Goal: Information Seeking & Learning: Learn about a topic

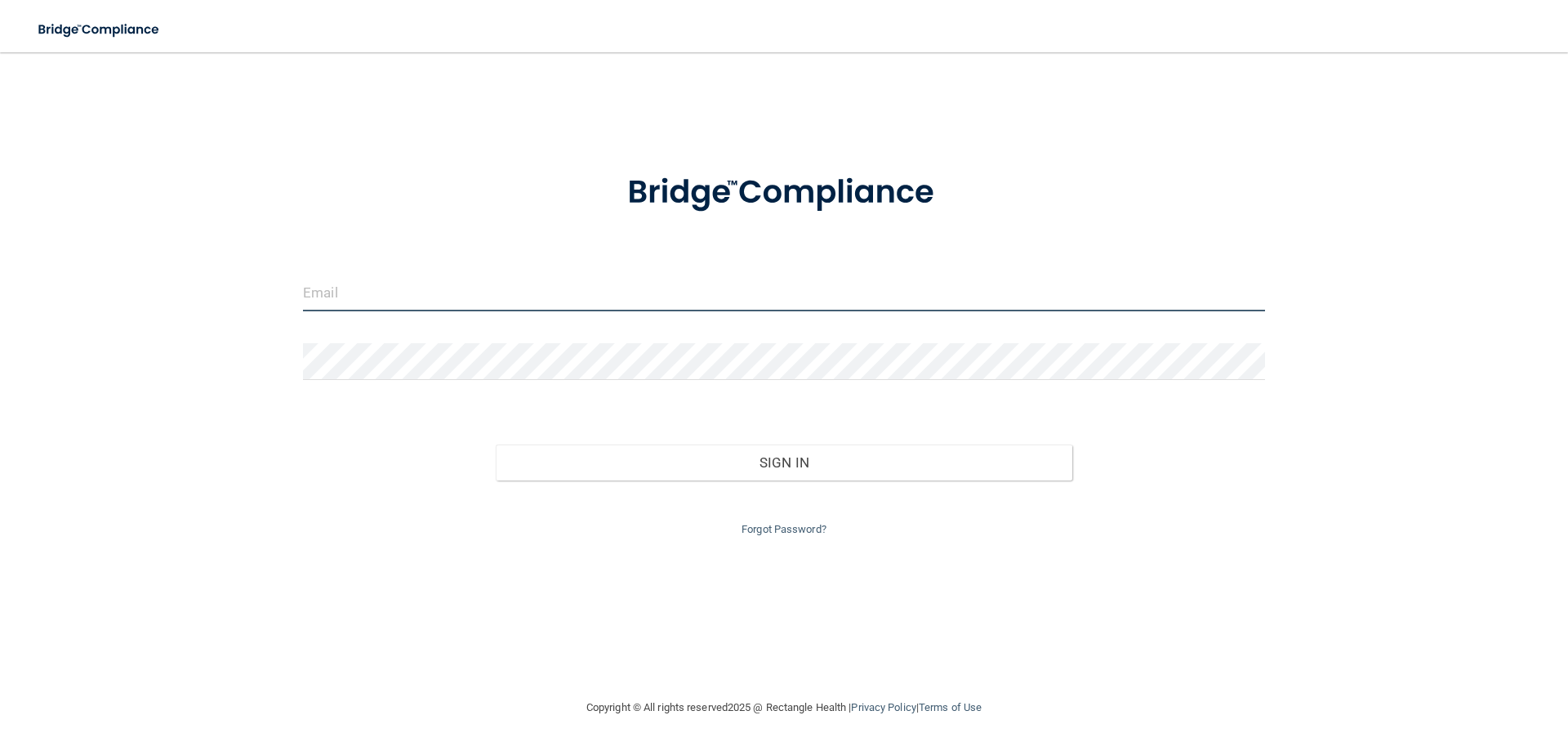
click at [372, 291] on input "email" at bounding box center [784, 293] width 962 height 37
type input "[EMAIL_ADDRESS][PERSON_NAME][DOMAIN_NAME]"
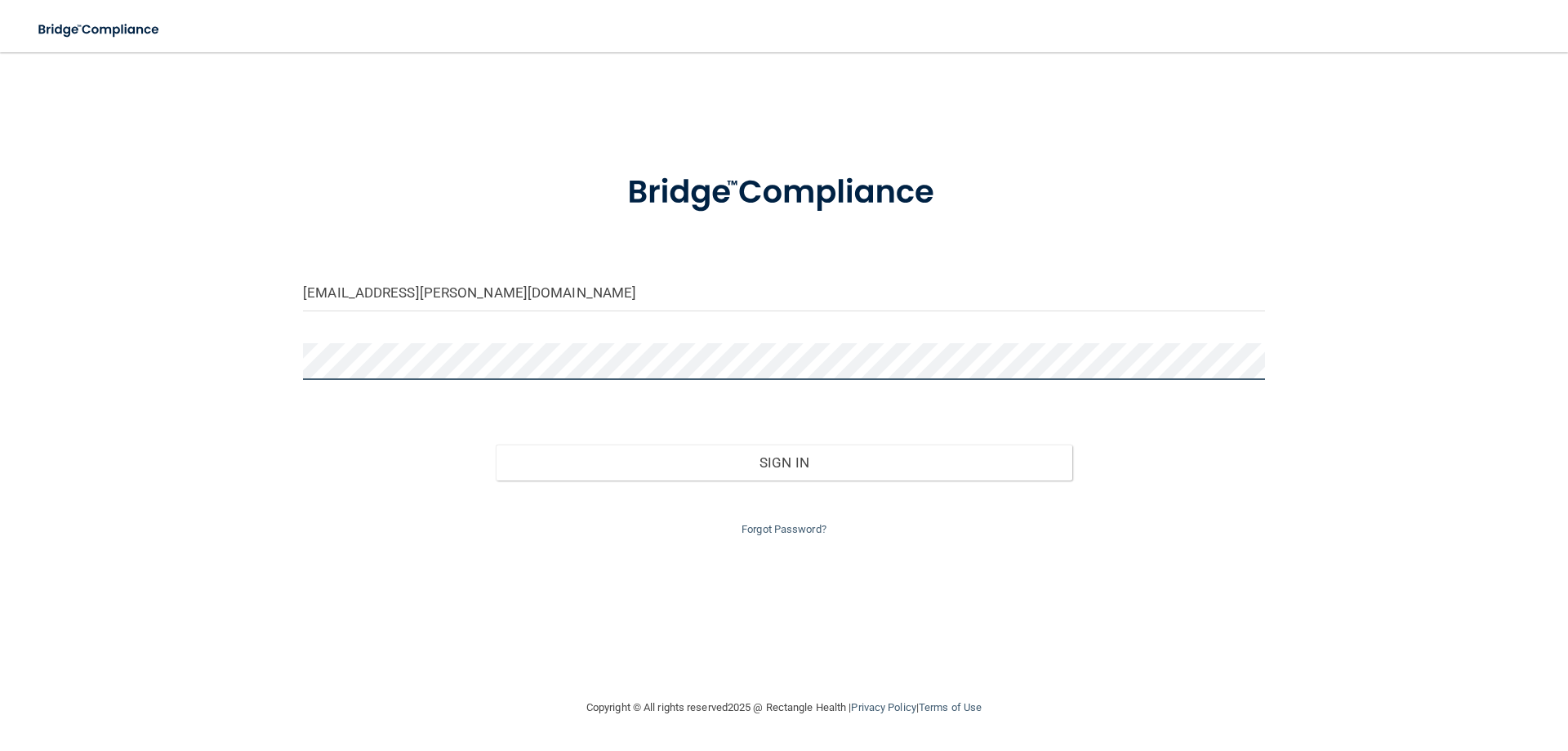
click at [496, 444] on button "Sign In" at bounding box center [784, 463] width 578 height 36
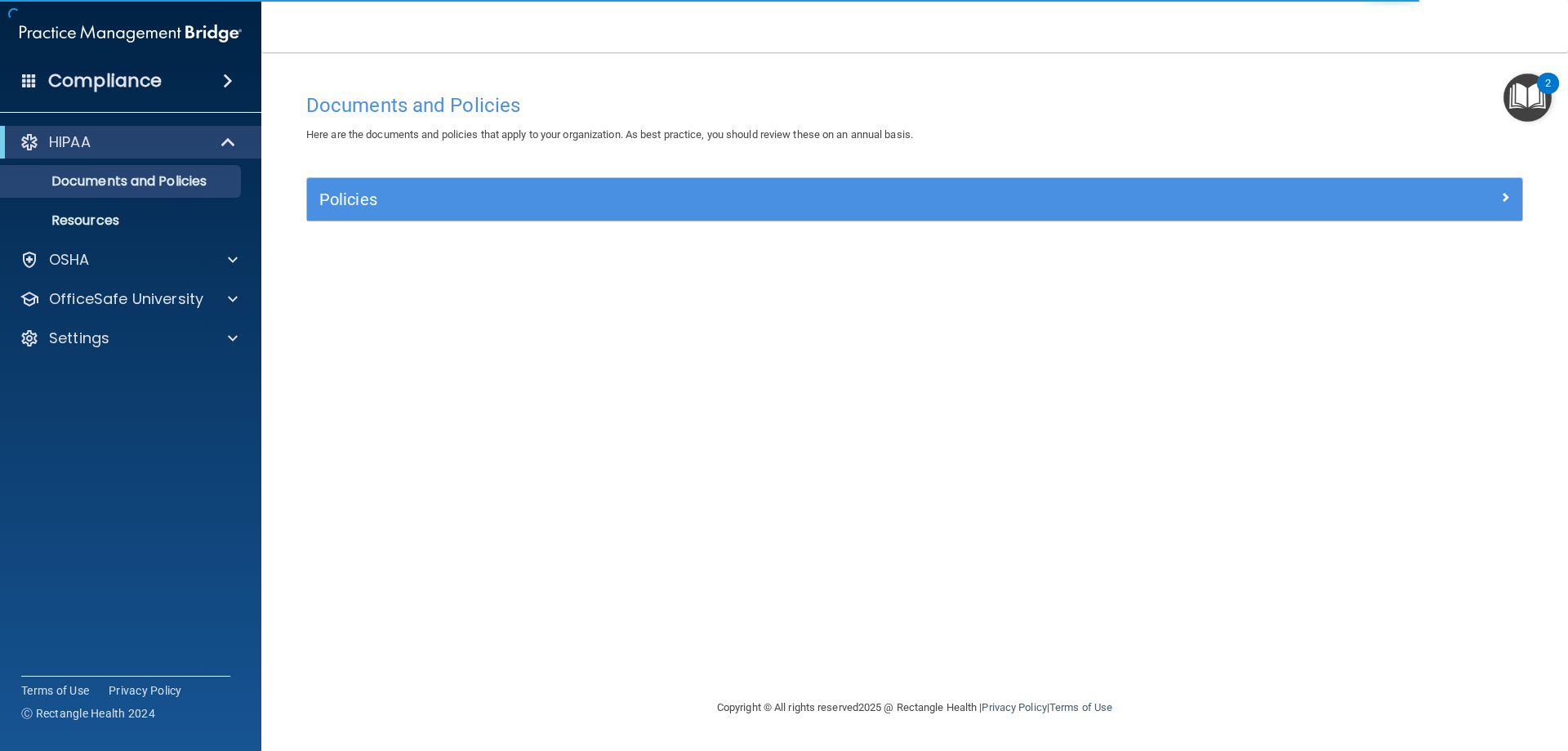
click at [905, 184] on div "Policies" at bounding box center [915, 199] width 1216 height 42
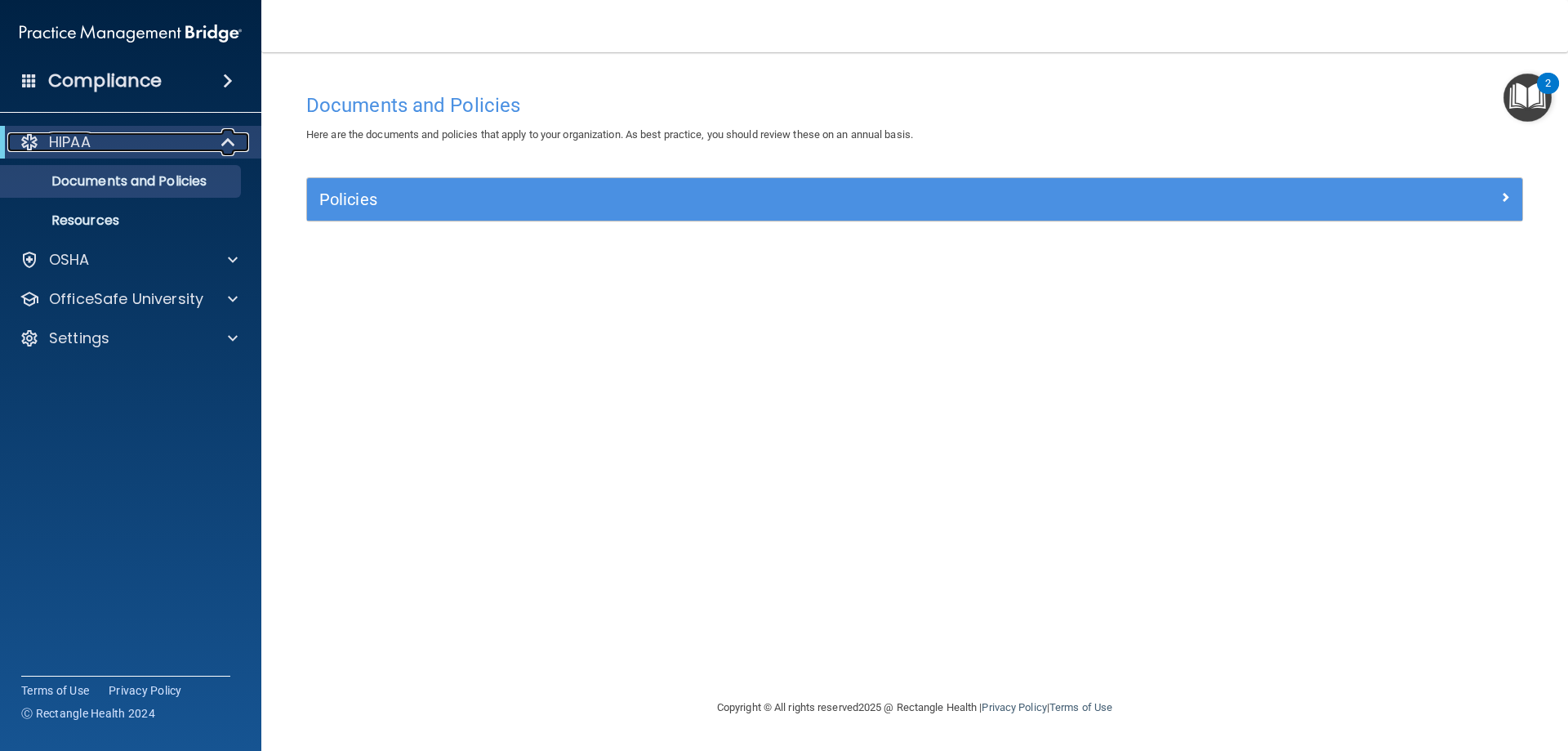
click at [142, 135] on div "HIPAA" at bounding box center [108, 142] width 202 height 20
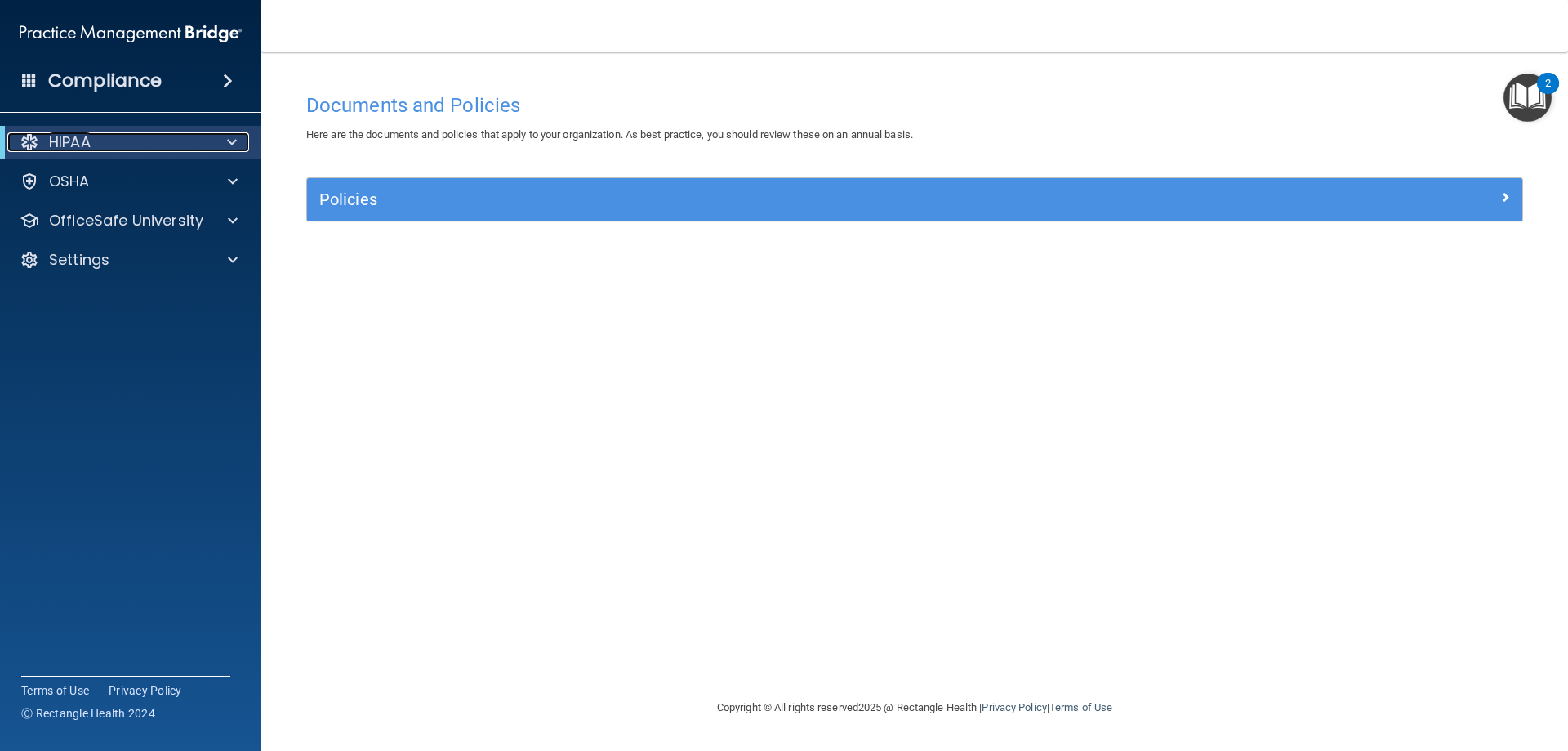
click at [142, 135] on div "HIPAA" at bounding box center [108, 142] width 202 height 20
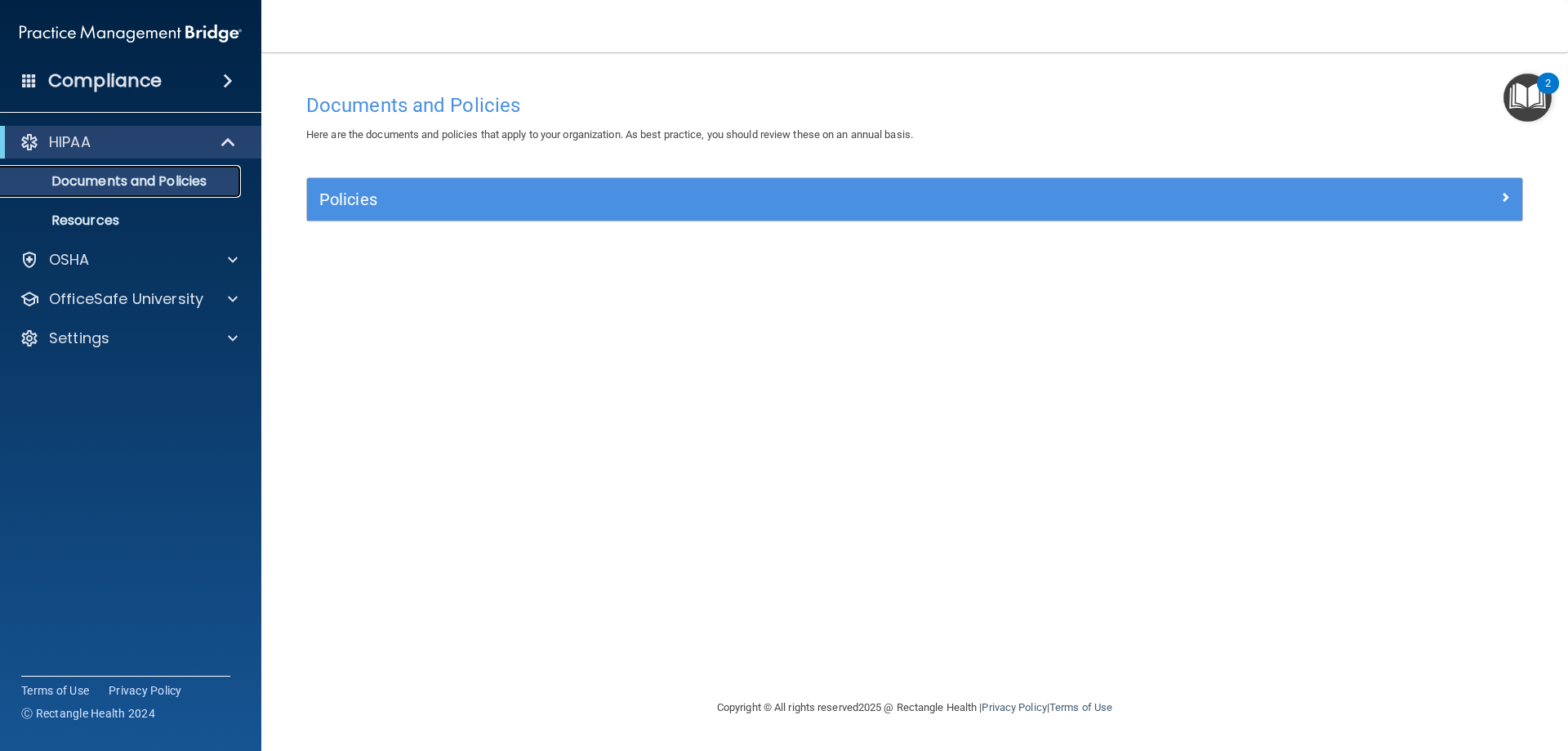
click at [123, 179] on p "Documents and Policies" at bounding box center [122, 181] width 223 height 16
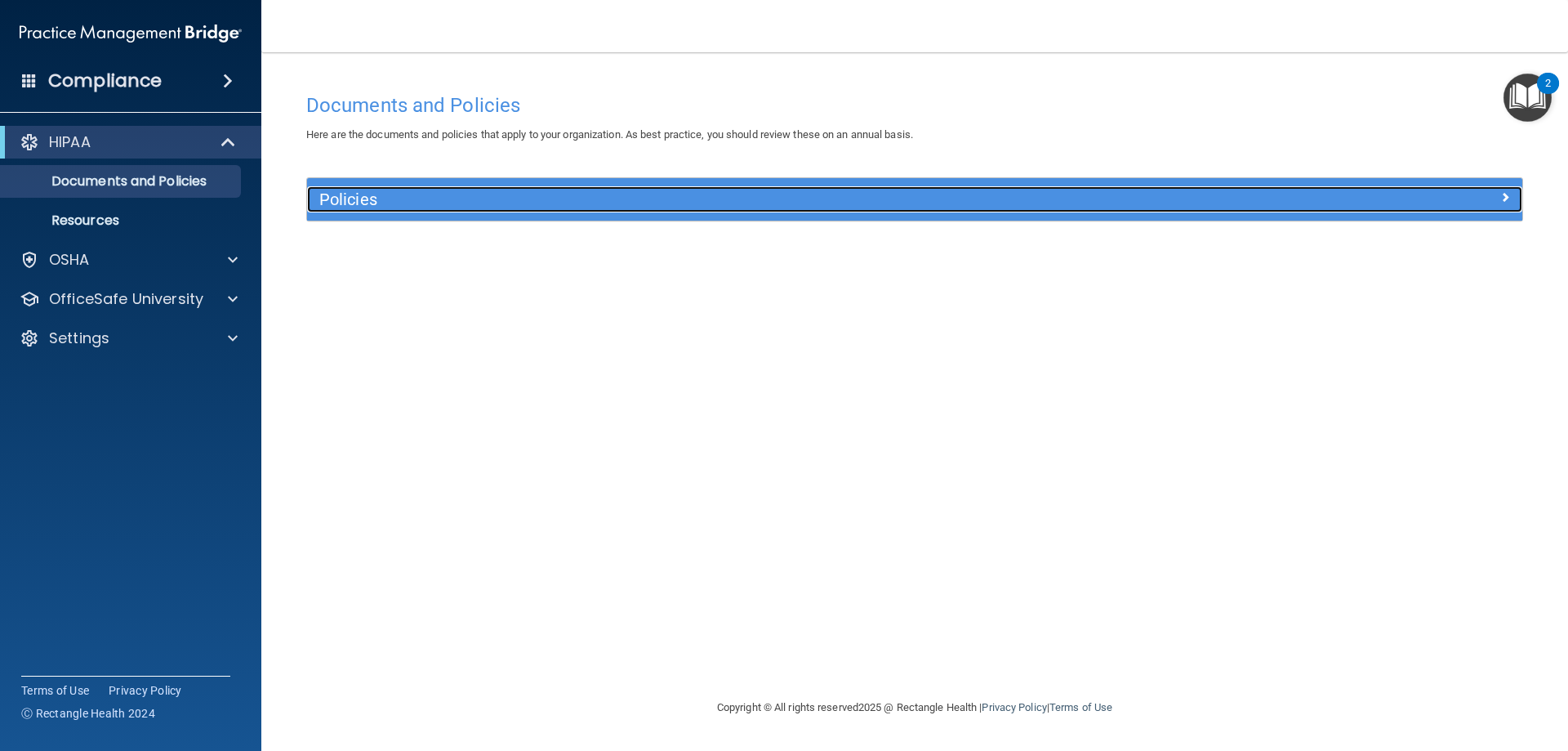
click at [436, 195] on h5 "Policies" at bounding box center [762, 199] width 887 height 18
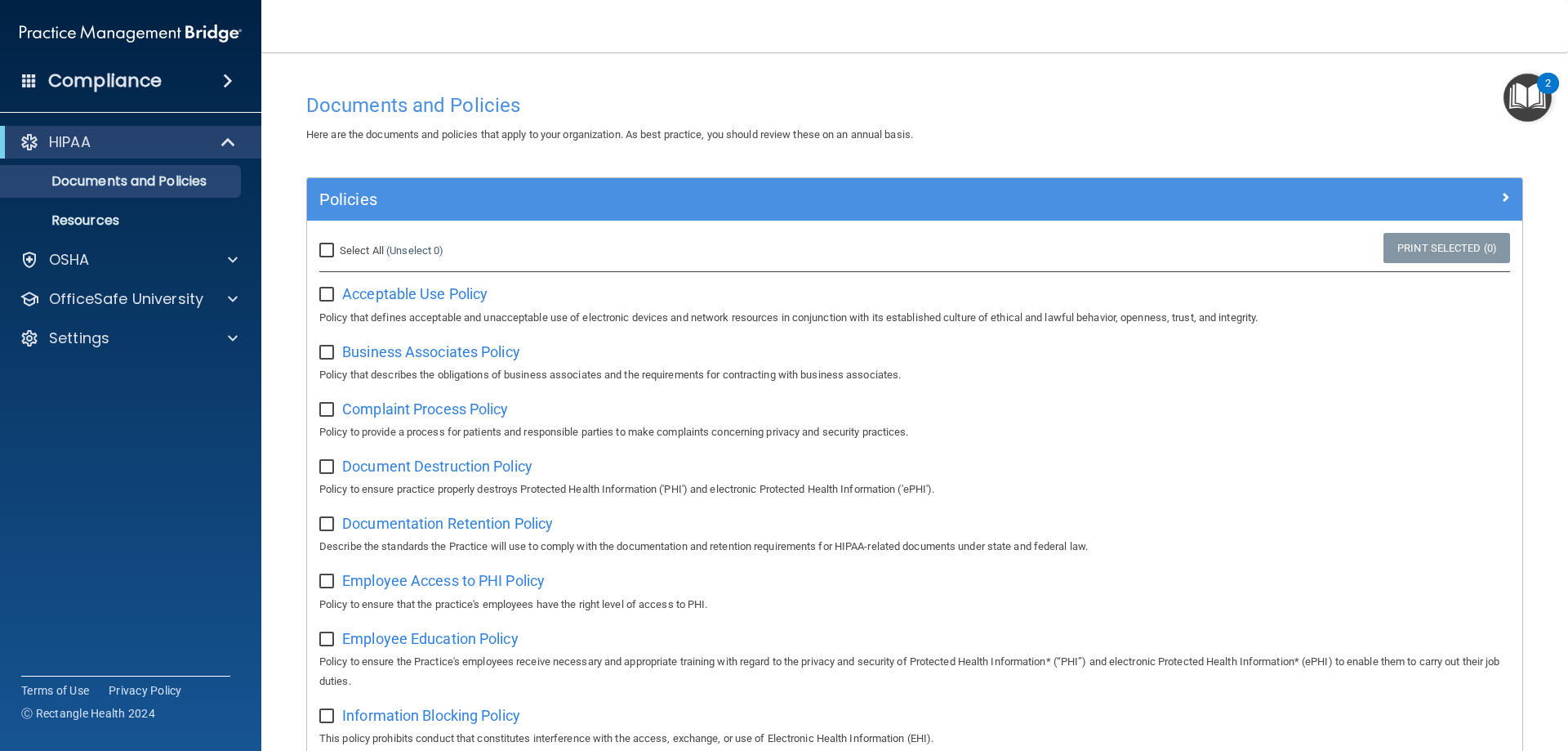
click at [329, 249] on input "Select All (Unselect 0) Unselect All" at bounding box center [328, 251] width 19 height 14
checkbox input "true"
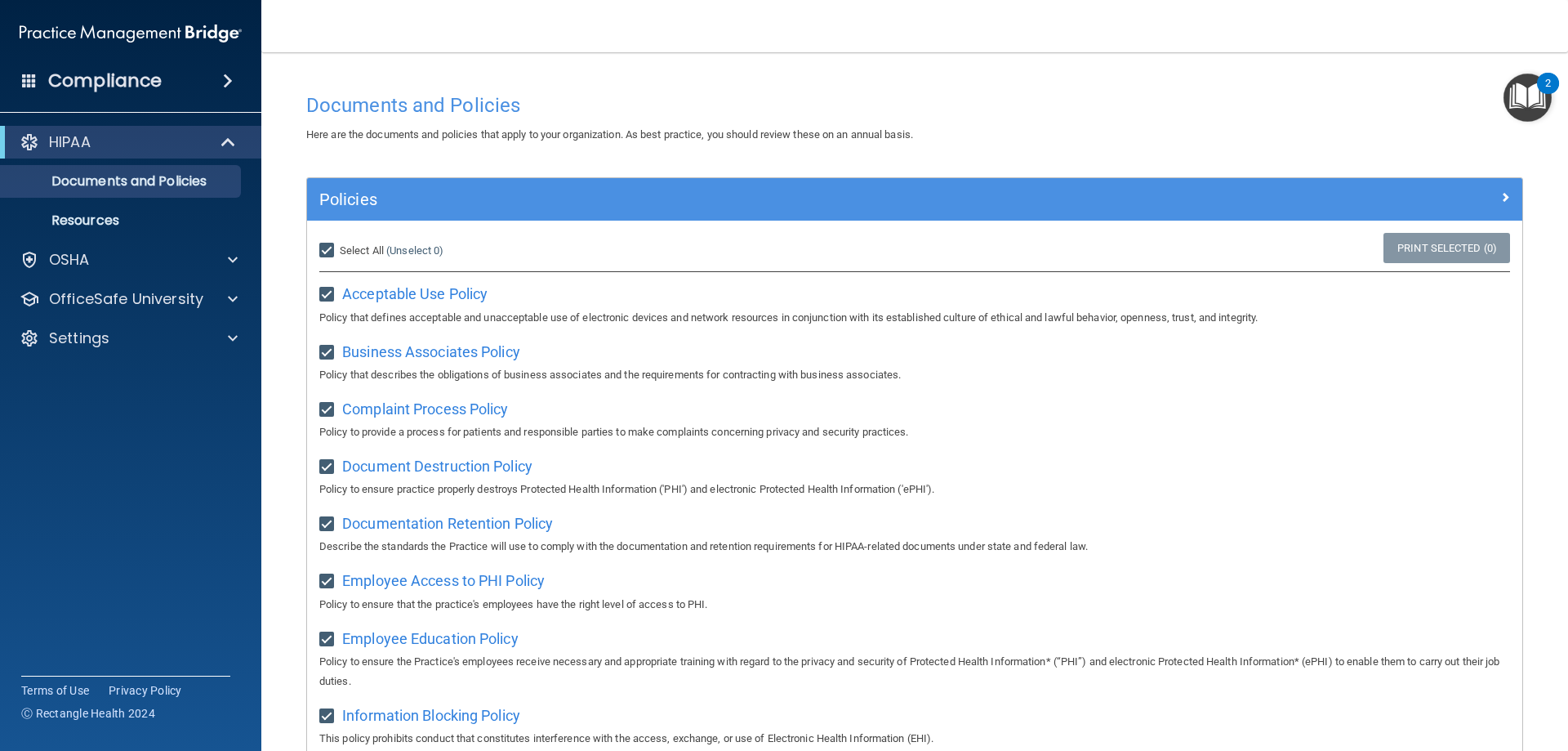
checkbox input "true"
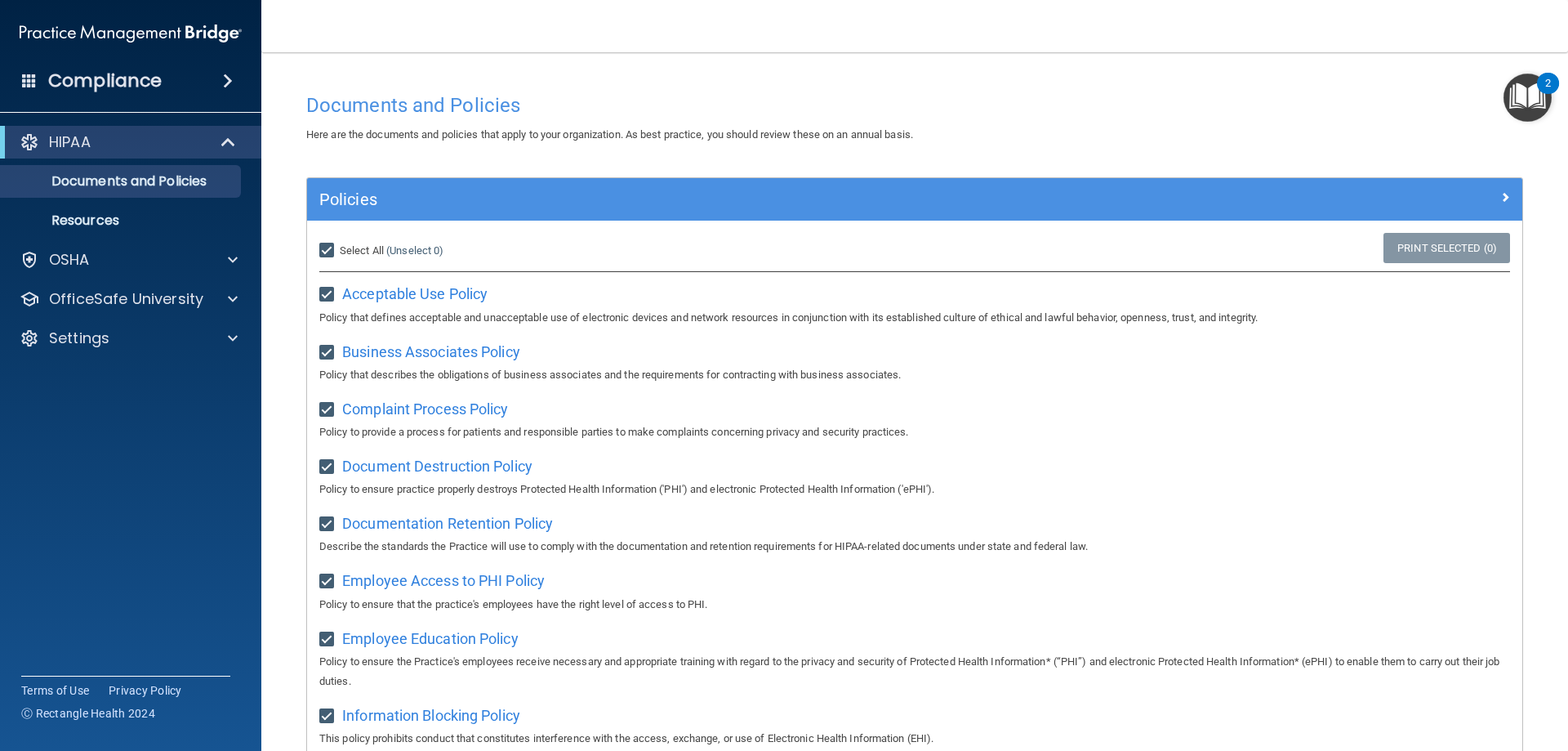
checkbox input "true"
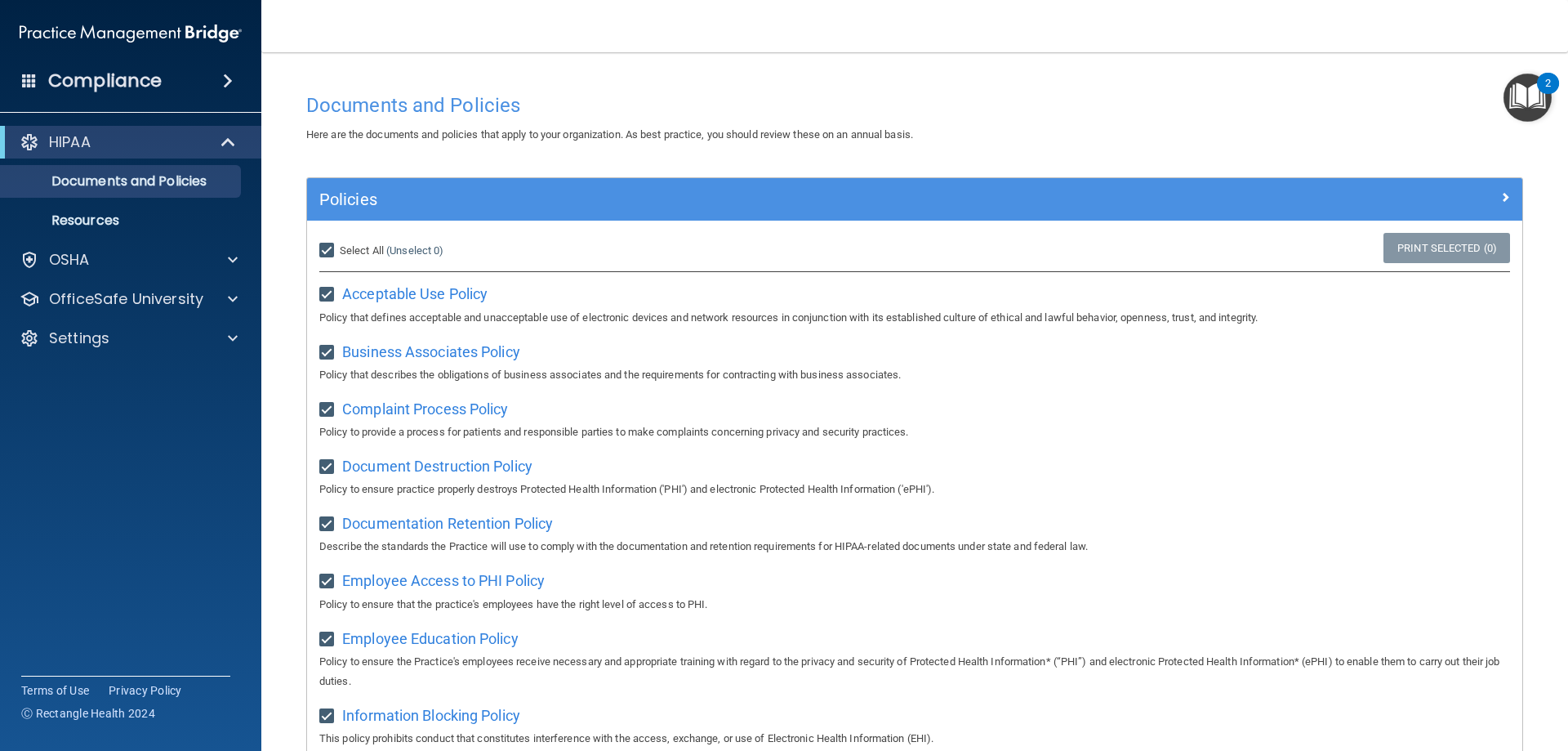
checkbox input "true"
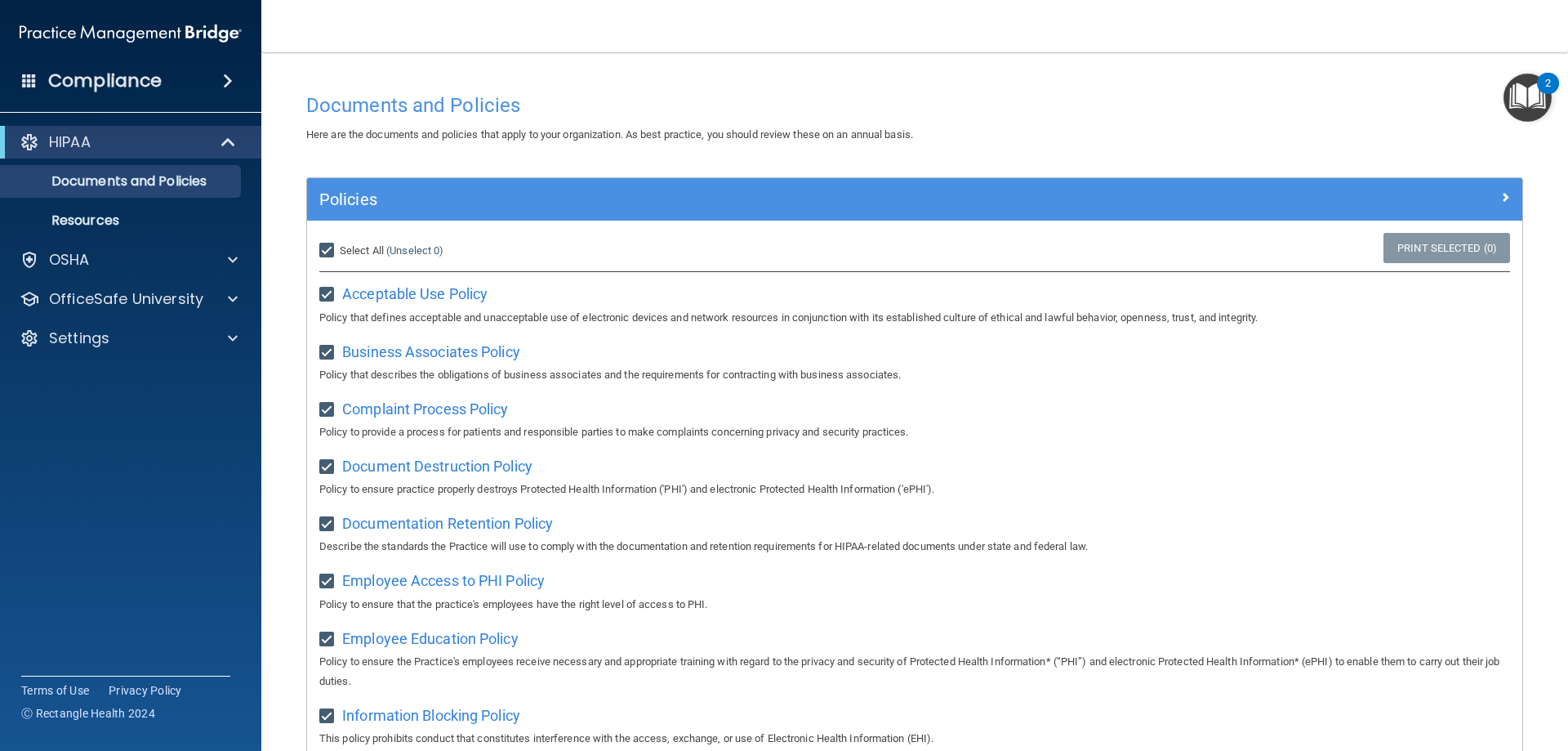
checkbox input "true"
click at [453, 287] on span "Acceptable Use Policy" at bounding box center [415, 293] width 145 height 17
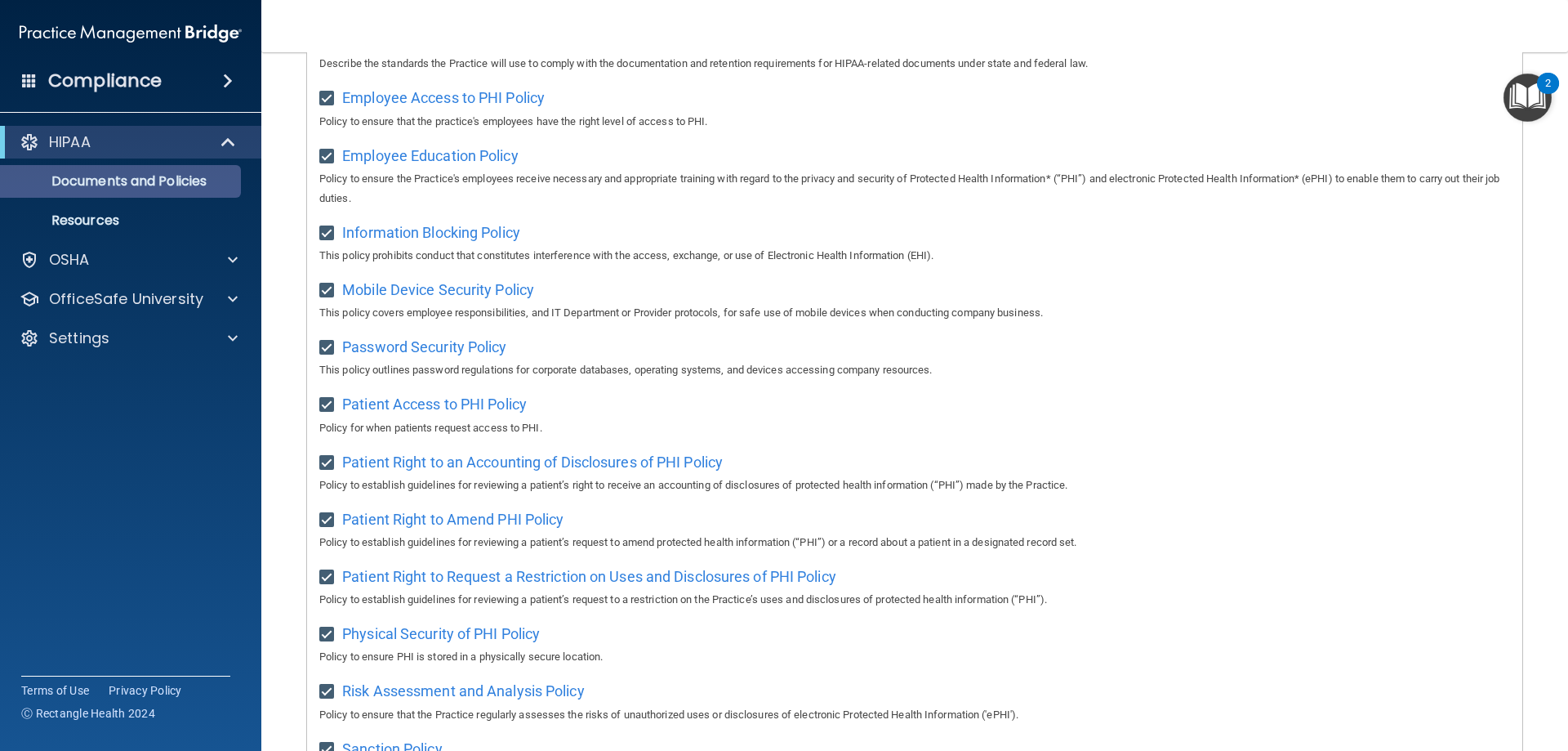
scroll to position [480, 0]
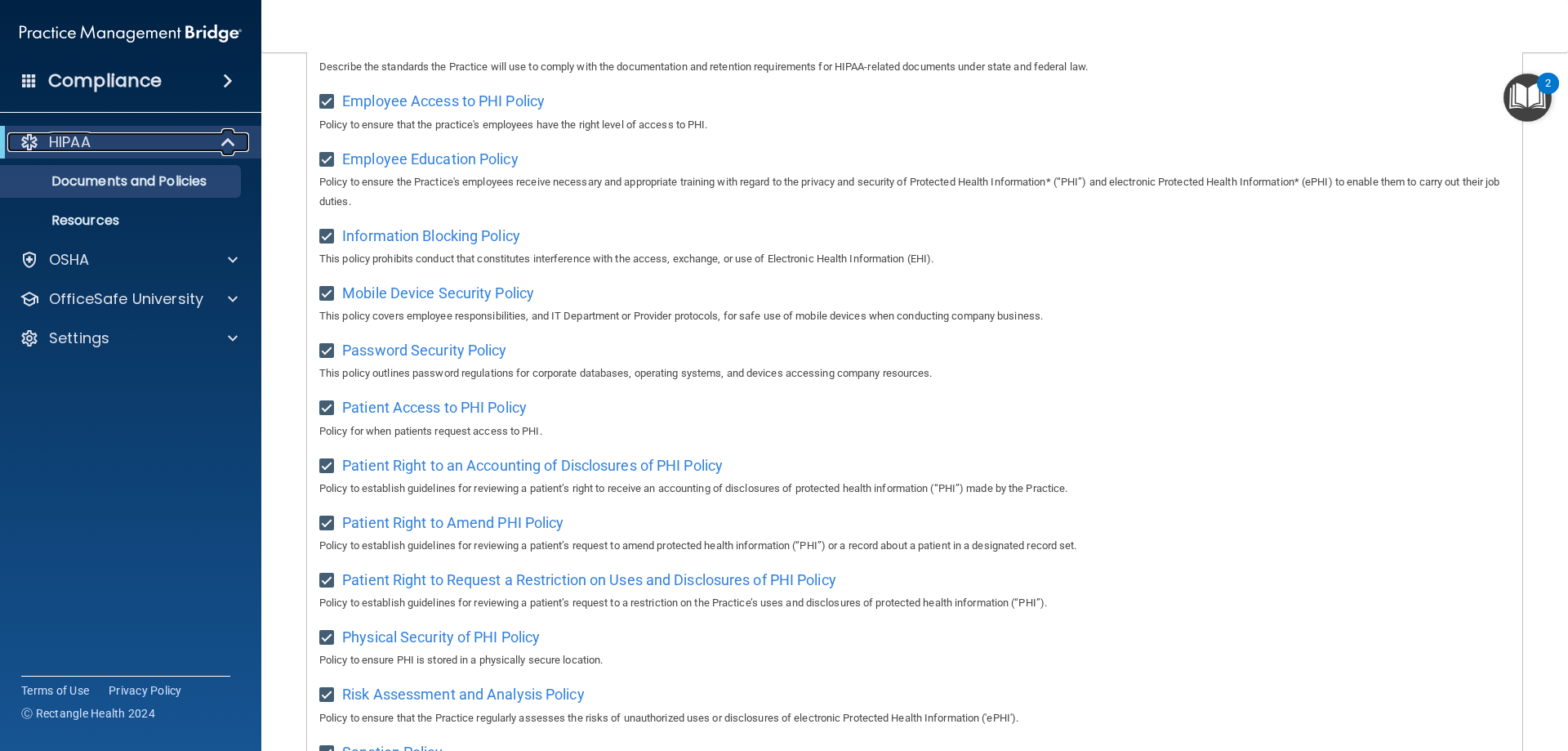
click at [74, 145] on p "HIPAA" at bounding box center [69, 142] width 41 height 20
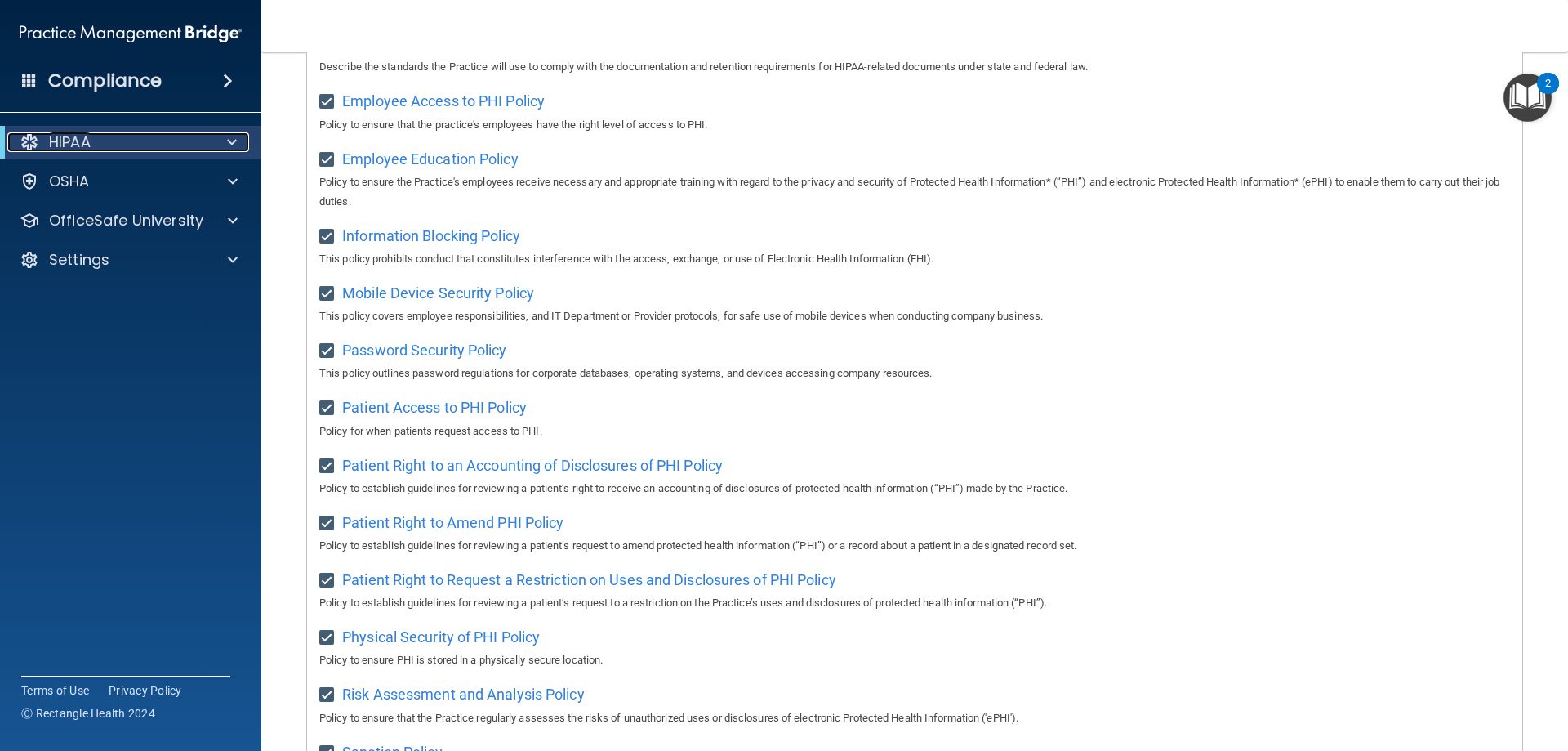
click at [187, 144] on div "HIPAA" at bounding box center [108, 142] width 202 height 20
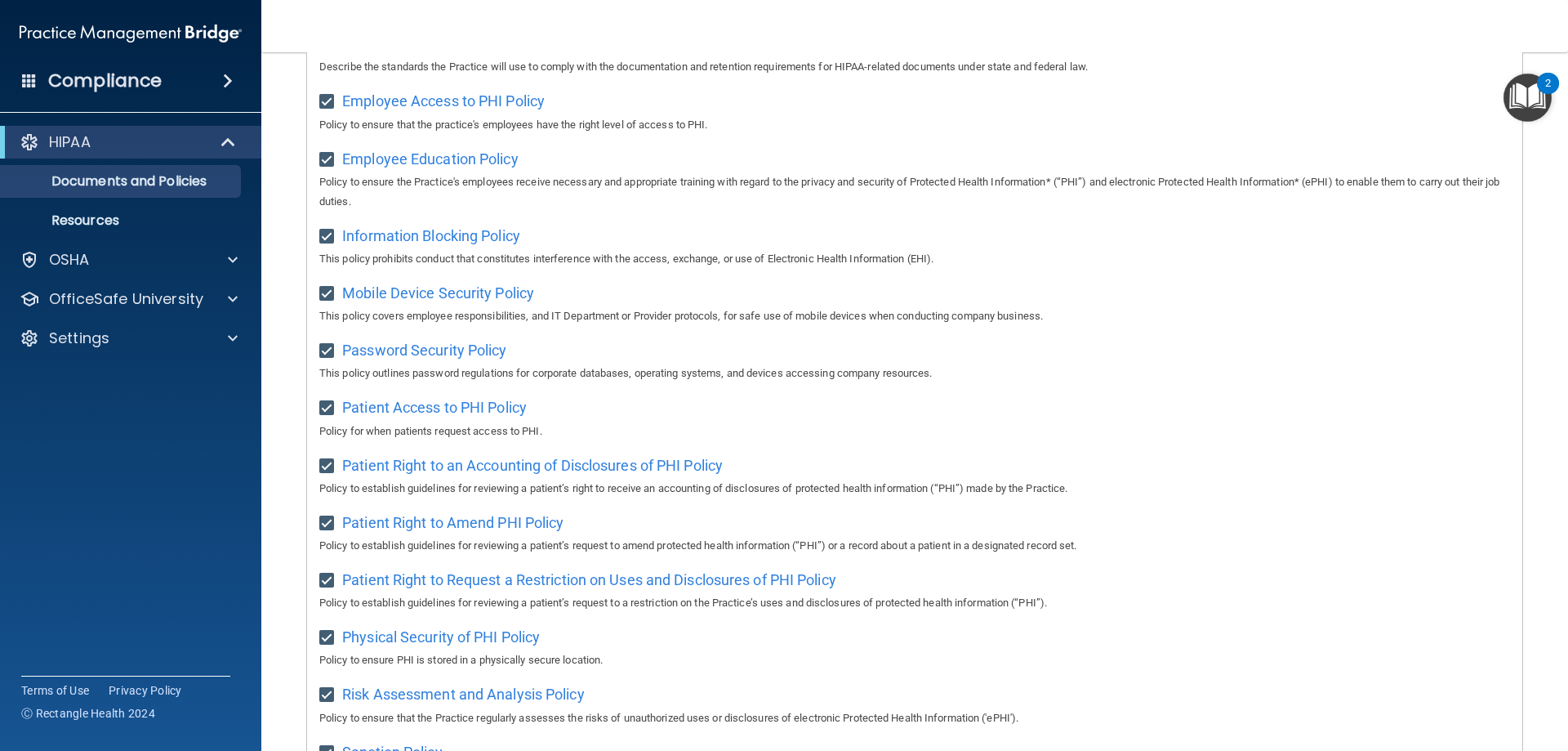
click at [223, 78] on span at bounding box center [227, 81] width 10 height 20
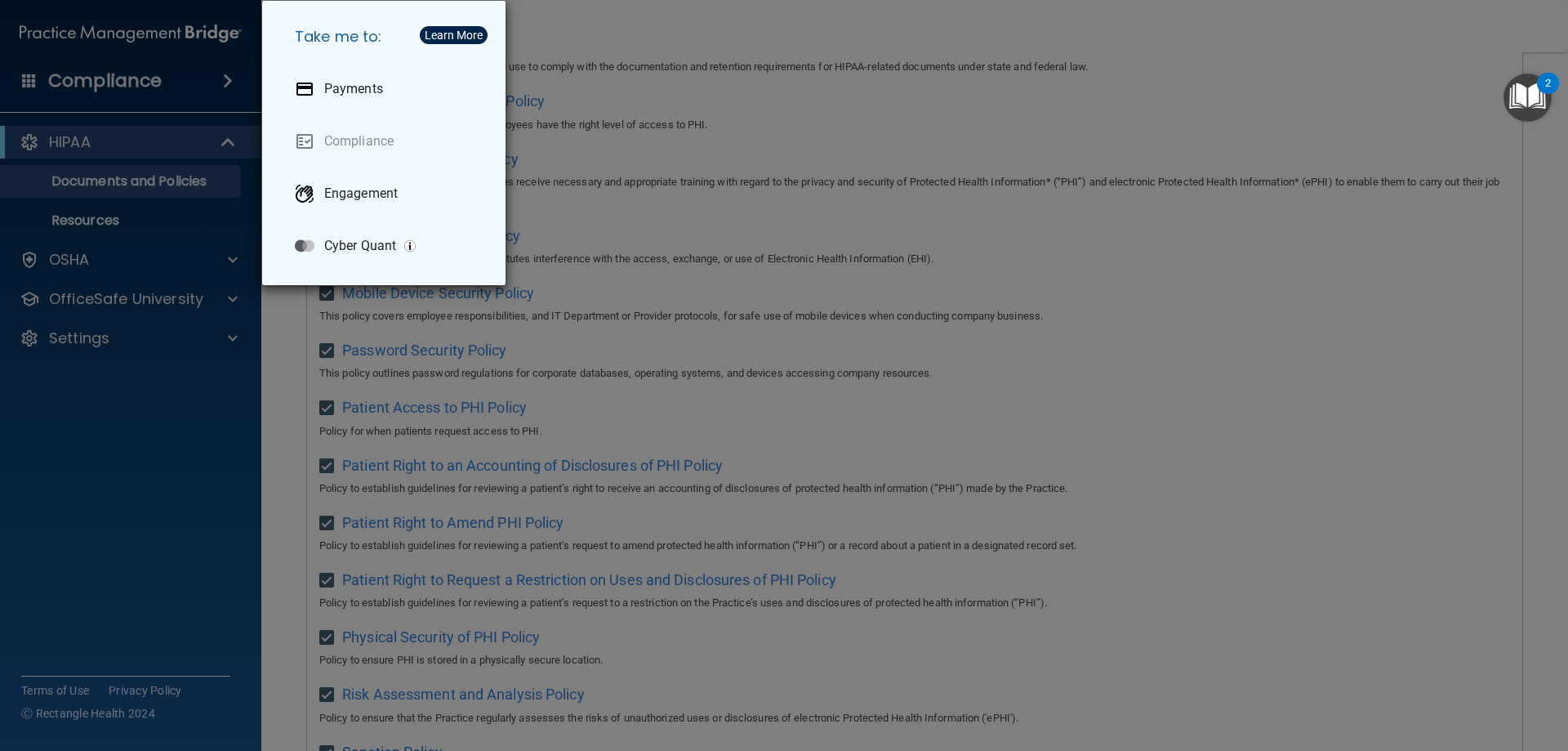
click at [723, 162] on div "Take me to: Payments Compliance Engagement Cyber Quant" at bounding box center [784, 375] width 1568 height 751
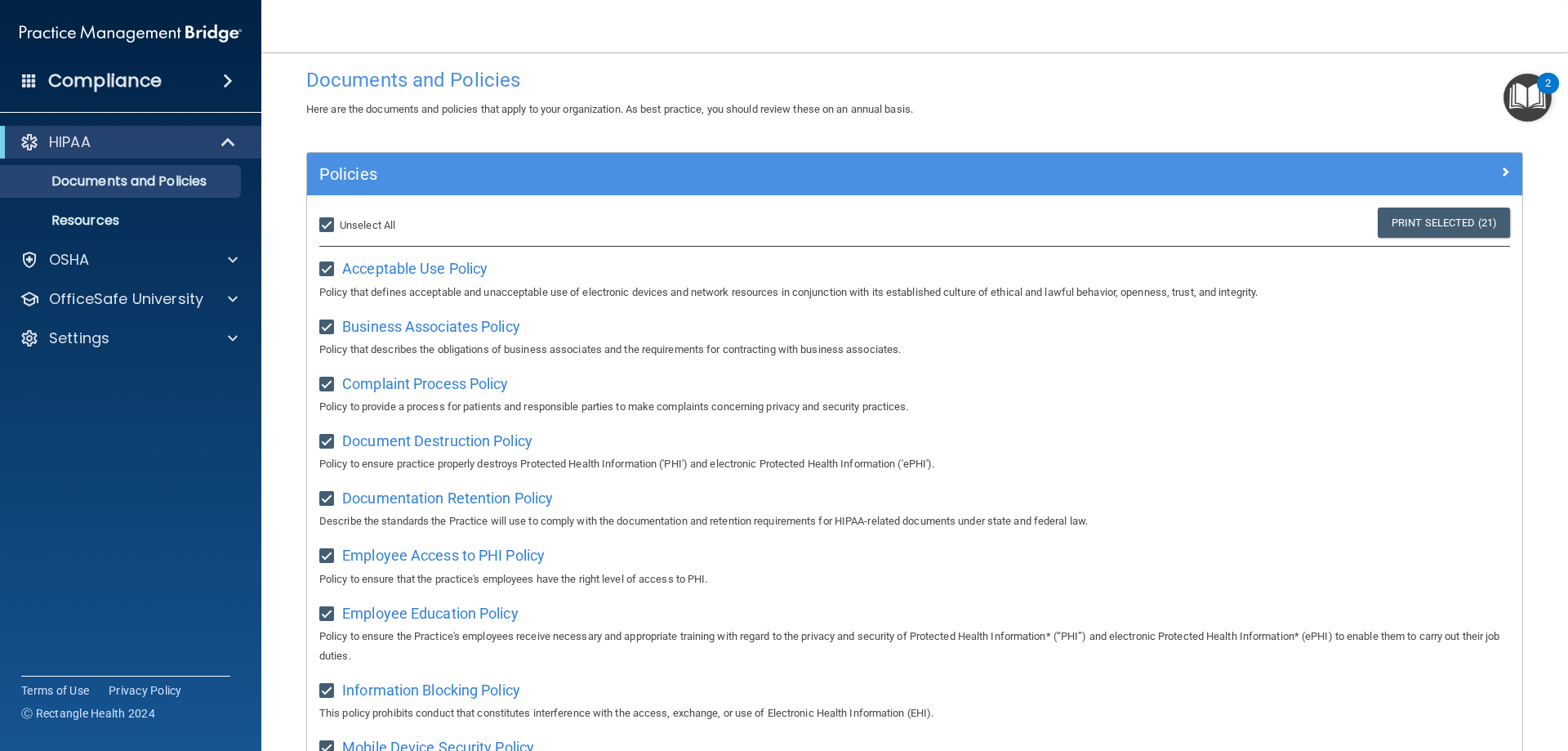
scroll to position [0, 0]
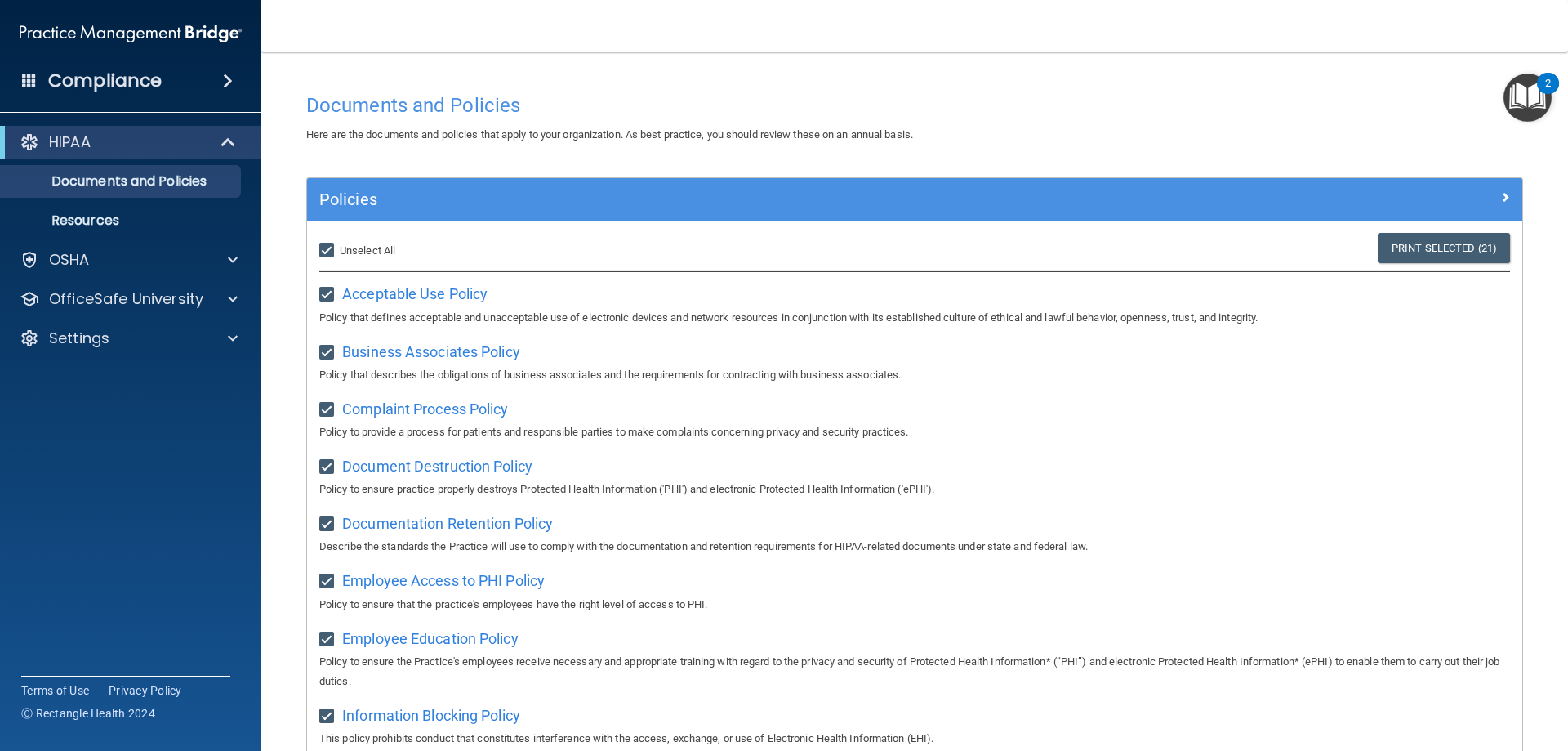
click at [330, 249] on input "Select All (Unselect 21) Unselect All" at bounding box center [328, 251] width 19 height 14
checkbox input "false"
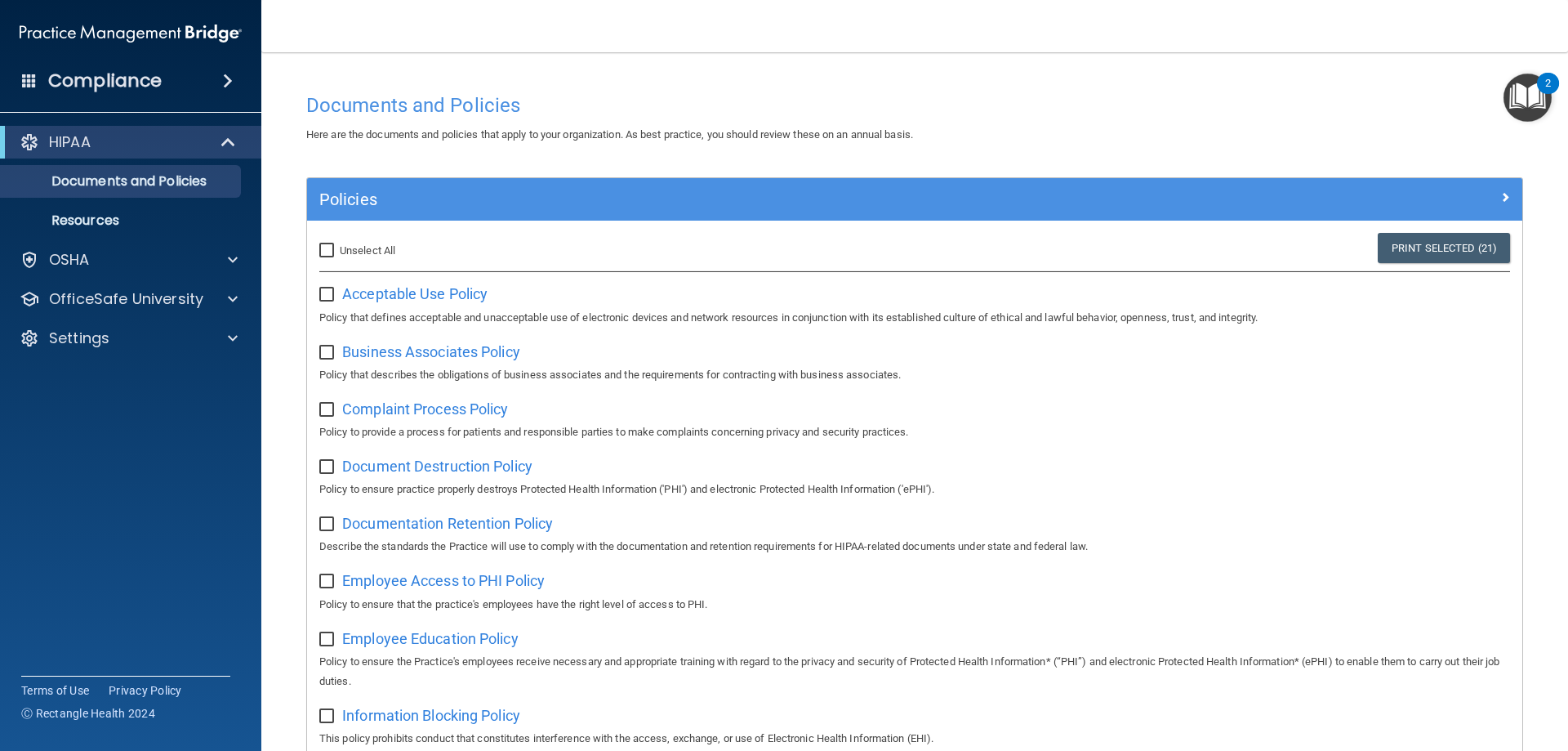
checkbox input "false"
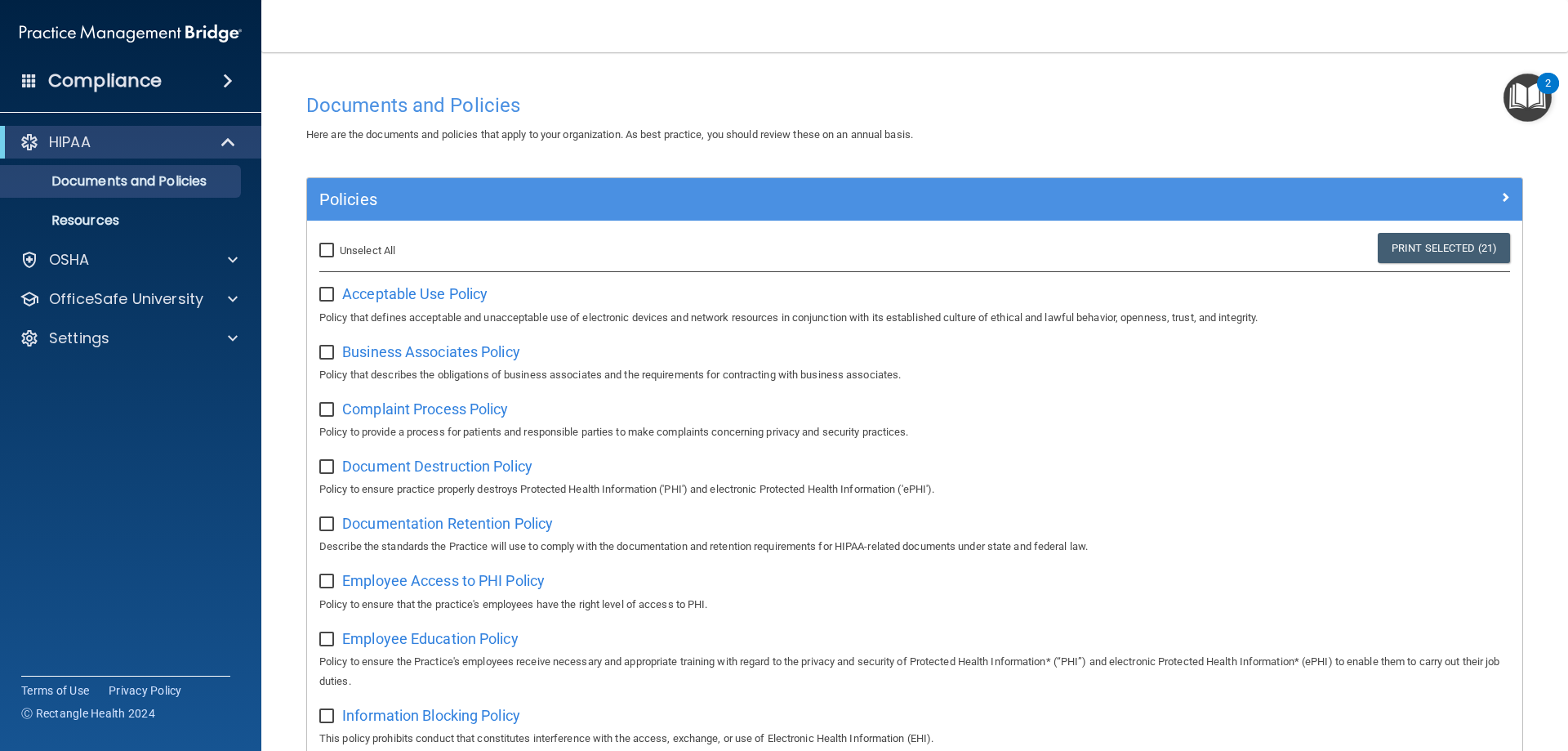
checkbox input "false"
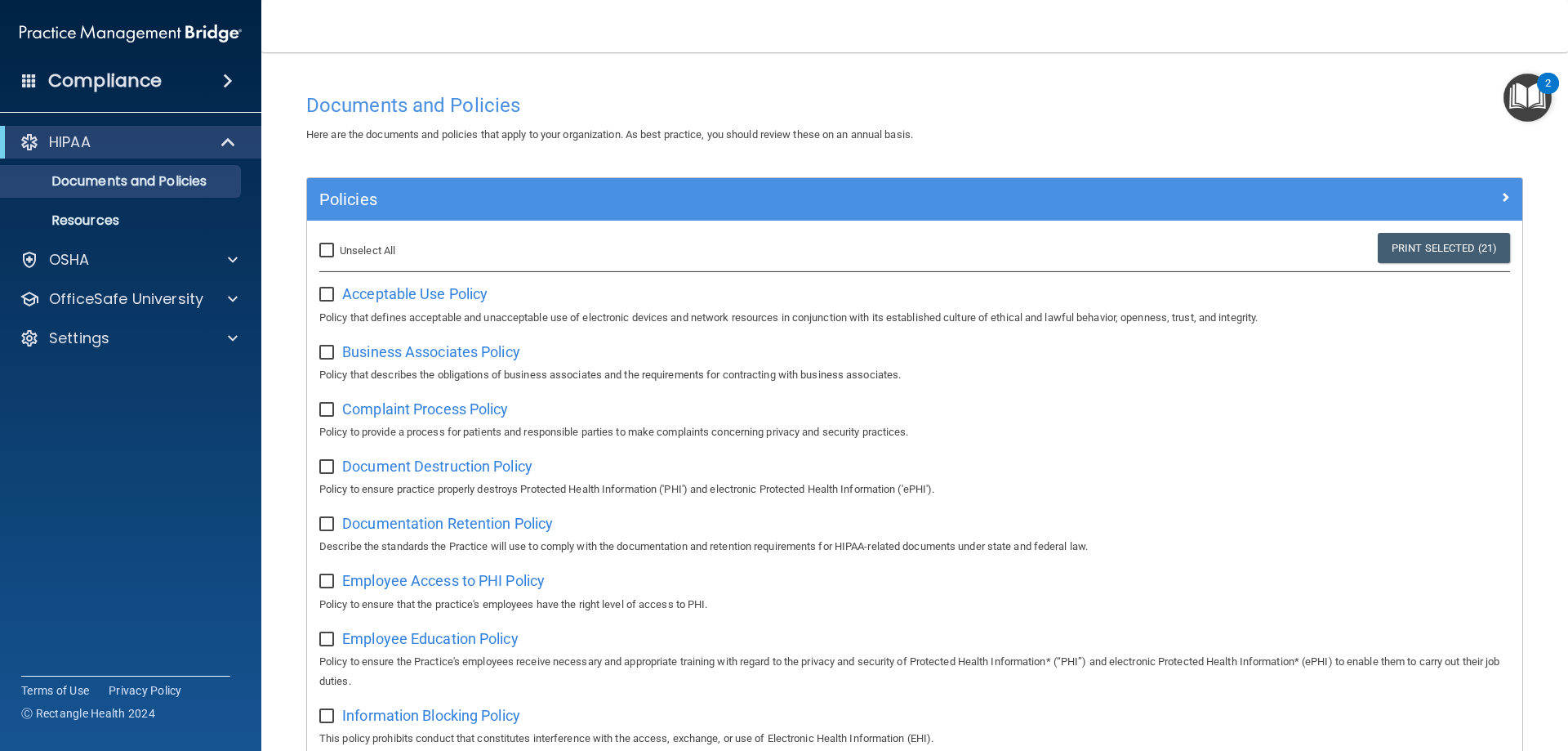
checkbox input "false"
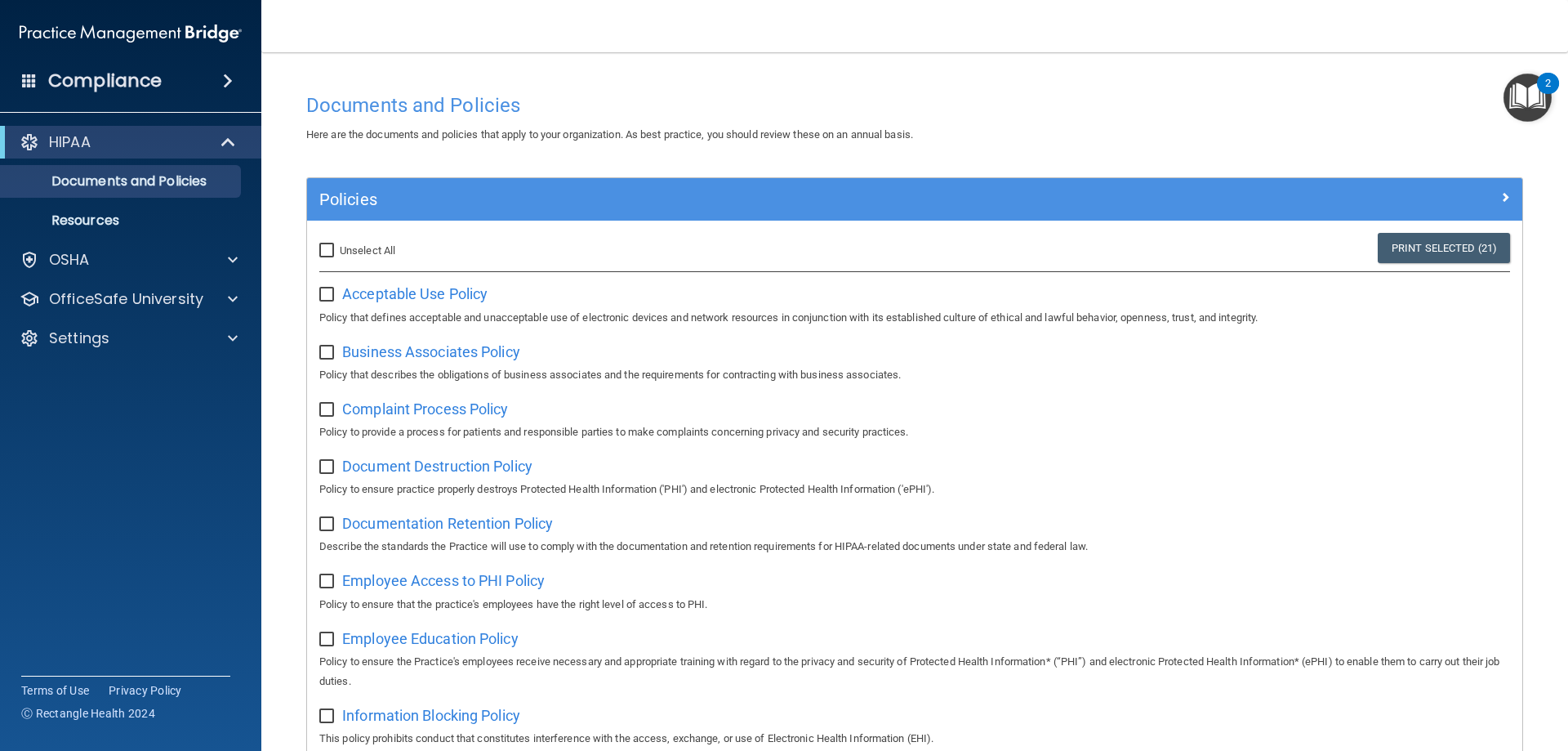
checkbox input "false"
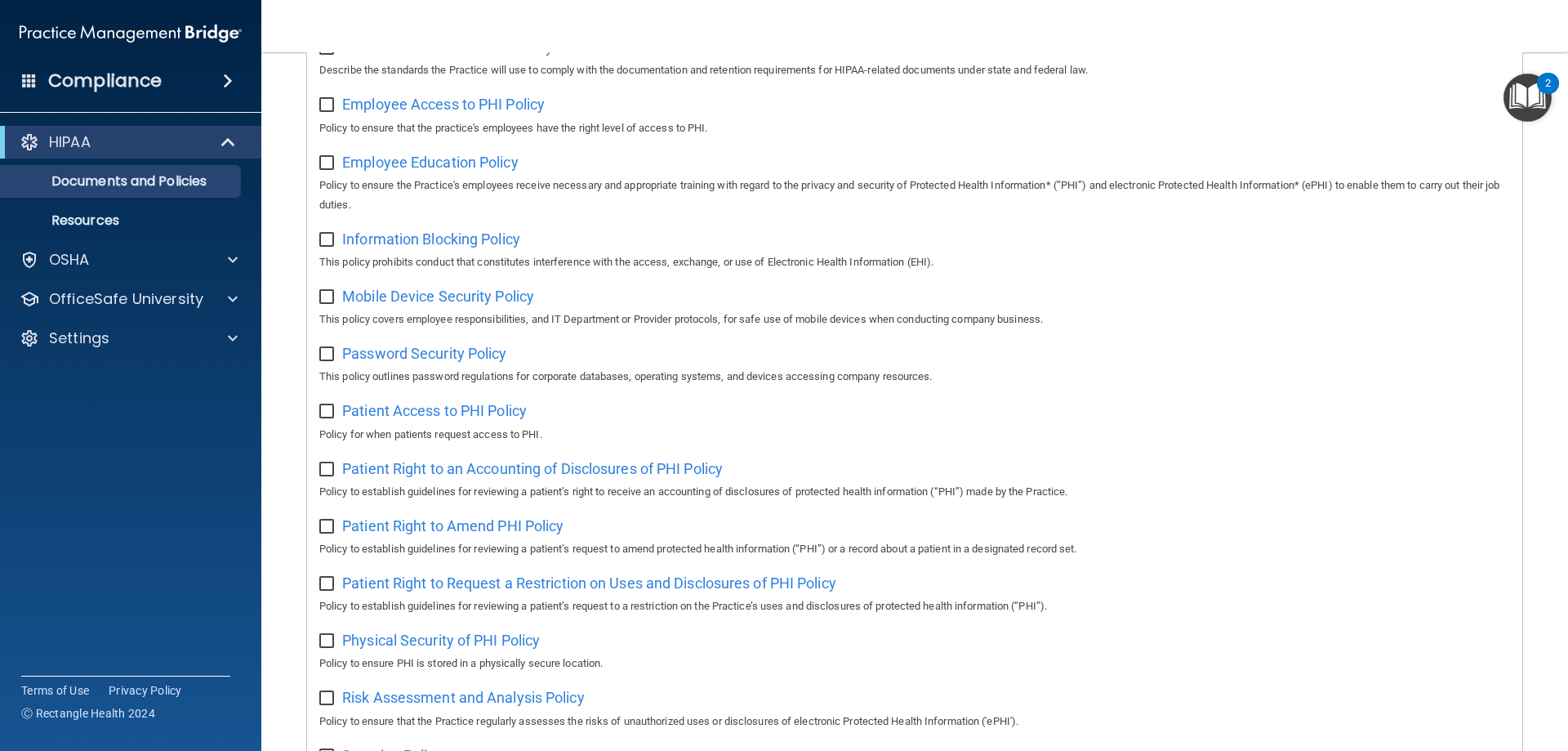
scroll to position [572, 0]
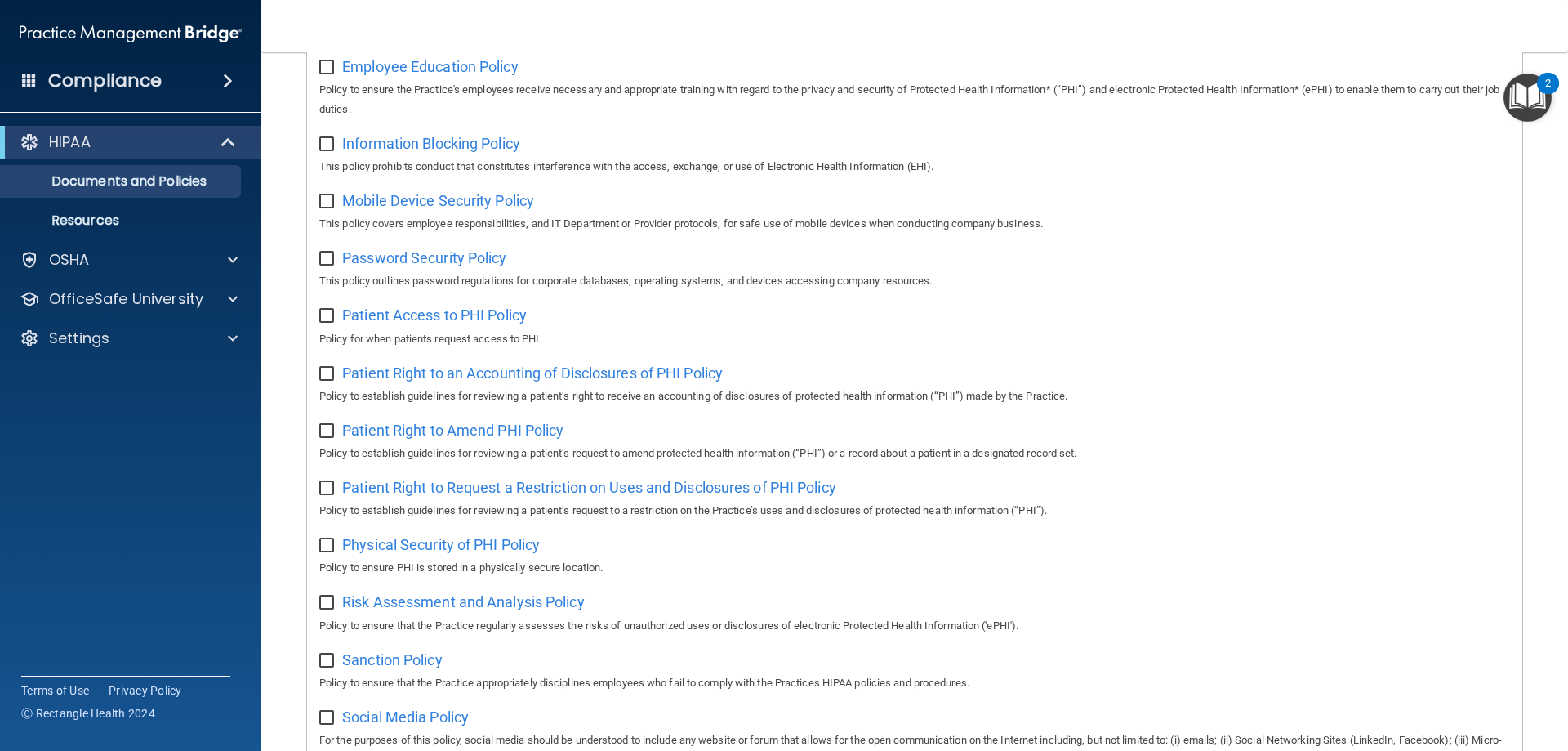
click at [459, 314] on div "Patient Access to PHI Policy Policy for when patients request access to PHI." at bounding box center [915, 325] width 1191 height 47
click at [463, 319] on span "Patient Access to PHI Policy" at bounding box center [434, 315] width 185 height 17
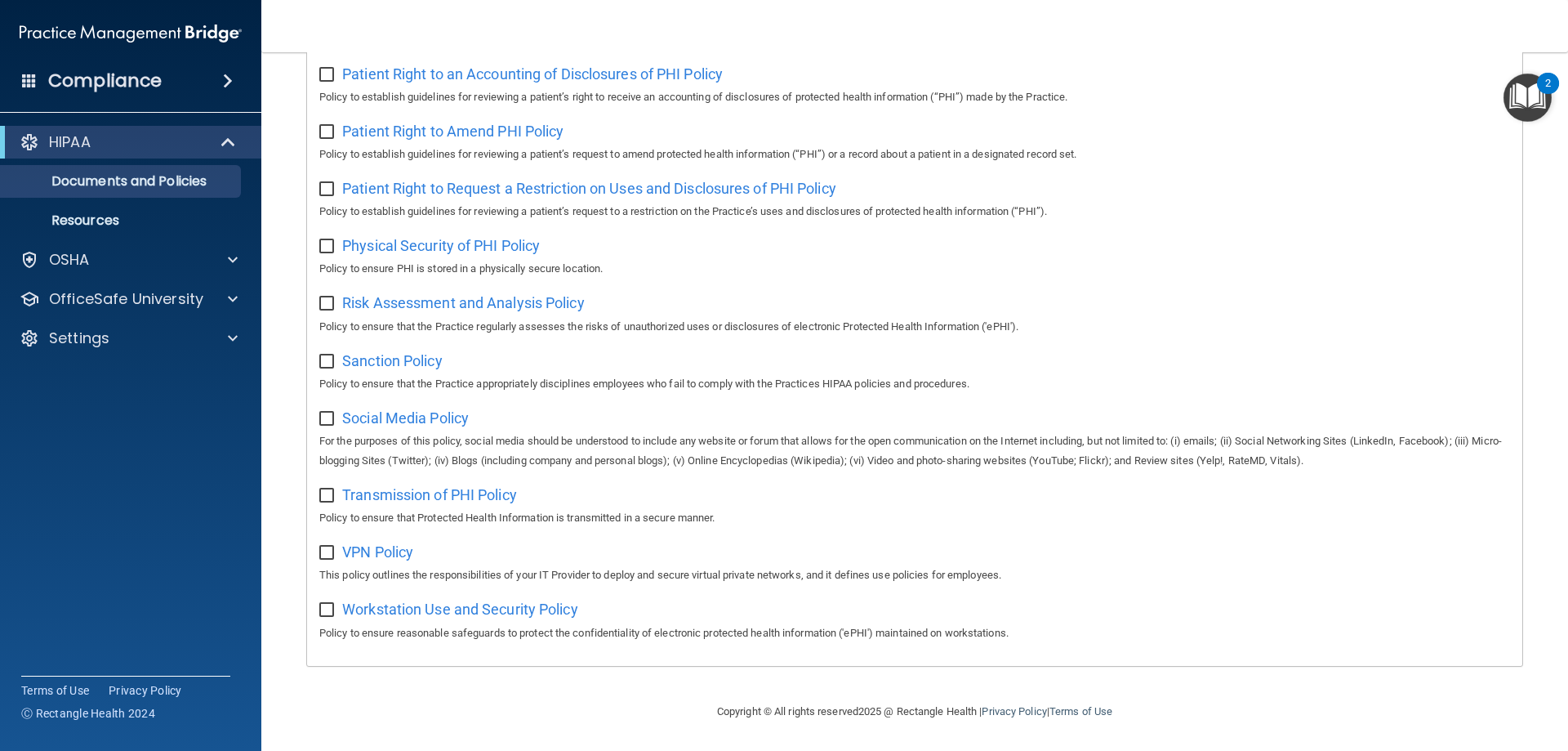
scroll to position [888, 0]
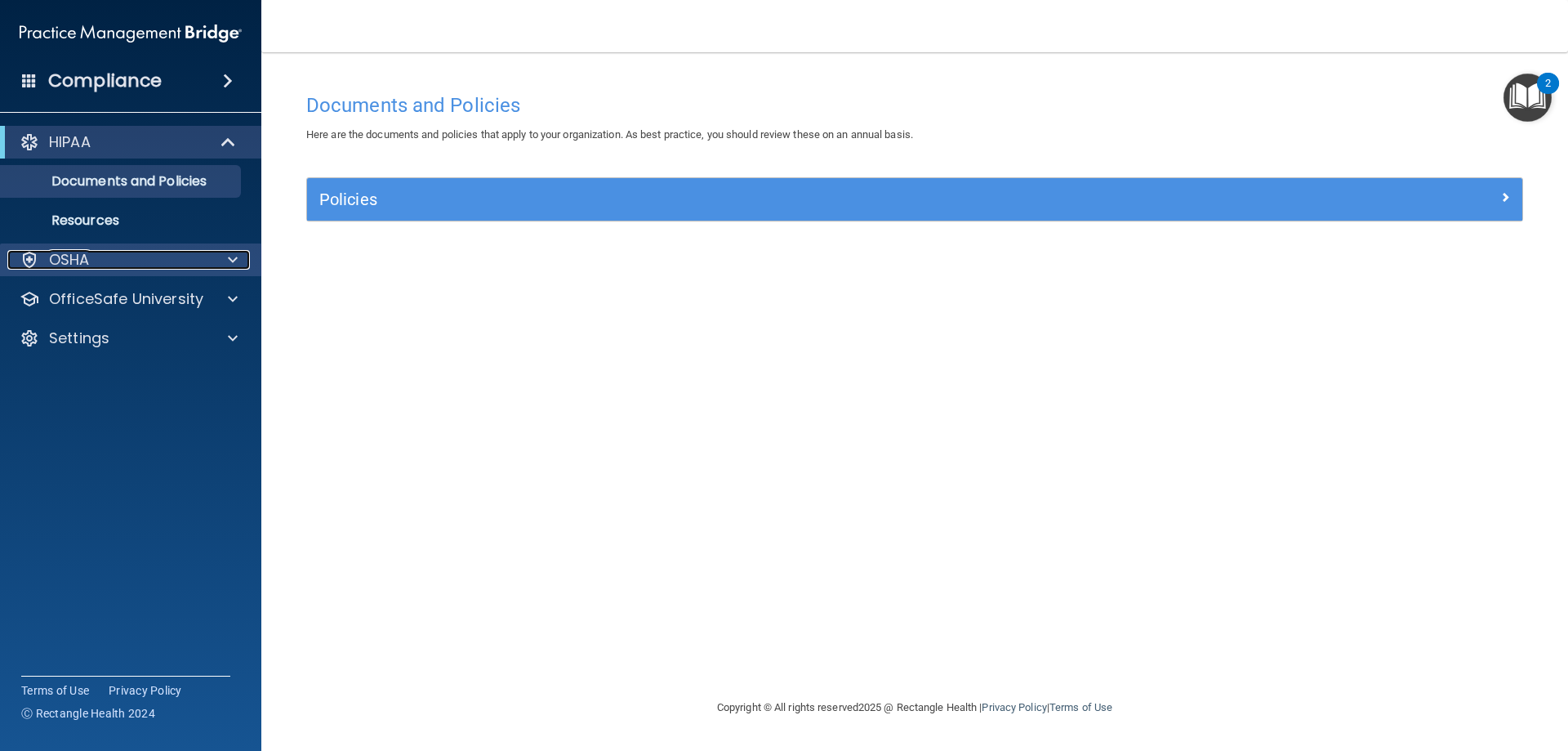
click at [84, 251] on p "OSHA" at bounding box center [68, 260] width 41 height 20
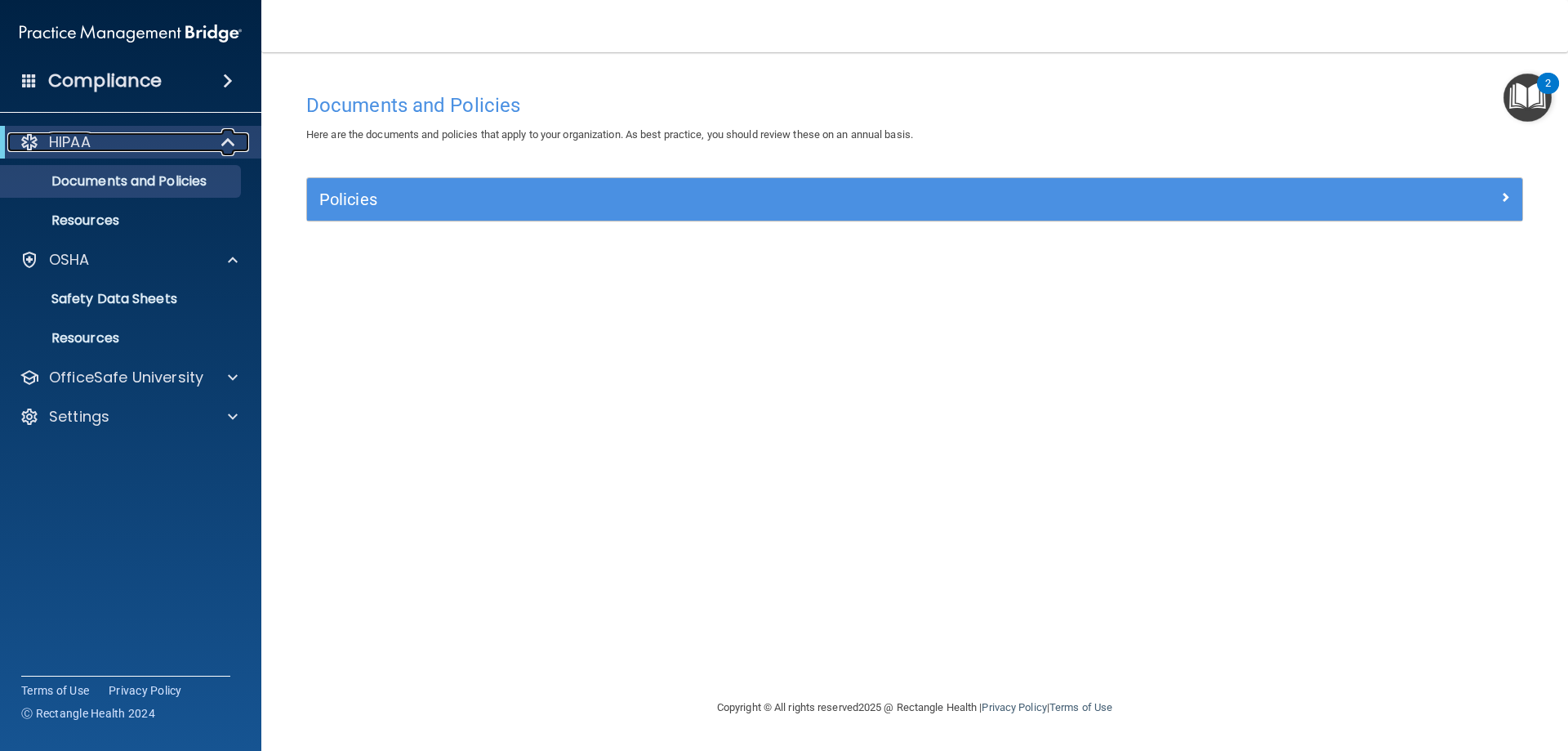
click at [45, 145] on div "HIPAA" at bounding box center [108, 142] width 202 height 20
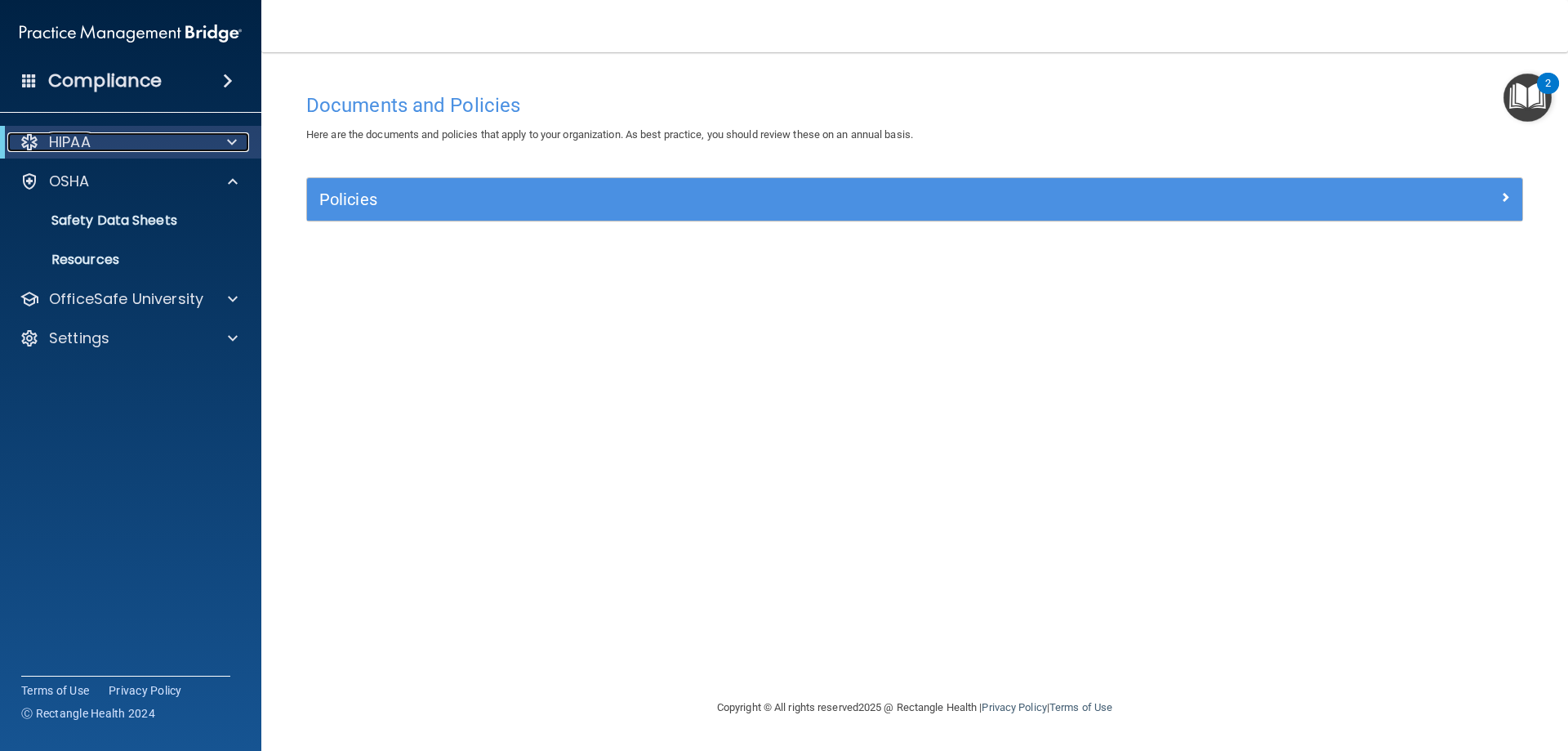
click at [21, 145] on div at bounding box center [30, 142] width 20 height 20
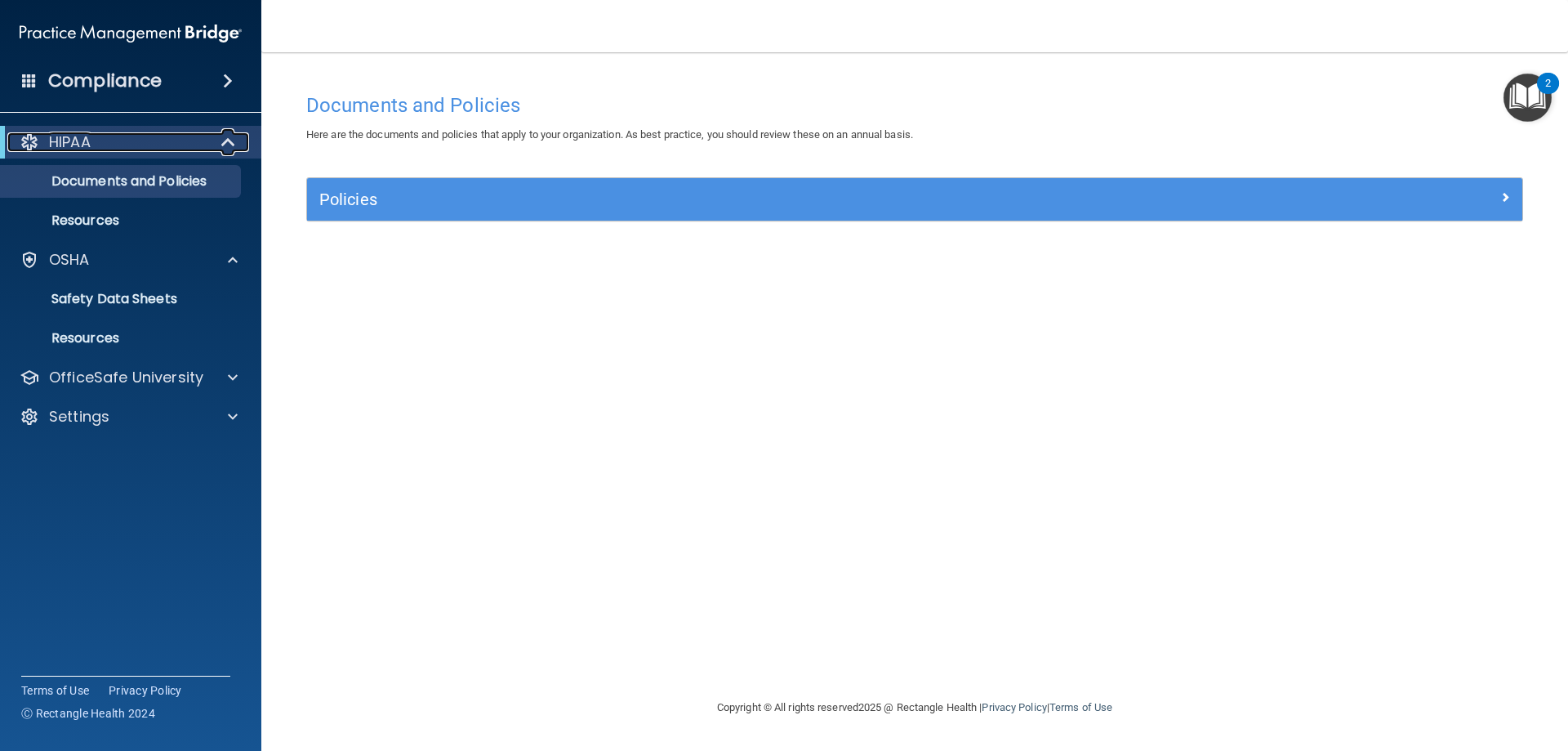
click at [28, 142] on div at bounding box center [30, 142] width 20 height 20
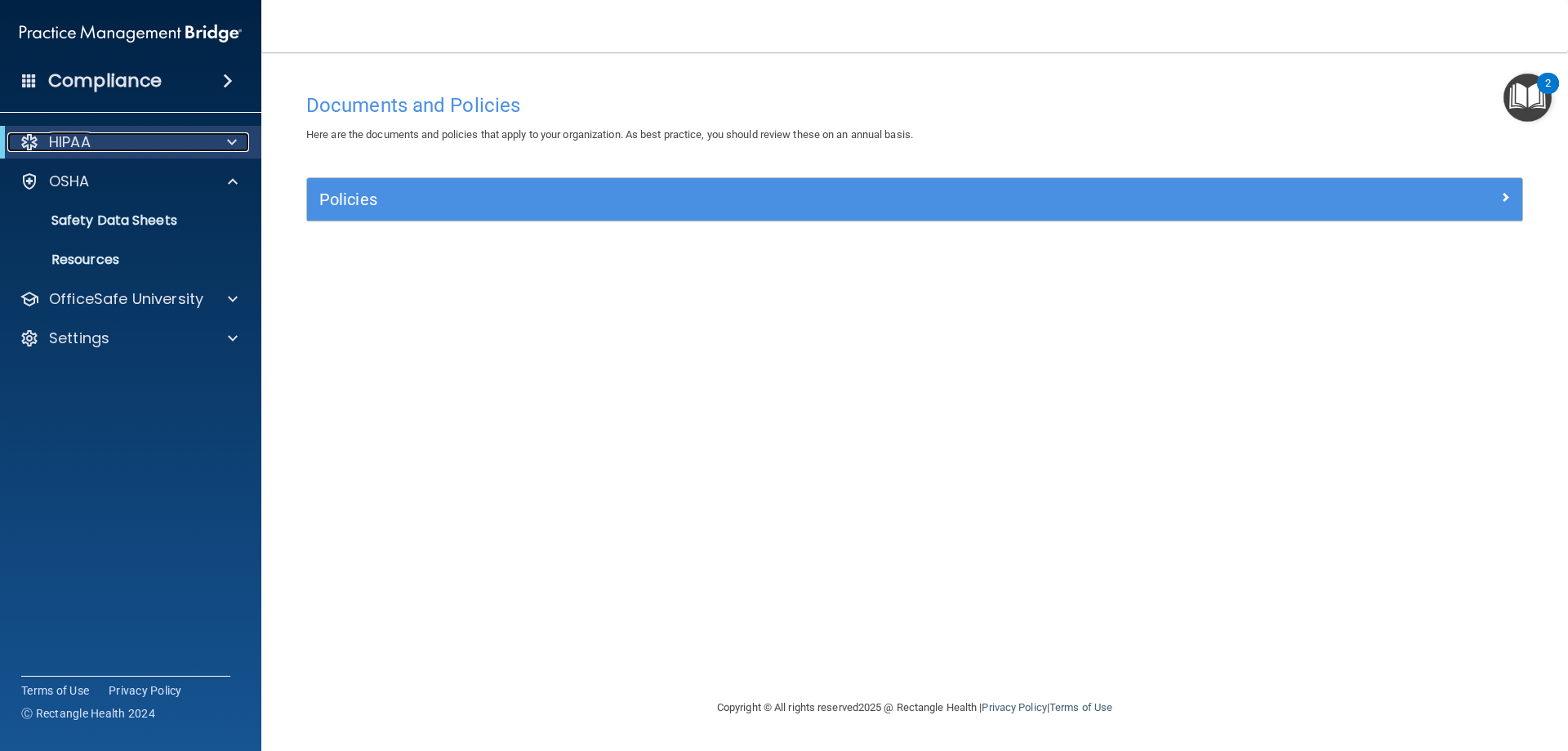
click at [28, 142] on div at bounding box center [30, 142] width 20 height 20
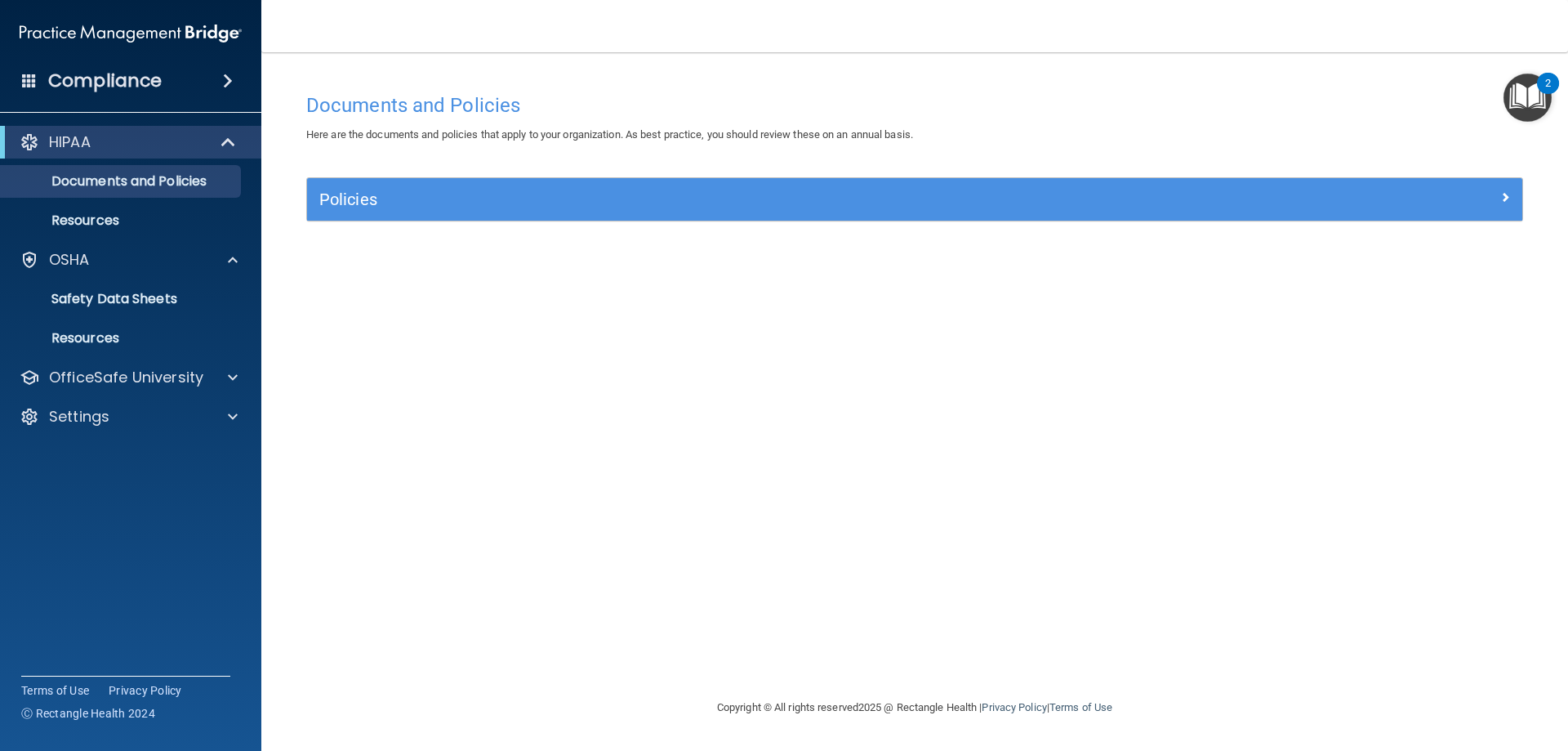
click at [187, 74] on div "Compliance" at bounding box center [131, 81] width 261 height 36
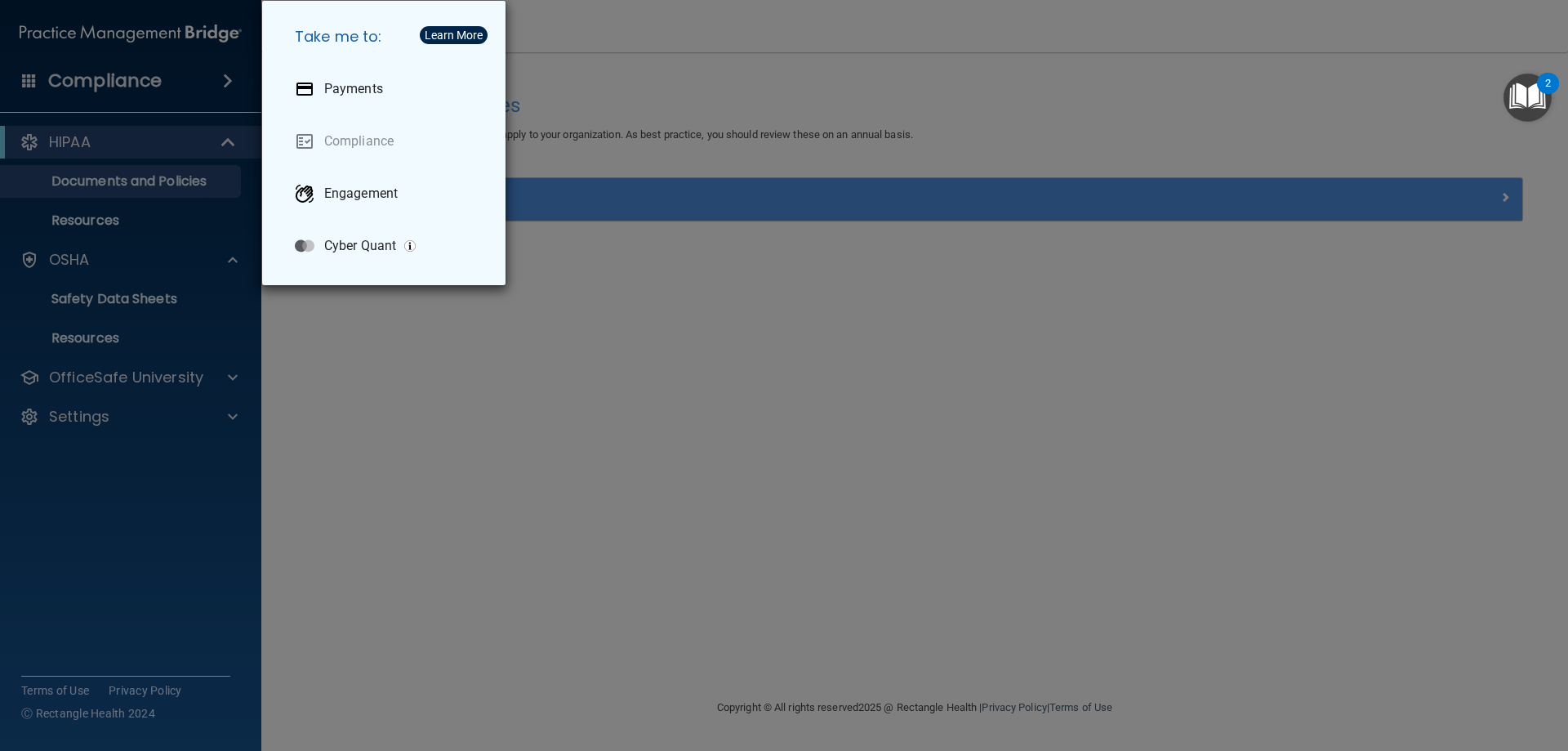
click at [97, 83] on div "Take me to: Payments Compliance Engagement Cyber Quant" at bounding box center [784, 375] width 1568 height 751
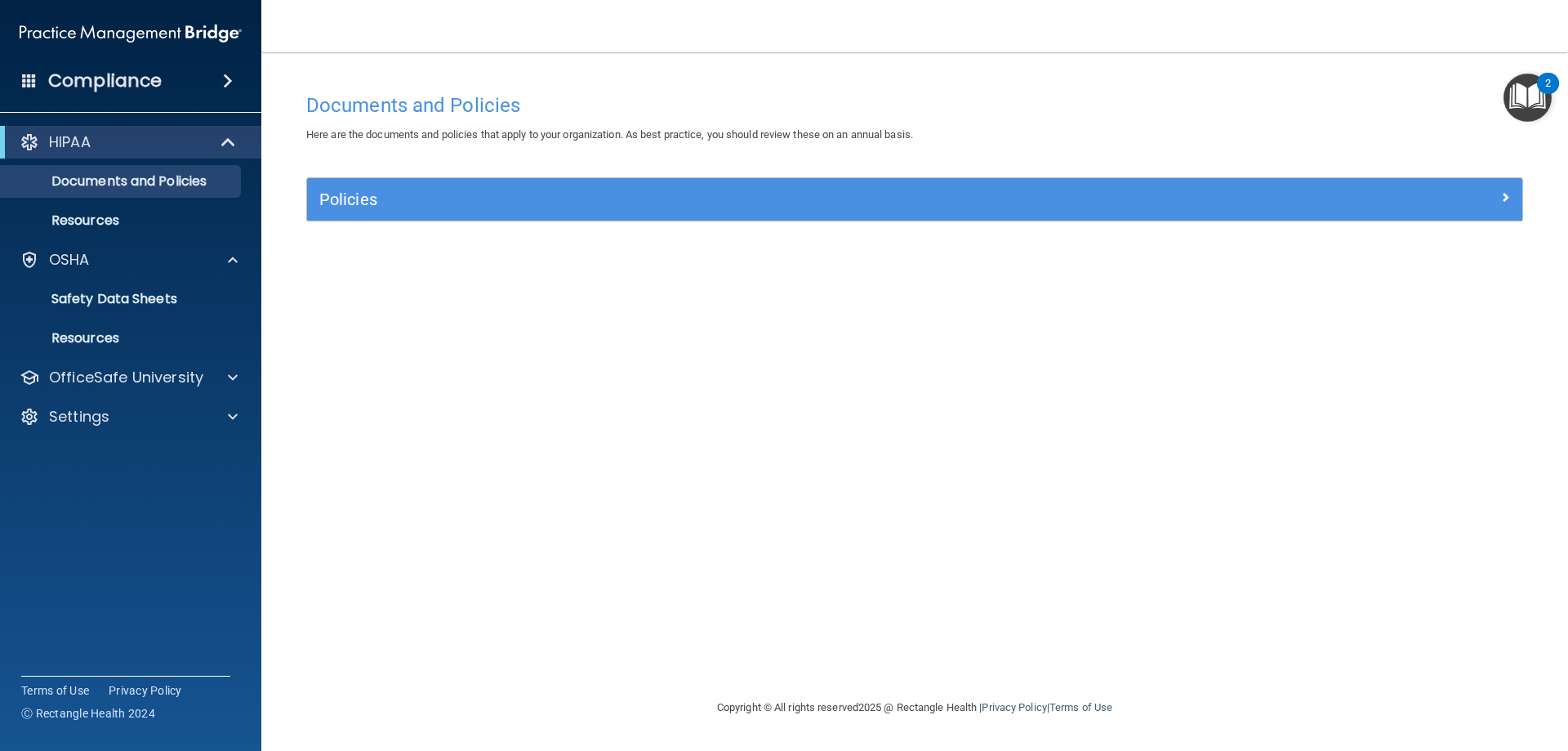
click at [38, 76] on div "Compliance" at bounding box center [131, 81] width 261 height 36
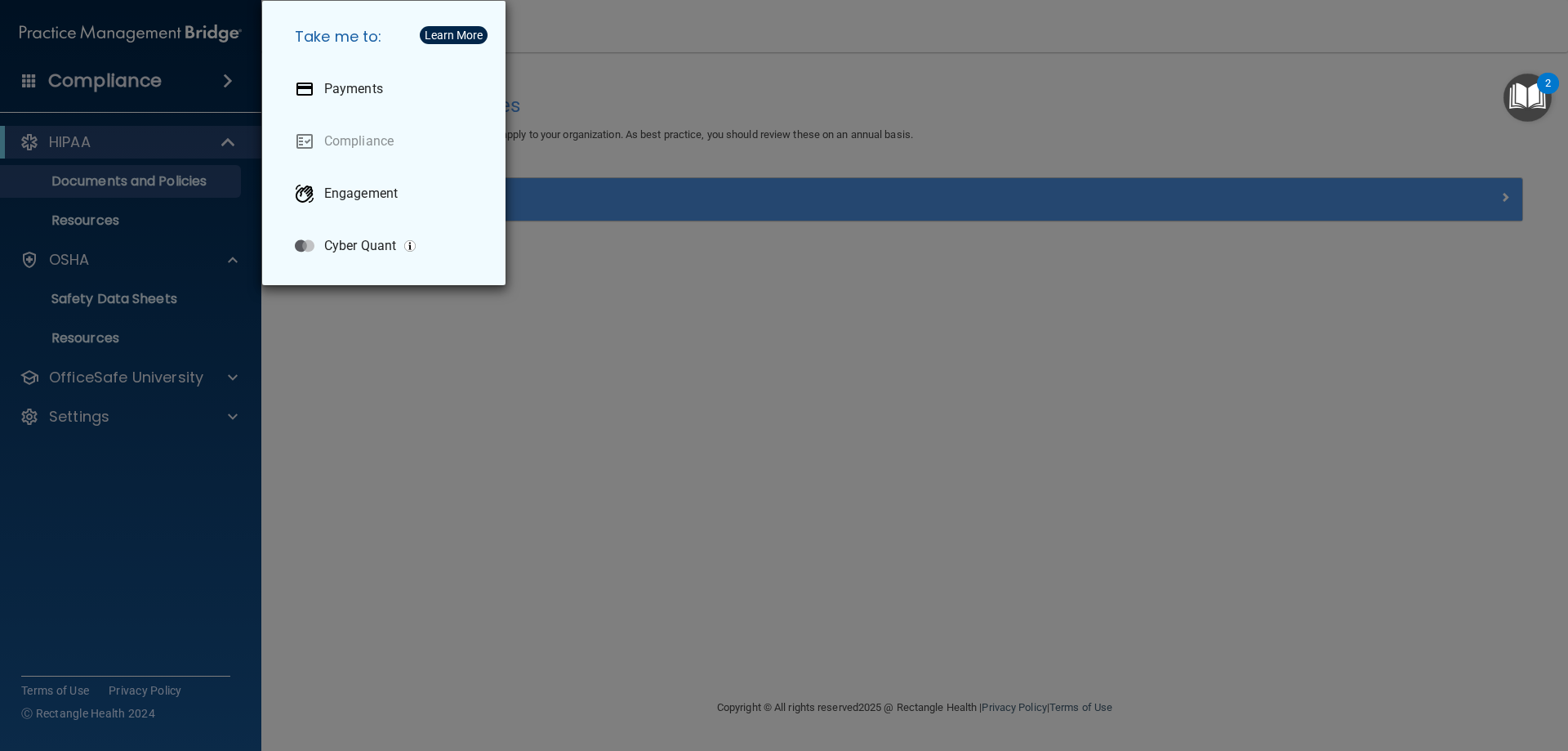
click at [352, 356] on div "Take me to: Payments Compliance Engagement Cyber Quant" at bounding box center [784, 375] width 1568 height 751
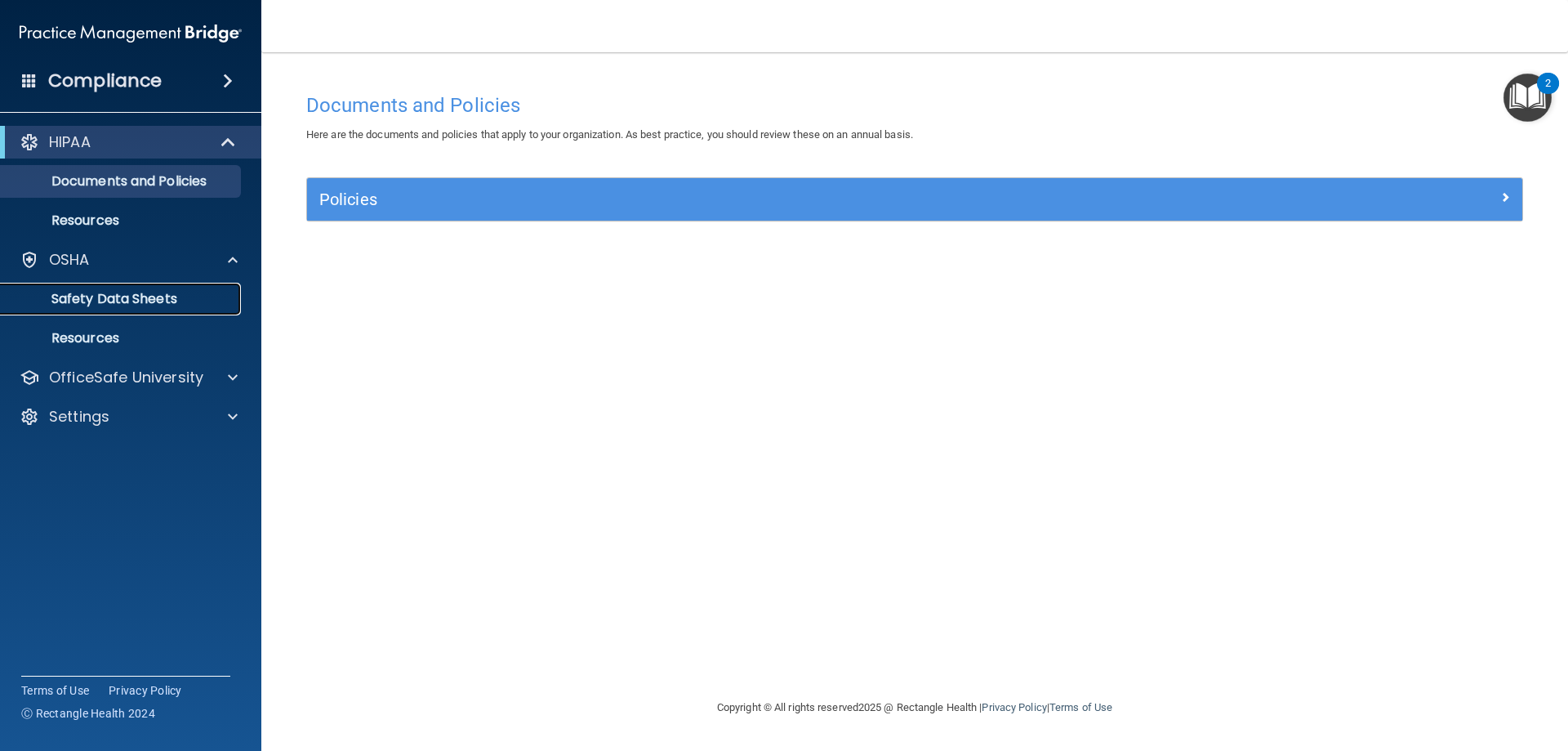
click at [134, 293] on p "Safety Data Sheets" at bounding box center [122, 299] width 223 height 16
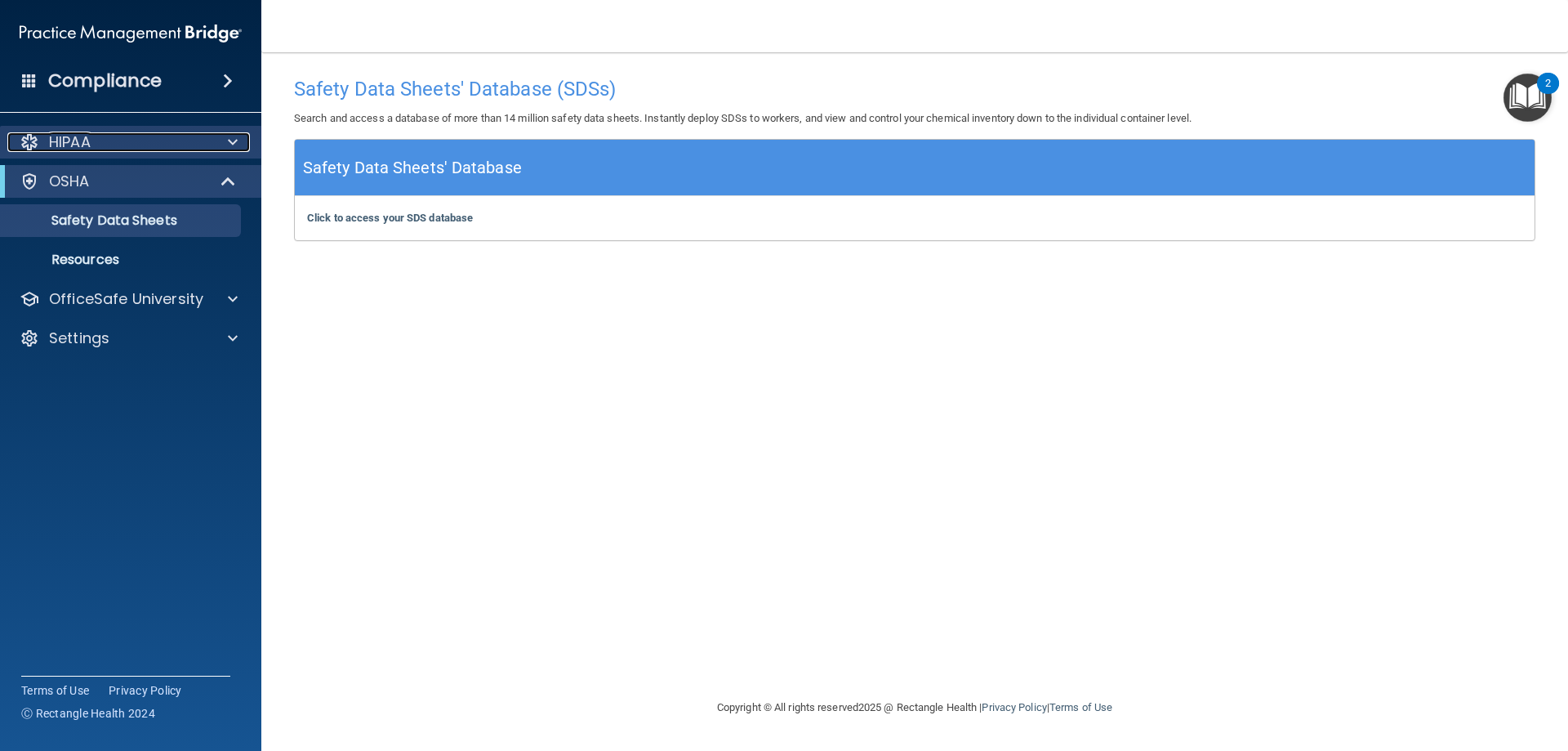
click at [59, 138] on p "HIPAA" at bounding box center [69, 142] width 41 height 20
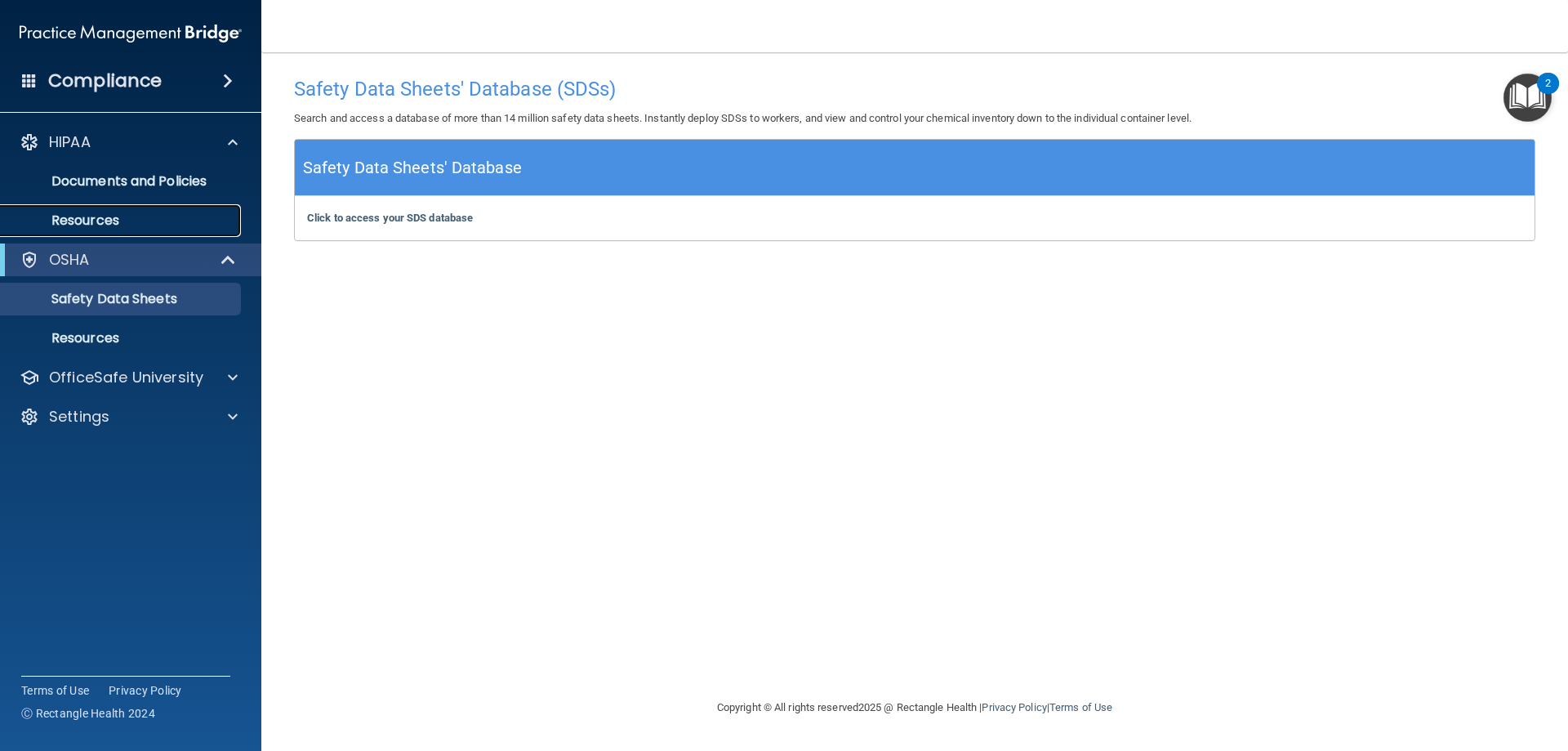
click at [86, 220] on p "Resources" at bounding box center [122, 221] width 223 height 16
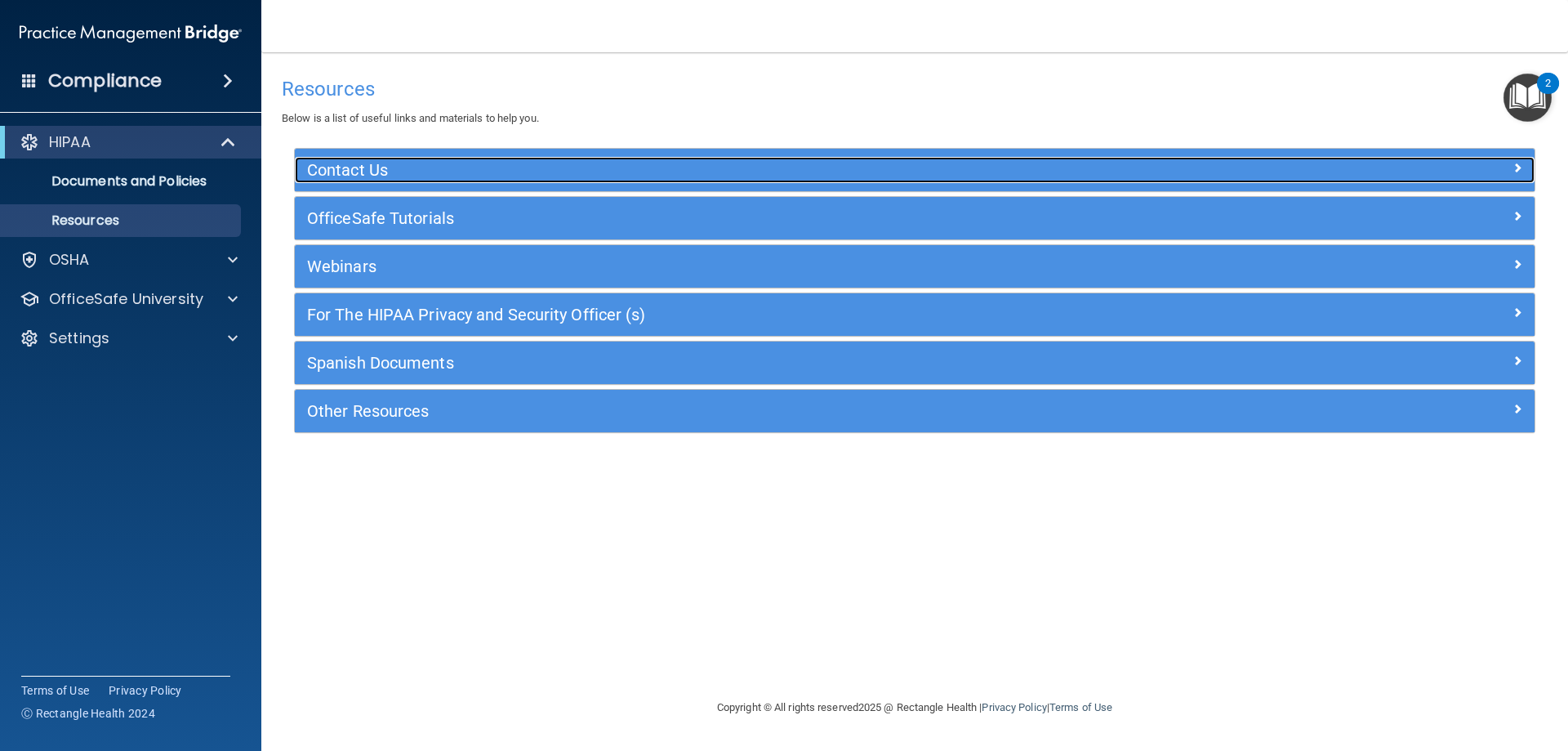
click at [1515, 170] on span at bounding box center [1518, 168] width 10 height 20
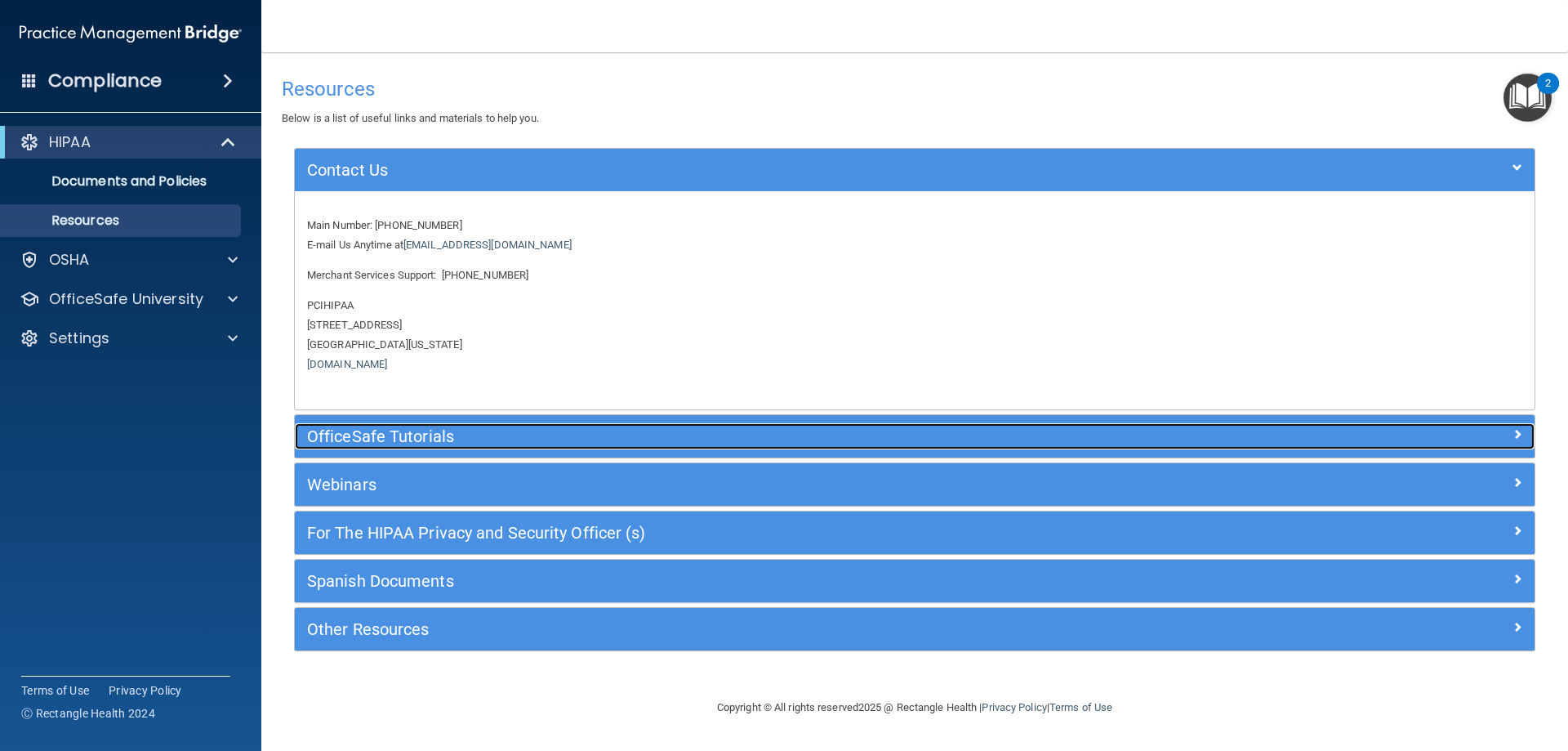
click at [507, 440] on h5 "OfficeSafe Tutorials" at bounding box center [760, 436] width 906 height 18
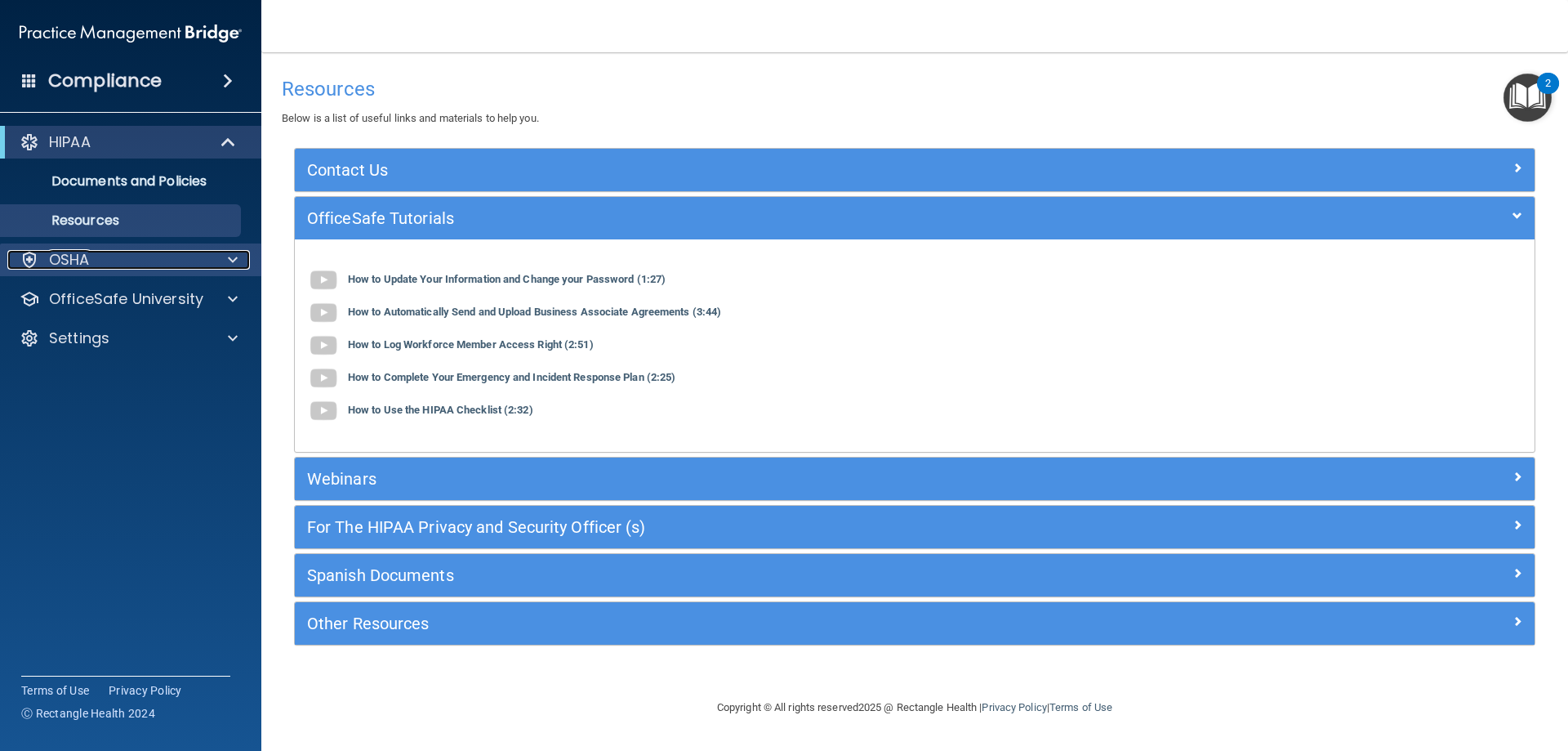
click at [106, 261] on div "OSHA" at bounding box center [108, 260] width 203 height 20
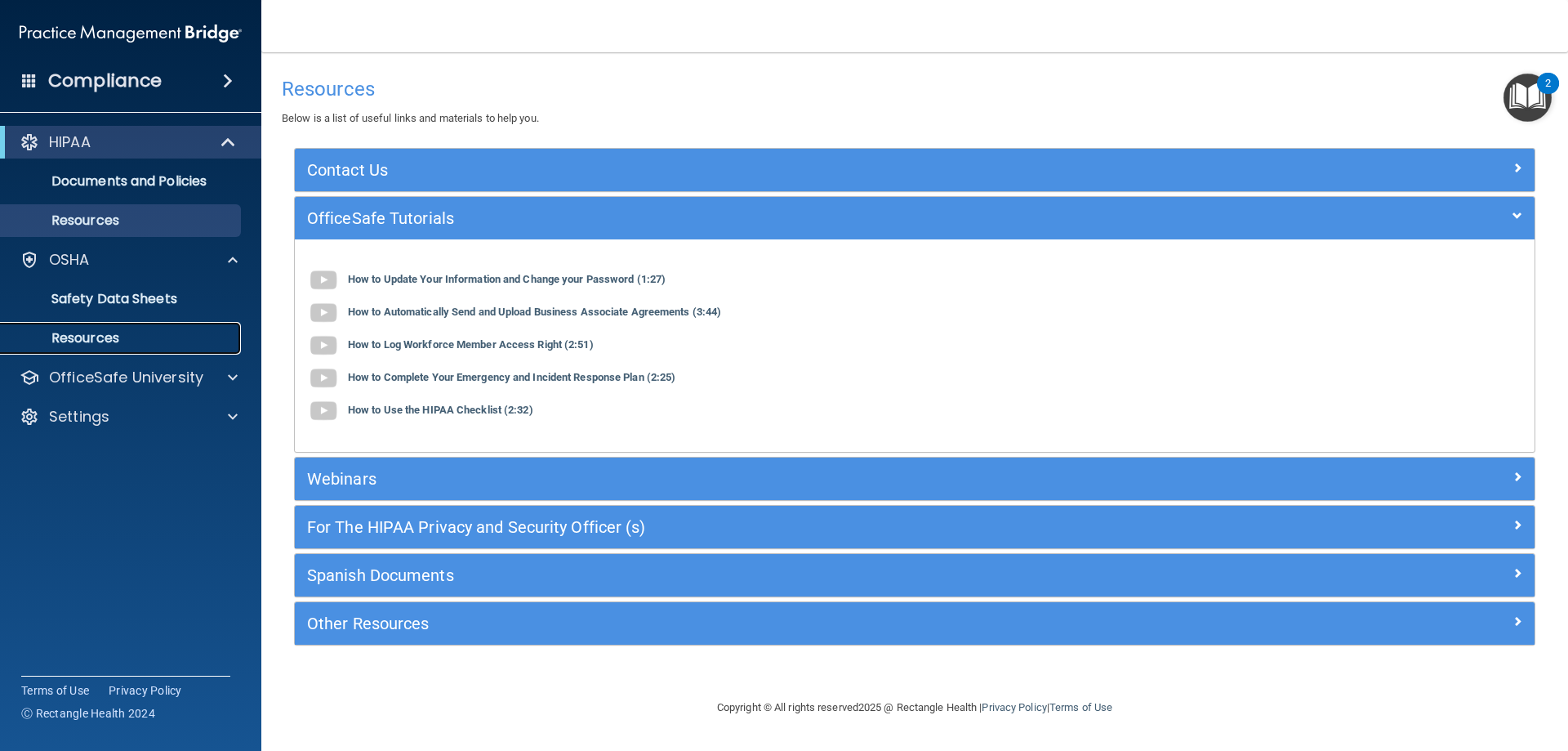
click at [87, 331] on p "Resources" at bounding box center [122, 338] width 223 height 16
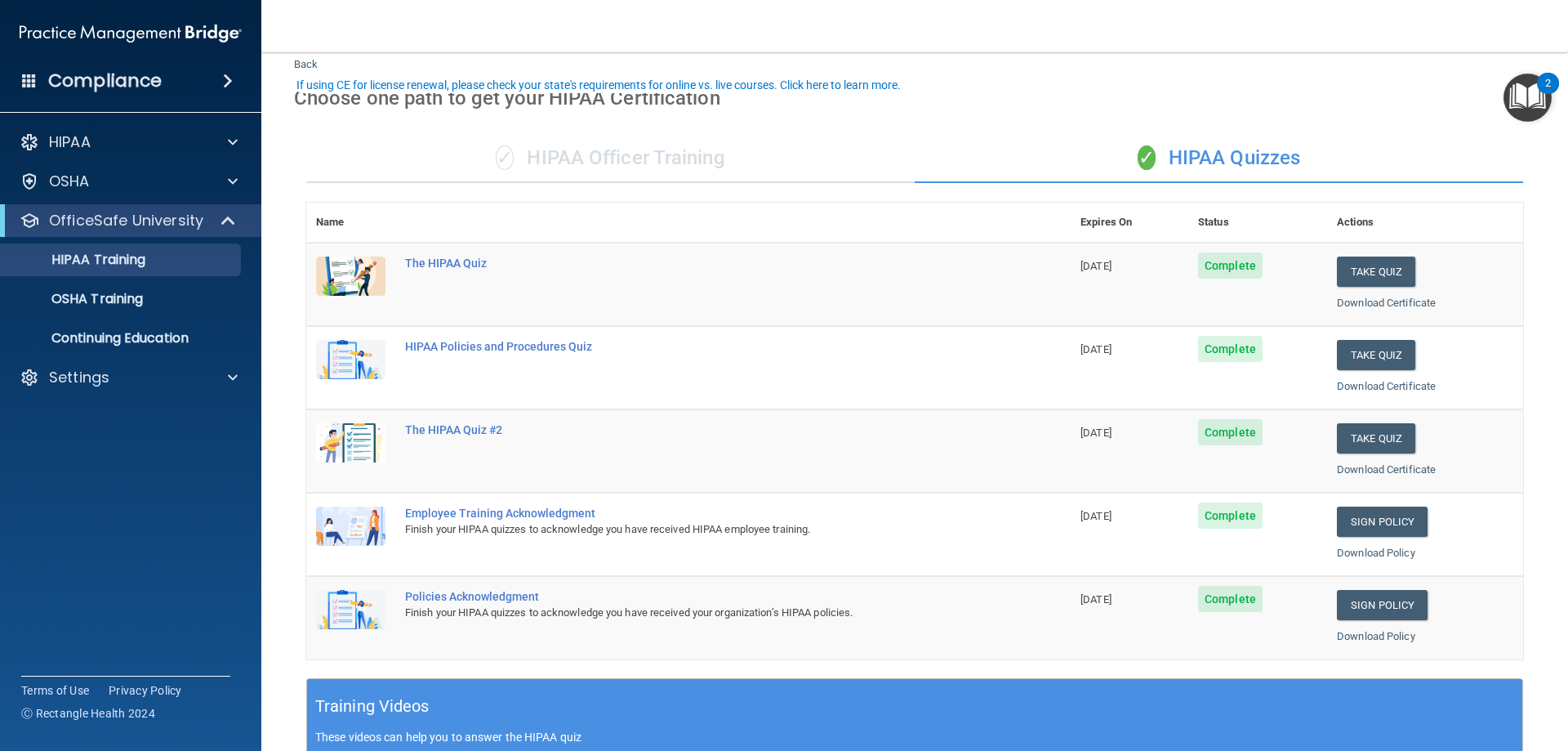
scroll to position [82, 0]
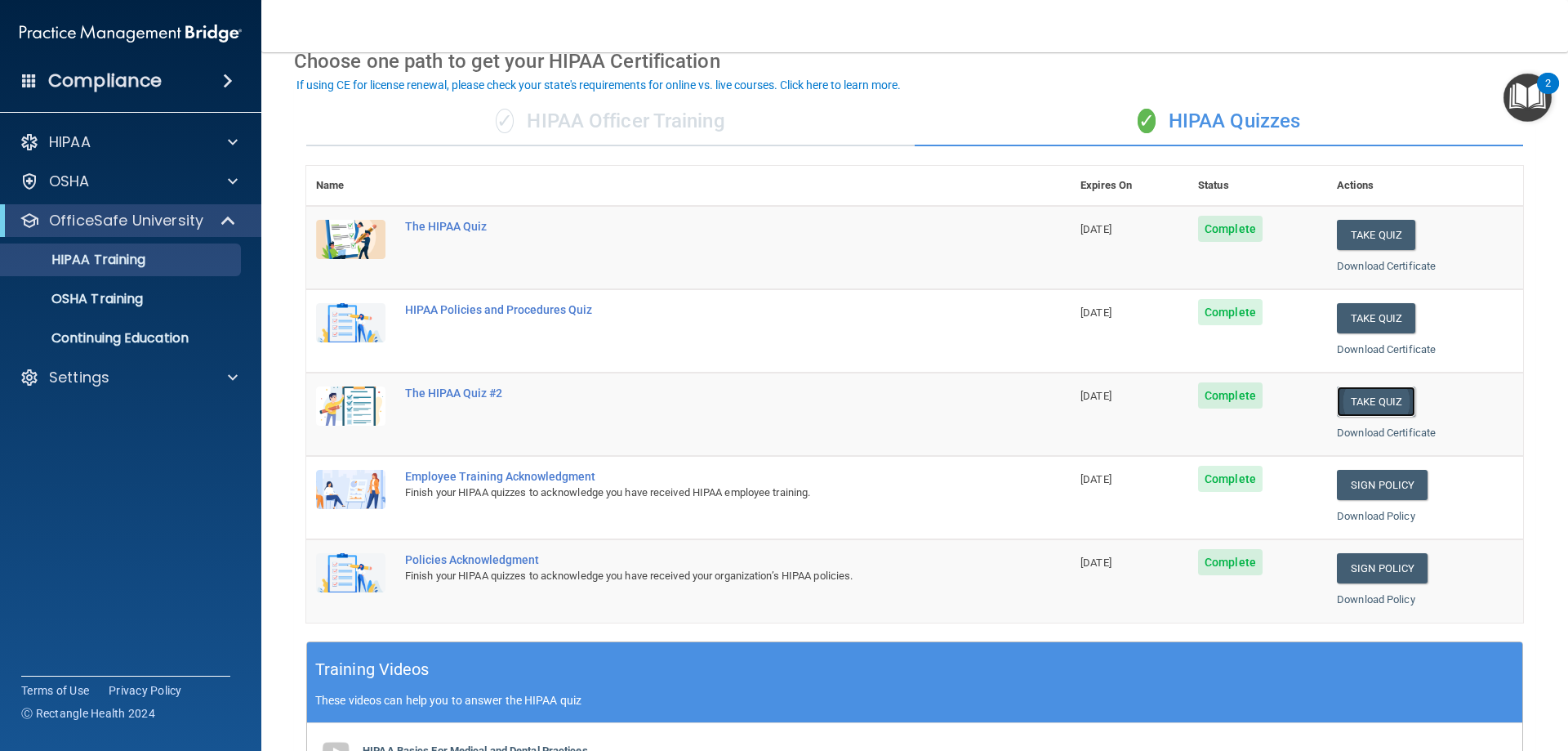
click at [1357, 403] on button "Take Quiz" at bounding box center [1376, 402] width 78 height 31
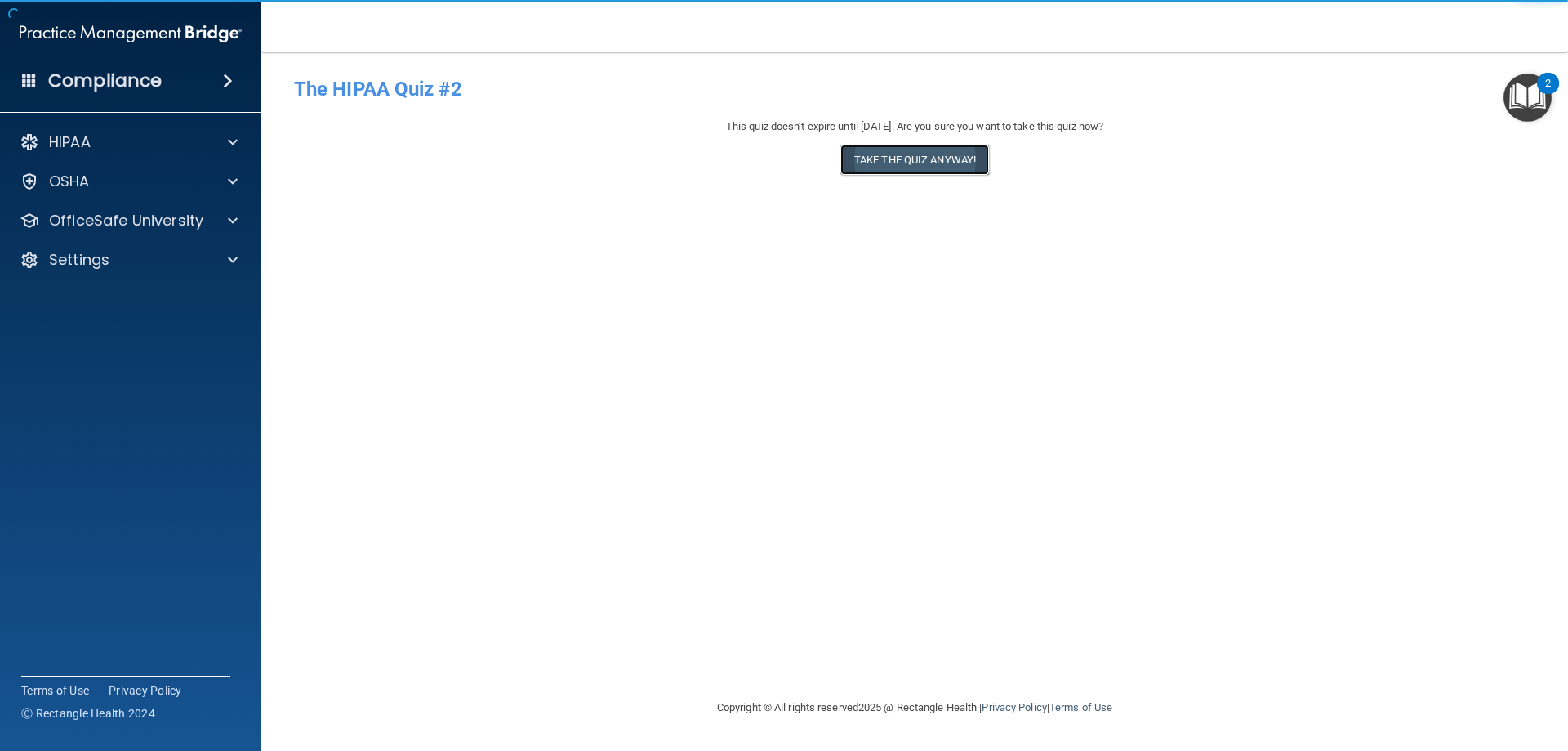
click at [890, 166] on button "Take the quiz anyway!" at bounding box center [915, 160] width 149 height 31
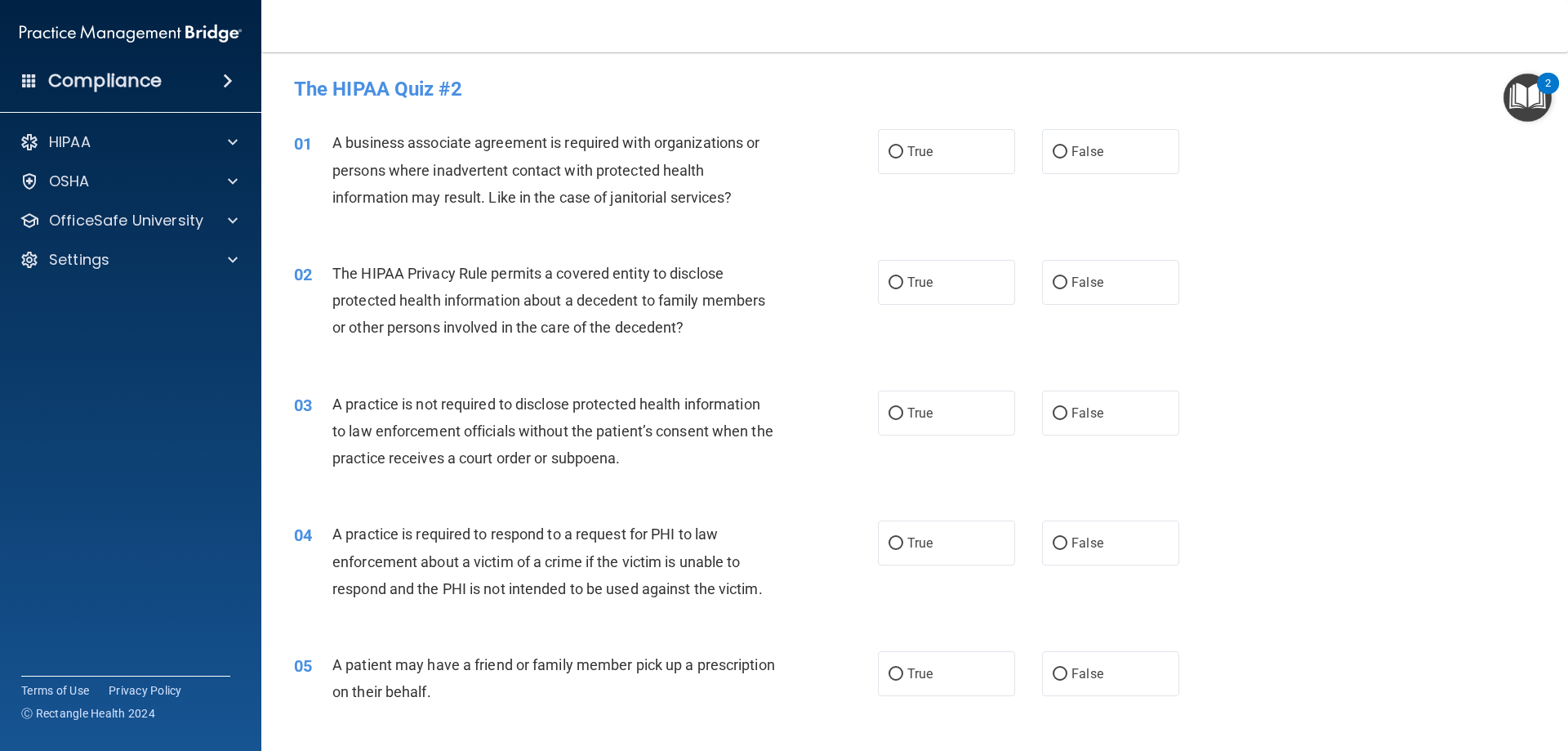
scroll to position [82, 0]
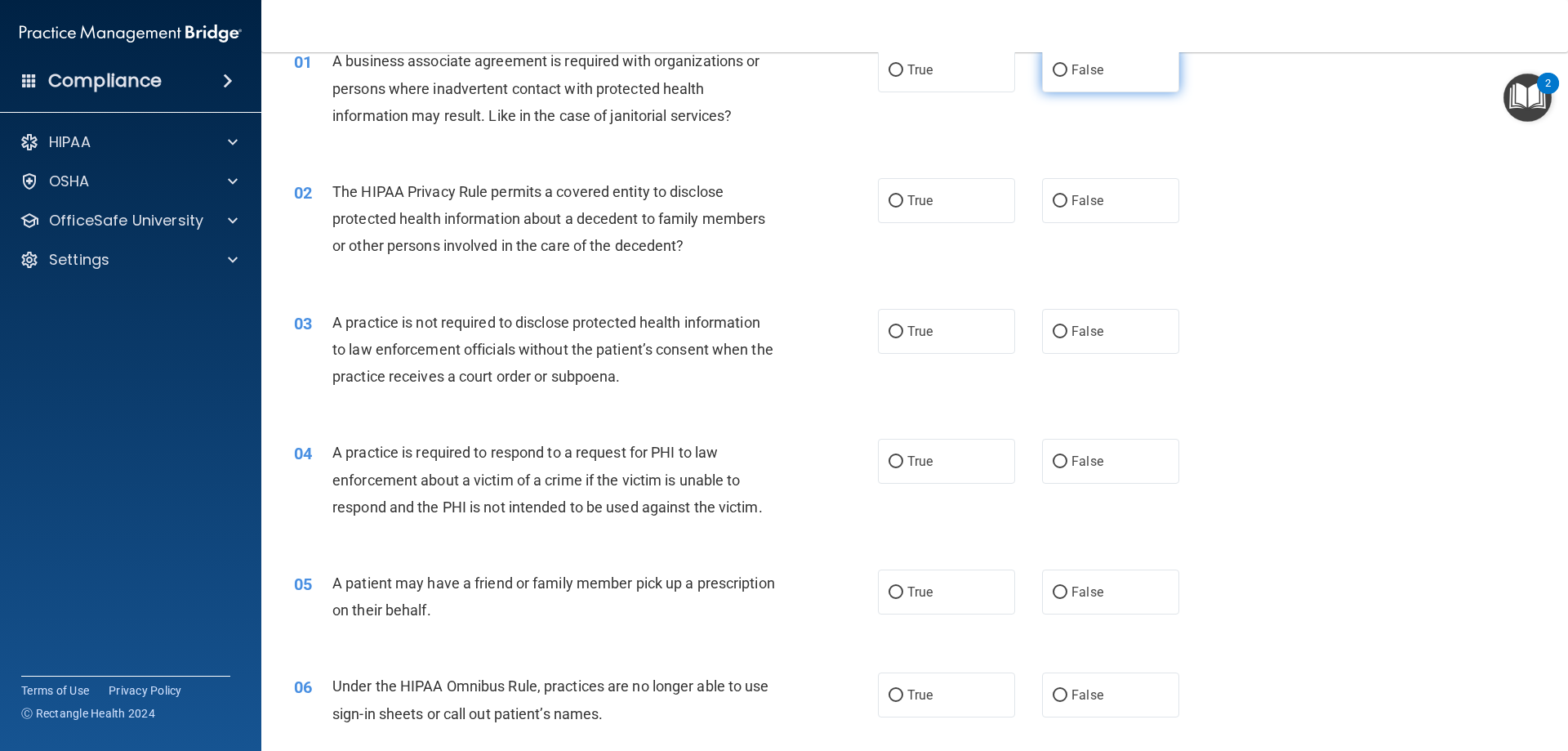
click at [1076, 57] on label "False" at bounding box center [1111, 70] width 137 height 45
click at [1068, 65] on input "False" at bounding box center [1060, 71] width 14 height 13
radio input "true"
click at [951, 179] on label "True" at bounding box center [946, 201] width 137 height 45
click at [903, 196] on input "True" at bounding box center [896, 202] width 14 height 13
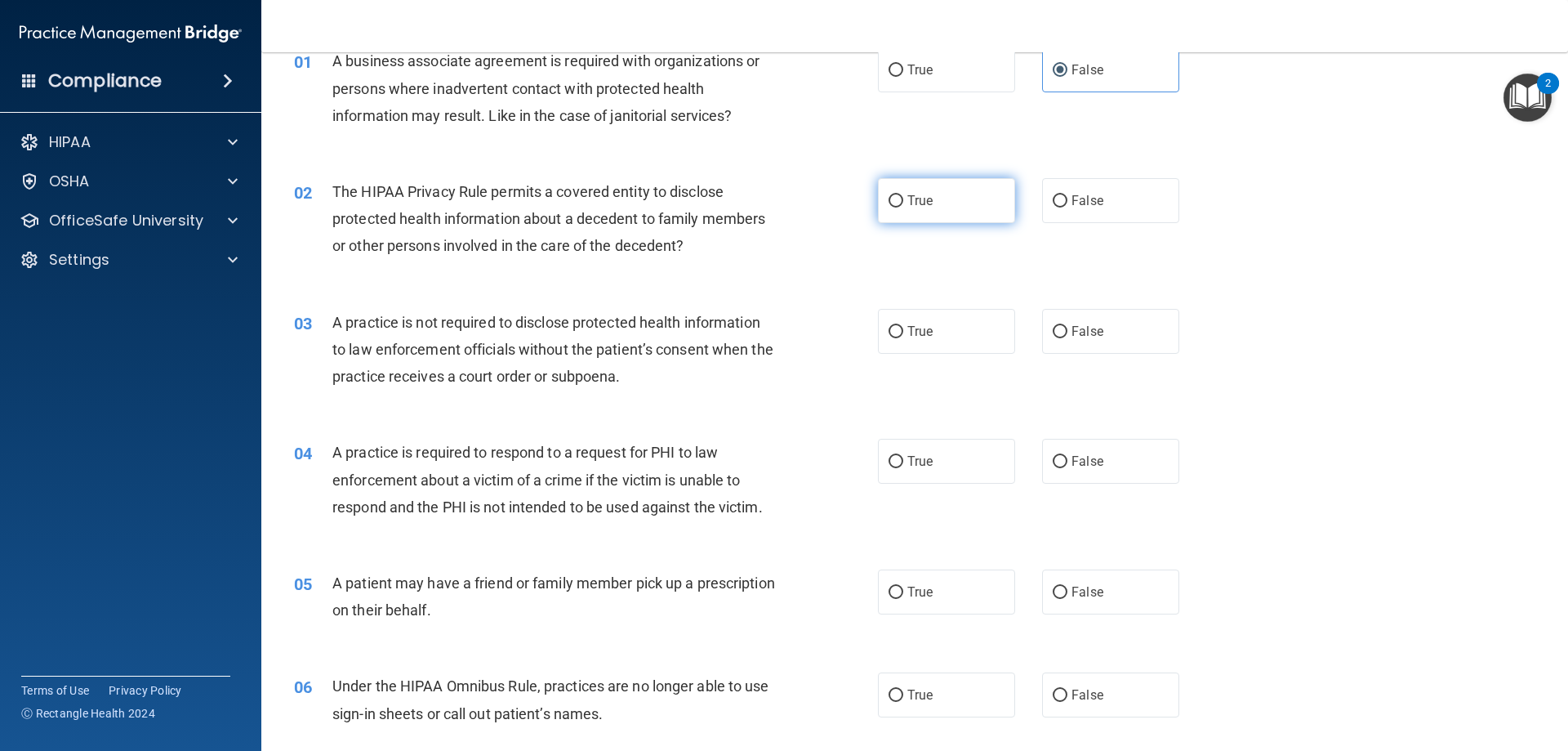
radio input "true"
click at [1071, 324] on span "False" at bounding box center [1087, 331] width 32 height 15
click at [1066, 326] on input "False" at bounding box center [1060, 333] width 14 height 13
radio input "true"
click at [959, 450] on label "True" at bounding box center [946, 462] width 137 height 45
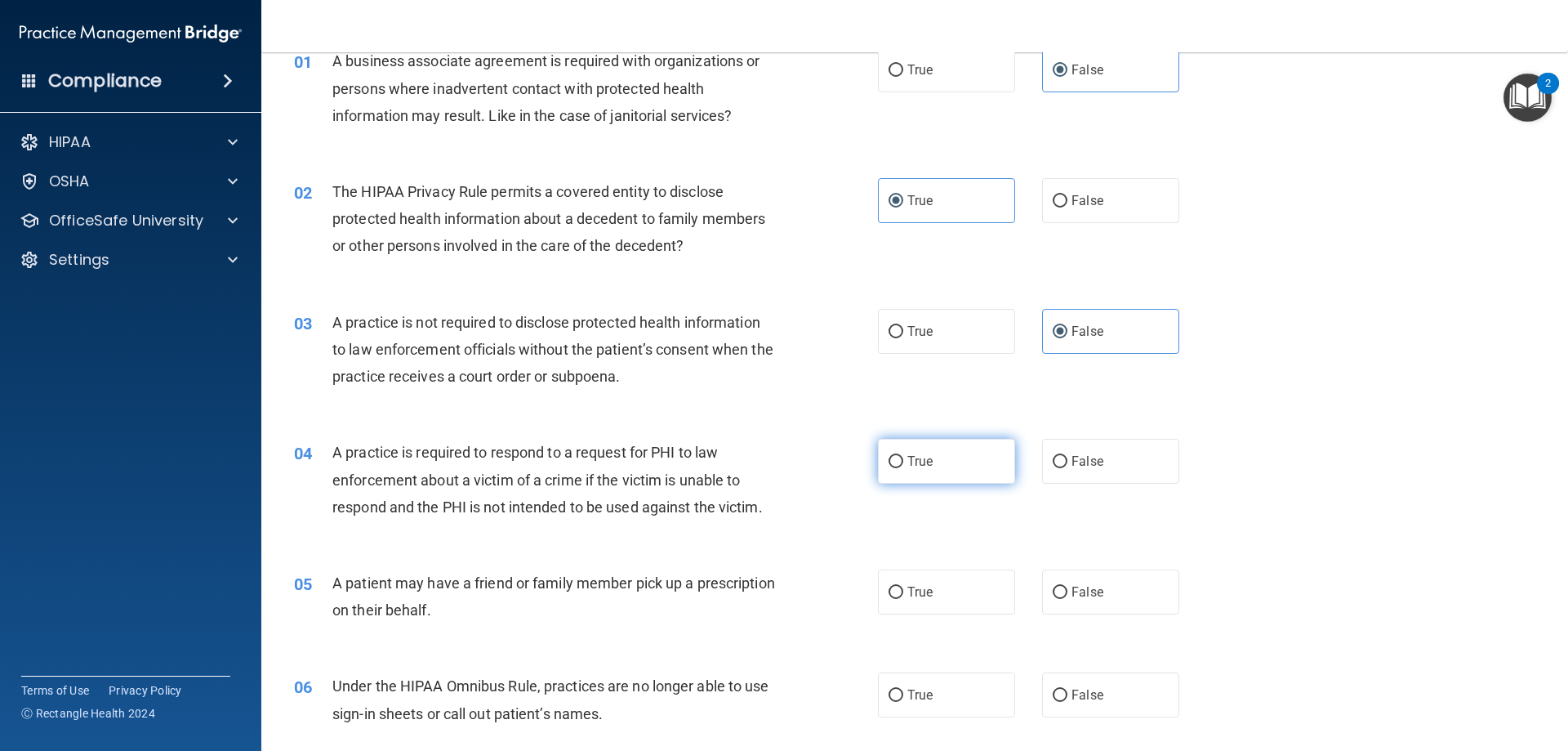
click at [903, 456] on input "True" at bounding box center [896, 463] width 14 height 13
radio input "true"
click at [919, 586] on span "True" at bounding box center [920, 591] width 25 height 15
click at [903, 587] on input "True" at bounding box center [896, 593] width 14 height 13
radio input "true"
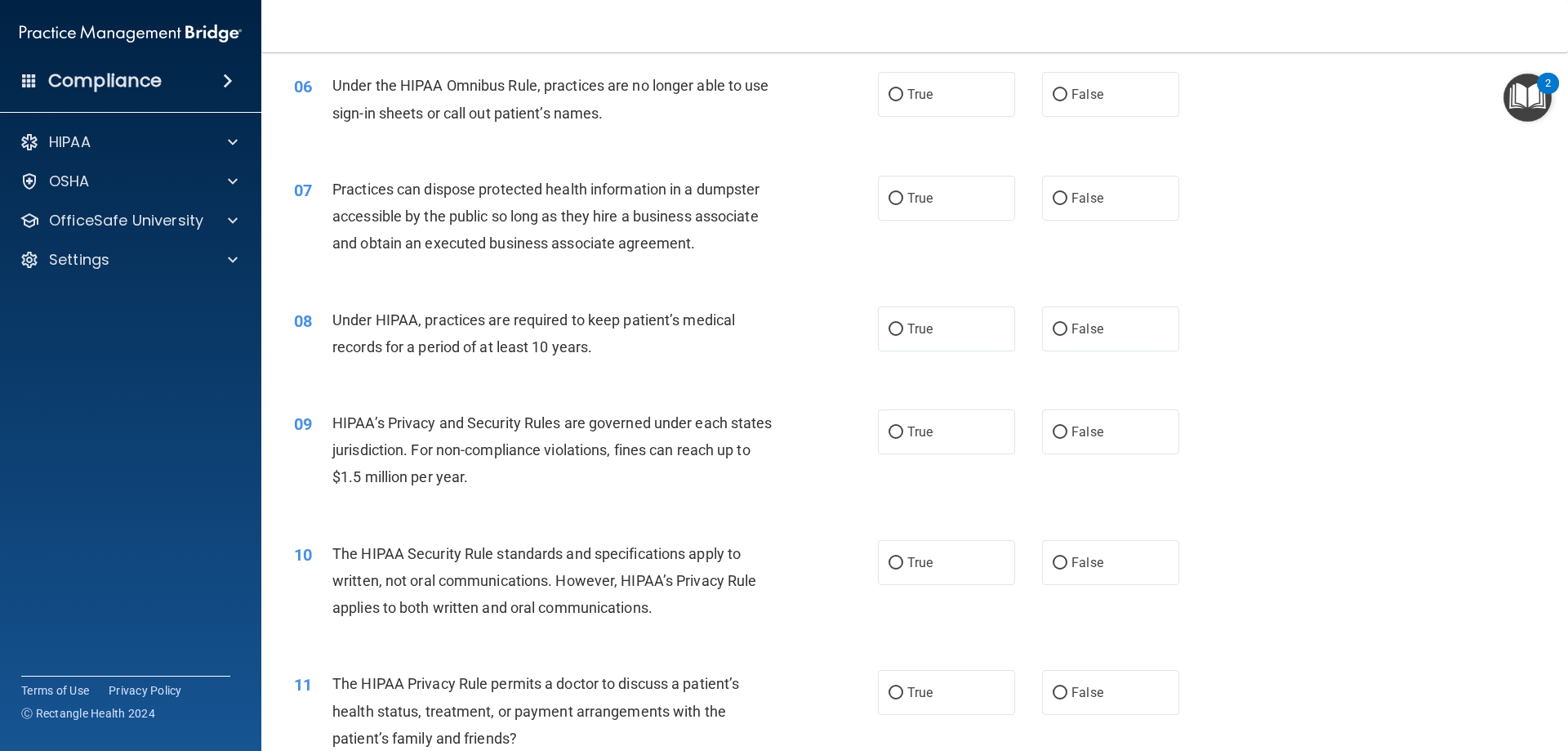
scroll to position [654, 0]
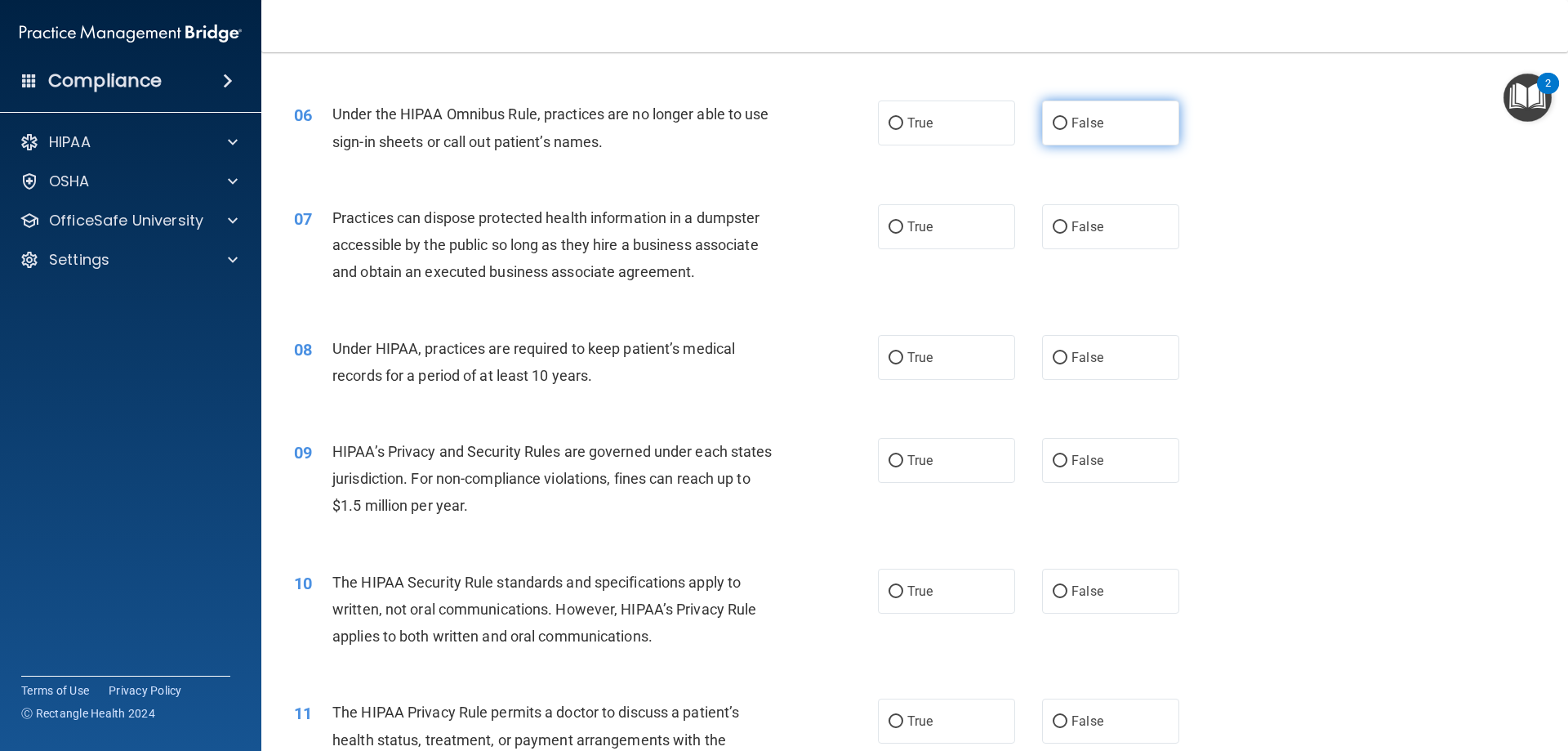
click at [1082, 134] on label "False" at bounding box center [1111, 123] width 137 height 45
click at [1068, 130] on input "False" at bounding box center [1060, 124] width 14 height 13
radio input "true"
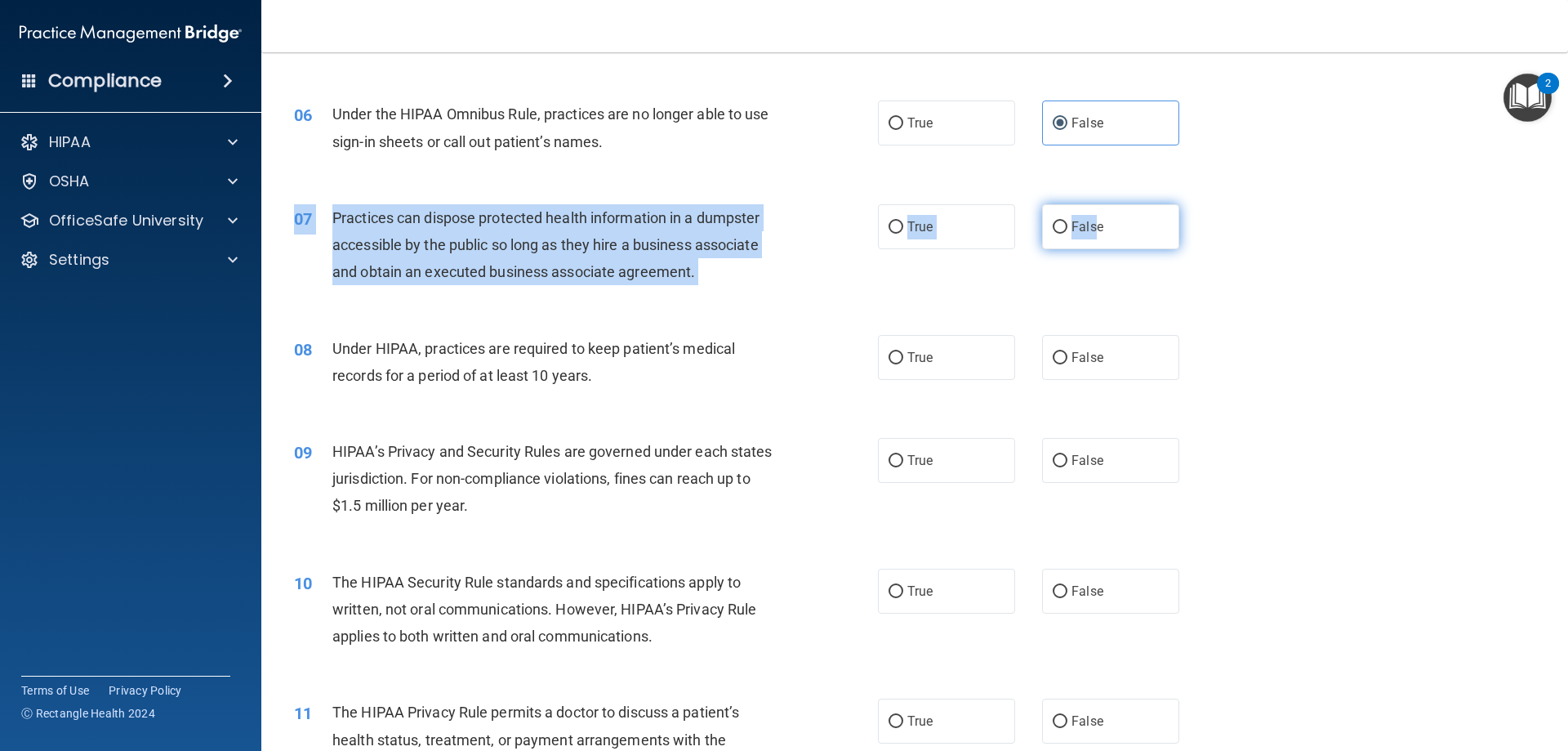
click at [1088, 206] on div "07 Practices can dispose protected health information in a dumpster accessible …" at bounding box center [915, 249] width 1266 height 131
click at [1088, 224] on span "False" at bounding box center [1087, 226] width 32 height 15
click at [1068, 224] on input "False" at bounding box center [1060, 228] width 14 height 13
radio input "true"
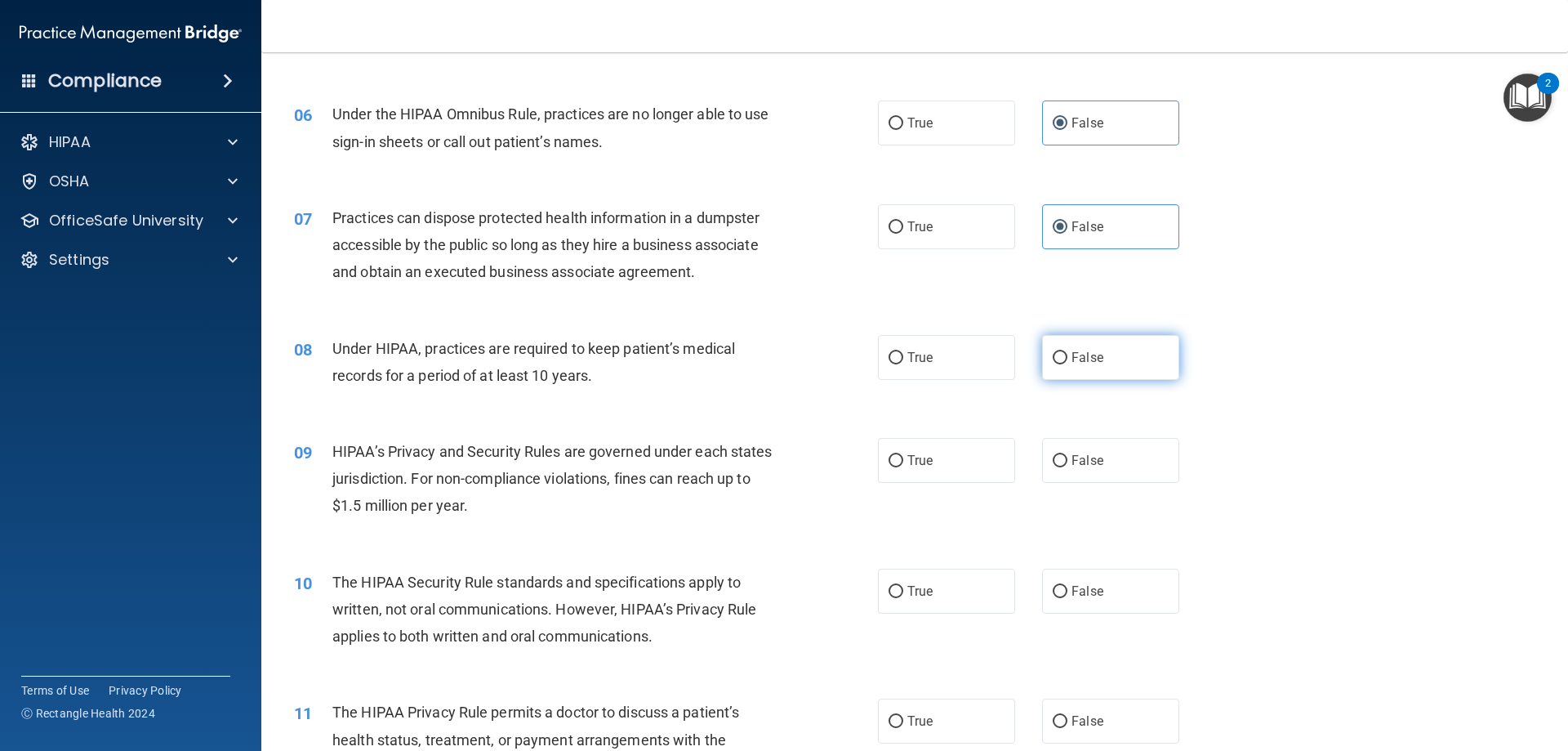
click at [1087, 353] on span "False" at bounding box center [1087, 357] width 32 height 15
click at [1068, 353] on input "False" at bounding box center [1060, 359] width 14 height 13
radio input "true"
click at [1071, 457] on span "False" at bounding box center [1087, 460] width 32 height 15
click at [1065, 457] on input "False" at bounding box center [1060, 462] width 14 height 13
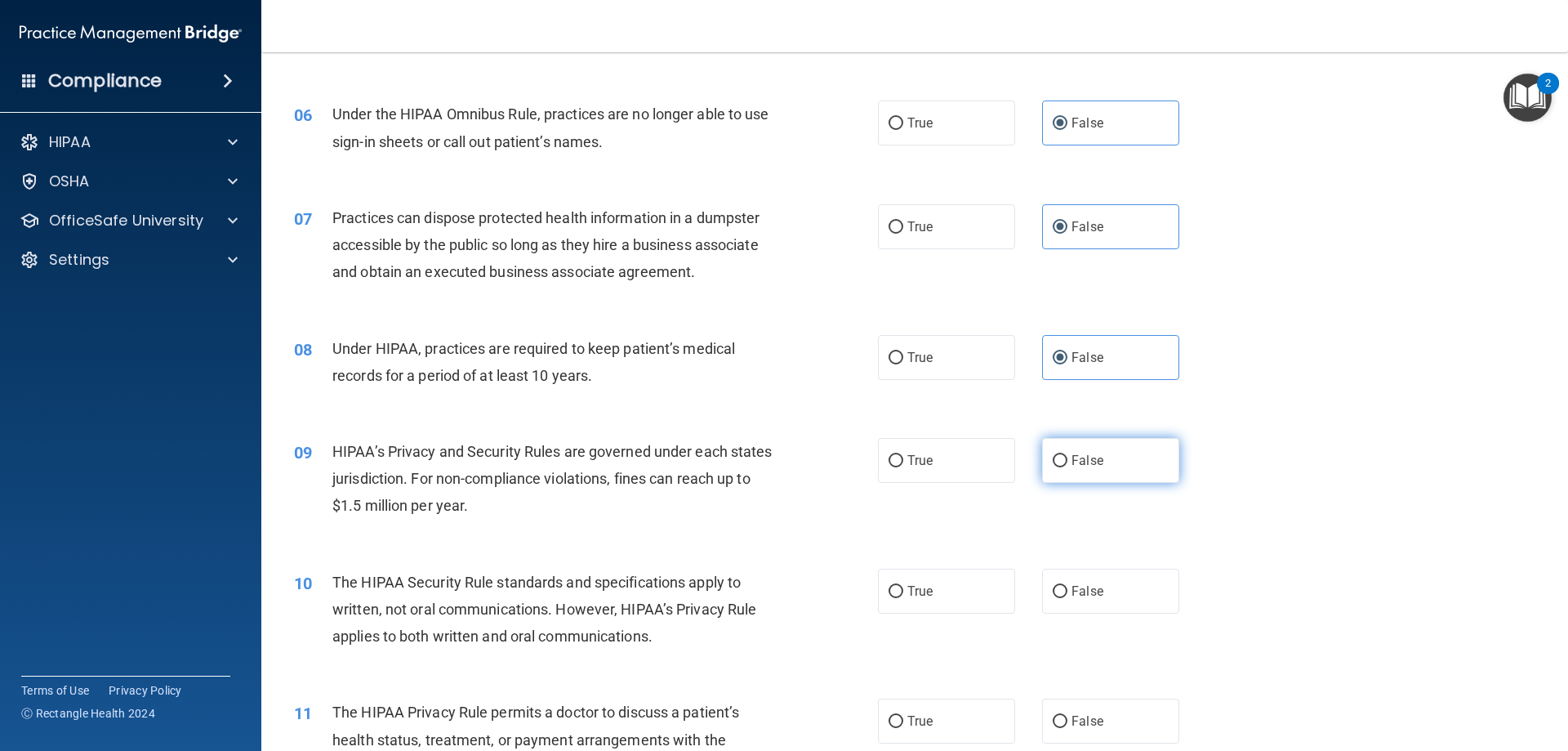
radio input "true"
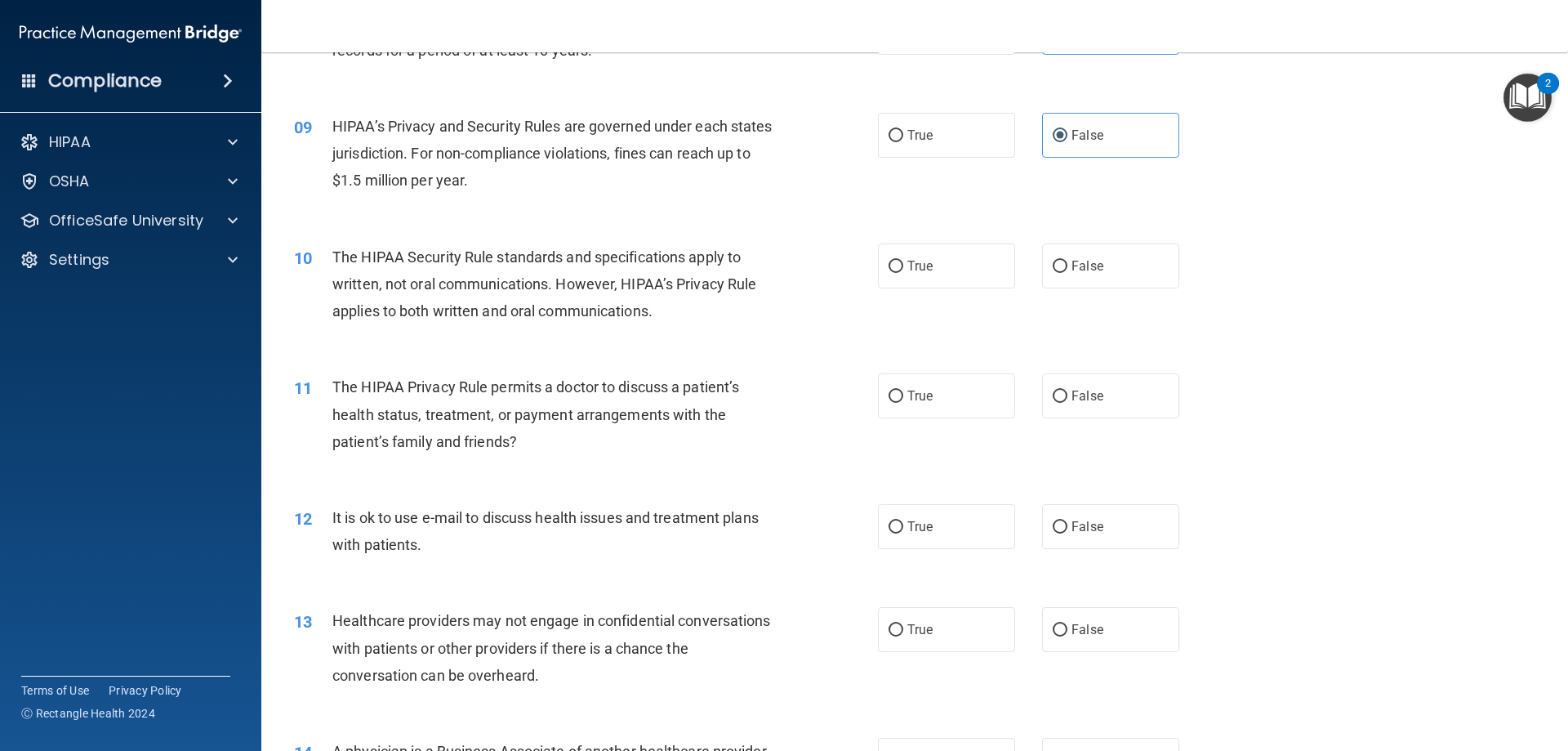
scroll to position [981, 0]
click at [919, 266] on span "True" at bounding box center [920, 264] width 25 height 15
click at [903, 266] on input "True" at bounding box center [896, 265] width 14 height 13
radio input "true"
click at [912, 383] on label "True" at bounding box center [946, 394] width 137 height 45
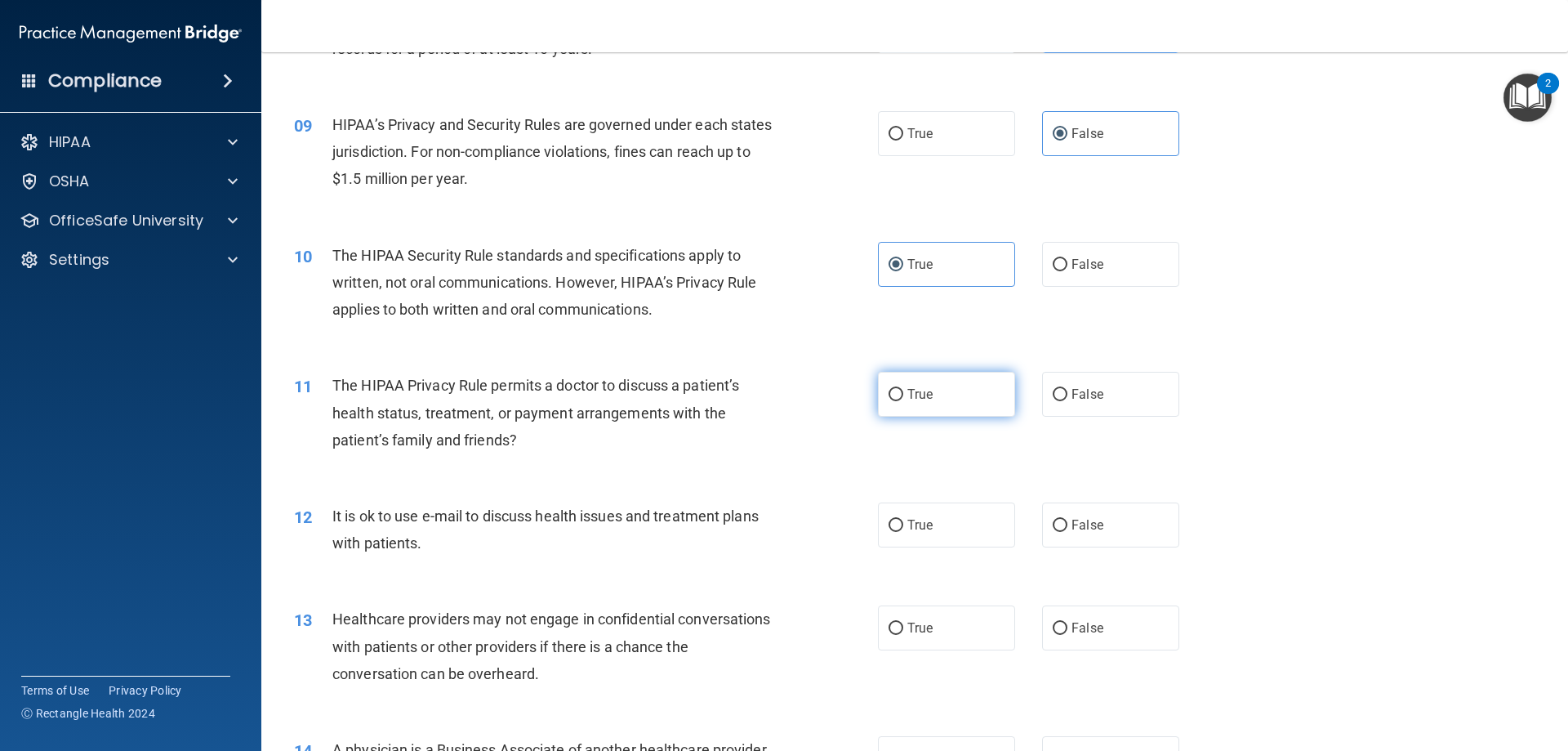
click at [903, 389] on input "True" at bounding box center [896, 395] width 14 height 13
radio input "true"
drag, startPoint x: 908, startPoint y: 516, endPoint x: 898, endPoint y: 516, distance: 10.0
click at [908, 517] on label "True" at bounding box center [946, 525] width 137 height 45
click at [903, 519] on input "True" at bounding box center [896, 526] width 14 height 13
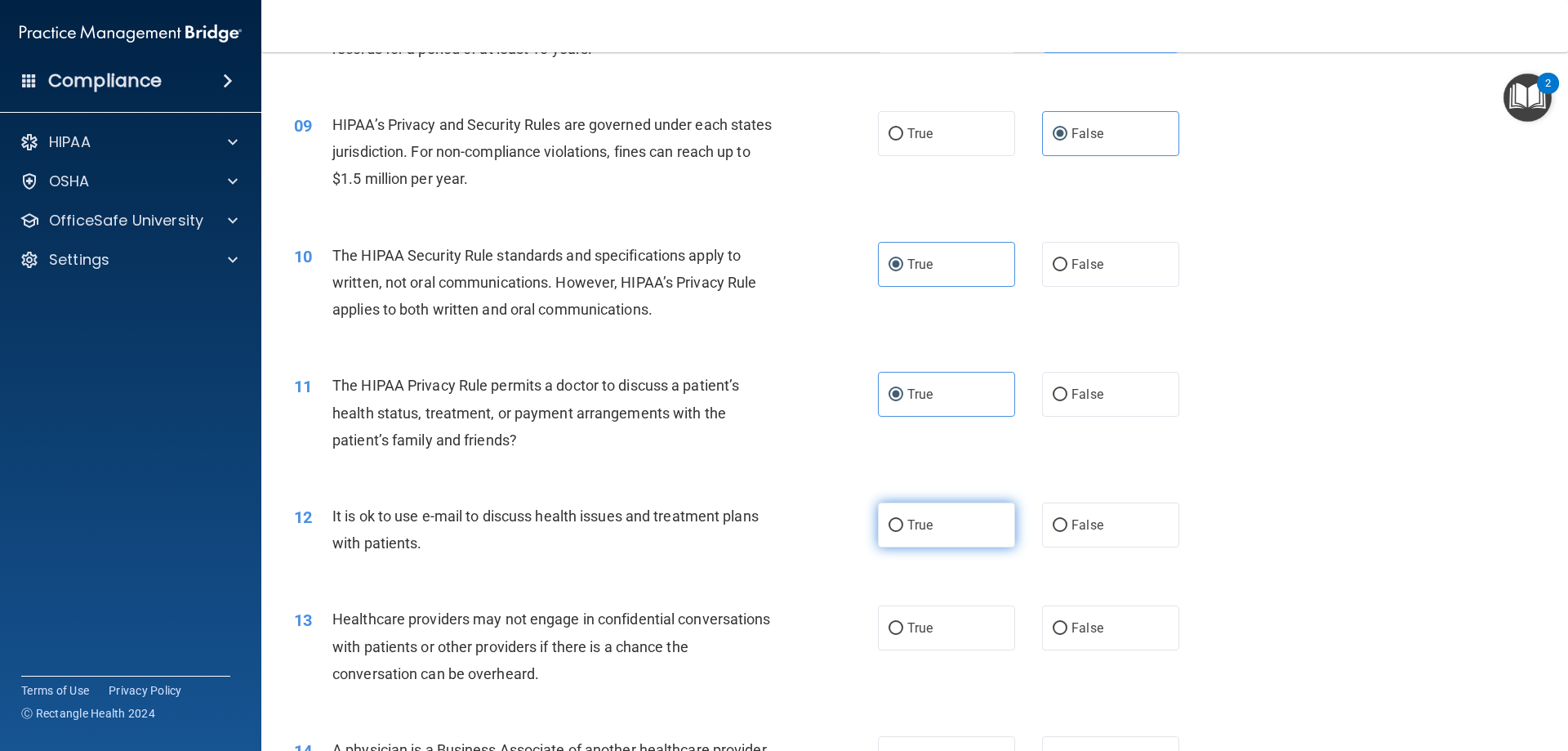
radio input "true"
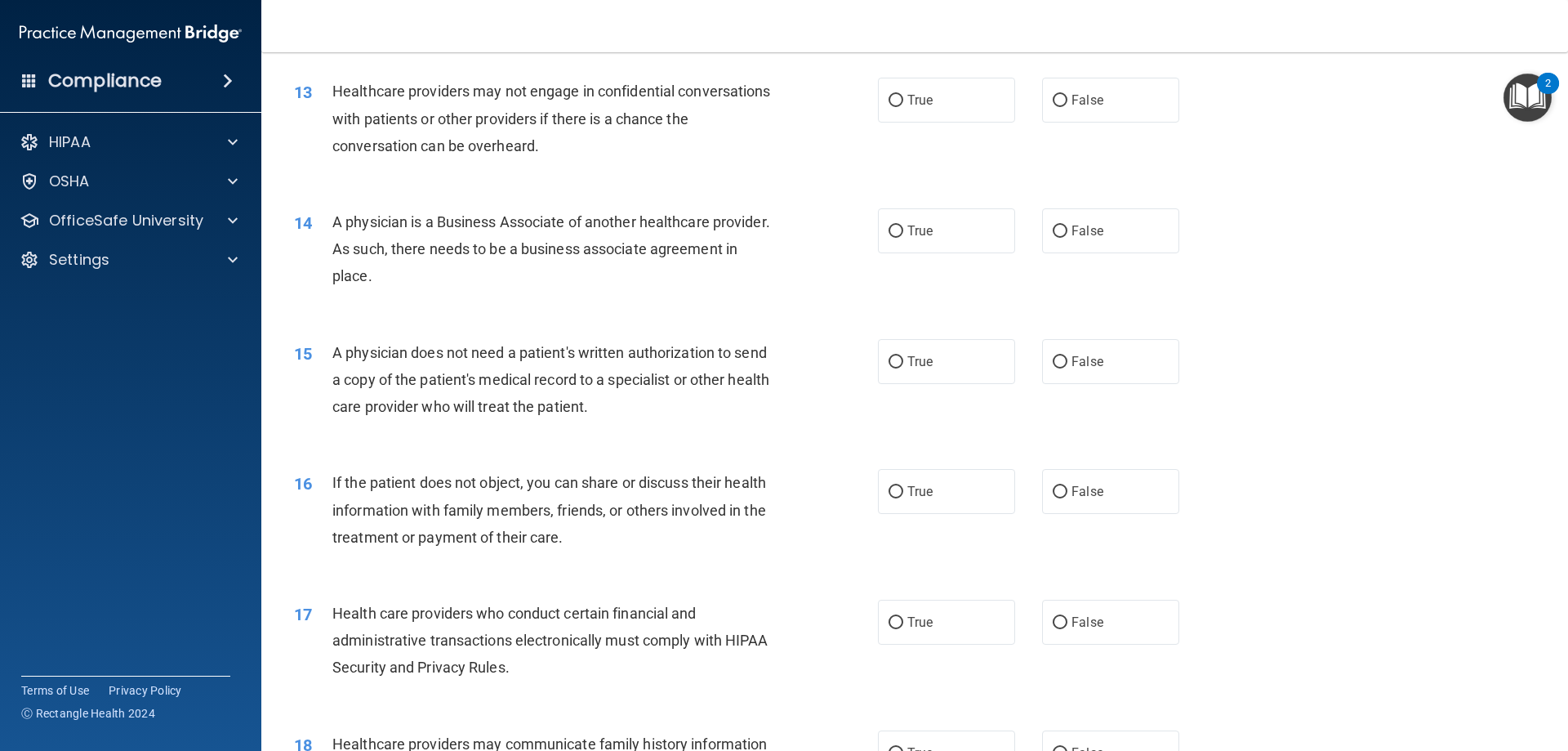
scroll to position [1471, 0]
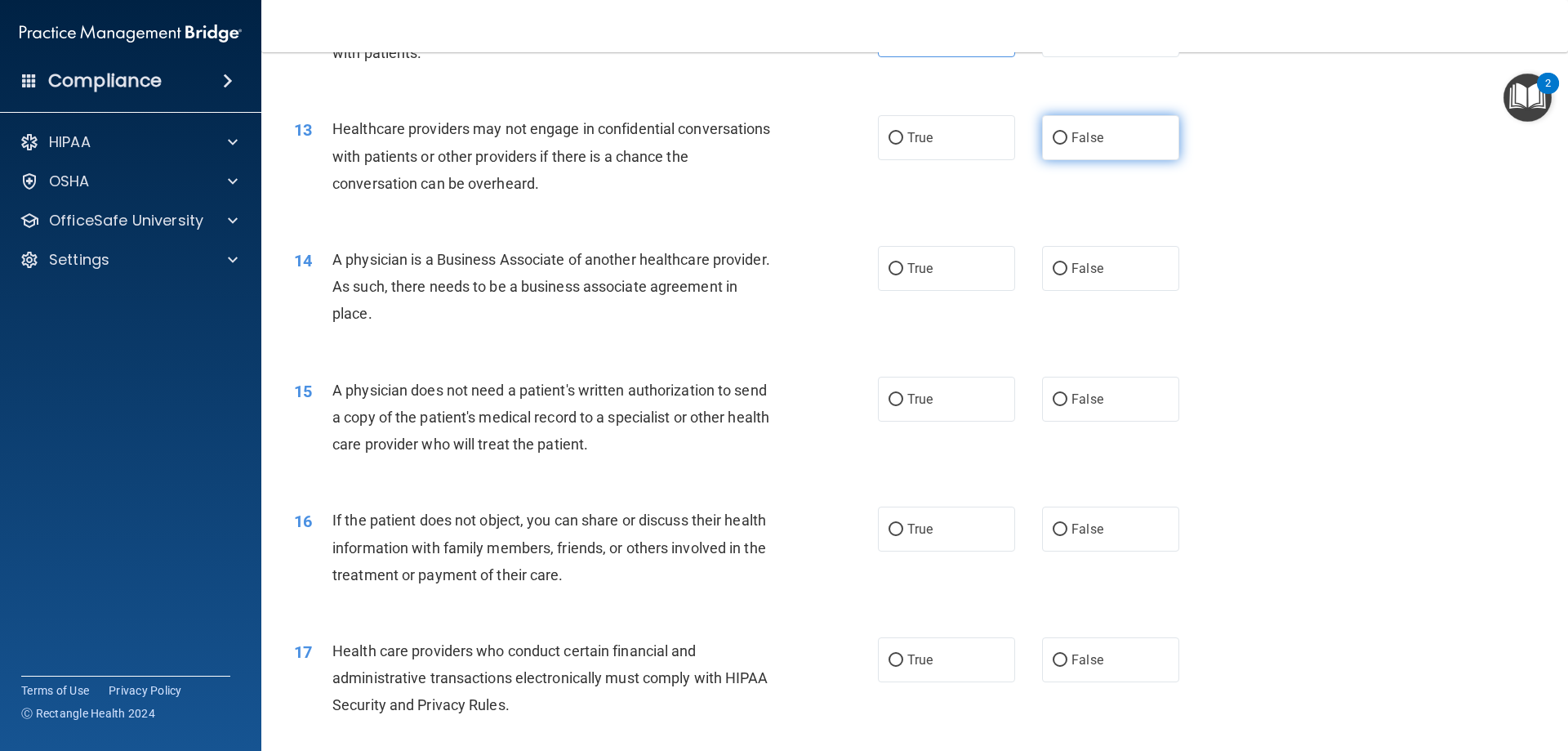
click at [1086, 148] on label "False" at bounding box center [1111, 138] width 137 height 45
click at [1068, 144] on input "False" at bounding box center [1060, 139] width 14 height 13
radio input "true"
click at [1074, 271] on span "False" at bounding box center [1087, 268] width 32 height 15
click at [1068, 271] on input "False" at bounding box center [1060, 270] width 14 height 13
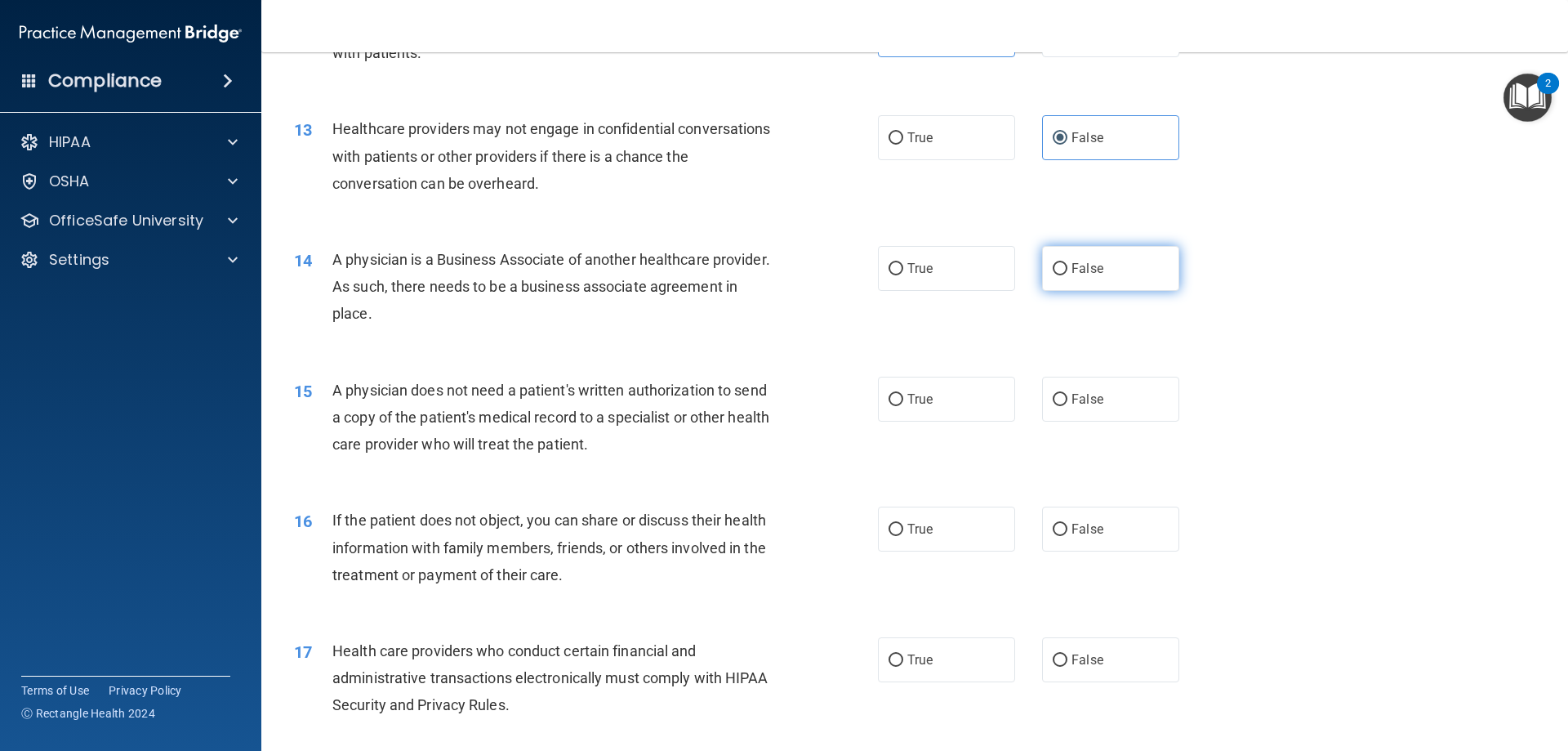
radio input "true"
click at [960, 382] on label "True" at bounding box center [946, 399] width 137 height 45
click at [903, 394] on input "True" at bounding box center [896, 400] width 14 height 13
radio input "true"
click at [905, 518] on label "True" at bounding box center [946, 529] width 137 height 45
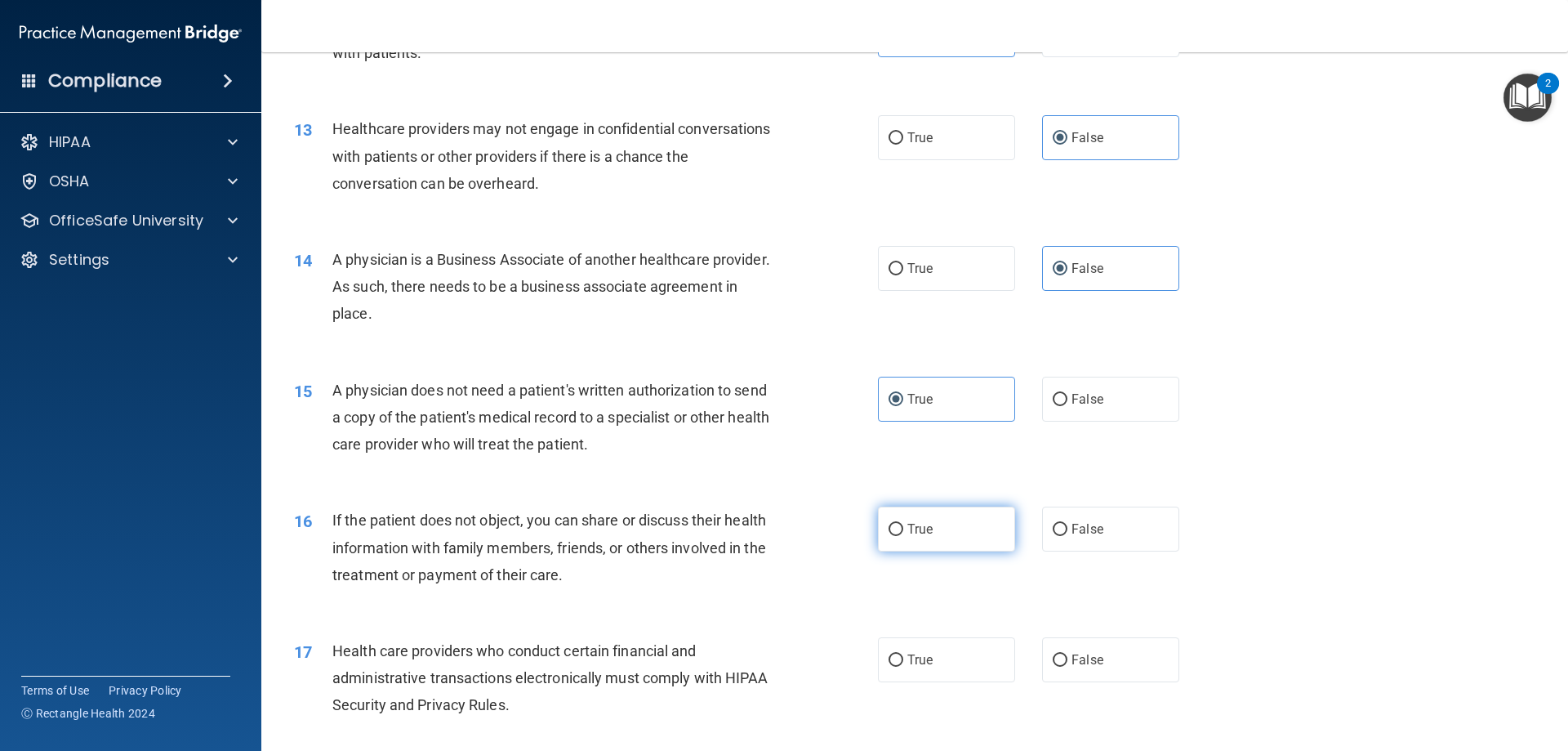
click at [903, 524] on input "True" at bounding box center [896, 530] width 14 height 13
radio input "true"
click at [899, 668] on label "True" at bounding box center [946, 660] width 137 height 45
click at [899, 667] on input "True" at bounding box center [896, 661] width 14 height 13
radio input "true"
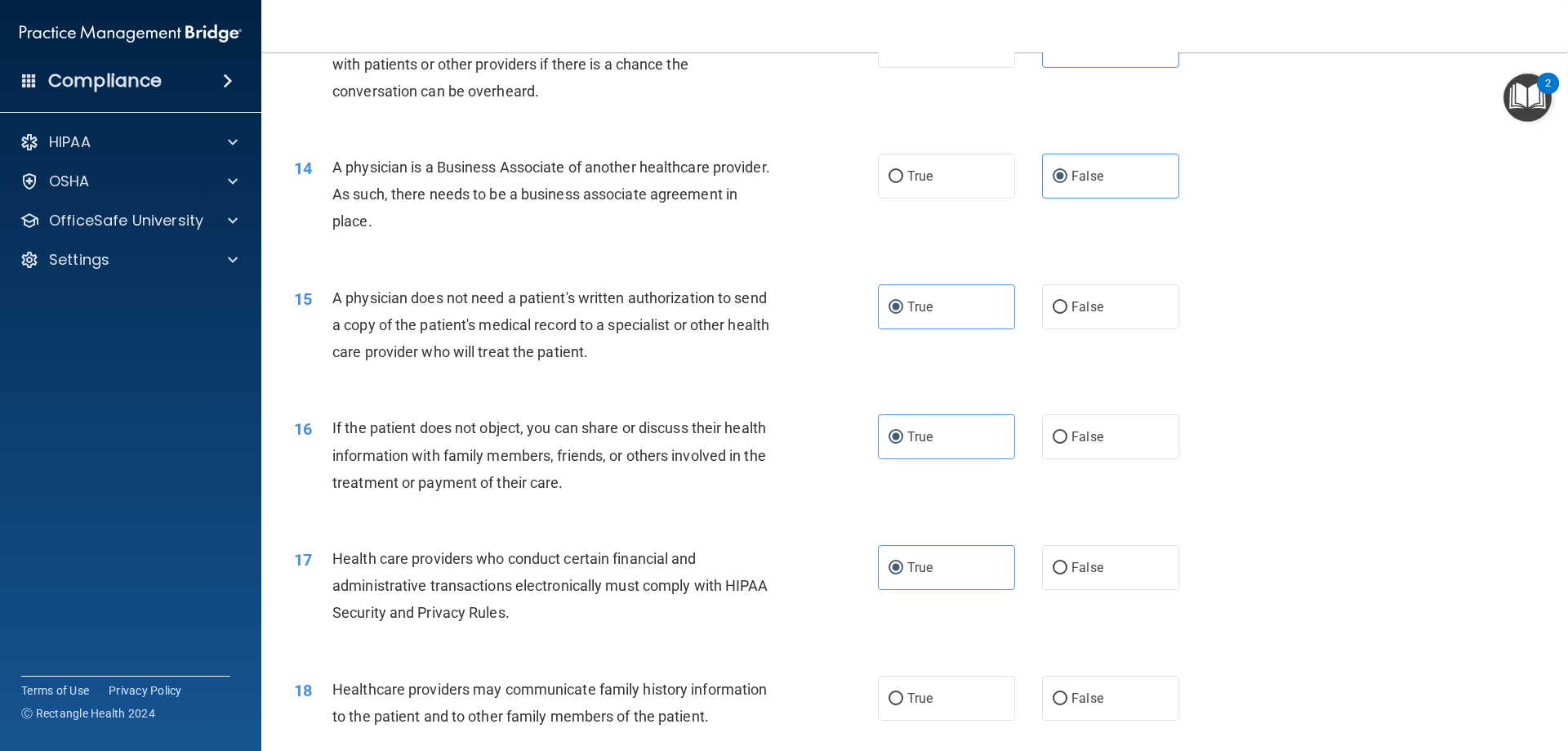
scroll to position [1716, 0]
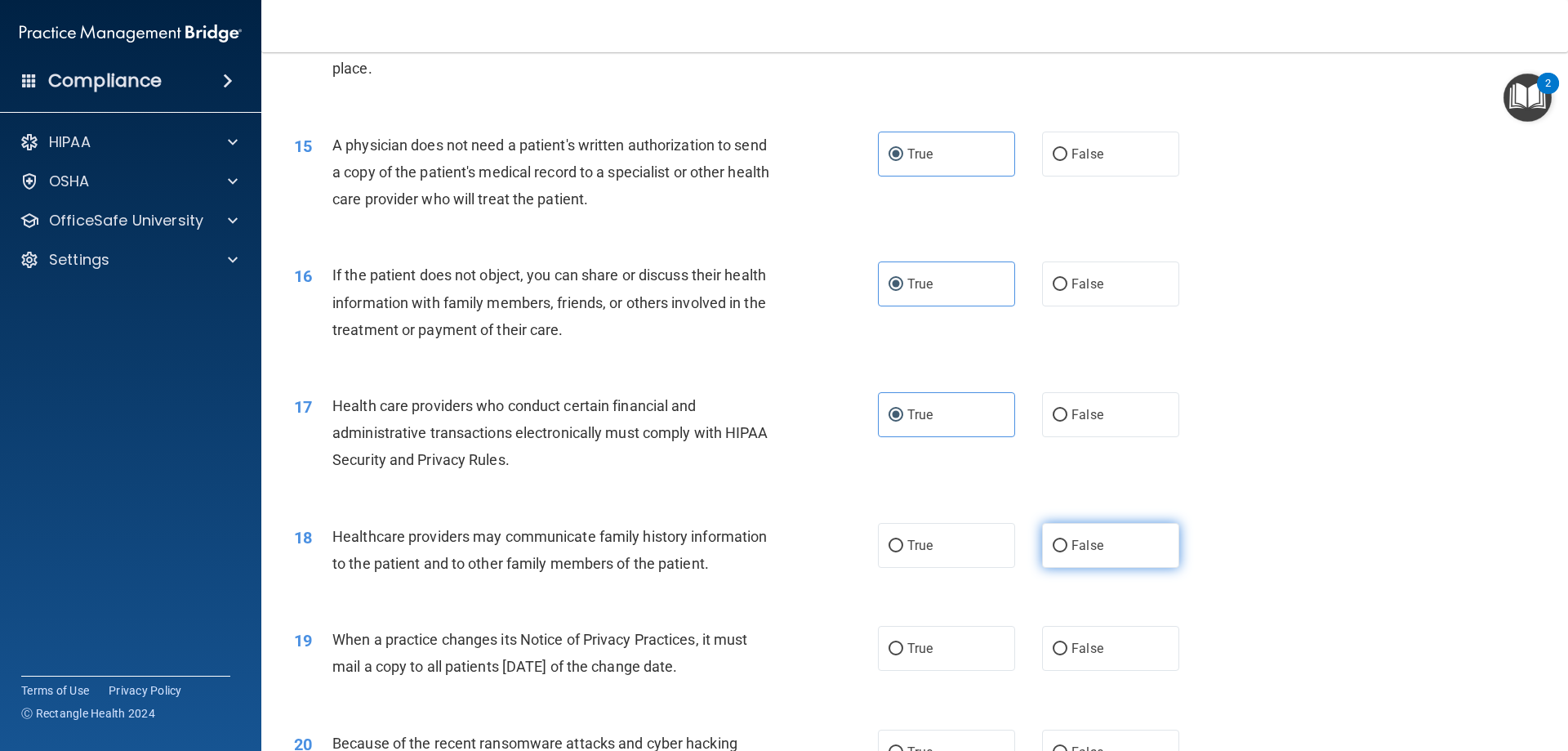
click at [1080, 545] on span "False" at bounding box center [1087, 545] width 32 height 15
click at [1073, 658] on label "False" at bounding box center [1111, 648] width 137 height 45
click at [1068, 655] on input "False" at bounding box center [1060, 649] width 14 height 13
radio input "true"
drag, startPoint x: 1072, startPoint y: 728, endPoint x: 1072, endPoint y: 746, distance: 18.0
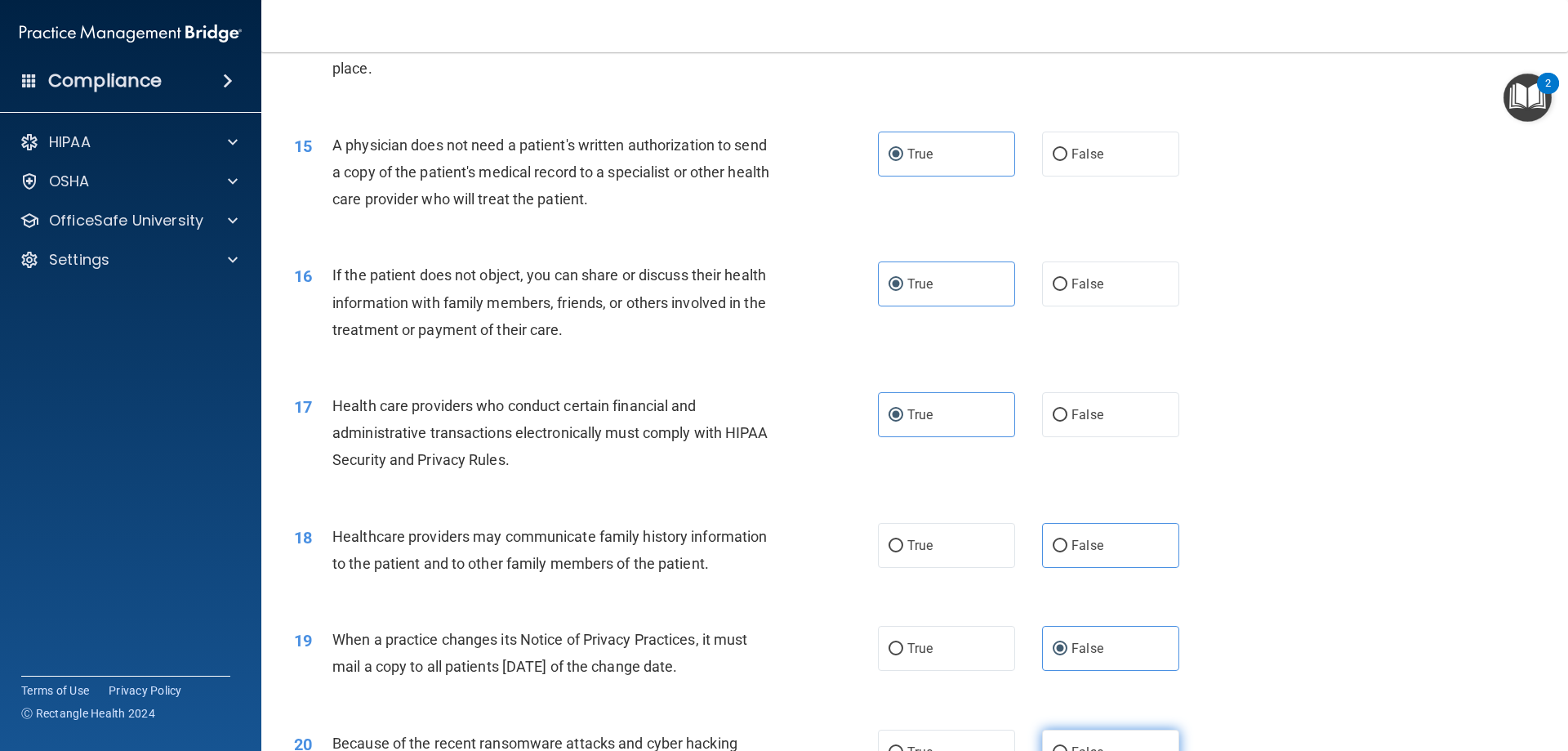
click at [1072, 746] on span "False" at bounding box center [1087, 752] width 32 height 15
click at [1068, 746] on input "False" at bounding box center [1060, 753] width 14 height 13
radio input "true"
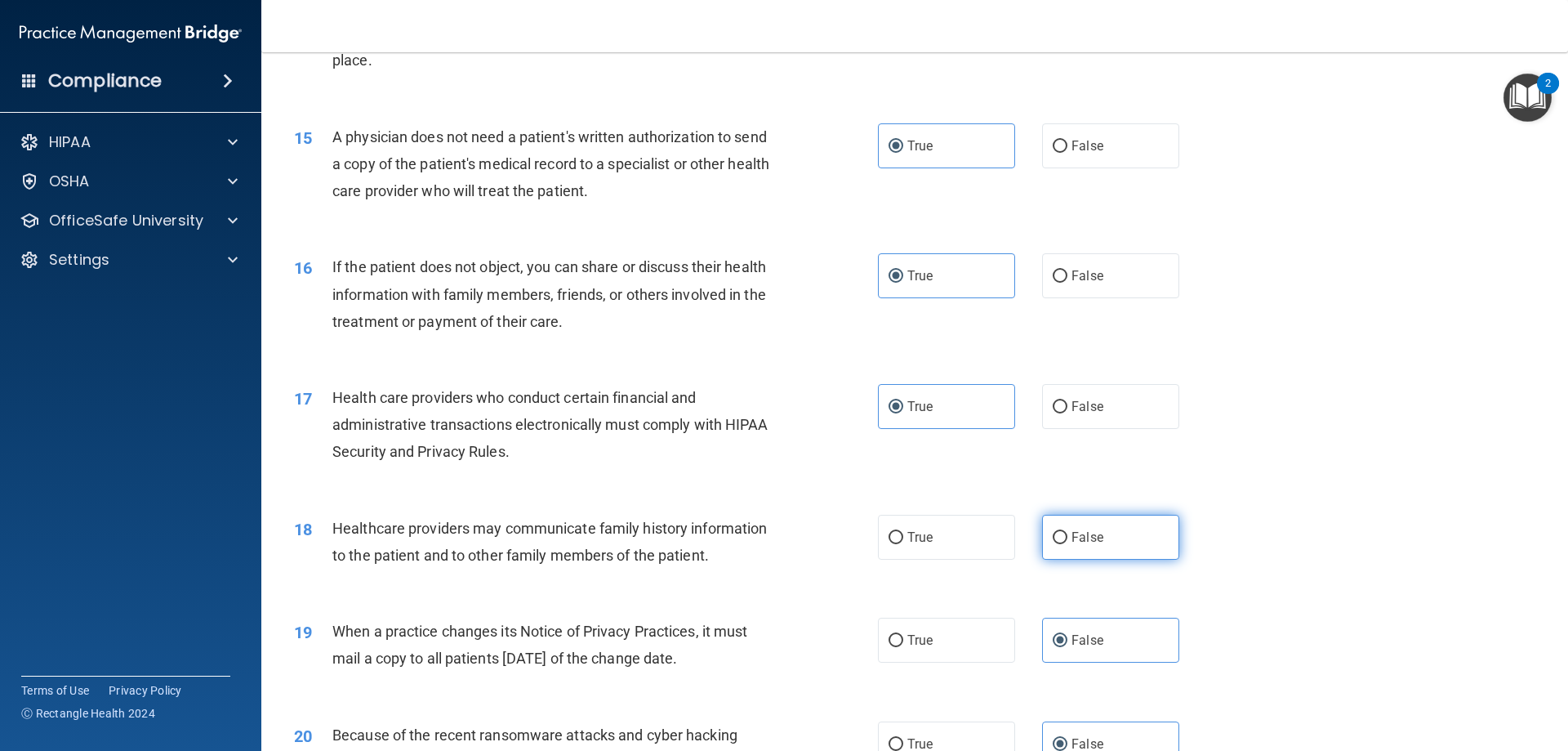
click at [1071, 541] on span "False" at bounding box center [1087, 536] width 32 height 15
click at [1068, 541] on input "False" at bounding box center [1060, 538] width 14 height 13
radio input "true"
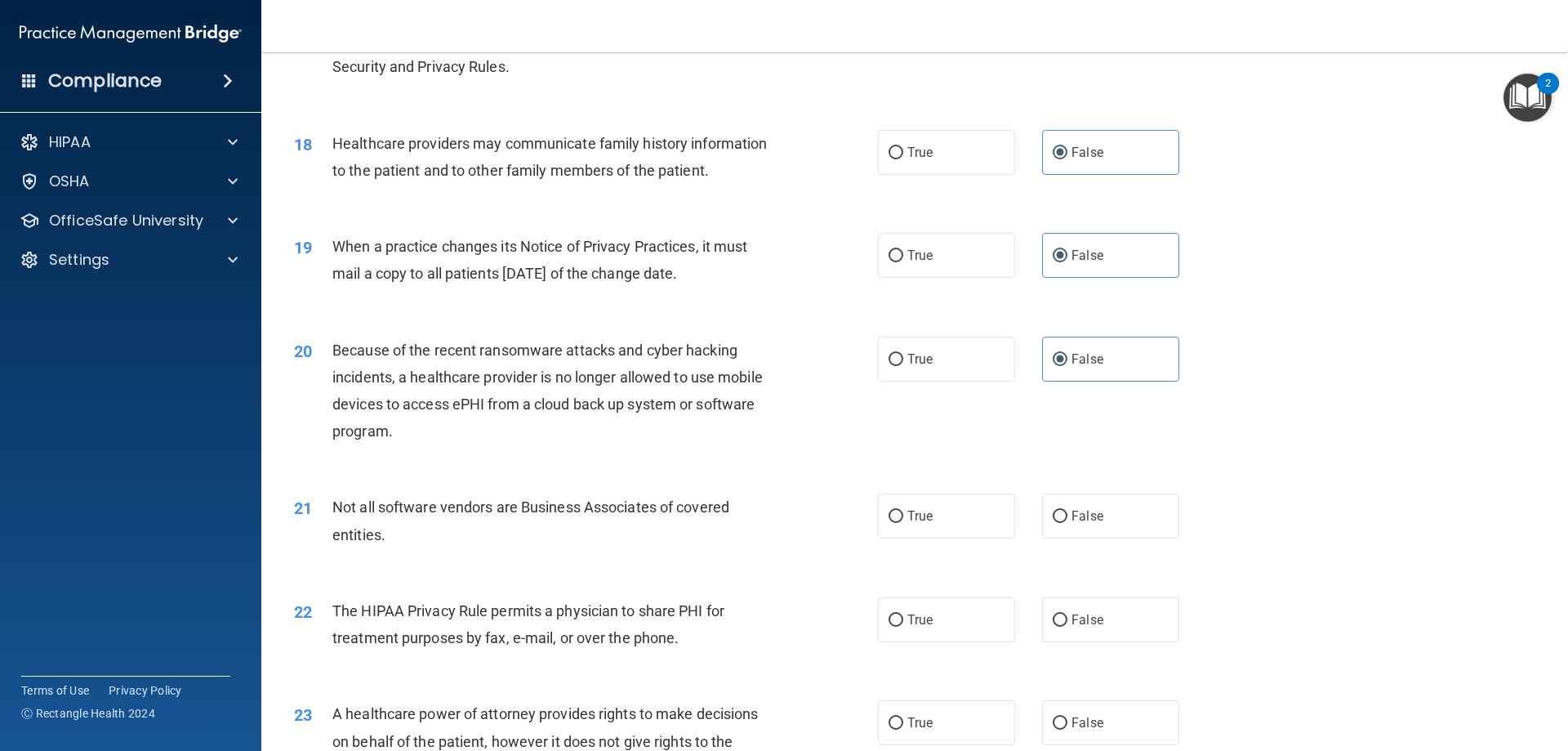
scroll to position [2133, 0]
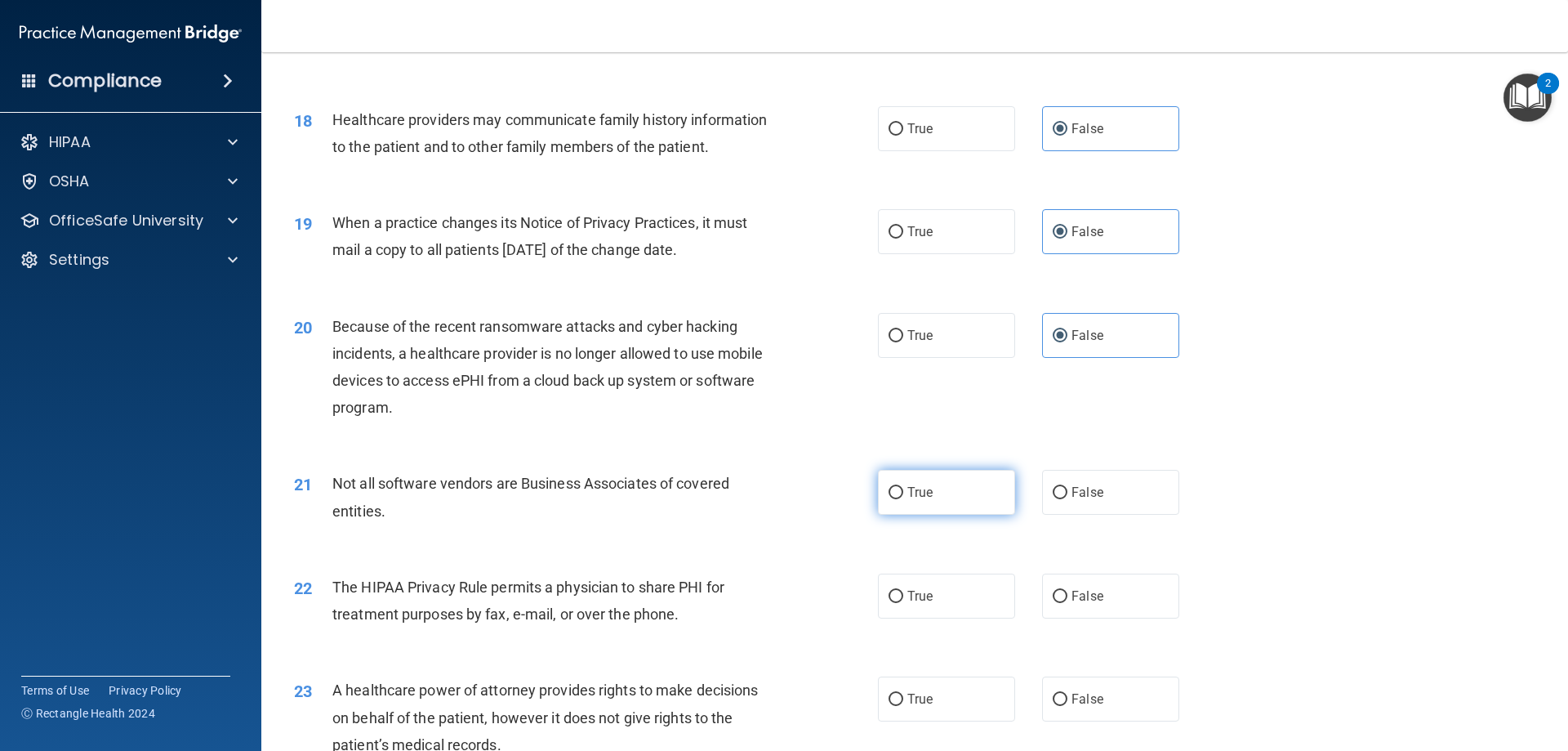
click at [909, 495] on span "True" at bounding box center [920, 492] width 25 height 15
click at [903, 495] on input "True" at bounding box center [896, 493] width 14 height 13
radio input "true"
click at [910, 575] on label "True" at bounding box center [946, 596] width 137 height 45
click at [903, 591] on input "True" at bounding box center [896, 597] width 14 height 13
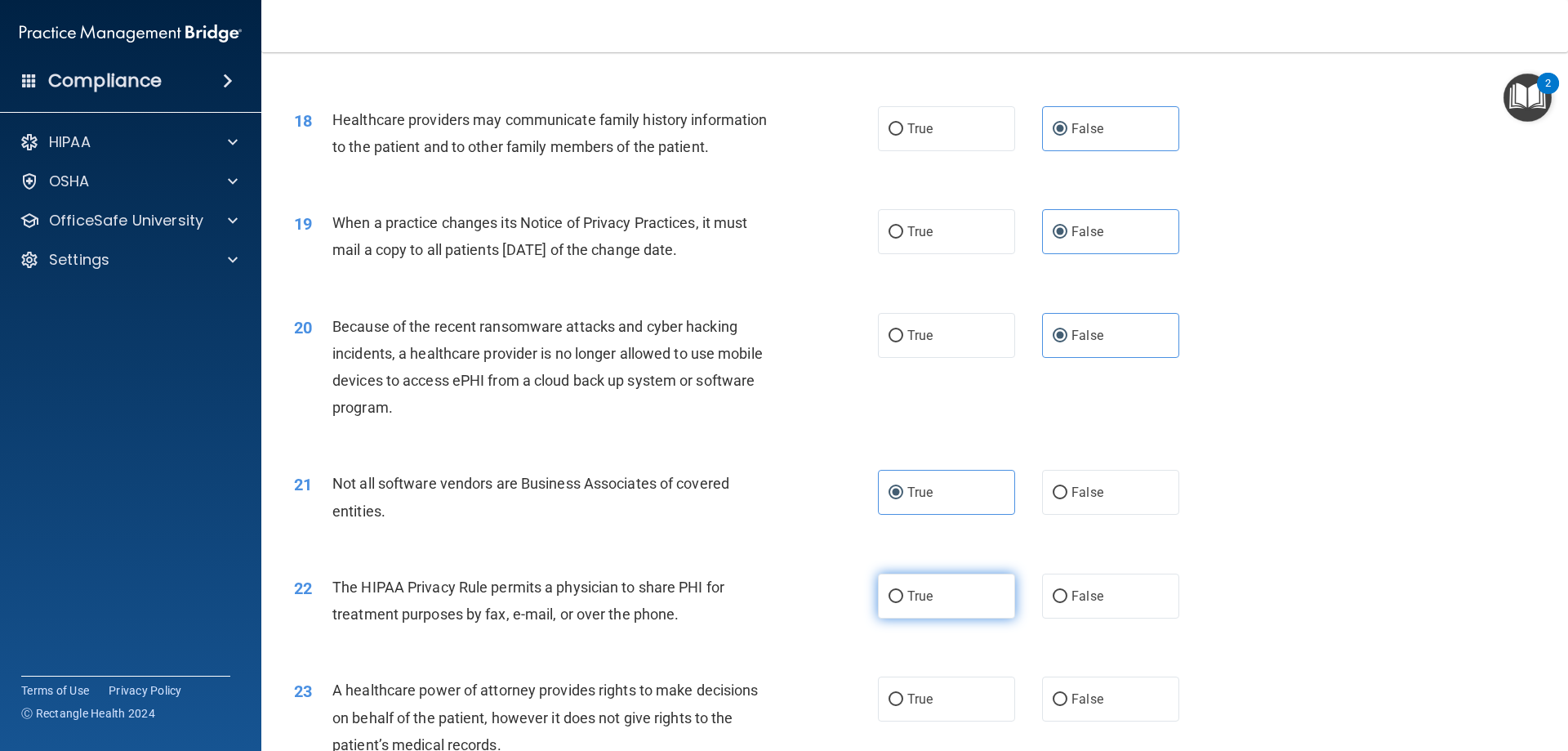
radio input "true"
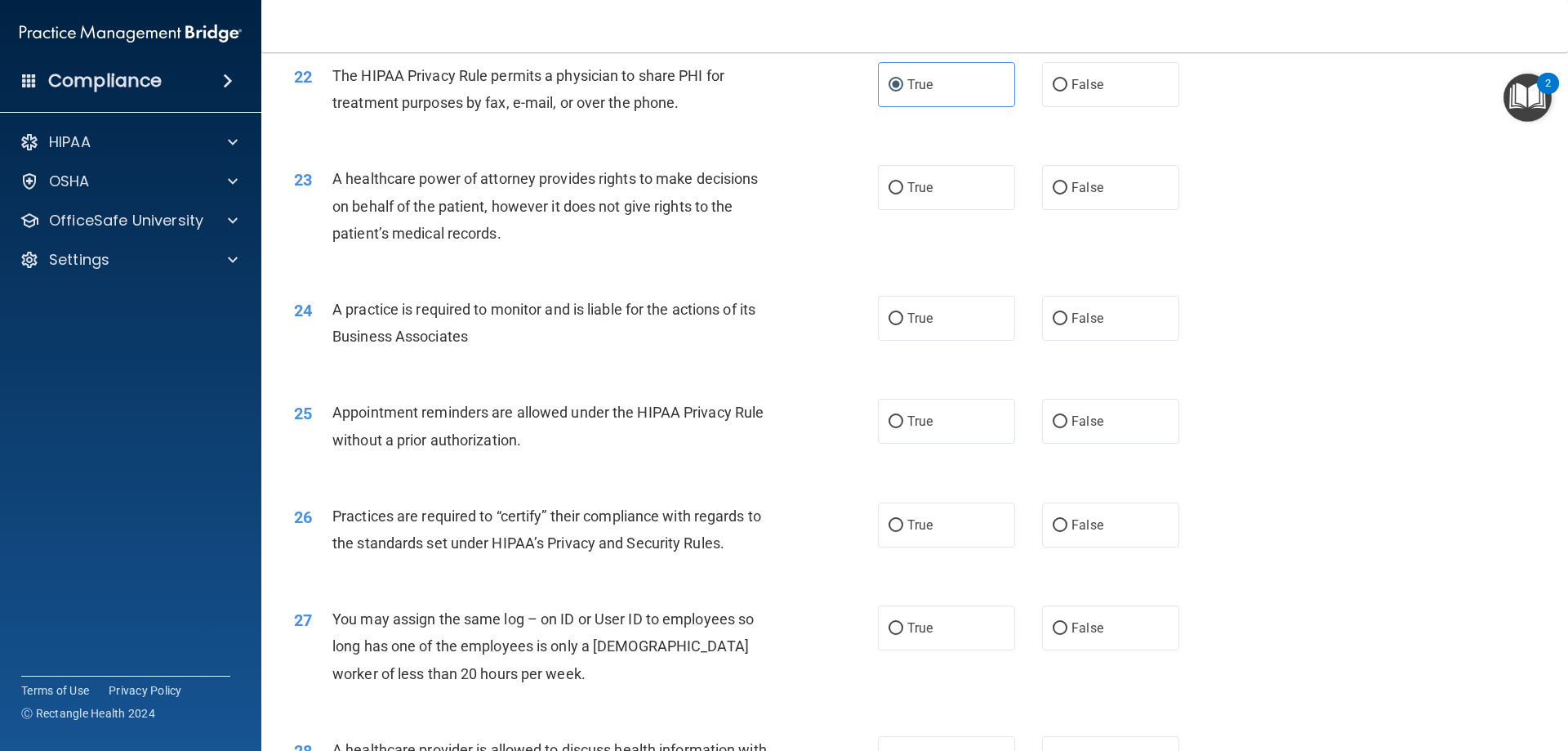
scroll to position [2563, 0]
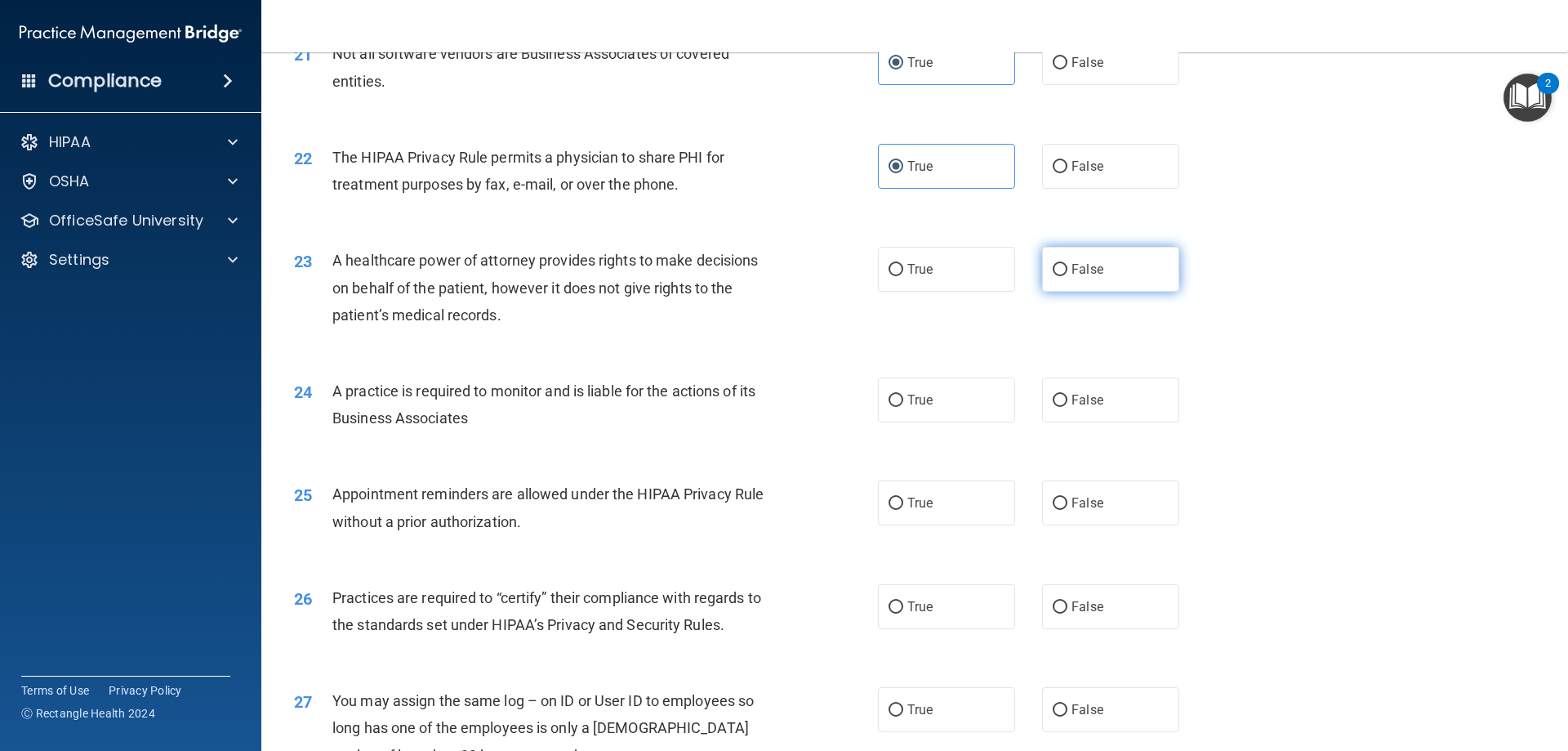
click at [1082, 270] on span "False" at bounding box center [1087, 269] width 32 height 15
click at [1068, 270] on input "False" at bounding box center [1060, 270] width 14 height 13
radio input "true"
click at [1089, 403] on span "False" at bounding box center [1087, 399] width 32 height 15
click at [1068, 403] on input "False" at bounding box center [1060, 401] width 14 height 13
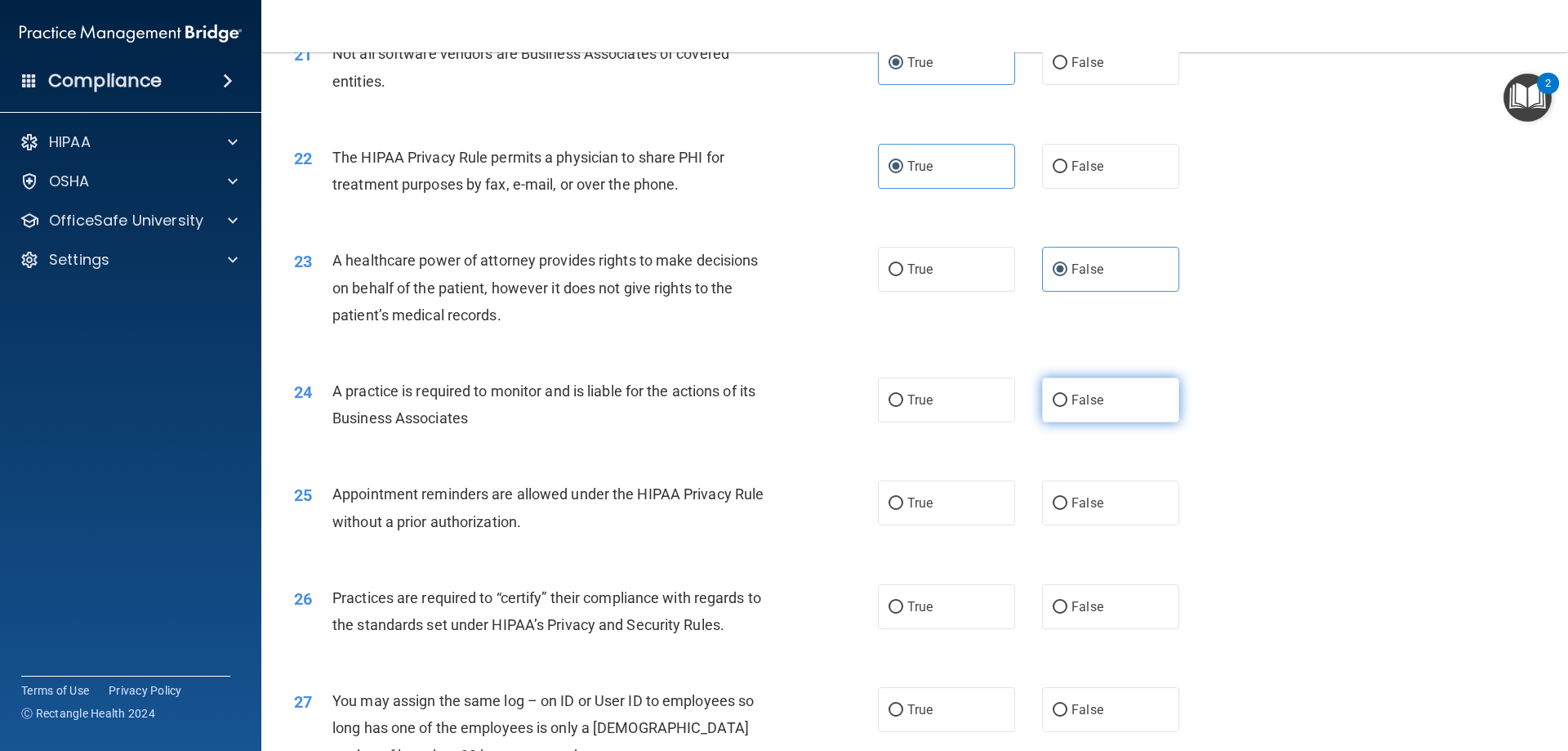
radio input "true"
click at [1078, 493] on label "False" at bounding box center [1111, 503] width 137 height 45
click at [1068, 498] on input "False" at bounding box center [1060, 504] width 14 height 13
radio input "true"
click at [973, 497] on label "True" at bounding box center [946, 503] width 137 height 45
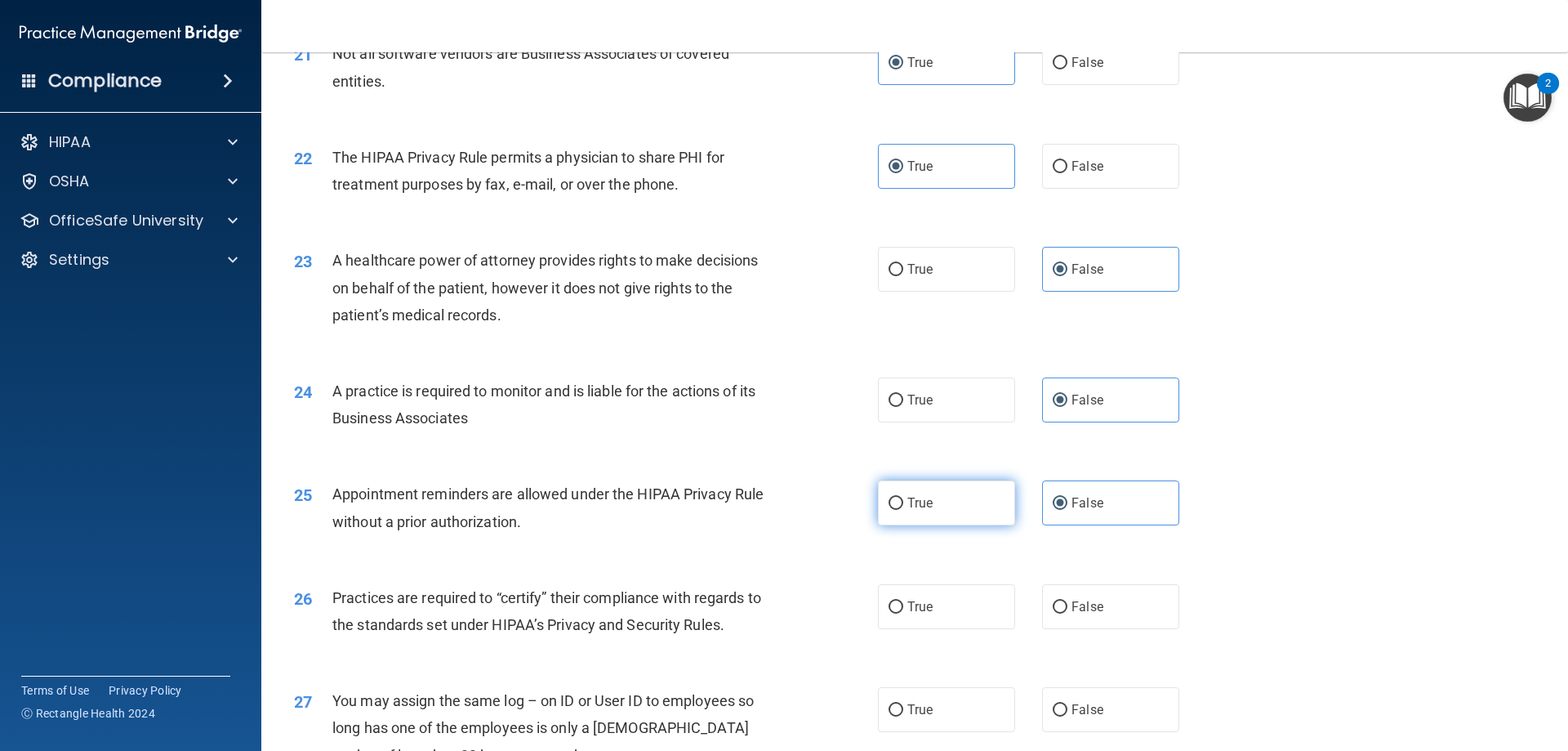
click at [903, 498] on input "True" at bounding box center [896, 504] width 14 height 13
radio input "true"
radio input "false"
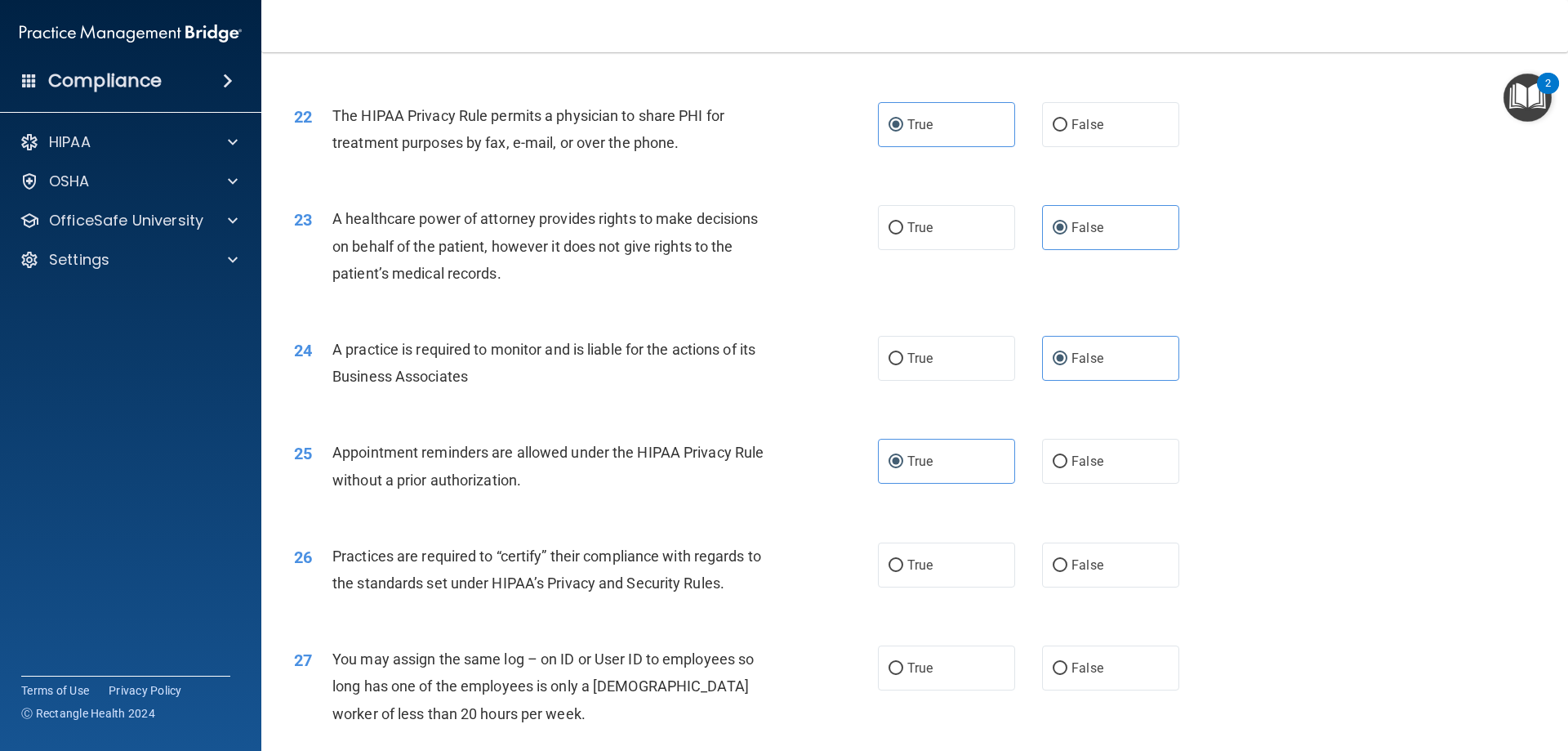
scroll to position [2644, 0]
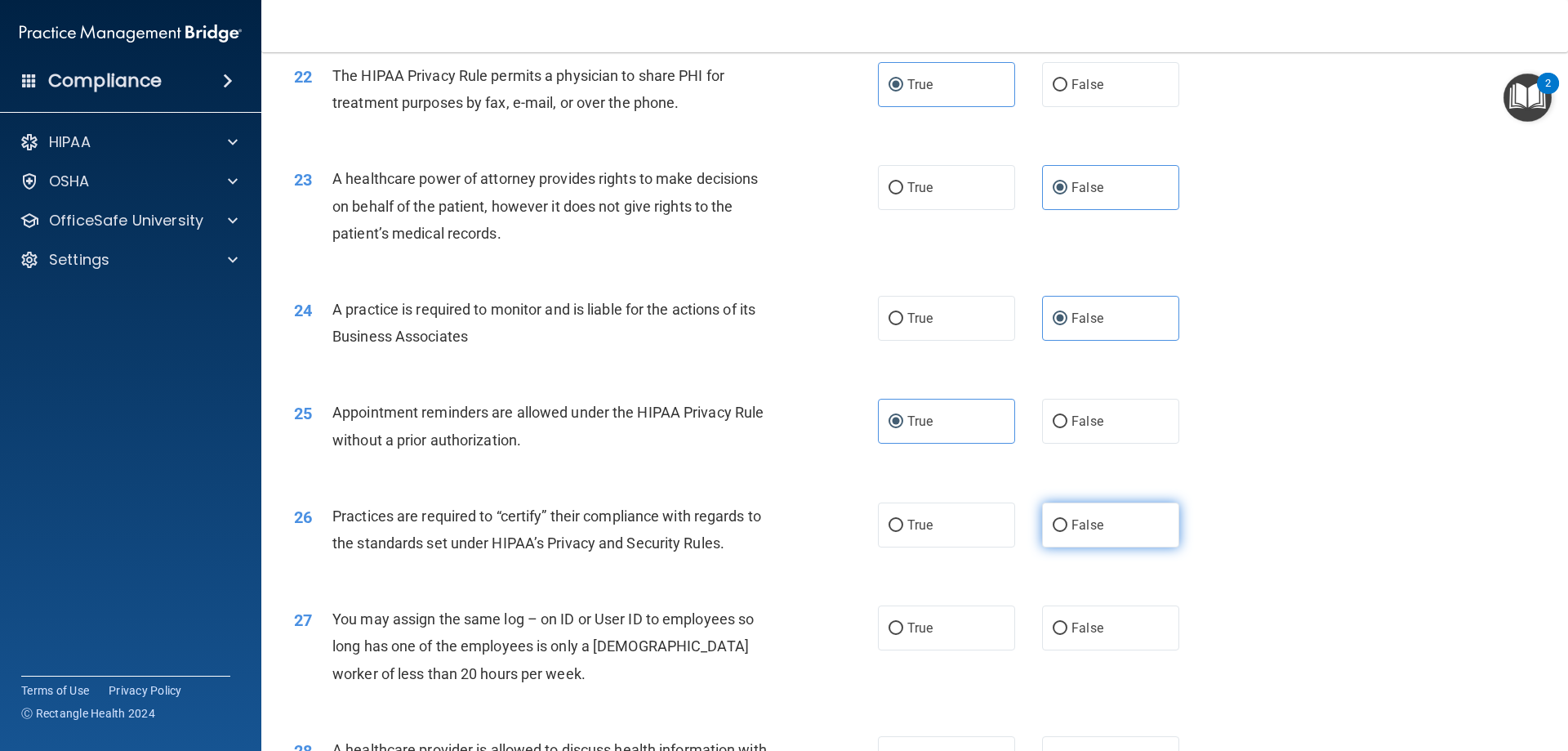
click at [1104, 525] on label "False" at bounding box center [1111, 525] width 137 height 45
click at [1068, 525] on input "False" at bounding box center [1060, 526] width 14 height 13
radio input "true"
click at [1095, 627] on label "False" at bounding box center [1111, 628] width 137 height 45
click at [1068, 627] on input "False" at bounding box center [1060, 629] width 14 height 13
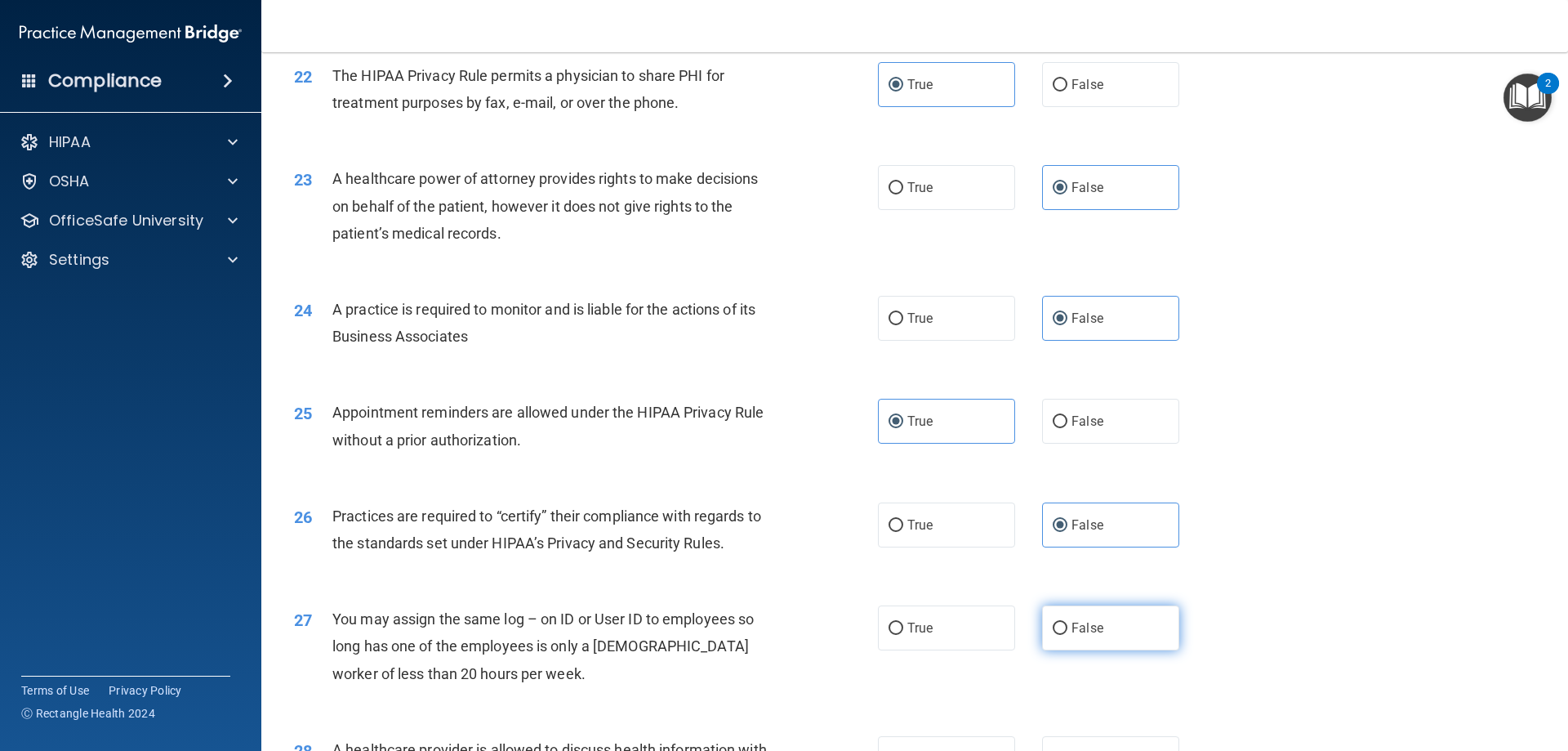
radio input "true"
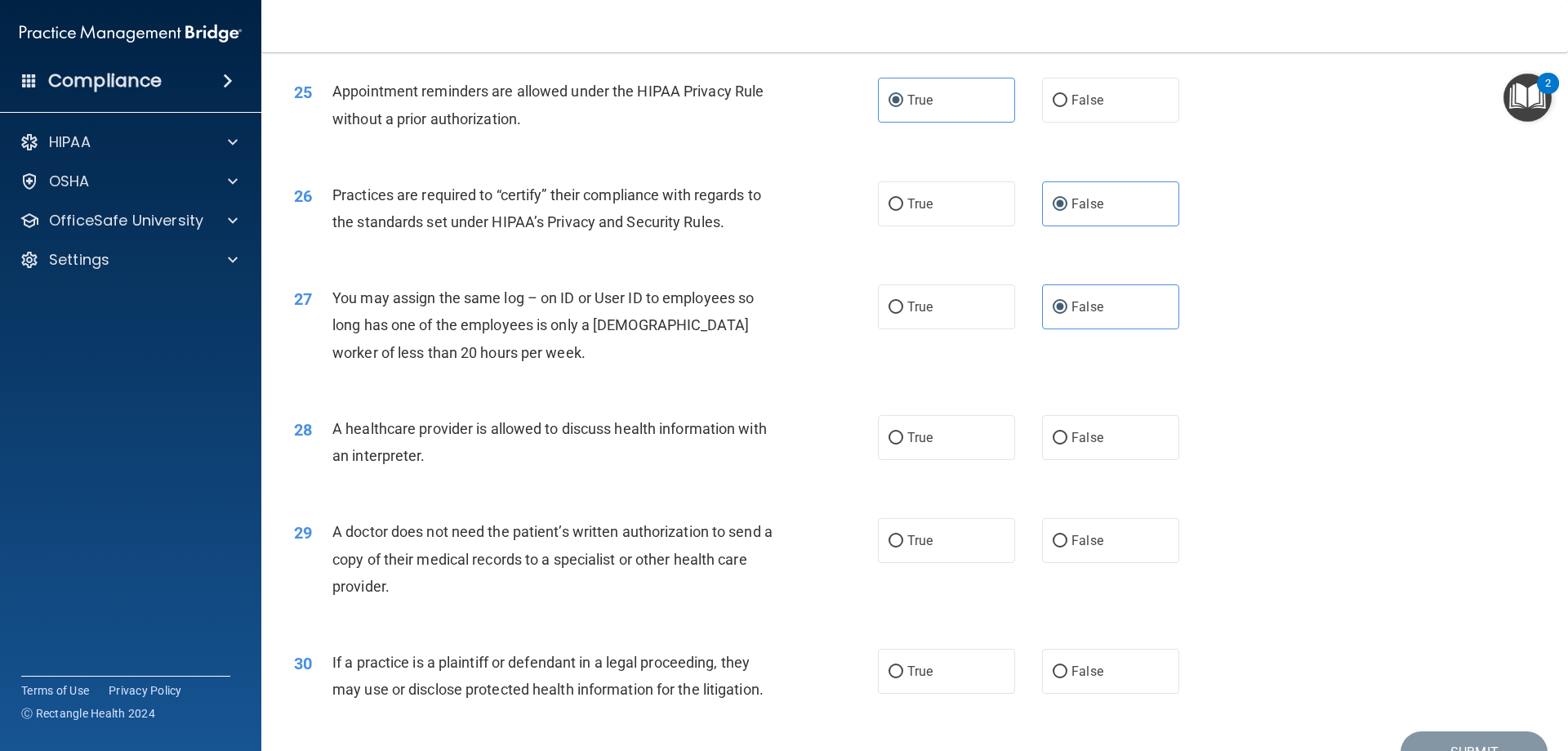
scroll to position [2972, 0]
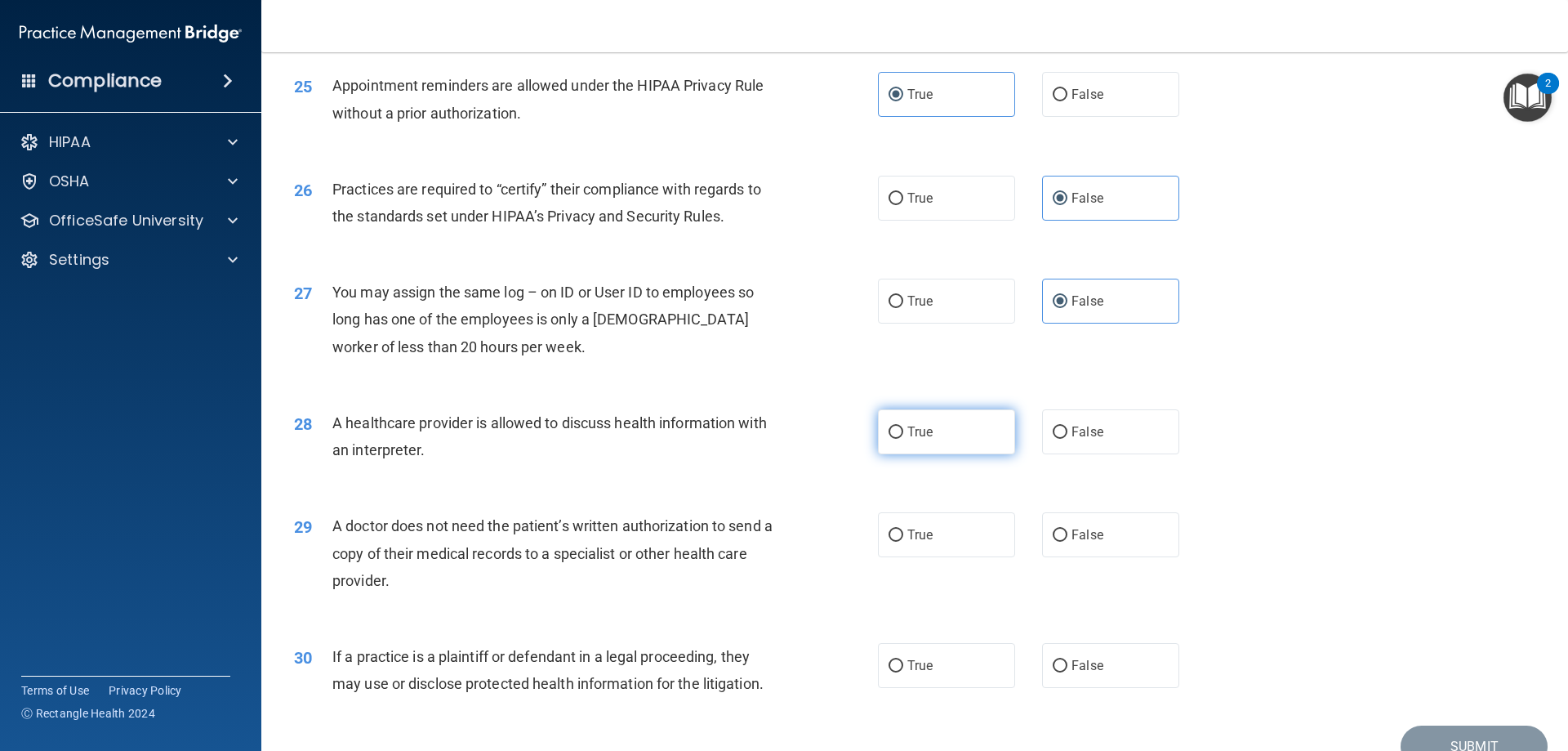
click at [944, 432] on label "True" at bounding box center [946, 432] width 137 height 45
click at [903, 432] on input "True" at bounding box center [896, 433] width 14 height 13
radio input "true"
click at [936, 517] on label "True" at bounding box center [946, 535] width 137 height 45
click at [903, 529] on input "True" at bounding box center [896, 536] width 14 height 13
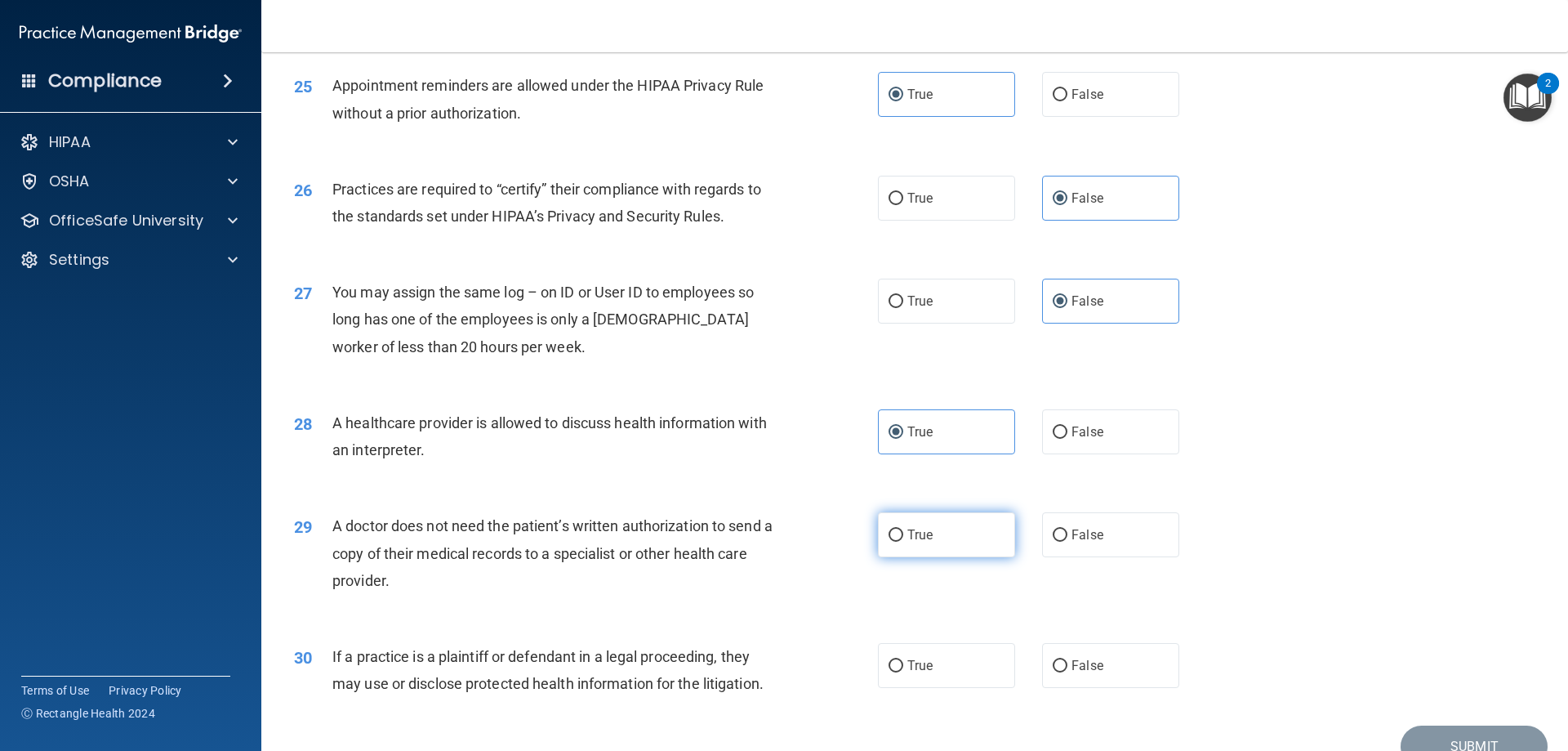
radio input "true"
click at [931, 650] on label "True" at bounding box center [946, 665] width 137 height 45
click at [903, 660] on input "True" at bounding box center [896, 666] width 14 height 13
radio input "true"
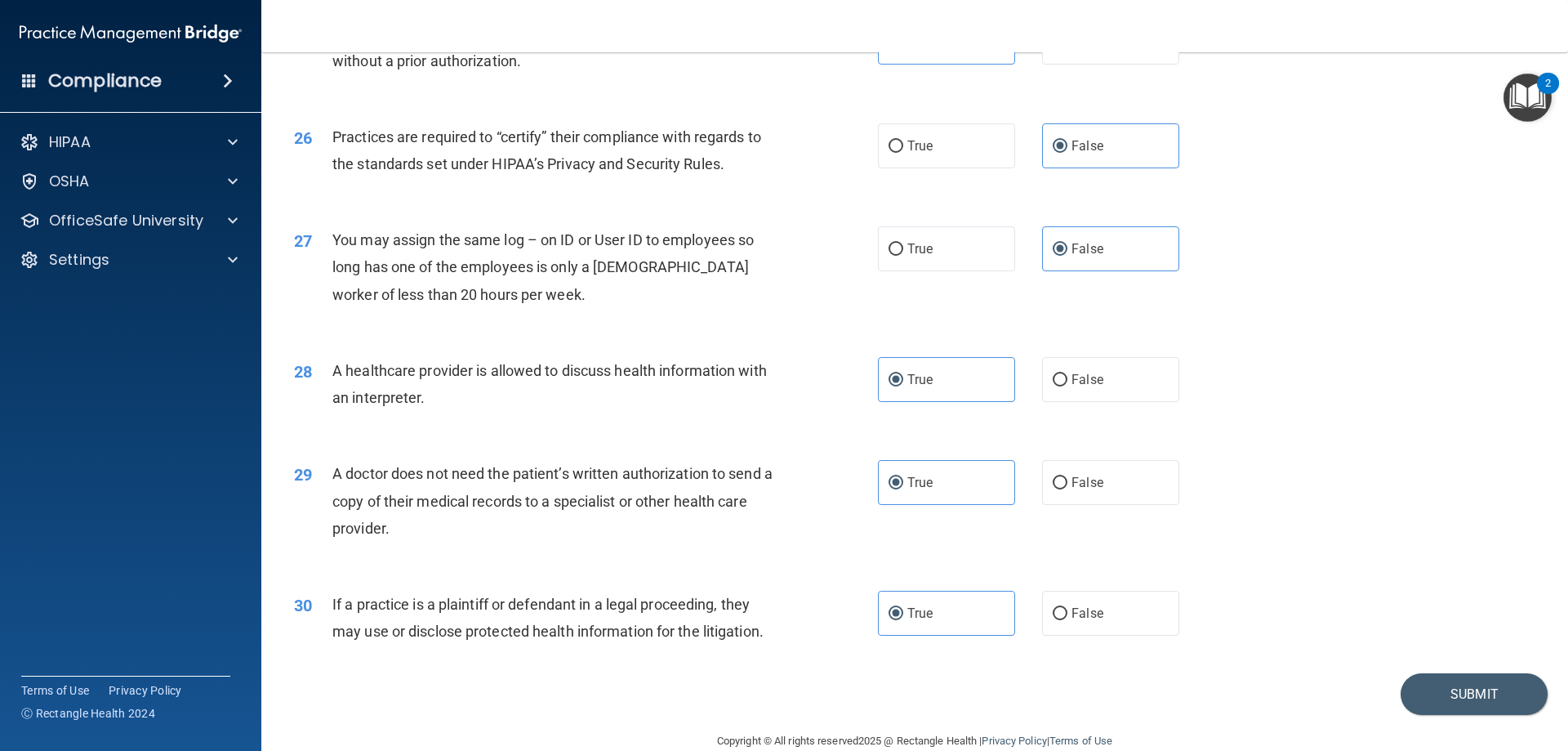
scroll to position [3053, 0]
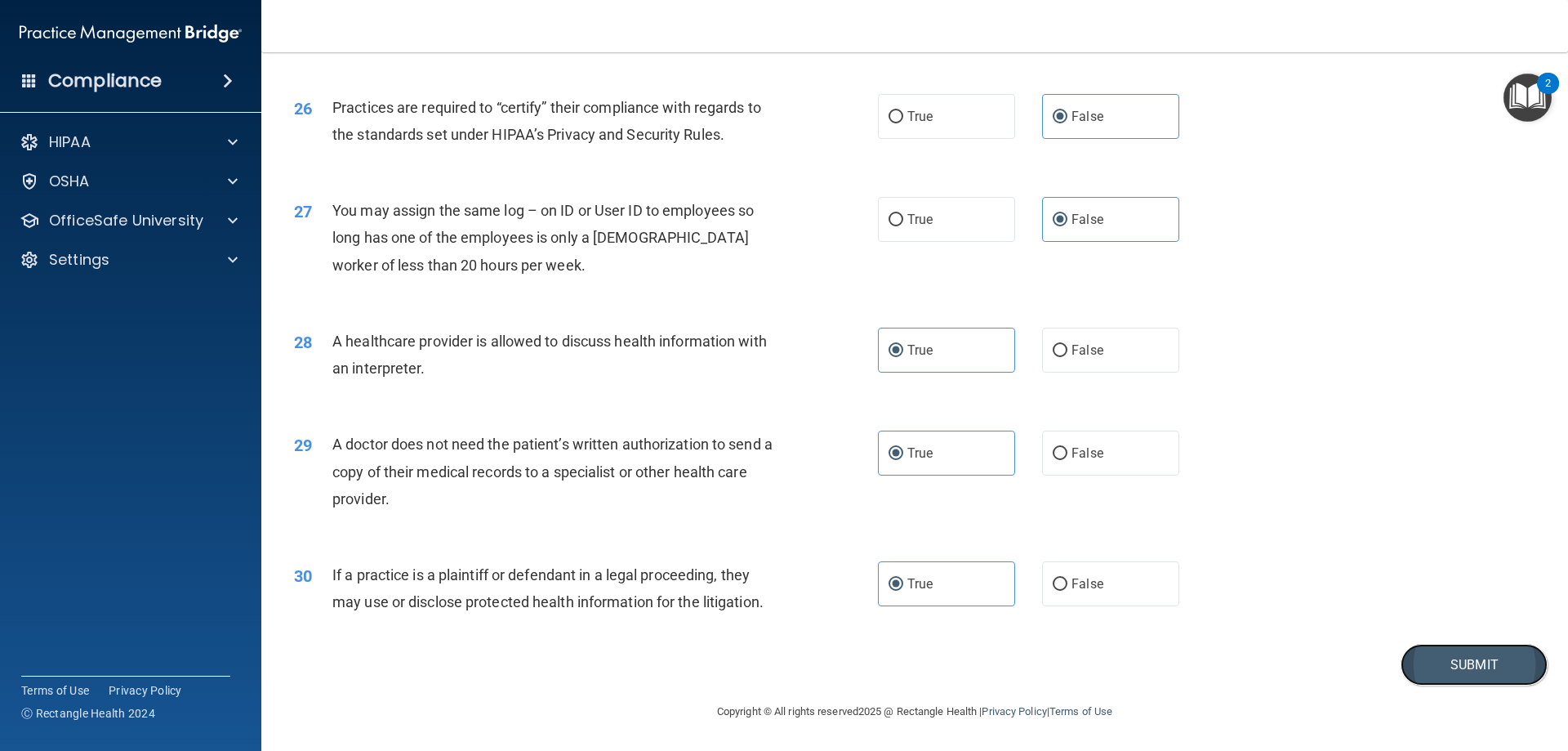
click at [1444, 665] on button "Submit" at bounding box center [1473, 664] width 147 height 41
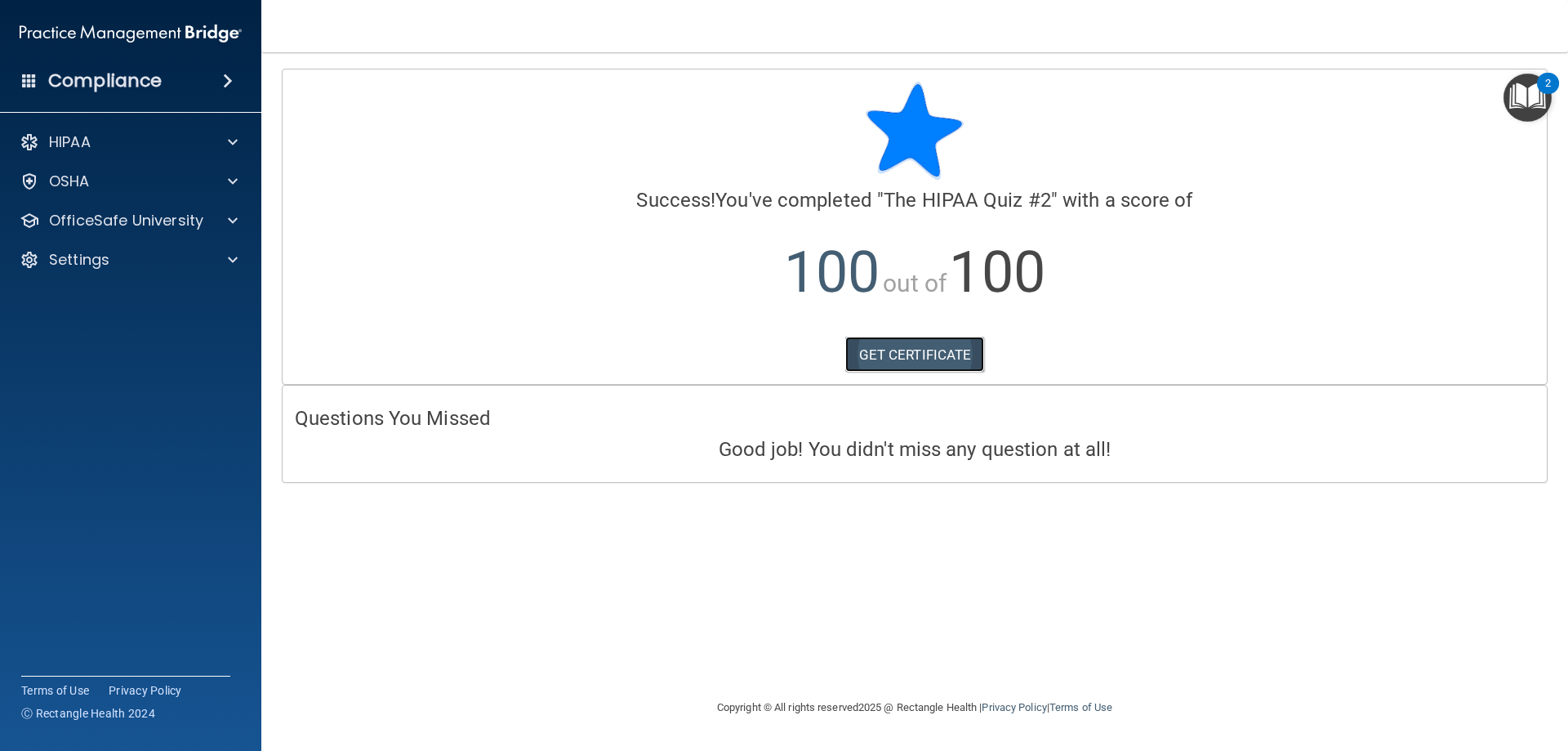
click at [873, 363] on link "GET CERTIFICATE" at bounding box center [915, 354] width 140 height 36
click at [210, 211] on div at bounding box center [230, 221] width 41 height 20
click at [133, 259] on p "HIPAA Training" at bounding box center [78, 260] width 135 height 16
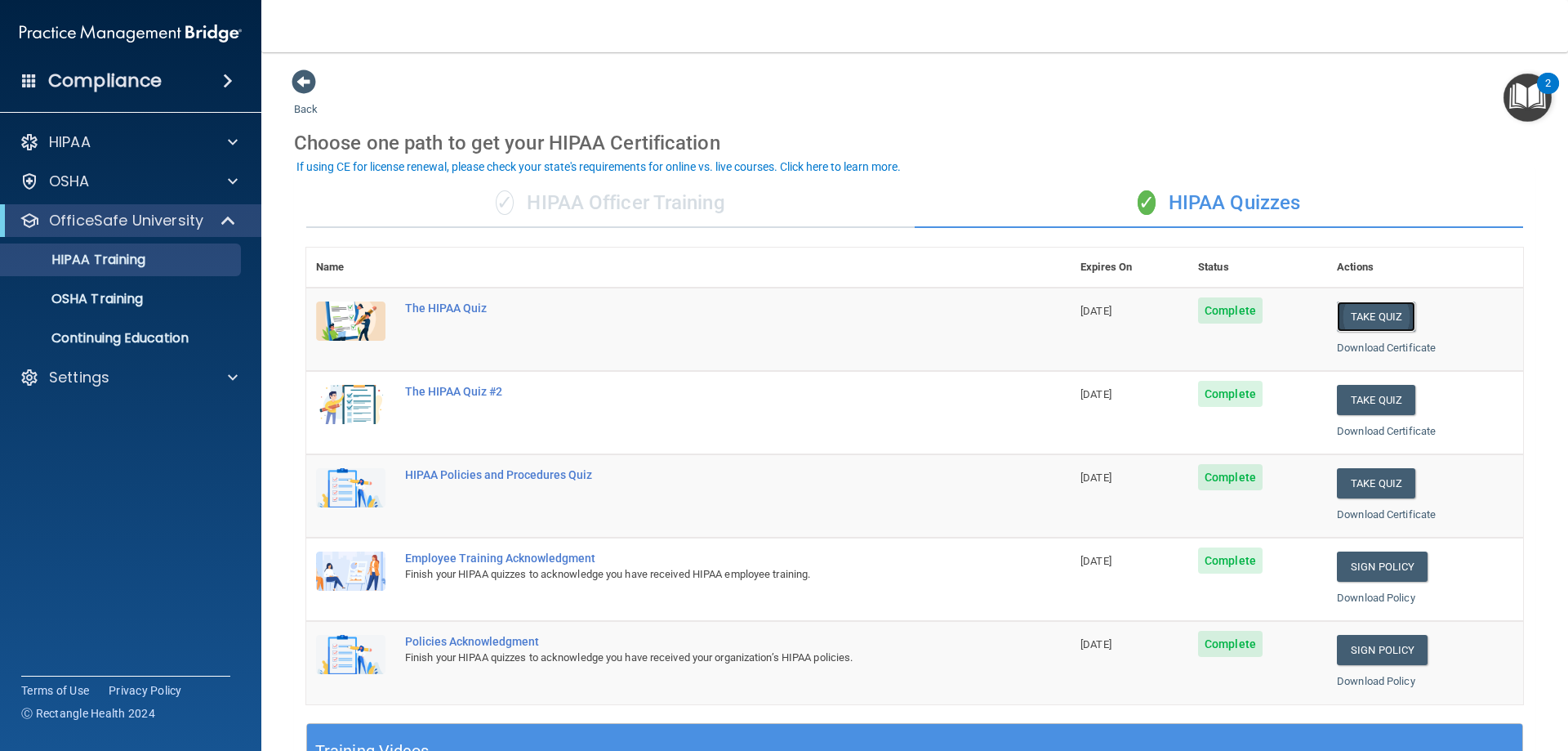
click at [1362, 313] on button "Take Quiz" at bounding box center [1376, 316] width 78 height 31
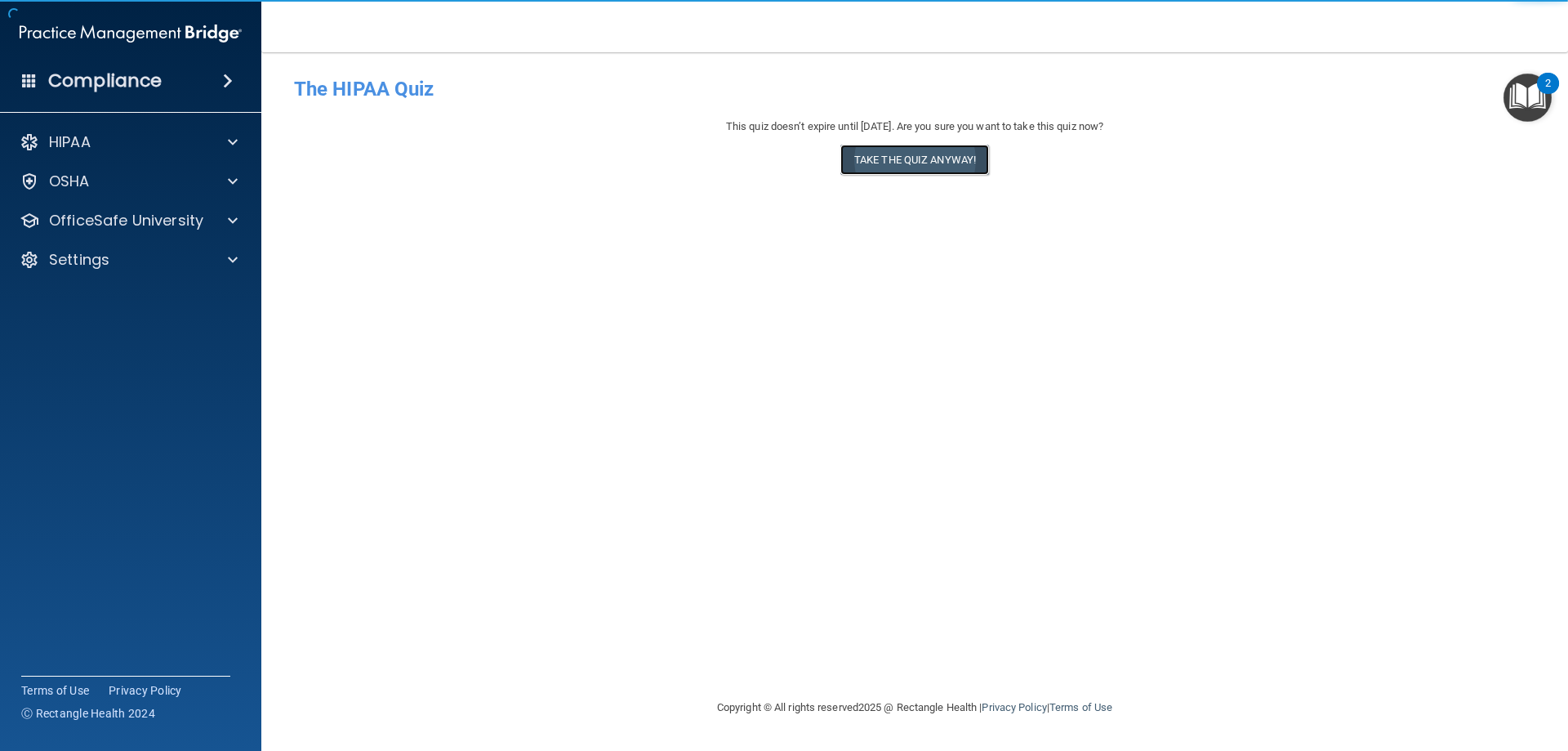
click at [910, 144] on button "Take the quiz anyway!" at bounding box center [915, 160] width 149 height 31
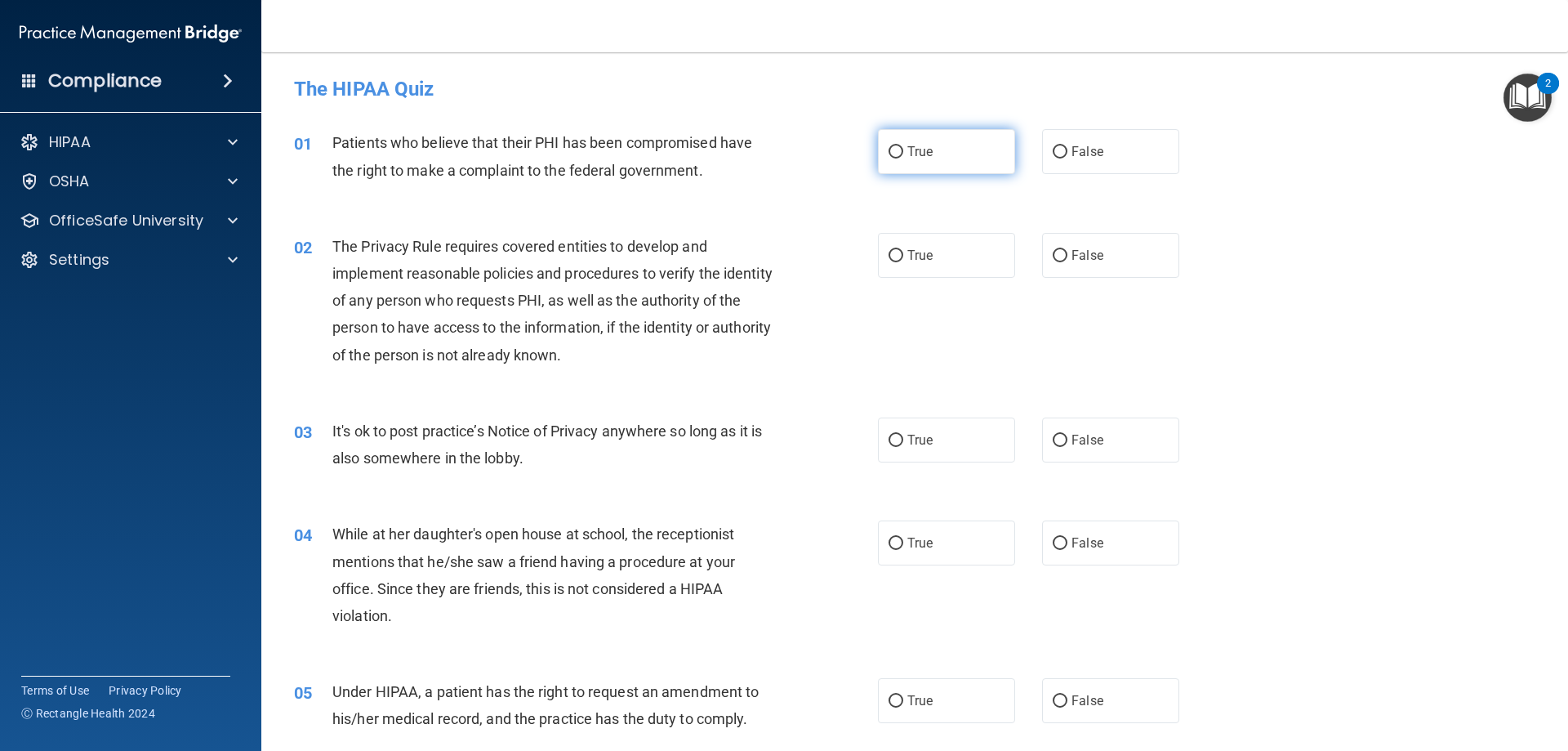
click at [912, 158] on span "True" at bounding box center [920, 151] width 25 height 15
click at [903, 158] on input "True" at bounding box center [896, 152] width 14 height 13
radio input "true"
click at [893, 263] on label "True" at bounding box center [946, 255] width 137 height 45
click at [893, 262] on input "True" at bounding box center [896, 256] width 14 height 13
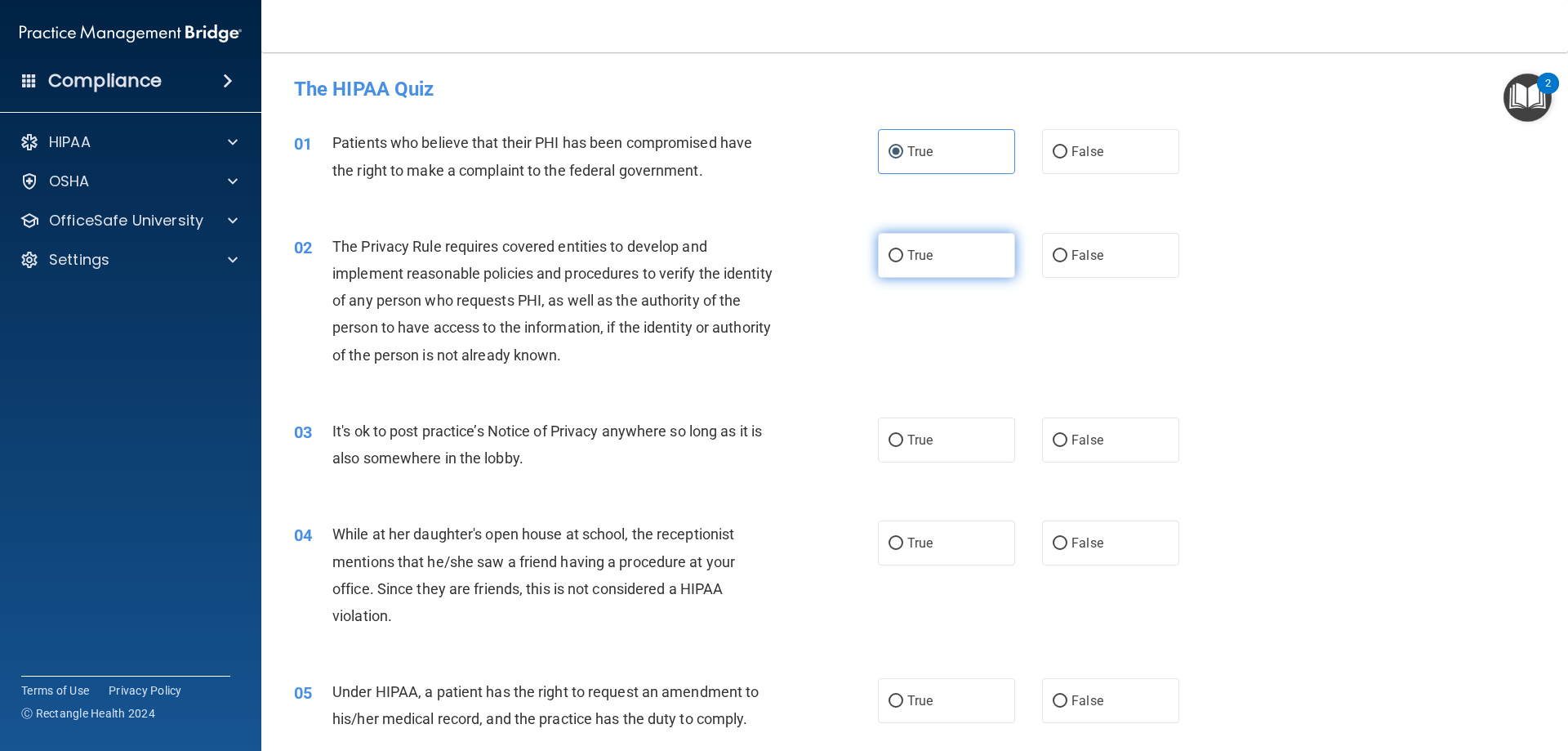
radio input "true"
click at [907, 429] on label "True" at bounding box center [946, 440] width 137 height 45
click at [903, 435] on input "True" at bounding box center [896, 441] width 14 height 13
radio input "true"
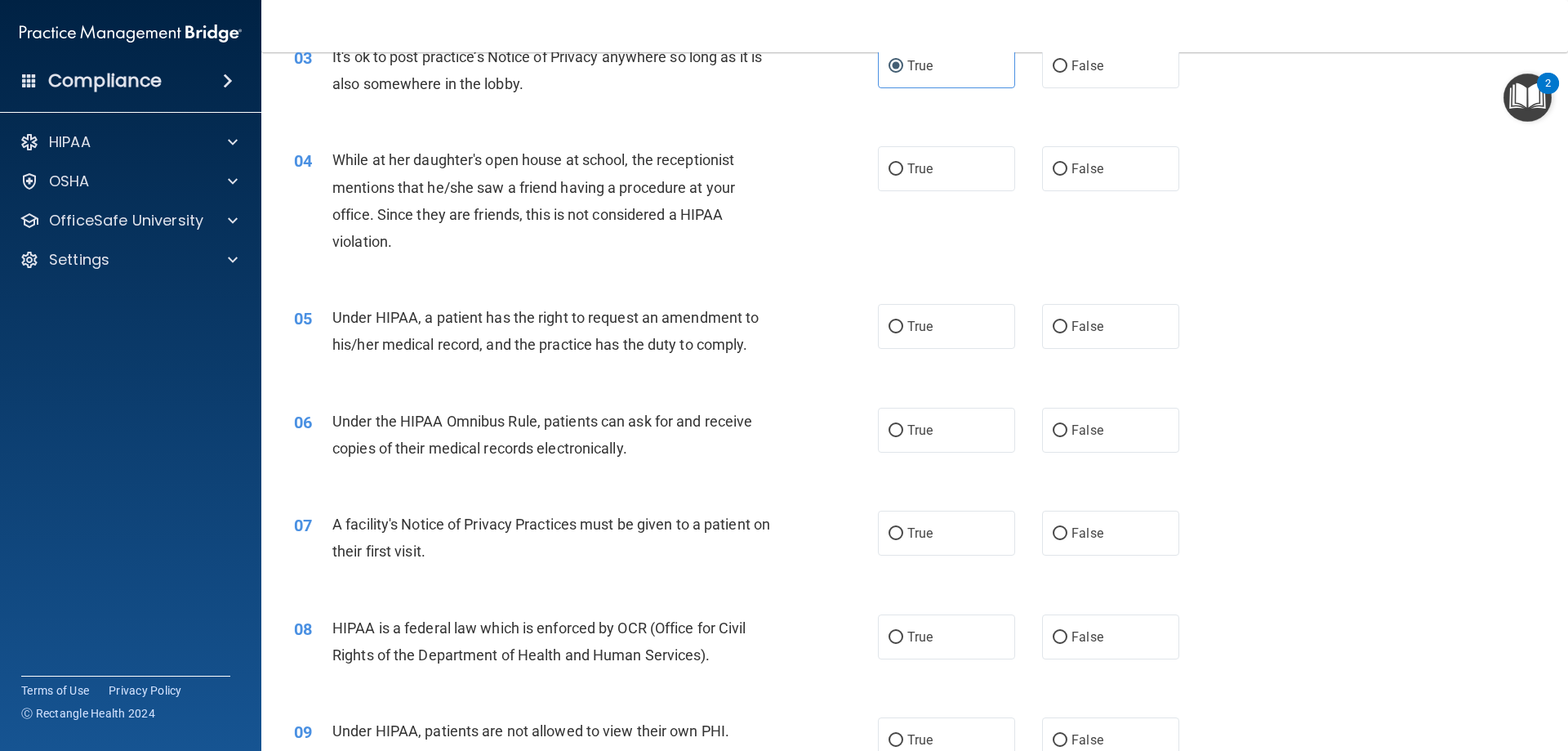
scroll to position [408, 0]
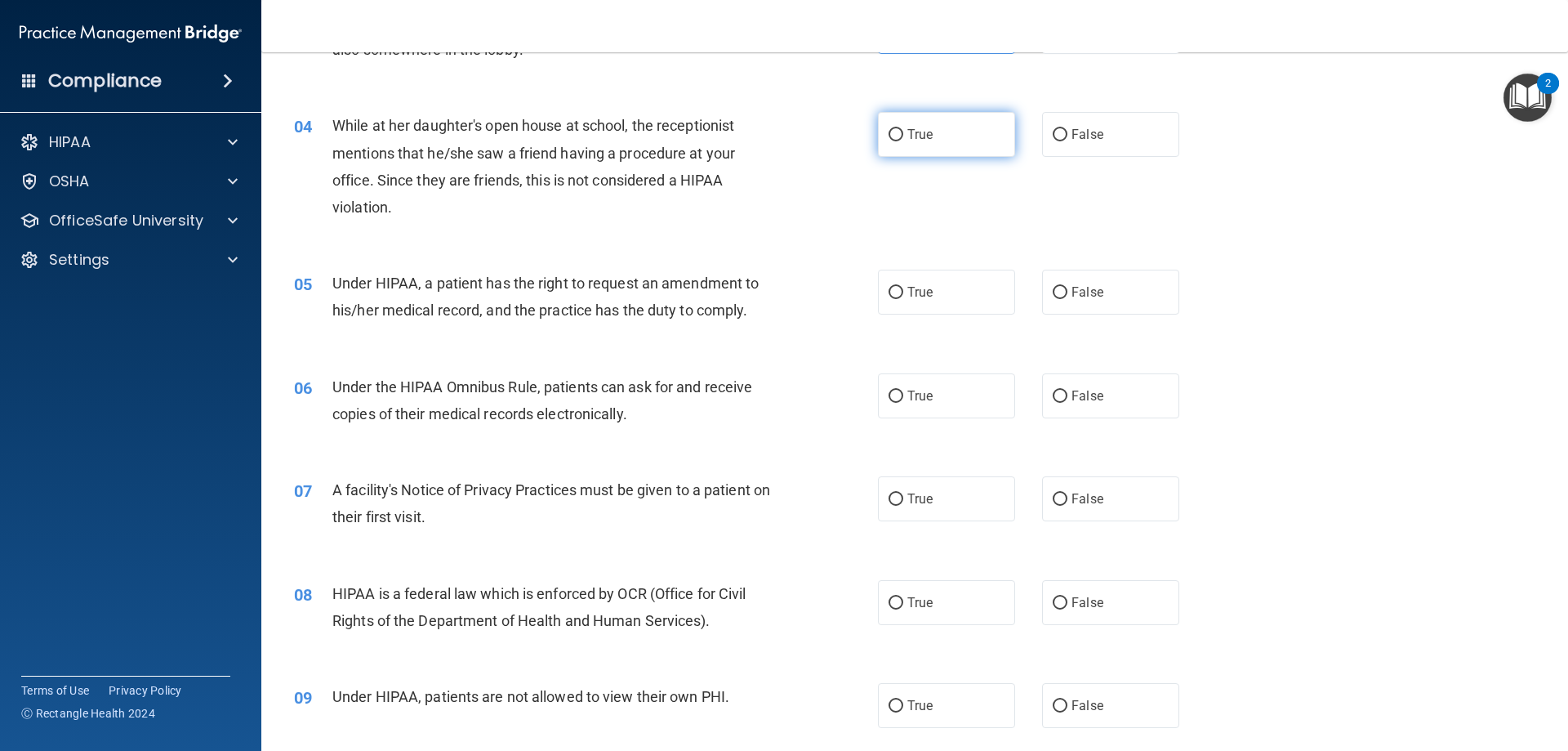
click at [914, 135] on span "True" at bounding box center [920, 133] width 25 height 15
click at [903, 135] on input "True" at bounding box center [896, 135] width 14 height 13
radio input "true"
click at [898, 292] on label "True" at bounding box center [946, 292] width 137 height 45
click at [898, 292] on input "True" at bounding box center [896, 293] width 14 height 13
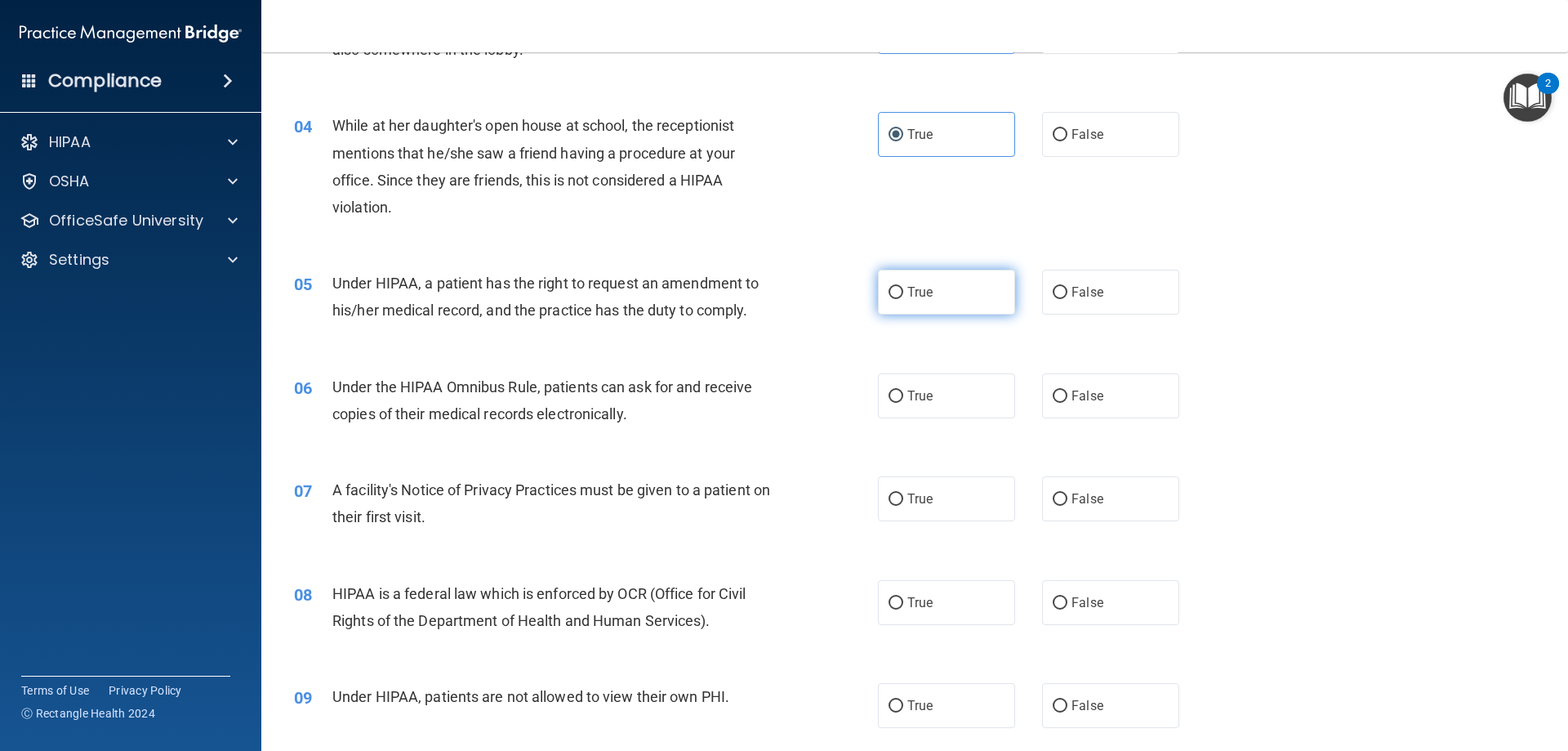
radio input "true"
click at [897, 398] on input "True" at bounding box center [896, 397] width 14 height 13
radio input "true"
click at [900, 495] on label "True" at bounding box center [946, 499] width 137 height 45
click at [900, 495] on input "True" at bounding box center [896, 499] width 14 height 13
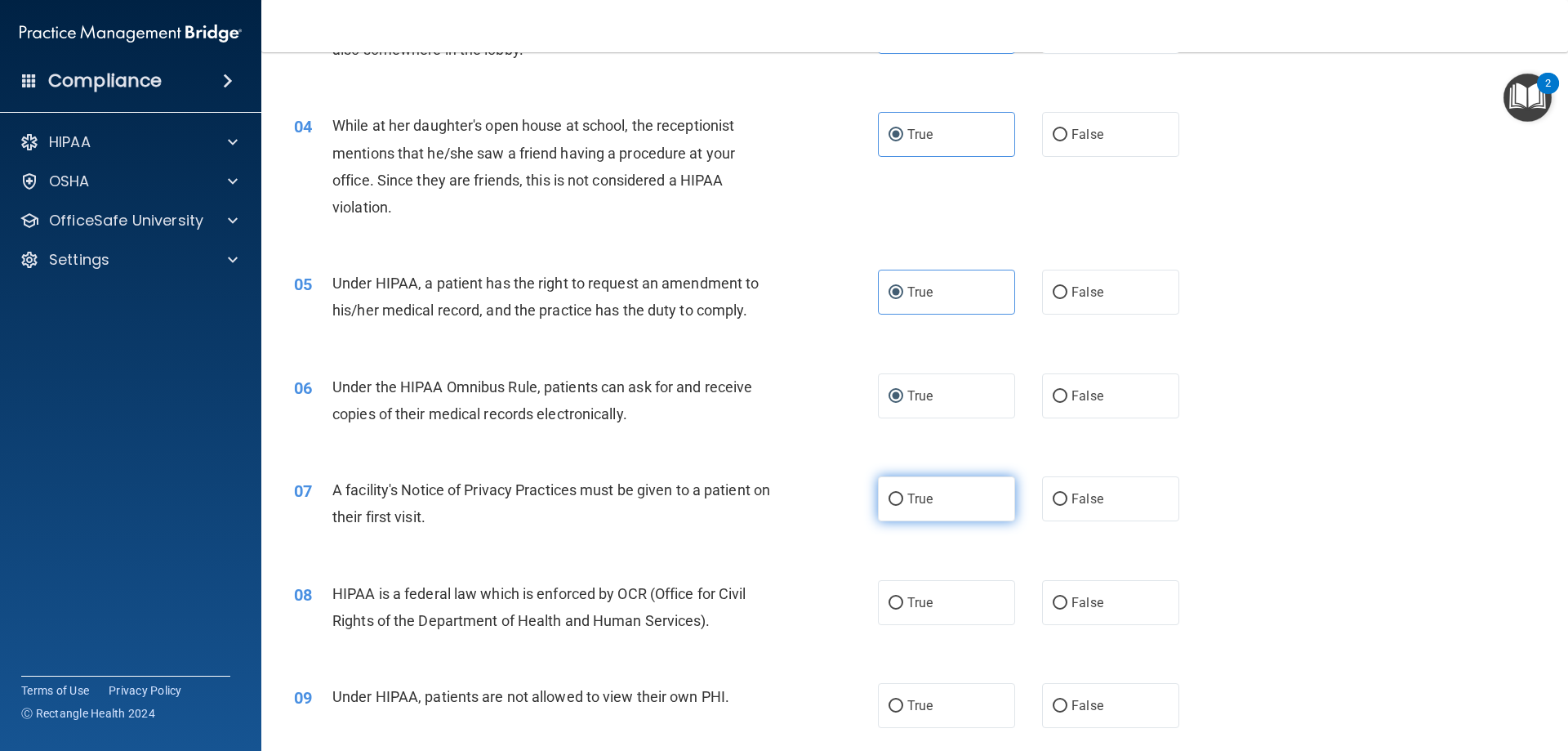
radio input "true"
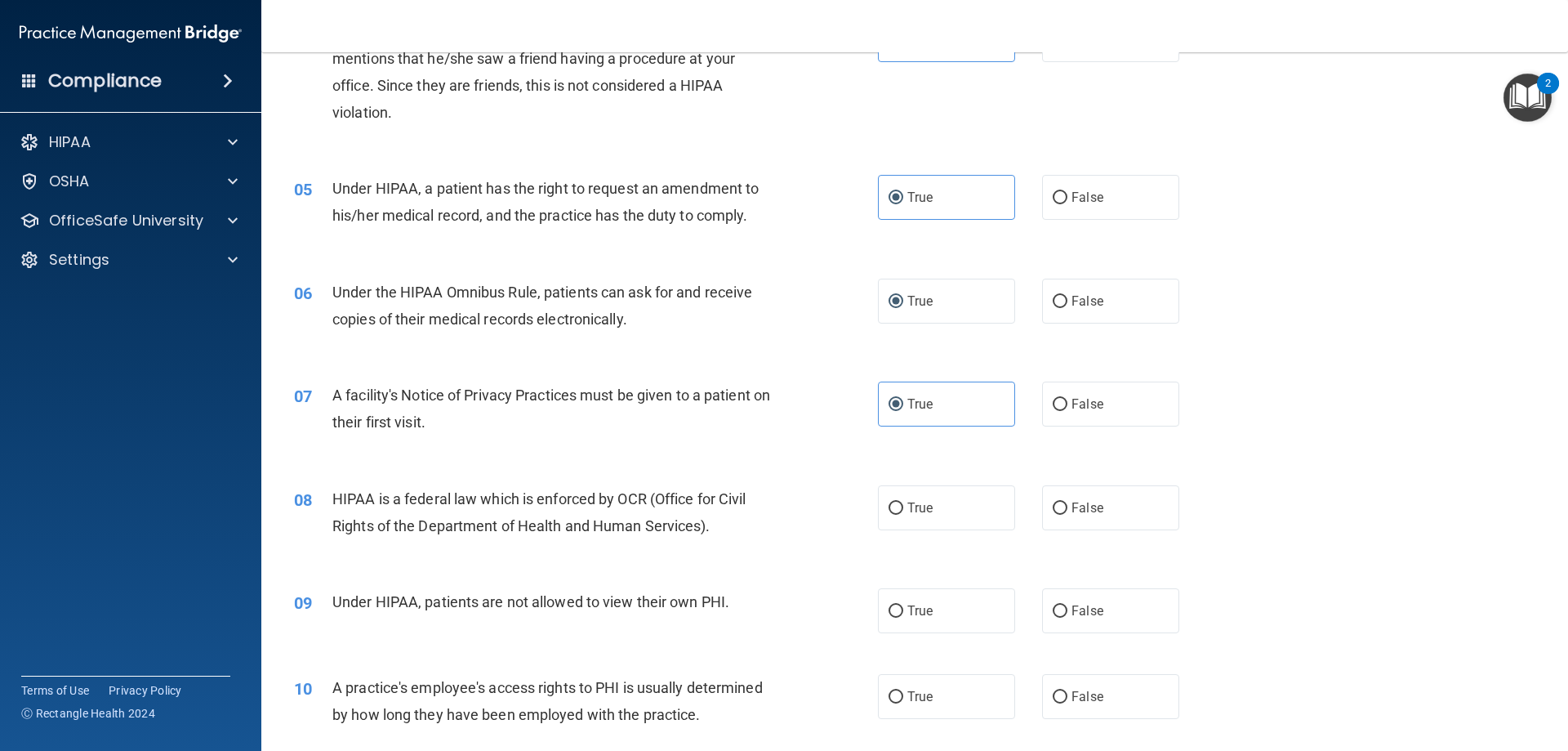
scroll to position [736, 0]
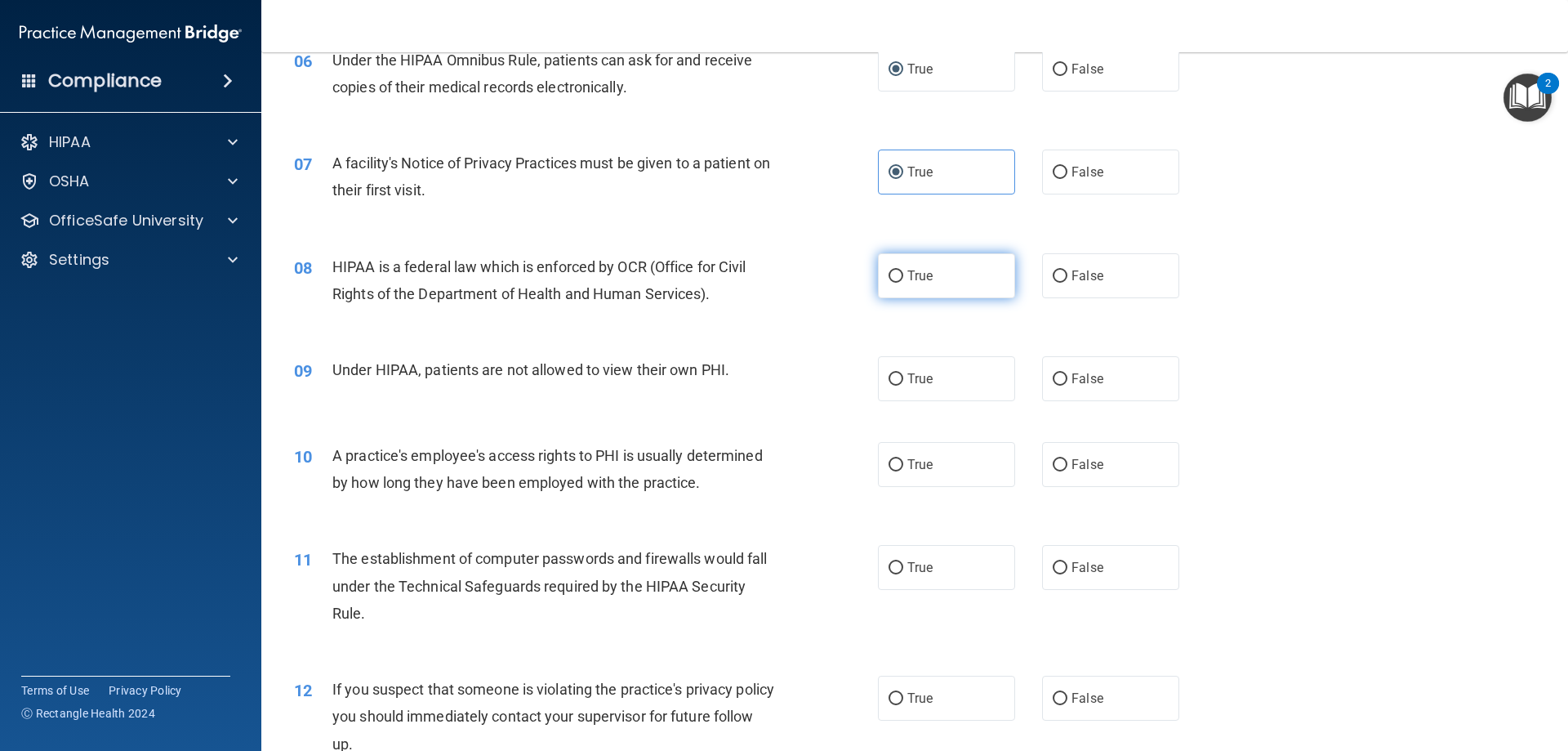
click at [898, 279] on label "True" at bounding box center [946, 276] width 137 height 45
click at [898, 279] on input "True" at bounding box center [896, 277] width 14 height 13
radio input "true"
click at [908, 387] on label "True" at bounding box center [946, 379] width 137 height 45
click at [903, 386] on input "True" at bounding box center [896, 380] width 14 height 13
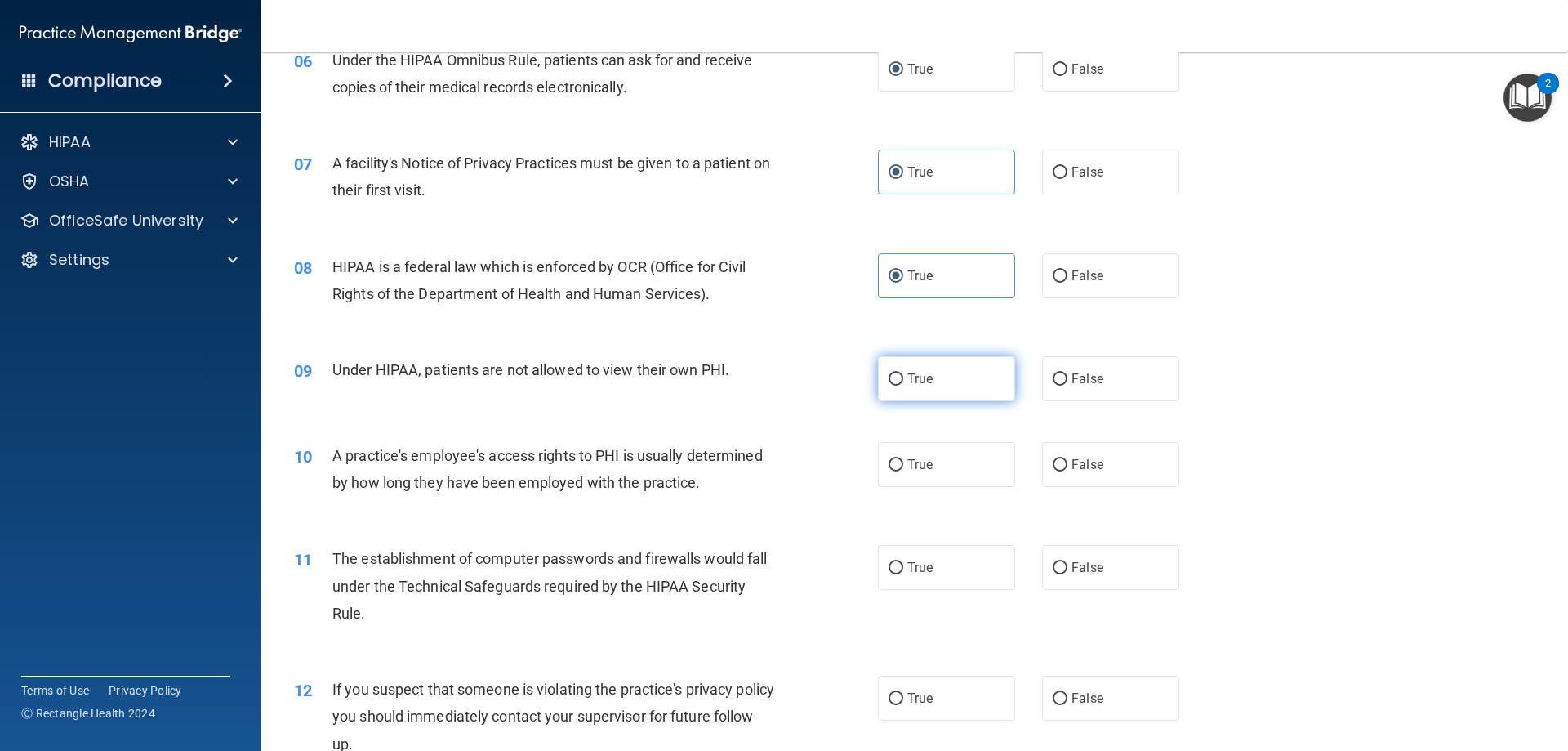
radio input "true"
click at [904, 455] on label "True" at bounding box center [946, 464] width 137 height 45
click at [903, 459] on input "True" at bounding box center [896, 465] width 14 height 13
radio input "true"
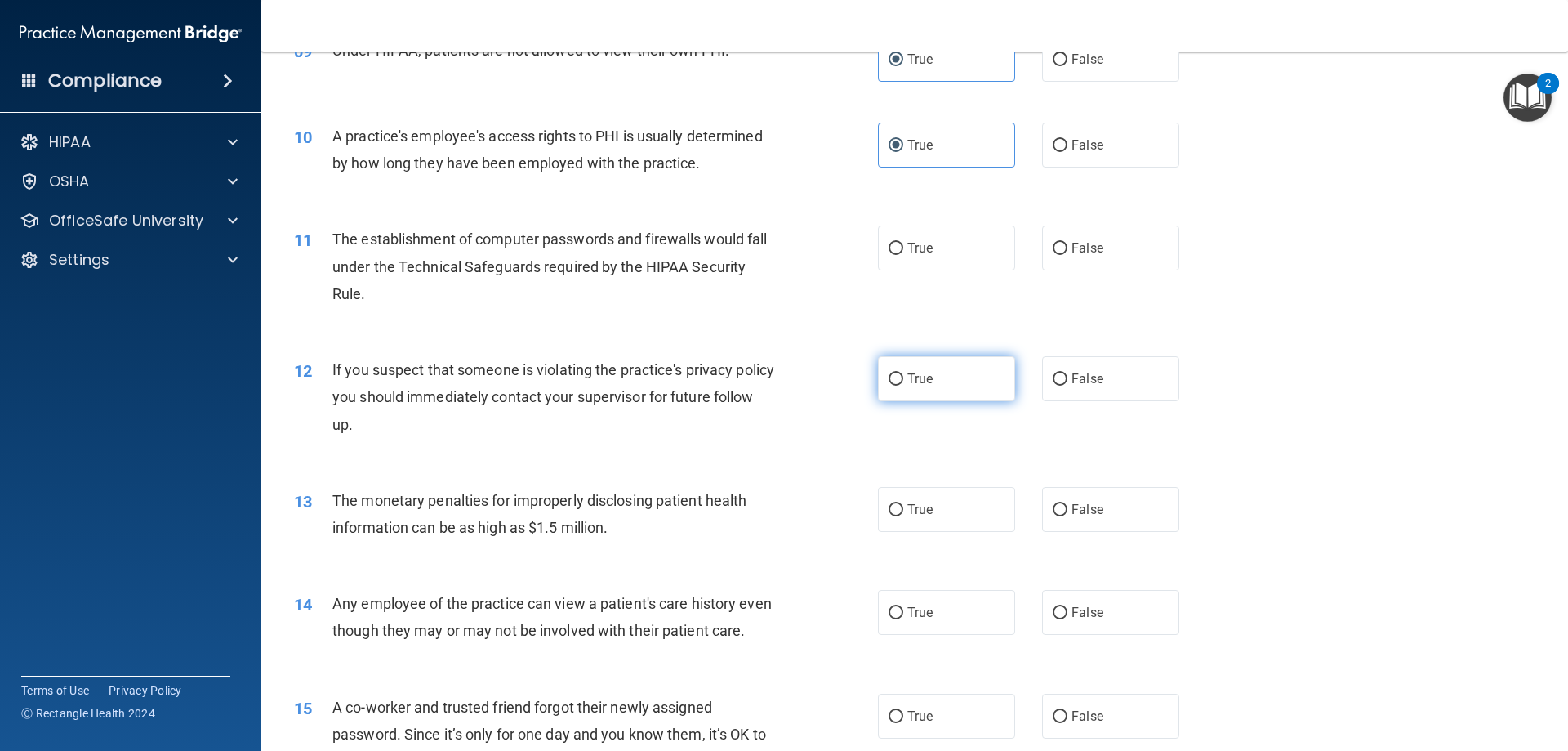
scroll to position [1062, 0]
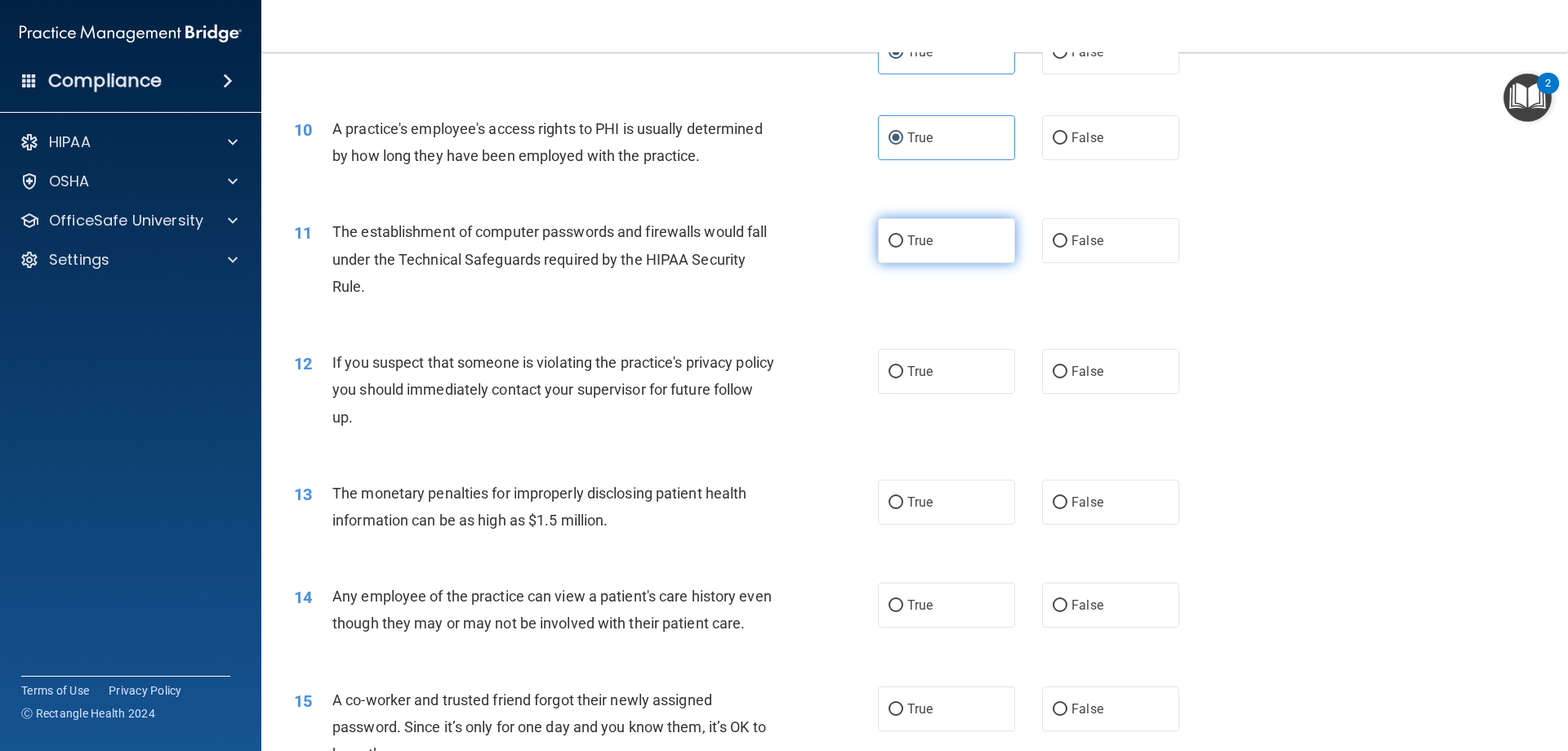
click at [905, 249] on label "True" at bounding box center [946, 241] width 137 height 45
click at [903, 248] on input "True" at bounding box center [896, 242] width 14 height 13
radio input "true"
click at [921, 375] on span "True" at bounding box center [920, 371] width 25 height 15
click at [903, 375] on input "True" at bounding box center [896, 372] width 14 height 13
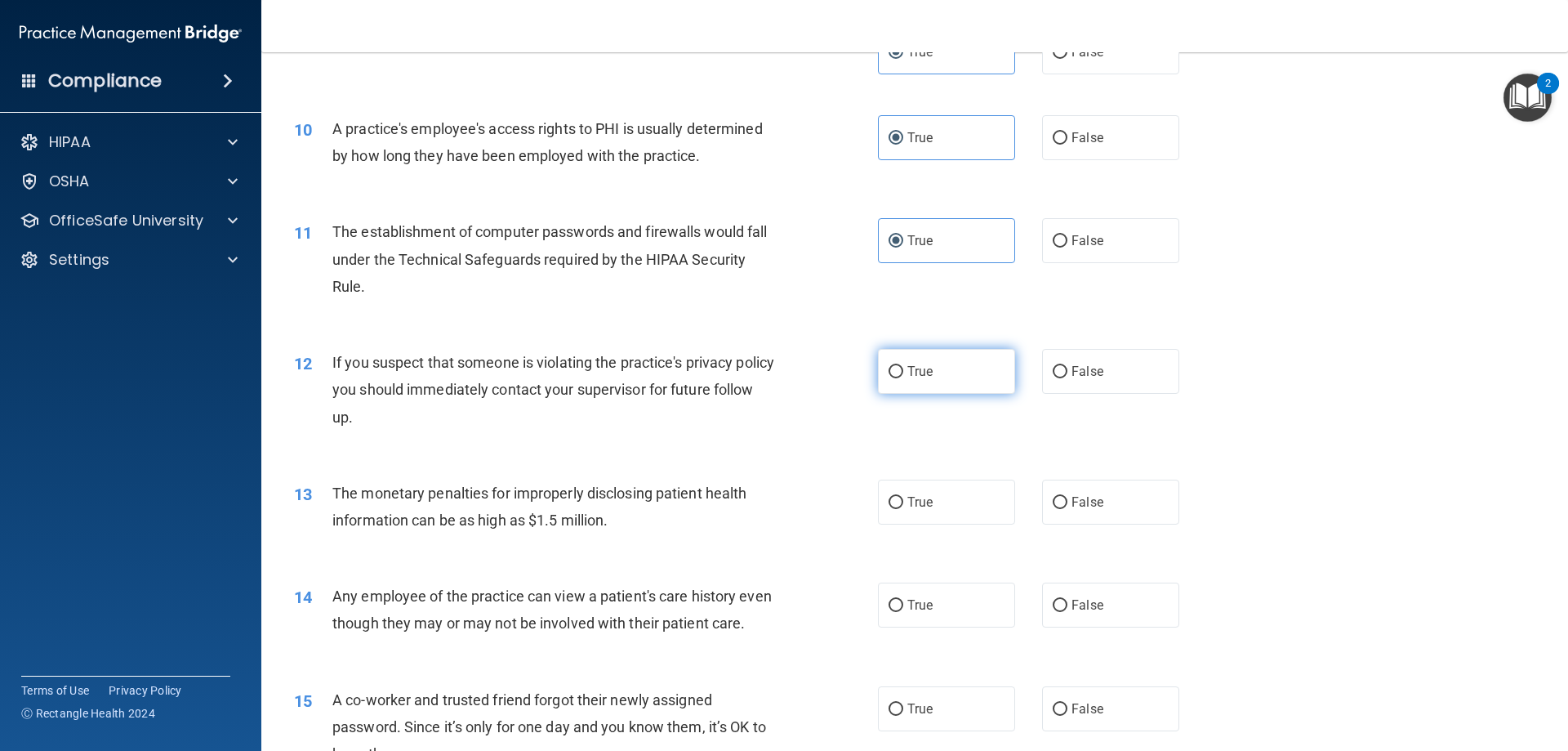
radio input "true"
drag, startPoint x: 909, startPoint y: 485, endPoint x: 912, endPoint y: 499, distance: 14.3
click at [909, 488] on label "True" at bounding box center [946, 502] width 137 height 45
click at [903, 497] on input "True" at bounding box center [896, 503] width 14 height 13
radio input "true"
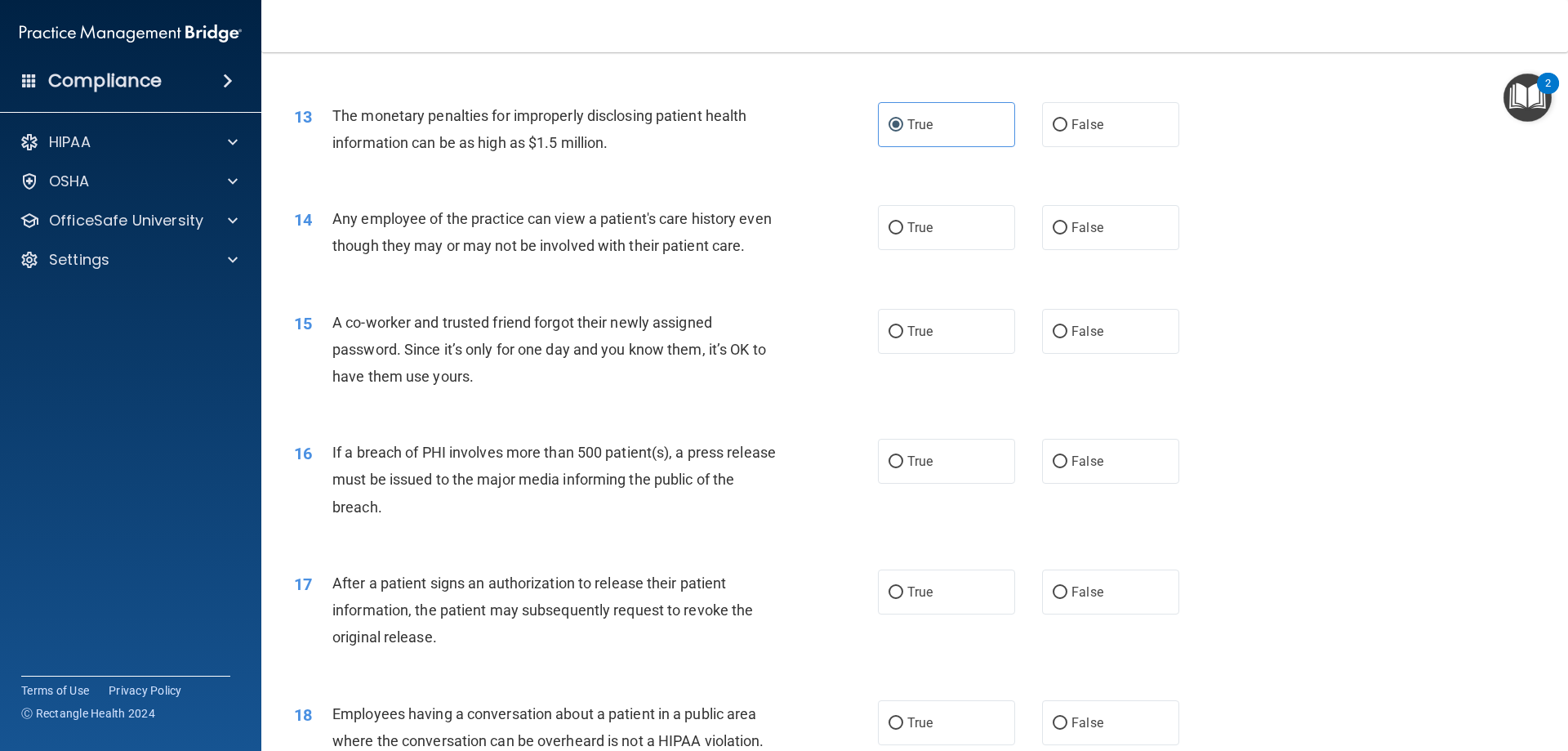
scroll to position [1471, 0]
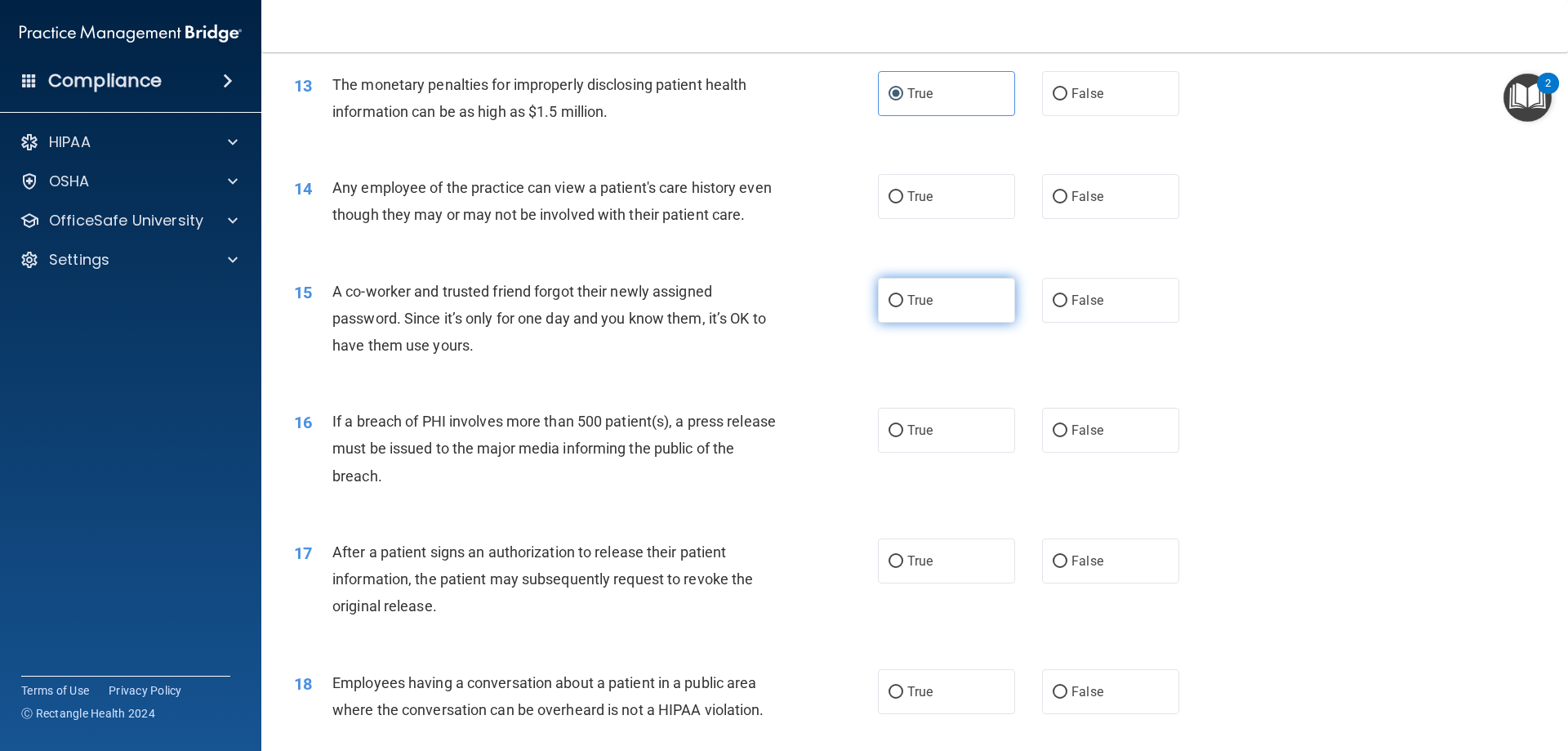
click at [930, 322] on label "True" at bounding box center [946, 300] width 137 height 45
click at [903, 307] on input "True" at bounding box center [896, 301] width 14 height 13
radio input "true"
click at [925, 206] on label "True" at bounding box center [946, 197] width 137 height 45
click at [903, 204] on input "True" at bounding box center [896, 197] width 14 height 13
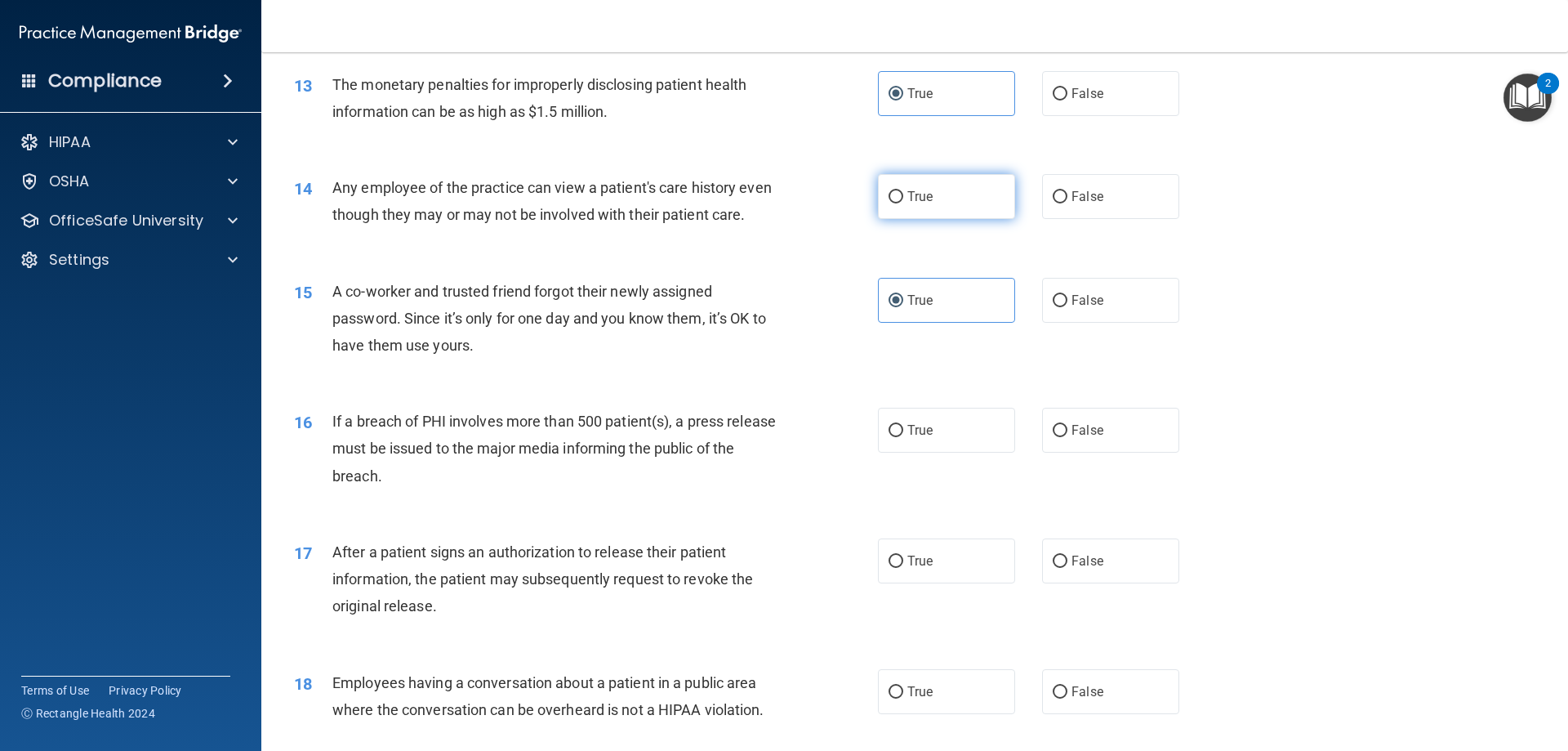
radio input "true"
click at [918, 438] on span "True" at bounding box center [920, 430] width 25 height 15
click at [903, 437] on input "True" at bounding box center [896, 431] width 14 height 13
radio input "true"
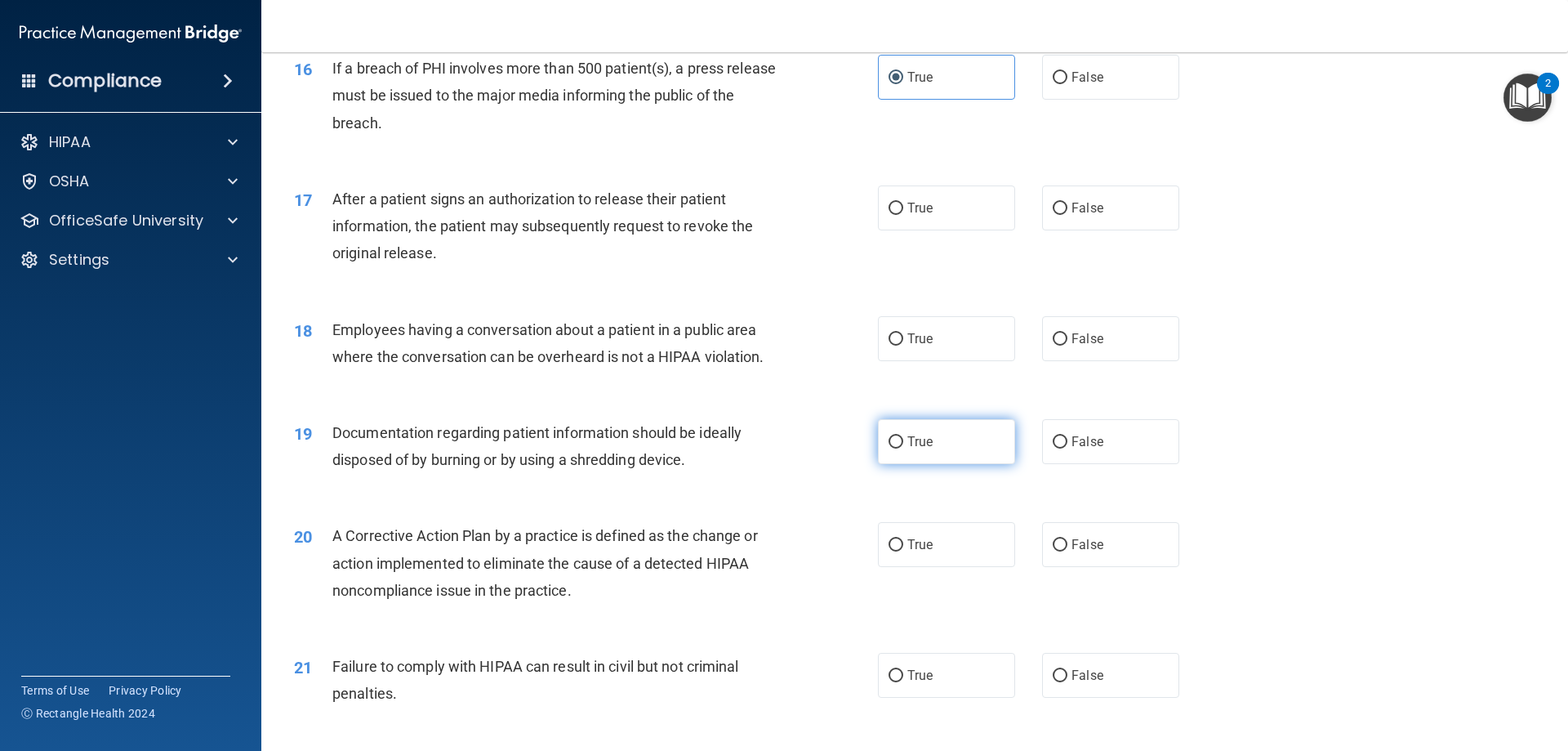
scroll to position [1880, 0]
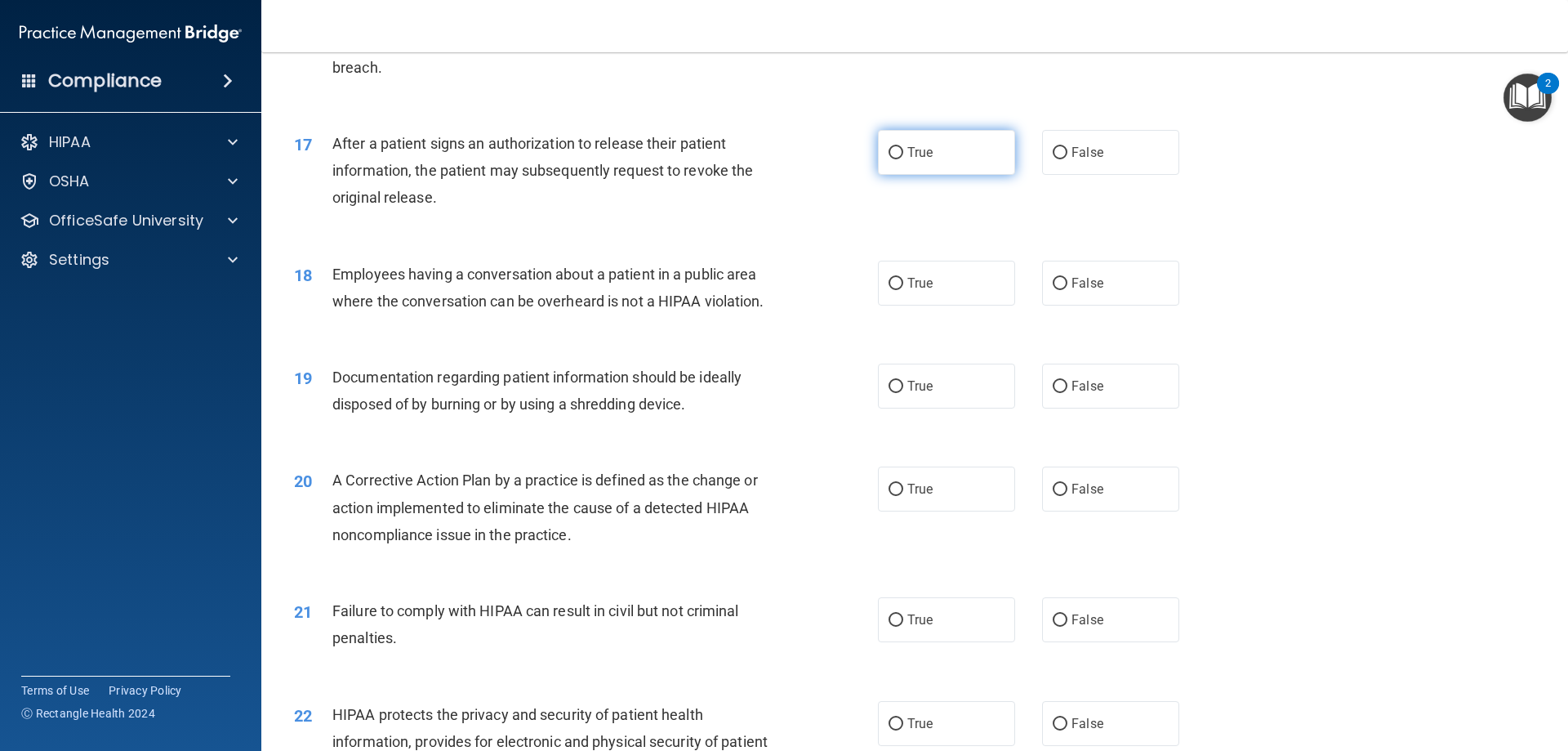
click at [909, 175] on label "True" at bounding box center [946, 152] width 137 height 45
click at [903, 160] on input "True" at bounding box center [896, 153] width 14 height 13
radio input "true"
click at [919, 293] on label "True" at bounding box center [946, 283] width 137 height 45
click at [903, 290] on input "True" at bounding box center [896, 284] width 14 height 13
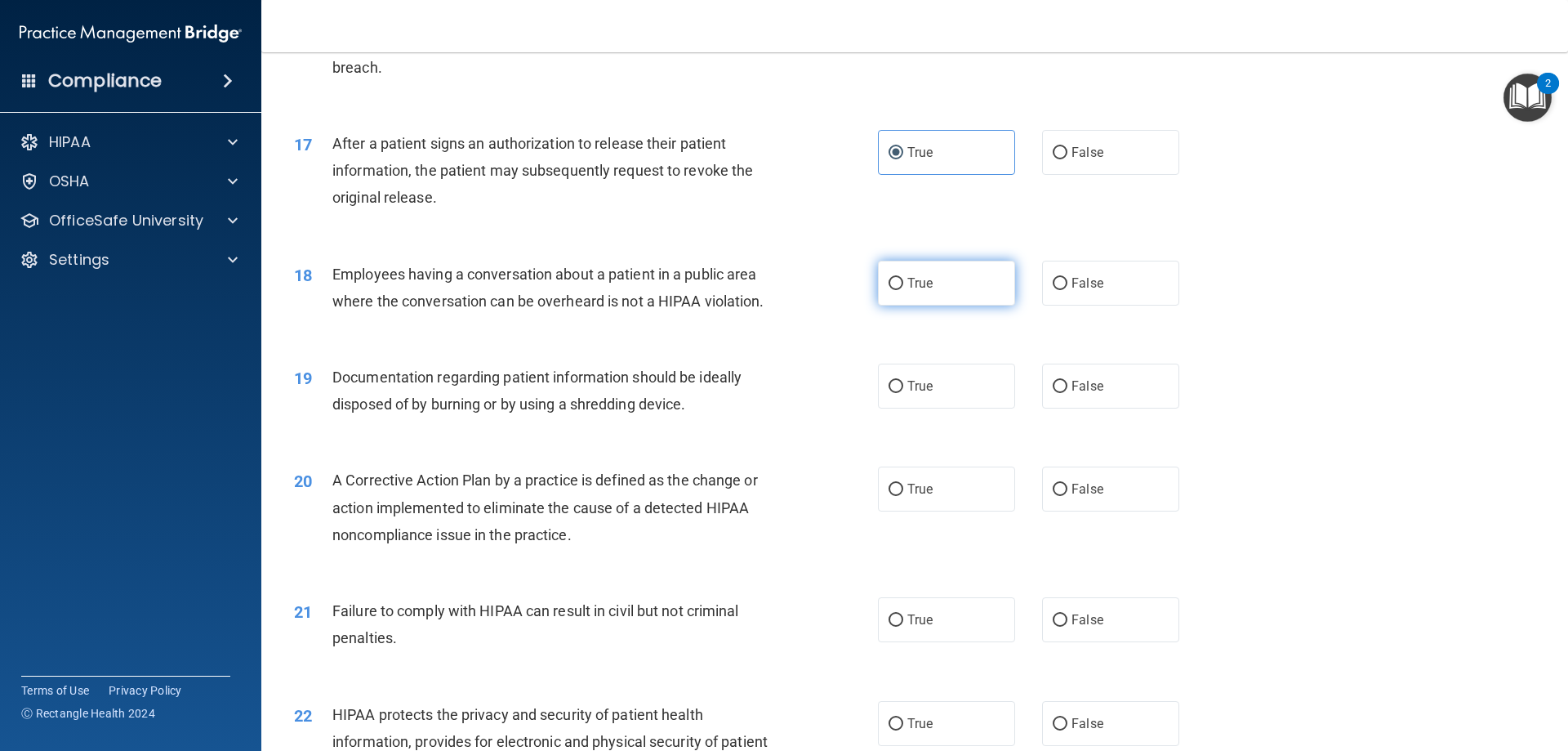
radio input "true"
click at [907, 394] on span "True" at bounding box center [920, 386] width 25 height 15
click at [903, 393] on input "True" at bounding box center [896, 387] width 14 height 13
radio input "true"
click at [906, 489] on div "20 A Corrective Action Plan by a practice is defined as the change or action im…" at bounding box center [915, 511] width 1266 height 131
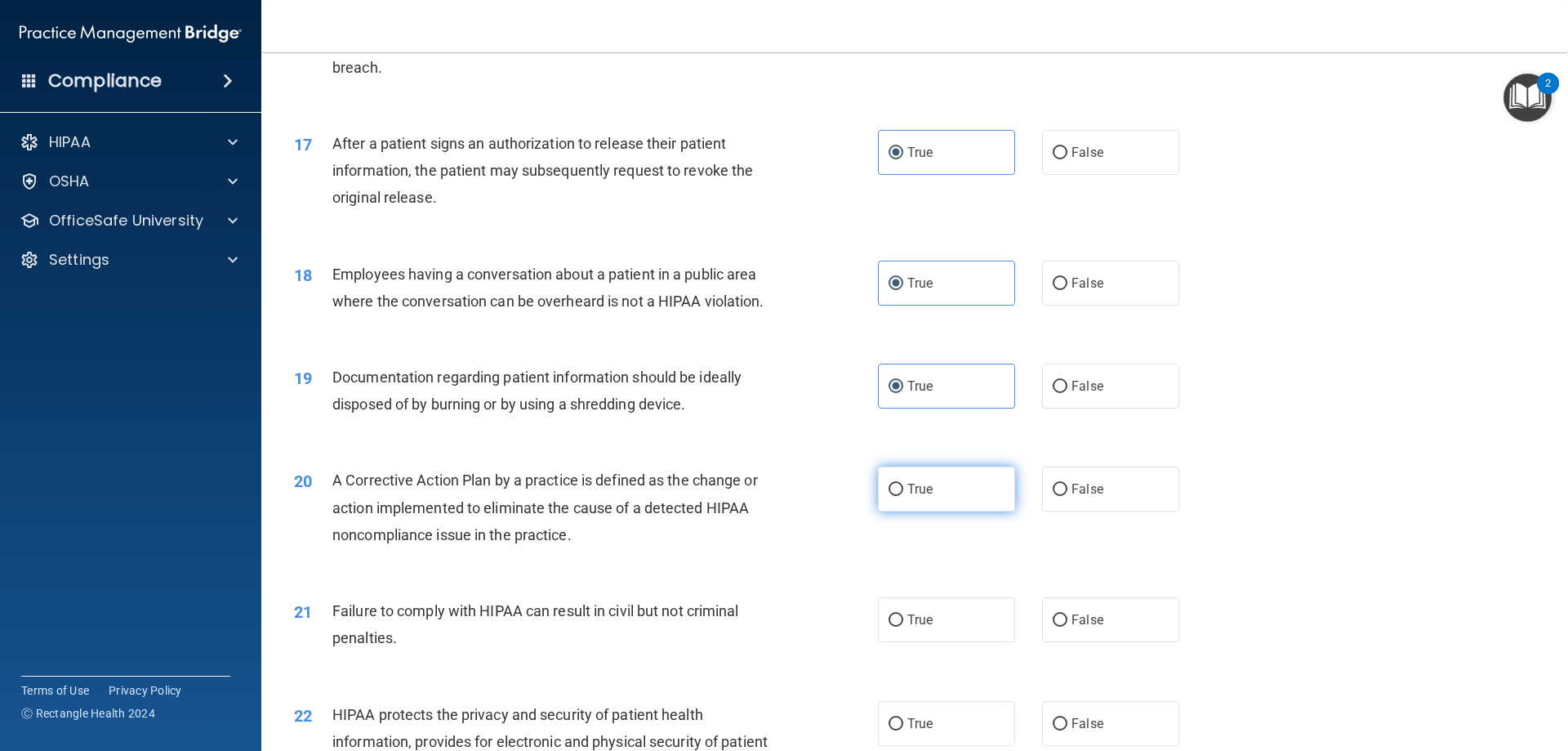
click at [910, 497] on span "True" at bounding box center [920, 489] width 25 height 15
click at [903, 496] on input "True" at bounding box center [896, 490] width 14 height 13
radio input "true"
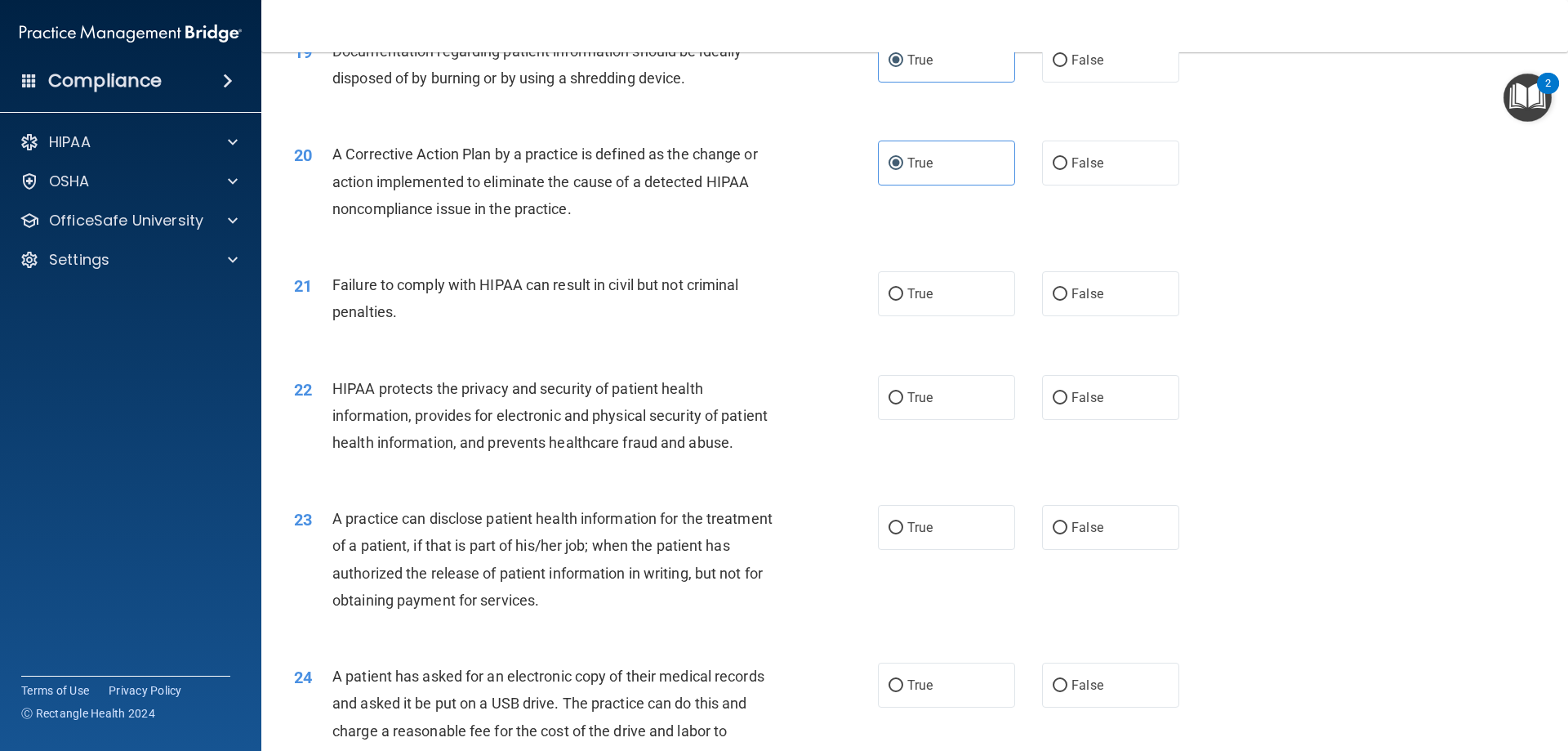
scroll to position [2206, 0]
click at [899, 316] on label "True" at bounding box center [946, 293] width 137 height 45
click at [899, 300] on input "True" at bounding box center [896, 294] width 14 height 13
radio input "true"
click at [912, 405] on span "True" at bounding box center [920, 396] width 25 height 15
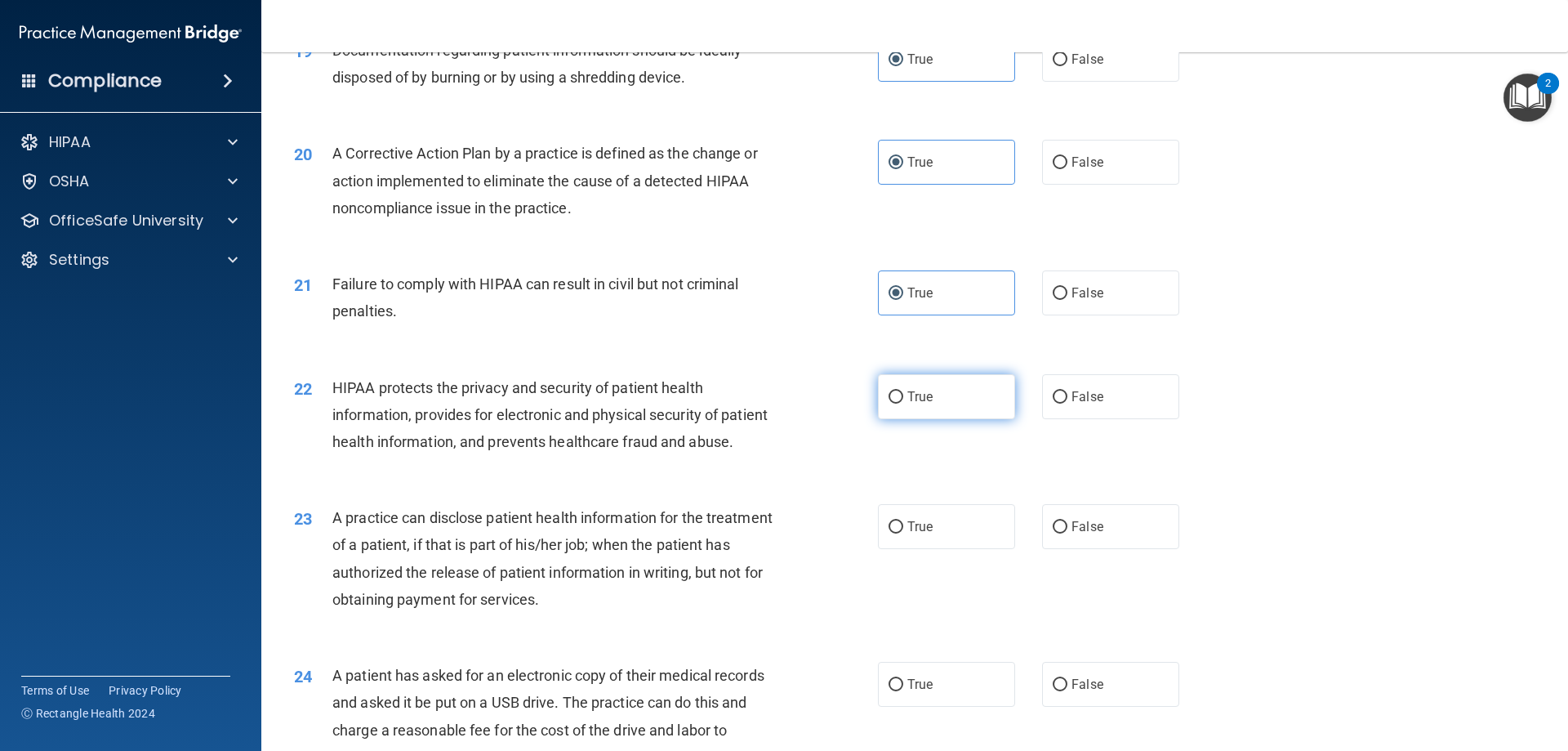
click at [903, 404] on input "True" at bounding box center [896, 398] width 14 height 13
radio input "true"
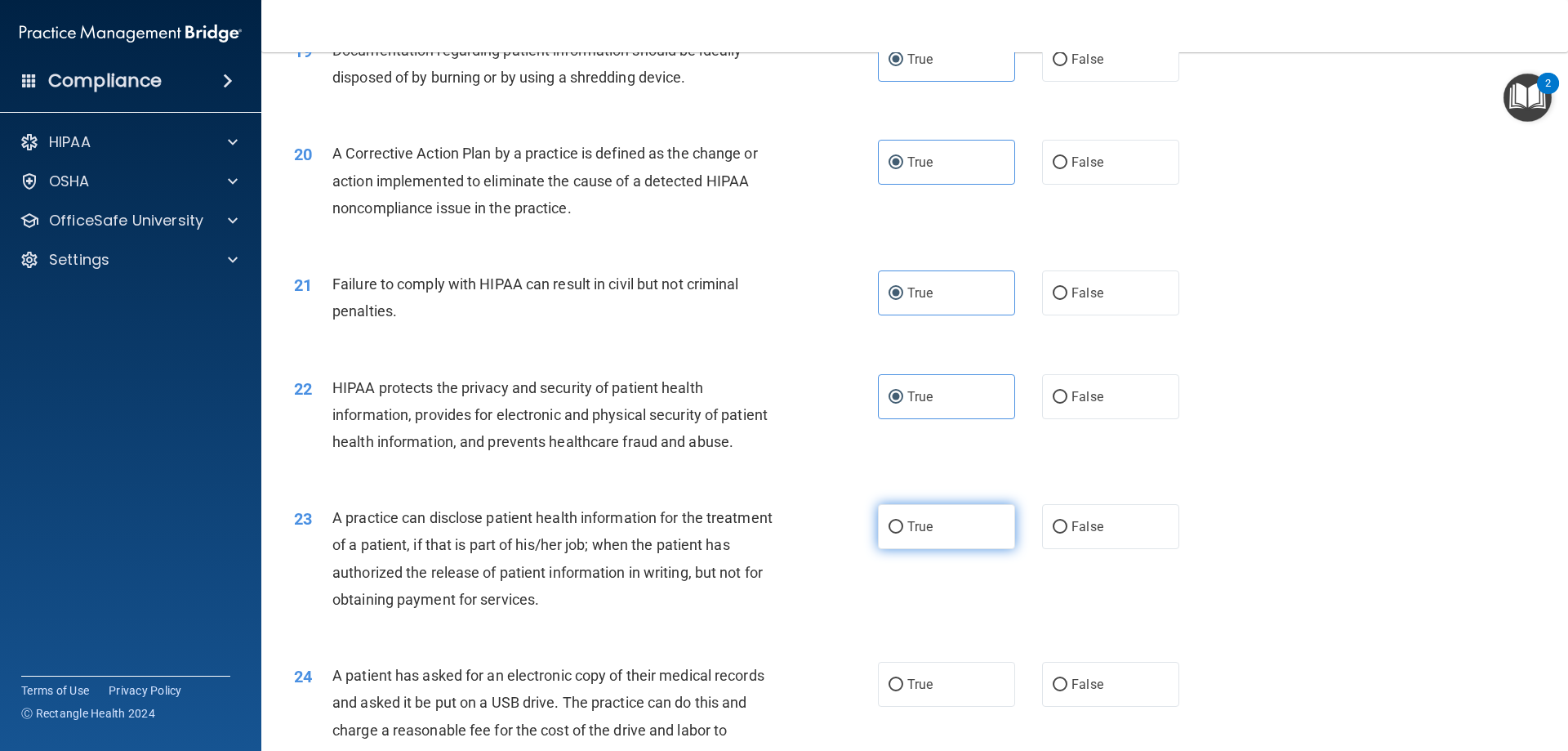
click at [907, 535] on span "True" at bounding box center [920, 527] width 25 height 15
click at [903, 534] on input "True" at bounding box center [896, 527] width 14 height 13
radio input "true"
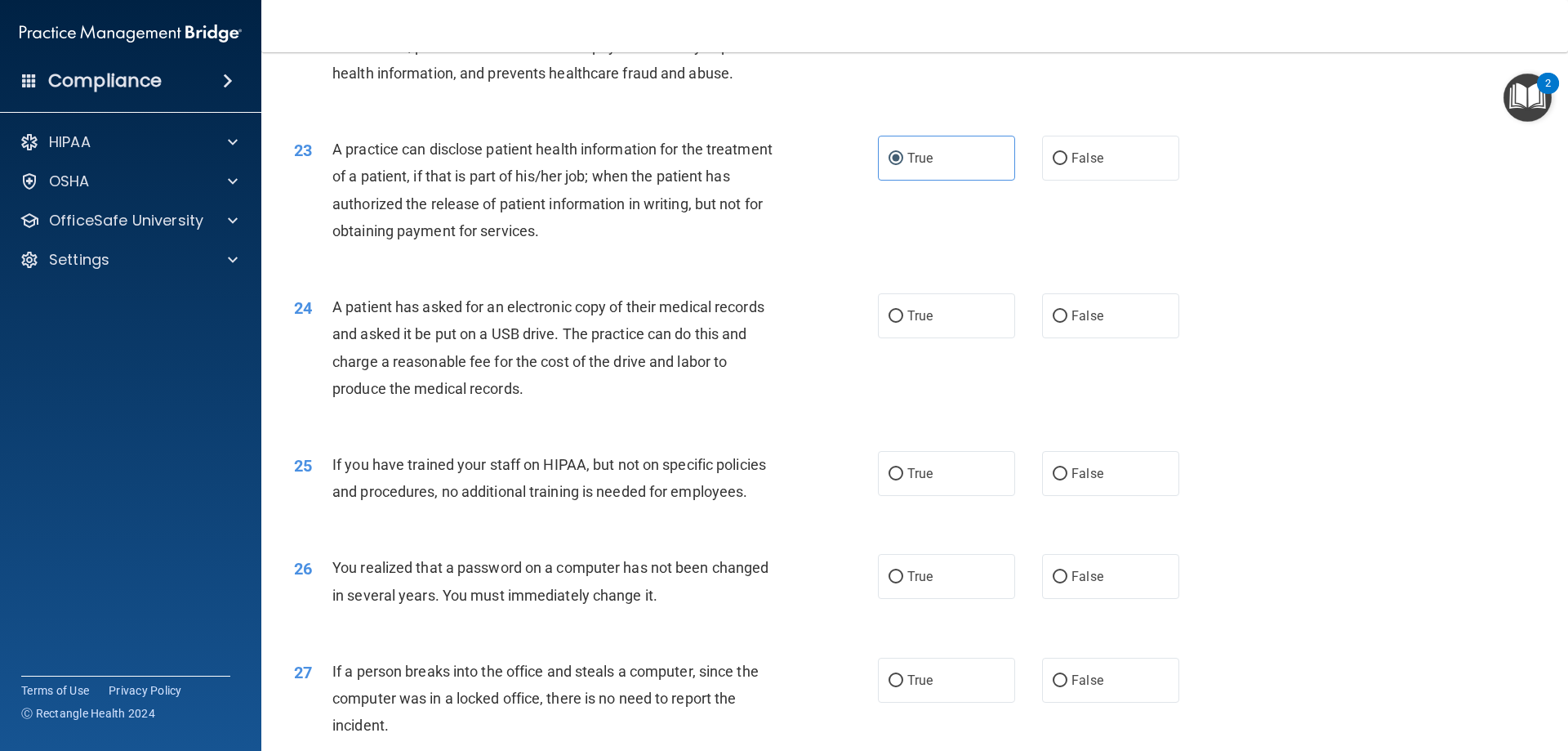
scroll to position [2615, 0]
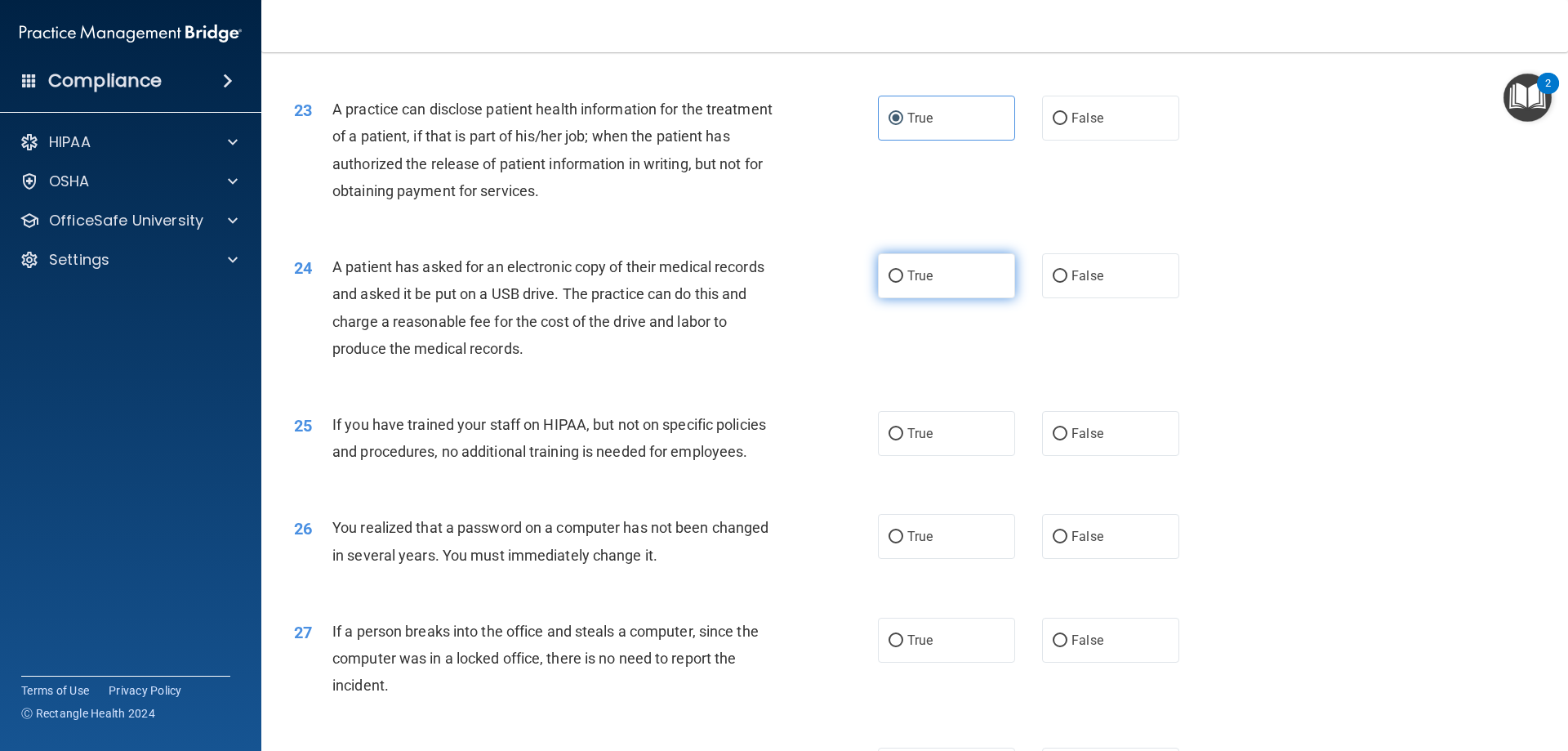
click at [889, 283] on input "True" at bounding box center [896, 277] width 14 height 13
radio input "true"
click at [896, 441] on input "True" at bounding box center [896, 435] width 14 height 13
radio input "true"
click at [910, 559] on label "True" at bounding box center [946, 536] width 137 height 45
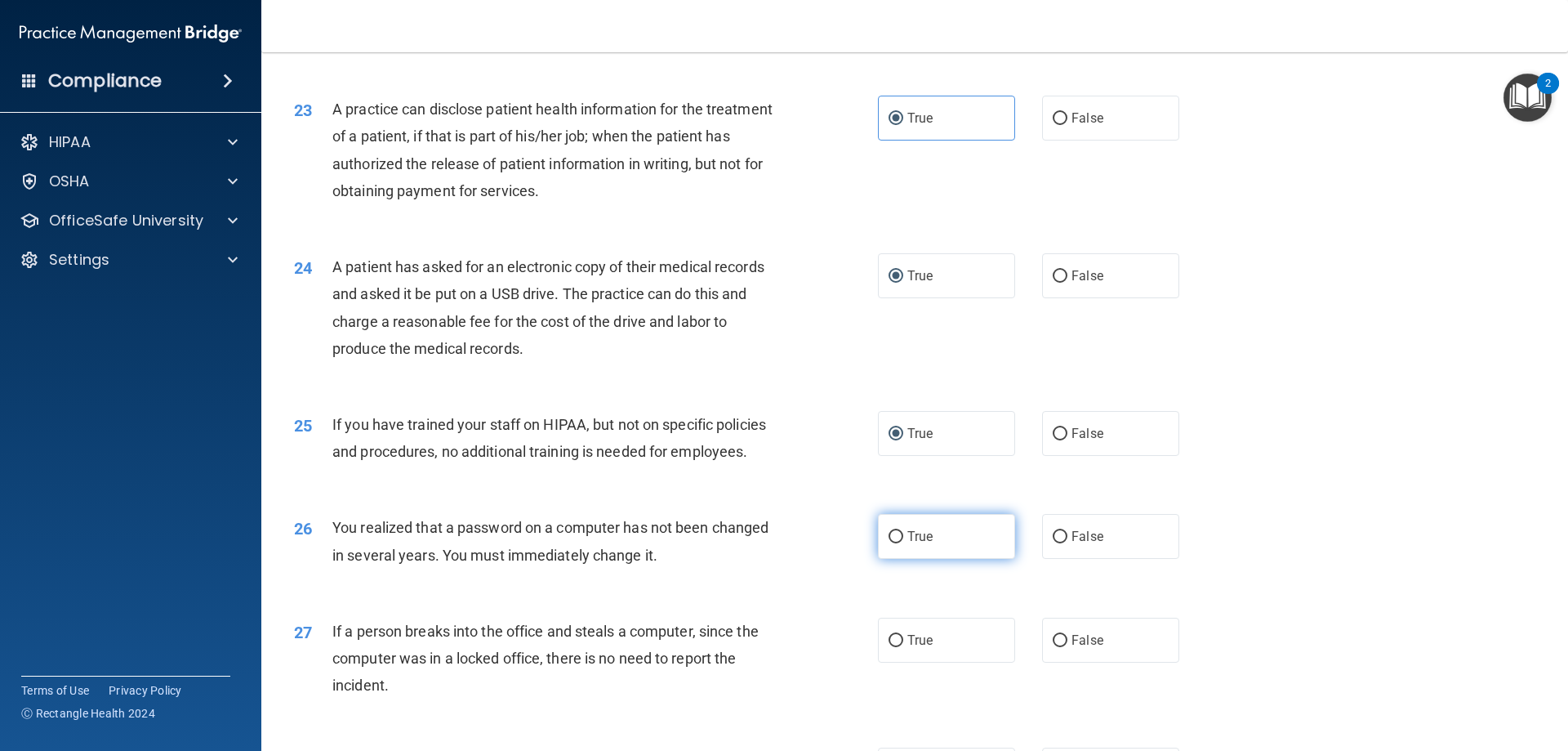
click at [903, 544] on input "True" at bounding box center [896, 537] width 14 height 13
radio input "true"
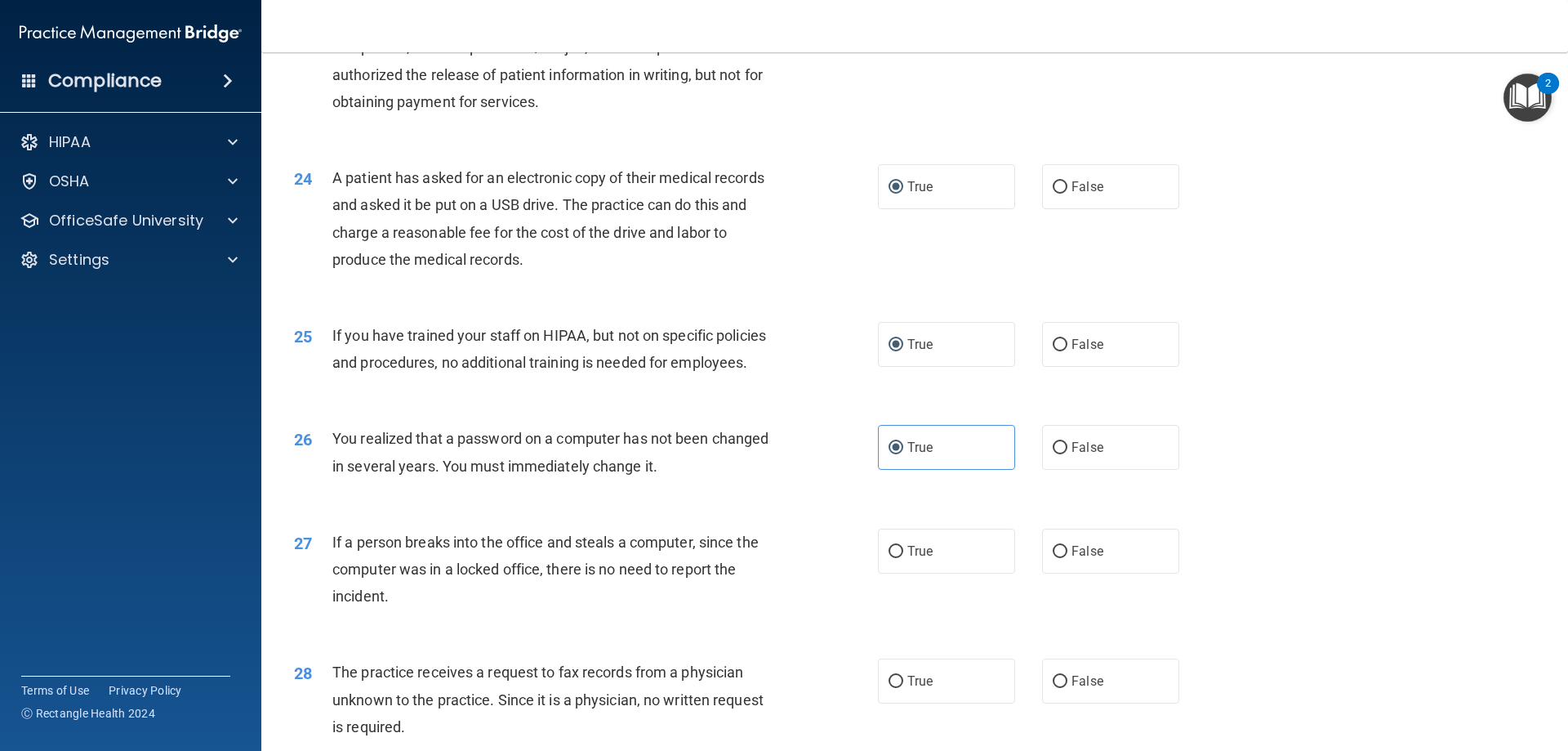
scroll to position [3024, 0]
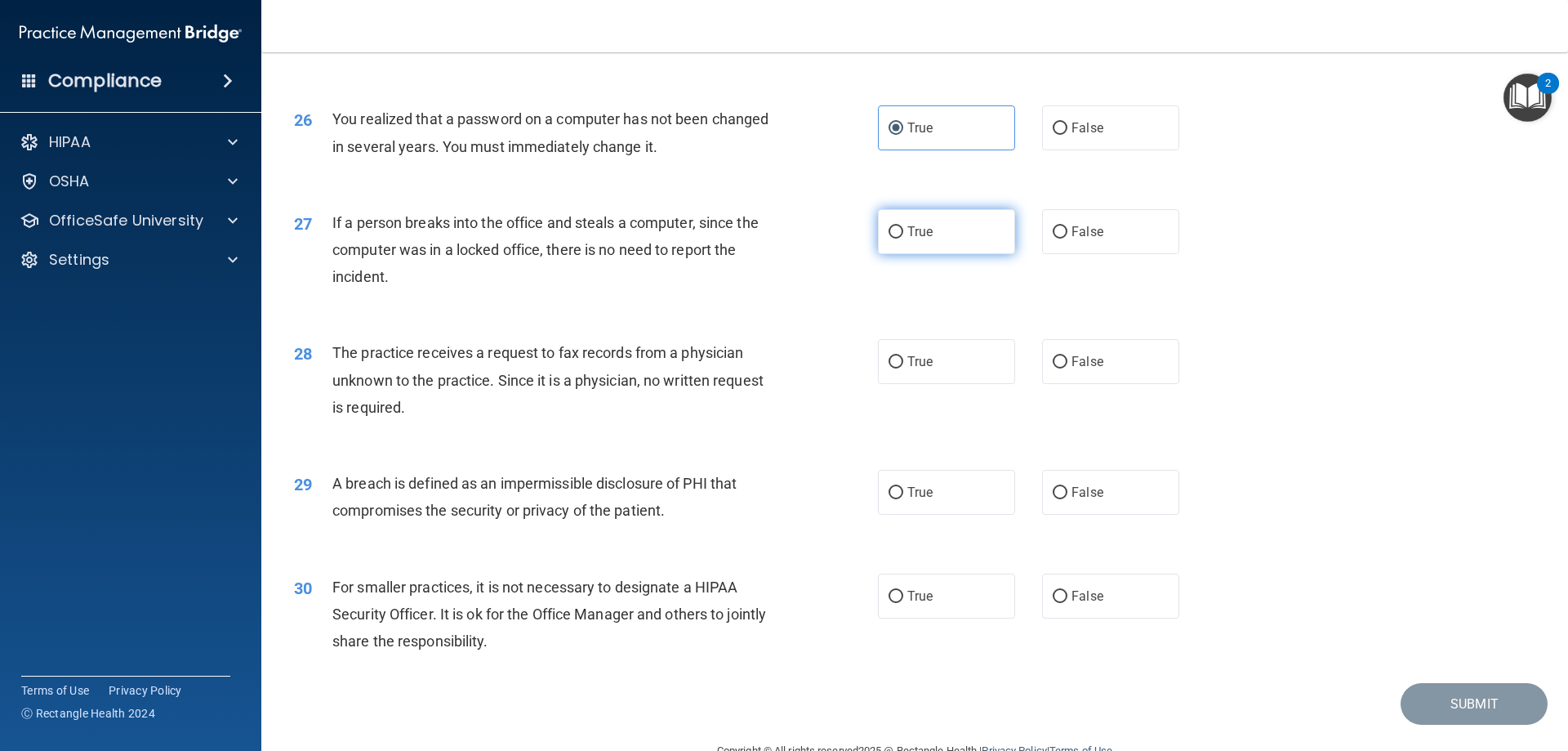
click at [894, 239] on input "True" at bounding box center [896, 233] width 14 height 13
radio input "true"
click at [895, 384] on label "True" at bounding box center [946, 362] width 137 height 45
click at [916, 500] on span "True" at bounding box center [920, 492] width 25 height 15
click at [903, 499] on input "True" at bounding box center [896, 493] width 14 height 13
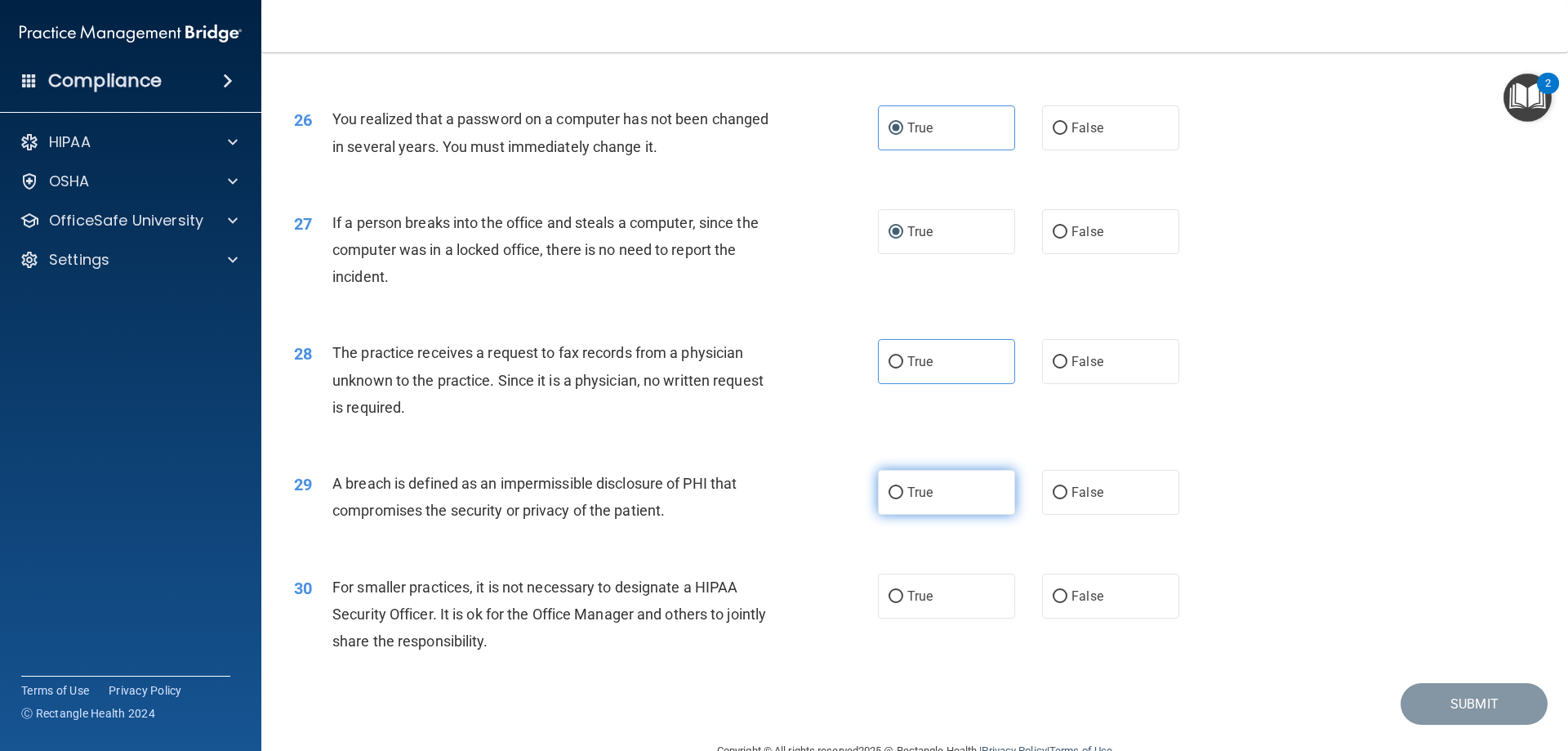
radio input "true"
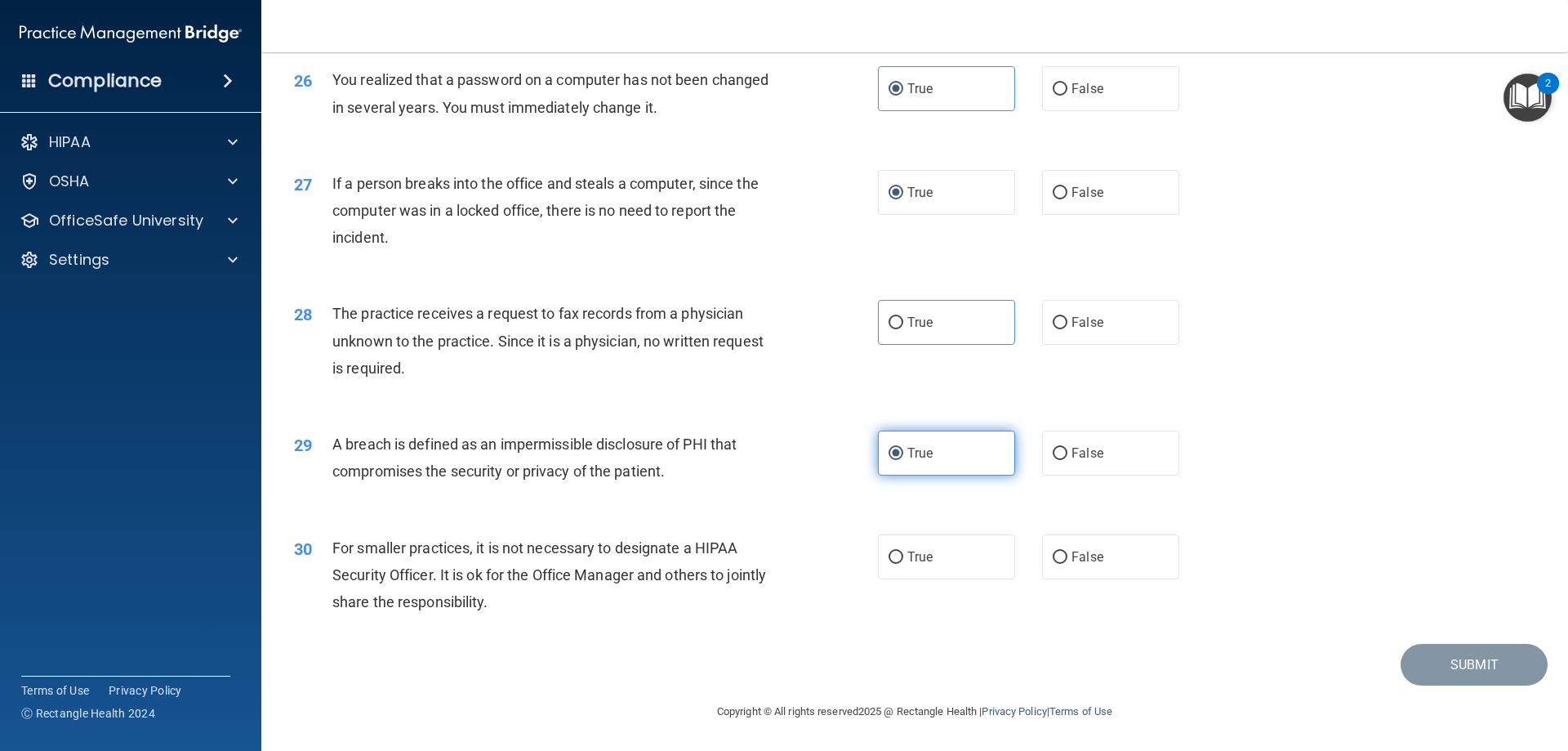
scroll to position [3117, 0]
click at [898, 573] on label "True" at bounding box center [946, 557] width 137 height 45
click at [898, 563] on input "True" at bounding box center [896, 558] width 14 height 13
radio input "true"
click at [907, 328] on span "True" at bounding box center [920, 322] width 25 height 15
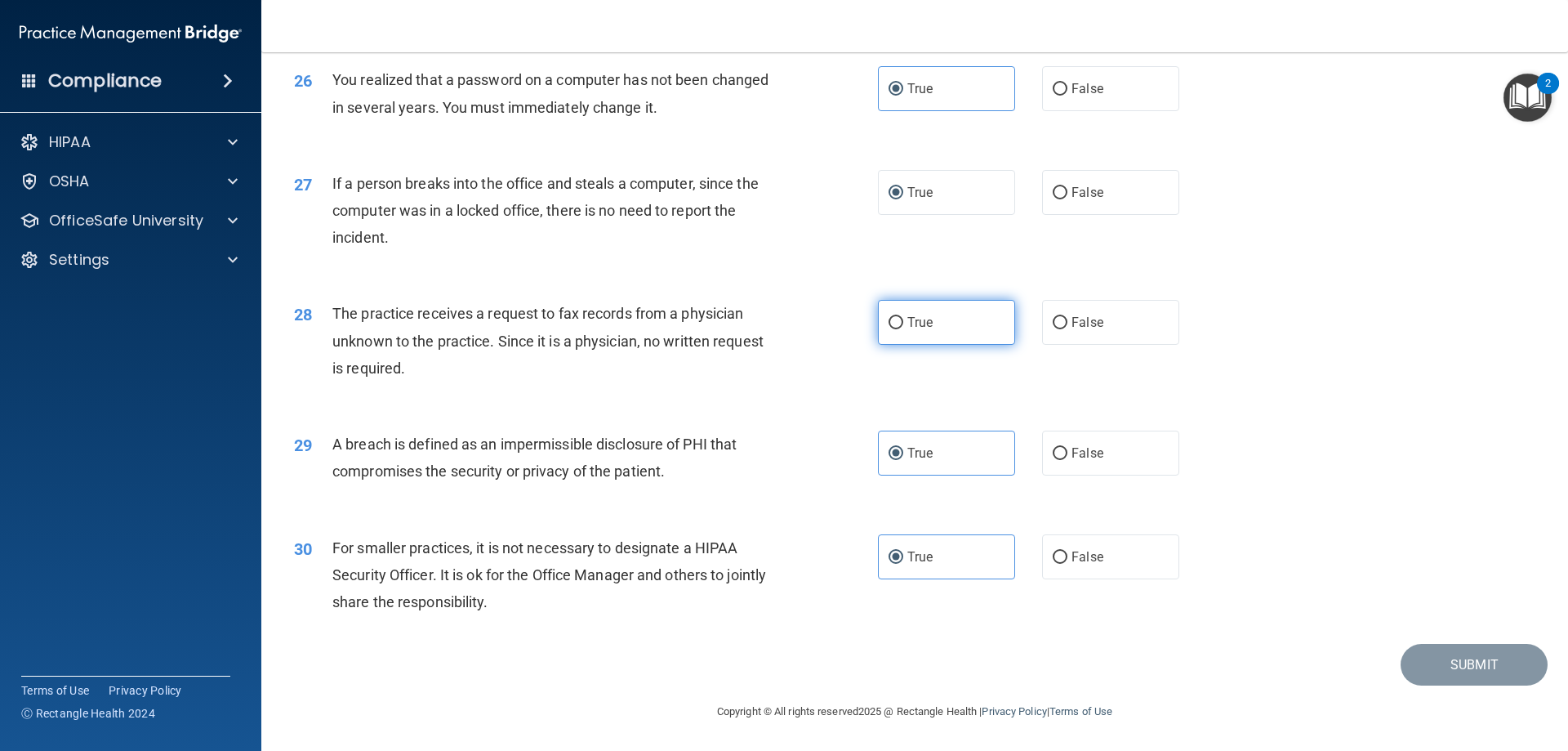
click at [903, 328] on input "True" at bounding box center [896, 324] width 14 height 13
radio input "true"
click at [1464, 673] on button "Submit" at bounding box center [1473, 664] width 147 height 41
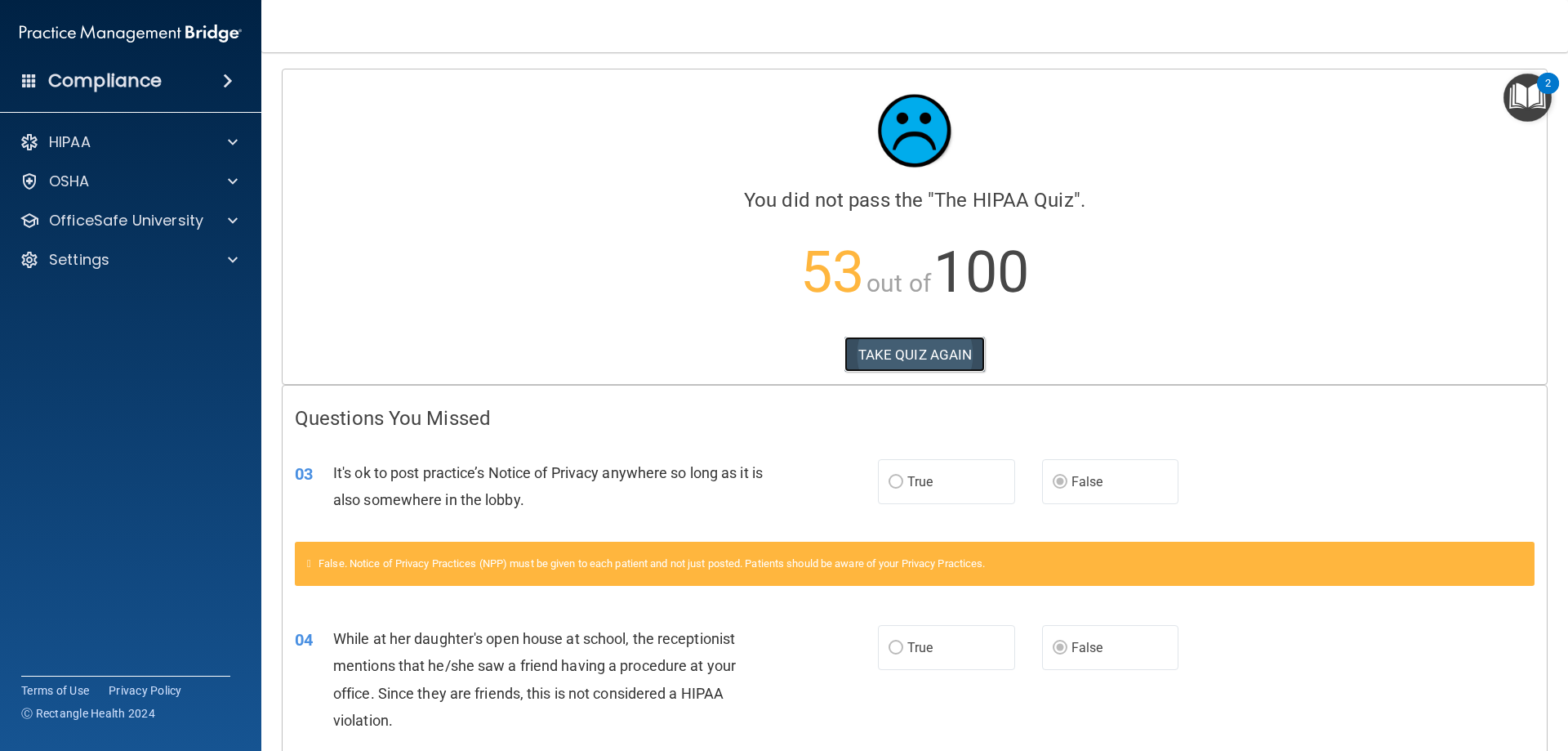
click at [891, 361] on button "TAKE QUIZ AGAIN" at bounding box center [915, 354] width 141 height 36
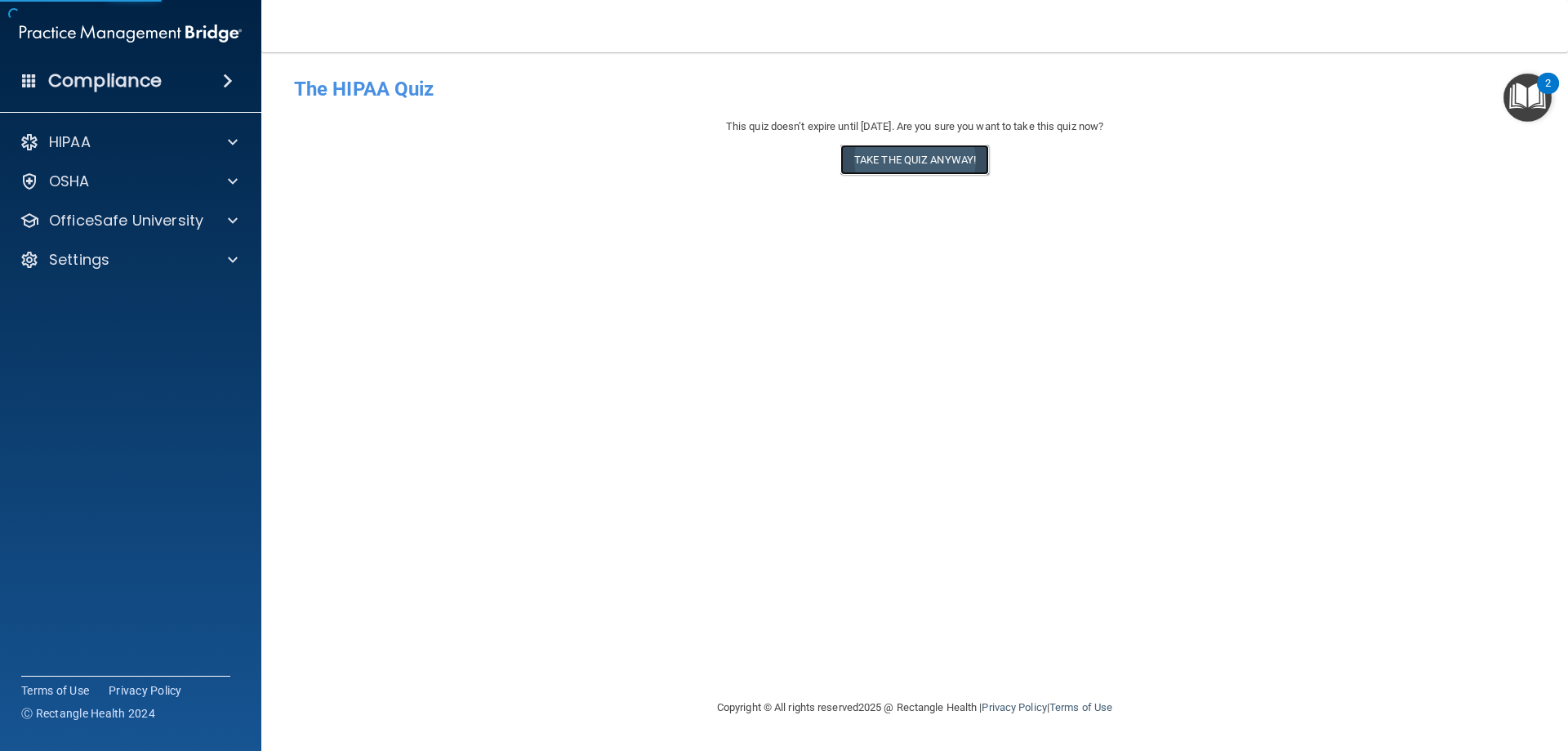
click at [937, 163] on button "Take the quiz anyway!" at bounding box center [915, 160] width 149 height 31
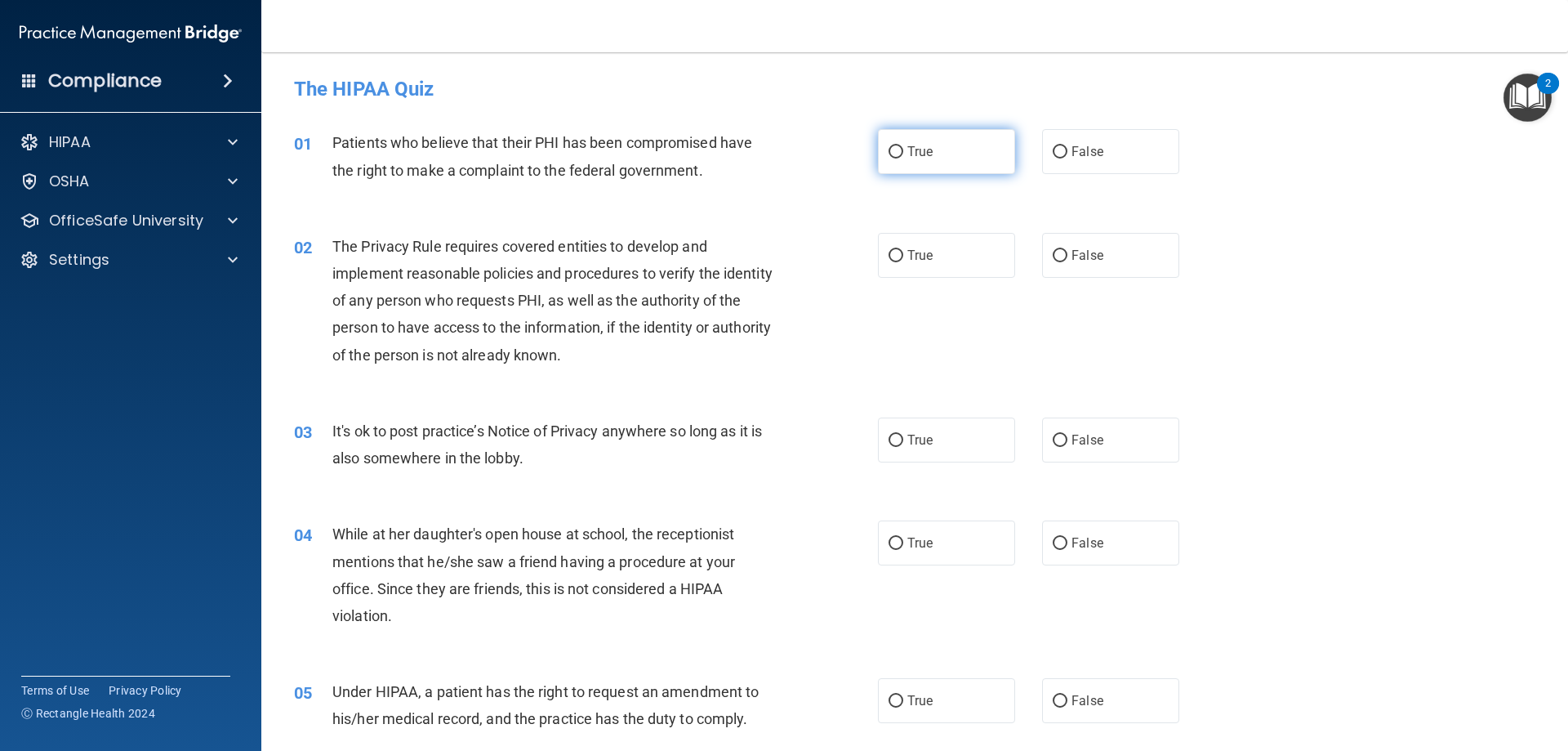
click at [934, 152] on label "True" at bounding box center [946, 151] width 137 height 45
click at [903, 152] on input "True" at bounding box center [896, 152] width 14 height 13
radio input "true"
click at [921, 252] on span "True" at bounding box center [920, 255] width 25 height 15
click at [903, 252] on input "True" at bounding box center [896, 256] width 14 height 13
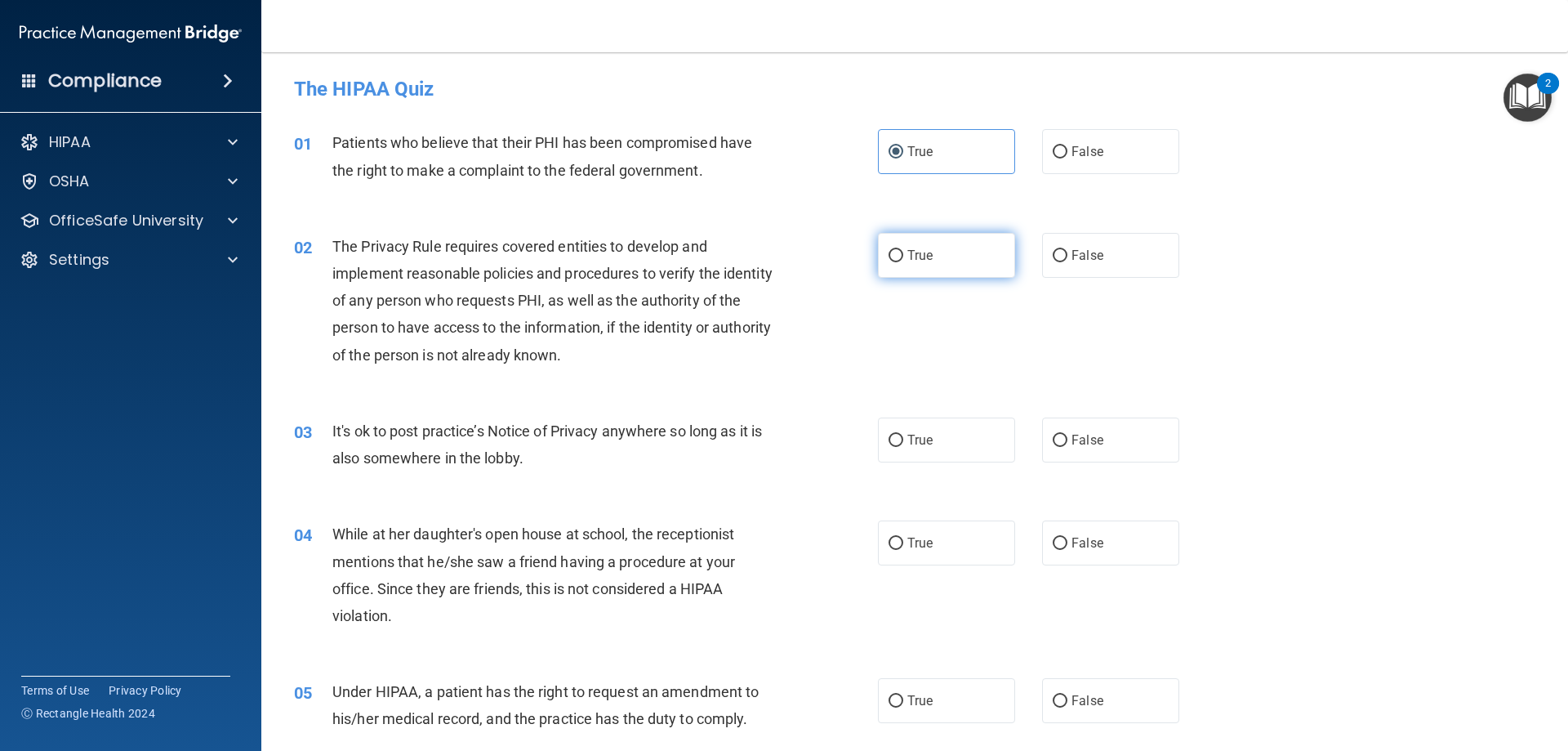
radio input "true"
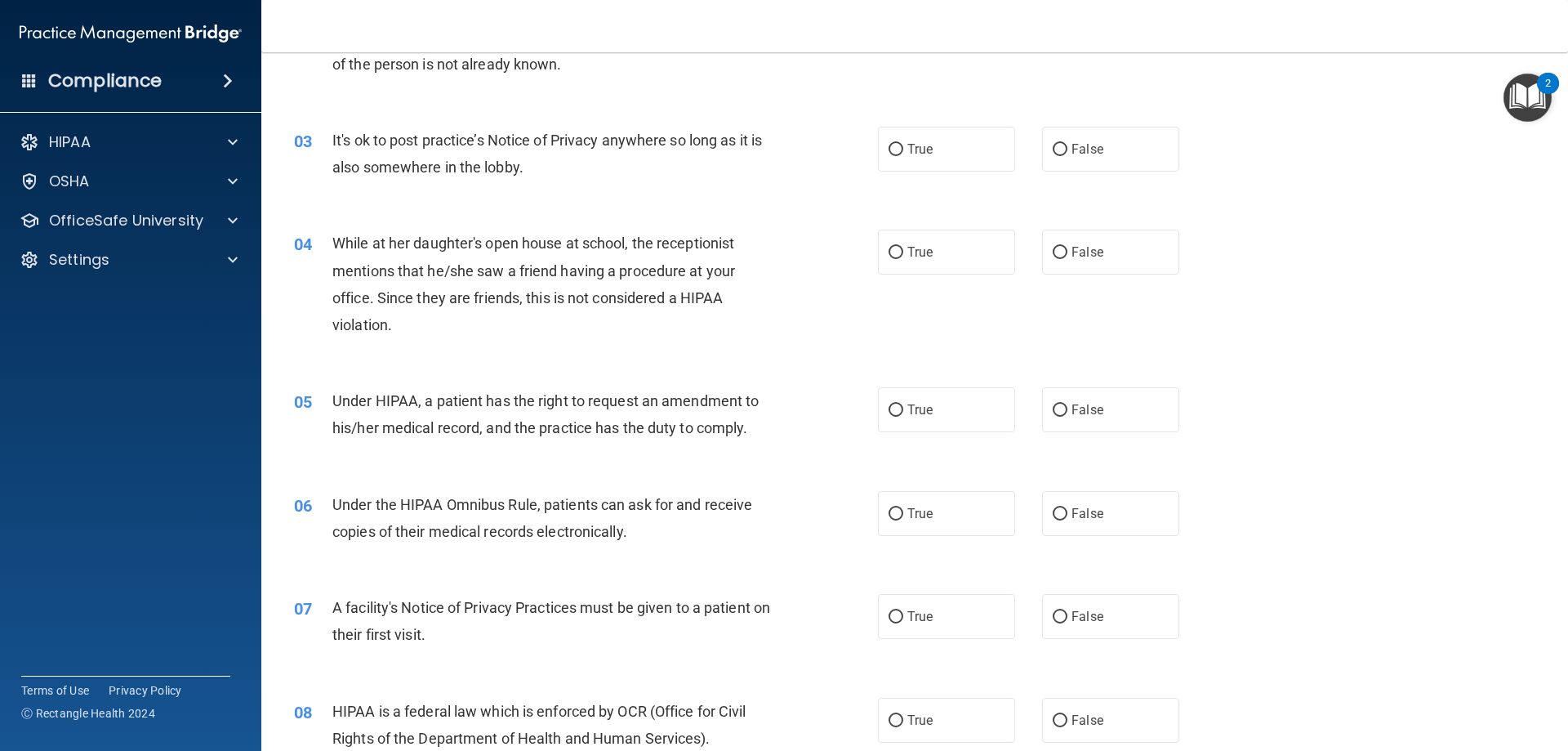
scroll to position [327, 0]
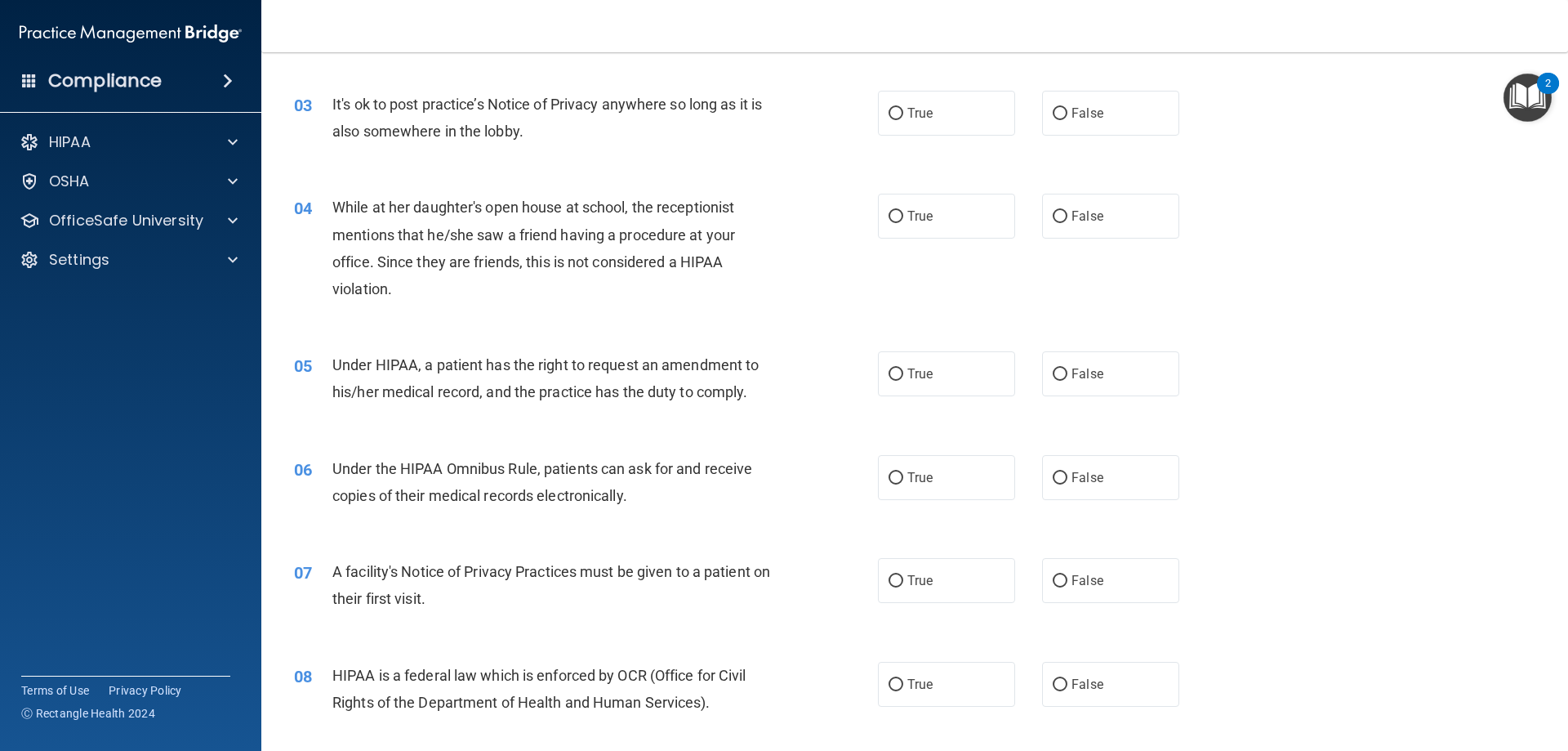
drag, startPoint x: 922, startPoint y: 120, endPoint x: 914, endPoint y: 160, distance: 40.8
click at [922, 121] on label "True" at bounding box center [946, 114] width 137 height 45
click at [903, 120] on input "True" at bounding box center [896, 114] width 14 height 13
radio input "true"
click at [911, 222] on span "True" at bounding box center [920, 215] width 25 height 15
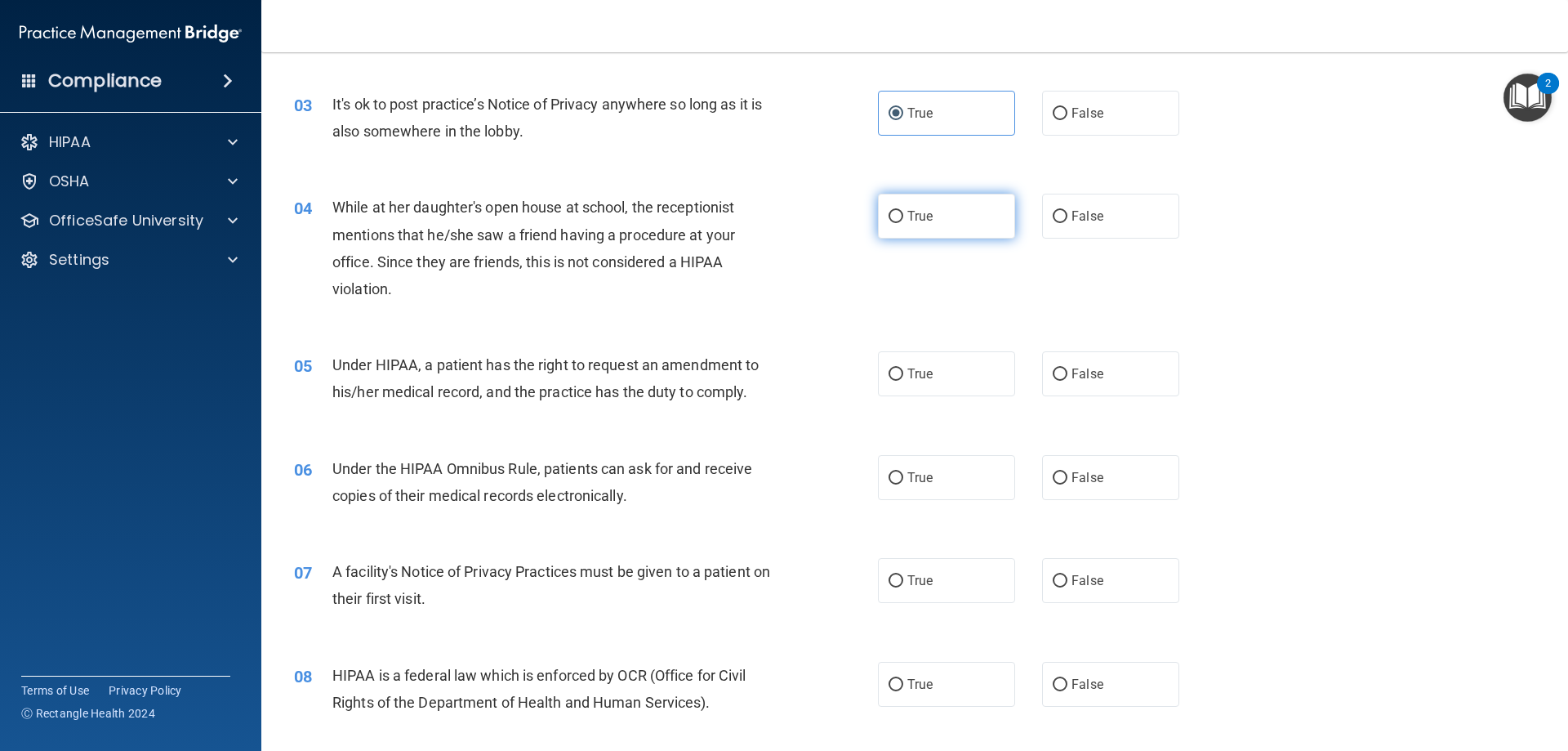
click at [903, 222] on input "True" at bounding box center [896, 217] width 14 height 13
radio input "true"
click at [916, 361] on label "True" at bounding box center [946, 374] width 137 height 45
click at [903, 369] on input "True" at bounding box center [896, 375] width 14 height 13
radio input "true"
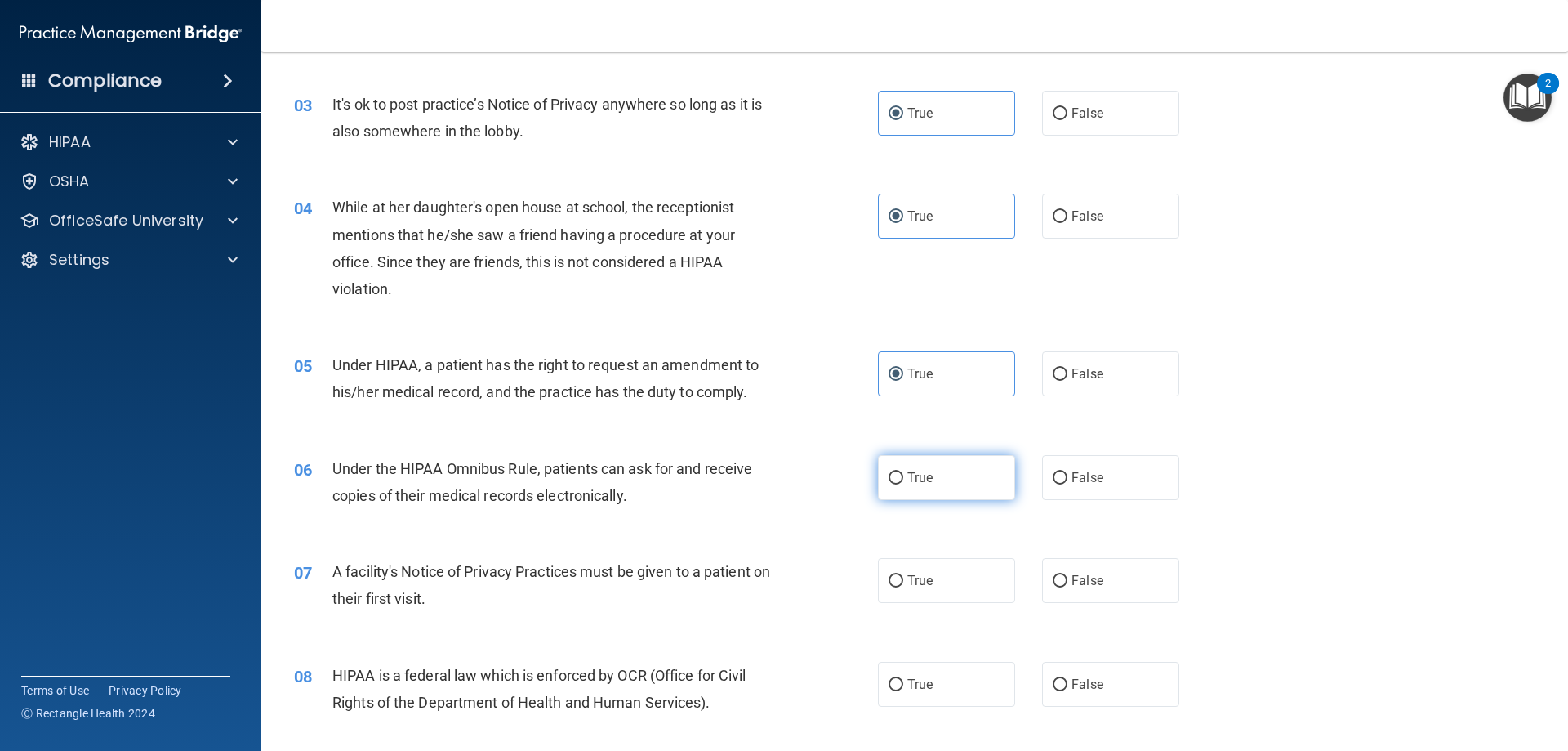
click at [911, 473] on span "True" at bounding box center [920, 477] width 25 height 15
click at [903, 473] on input "True" at bounding box center [896, 479] width 14 height 13
radio input "true"
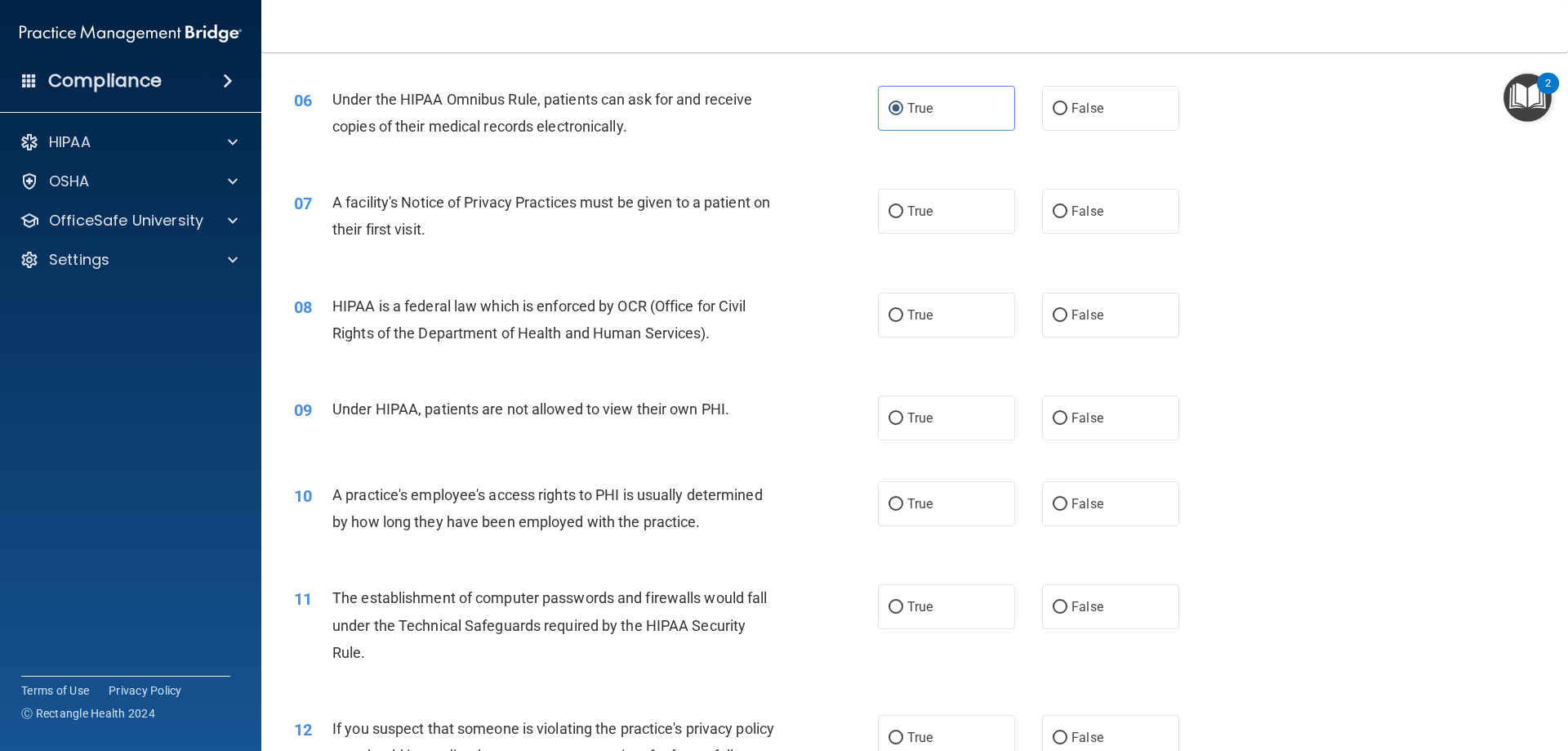
scroll to position [736, 0]
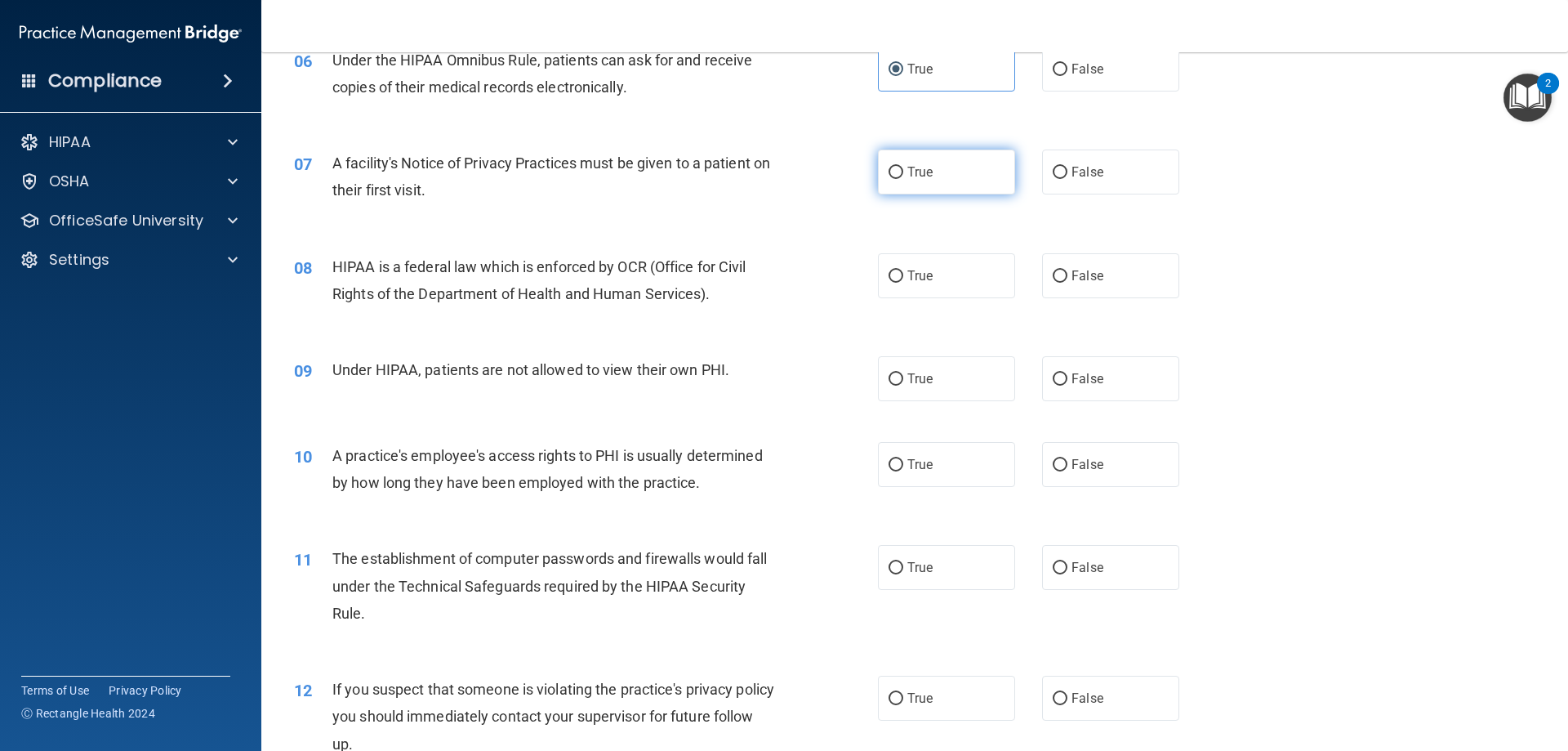
drag, startPoint x: 921, startPoint y: 184, endPoint x: 913, endPoint y: 211, distance: 28.2
click at [919, 189] on label "True" at bounding box center [946, 172] width 137 height 45
click at [903, 179] on input "True" at bounding box center [896, 173] width 14 height 13
radio input "true"
click at [910, 280] on span "True" at bounding box center [920, 275] width 25 height 15
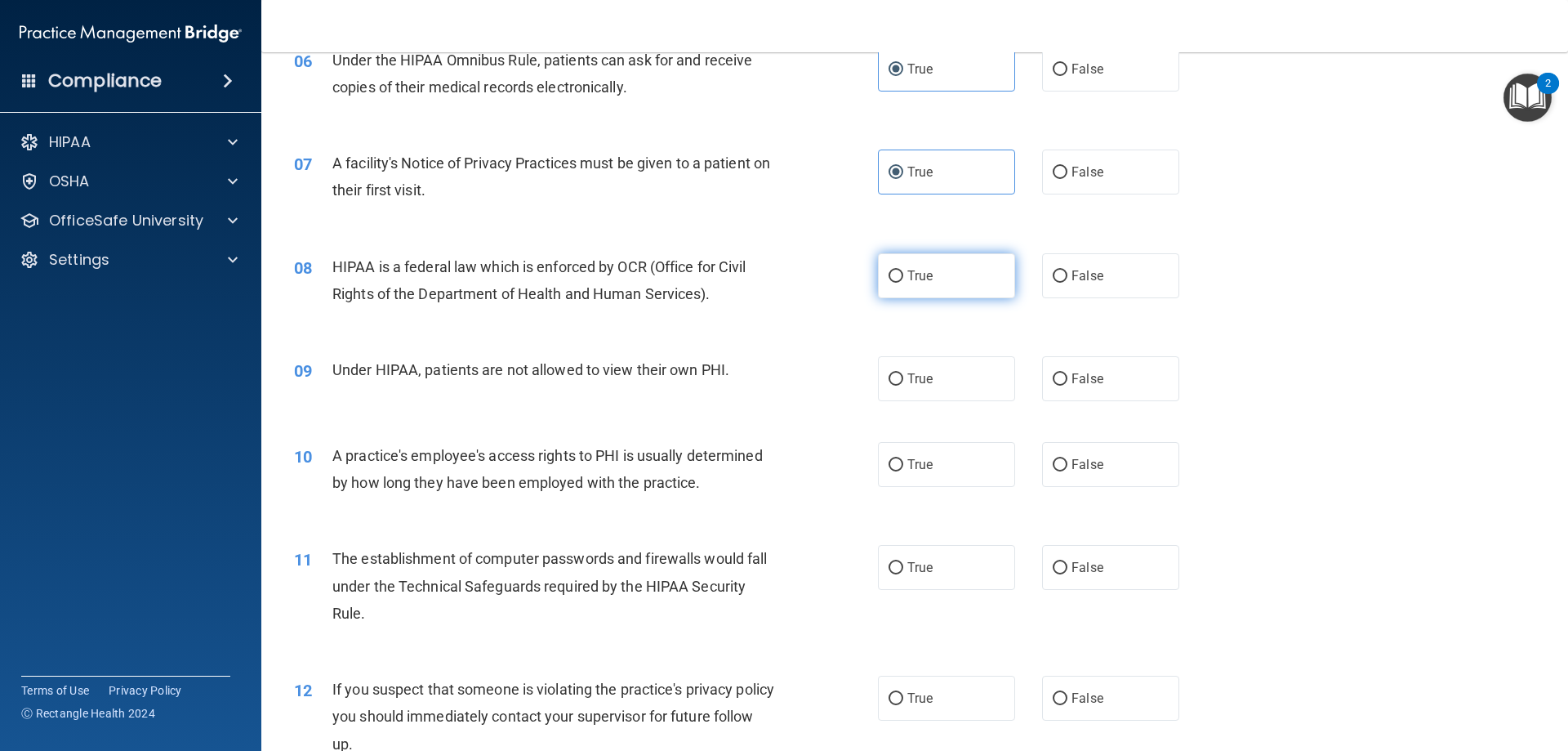
click at [903, 280] on input "True" at bounding box center [896, 277] width 14 height 13
radio input "true"
click at [925, 372] on span "True" at bounding box center [920, 379] width 25 height 15
click at [903, 373] on input "True" at bounding box center [896, 380] width 14 height 13
radio input "true"
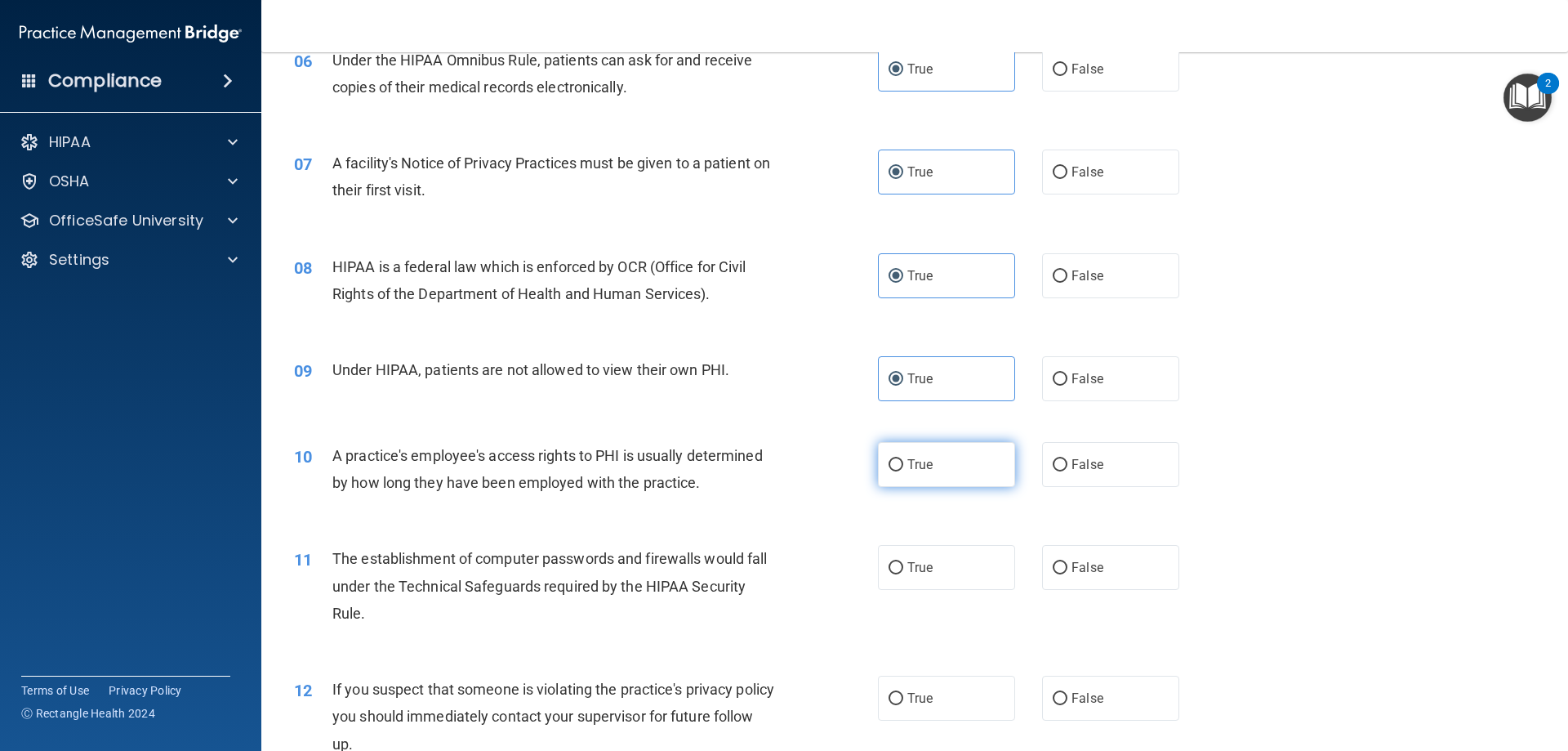
click at [913, 466] on span "True" at bounding box center [920, 464] width 25 height 15
click at [903, 466] on input "True" at bounding box center [896, 465] width 14 height 13
radio input "true"
click at [925, 562] on label "True" at bounding box center [946, 568] width 137 height 45
click at [903, 563] on input "True" at bounding box center [896, 569] width 14 height 13
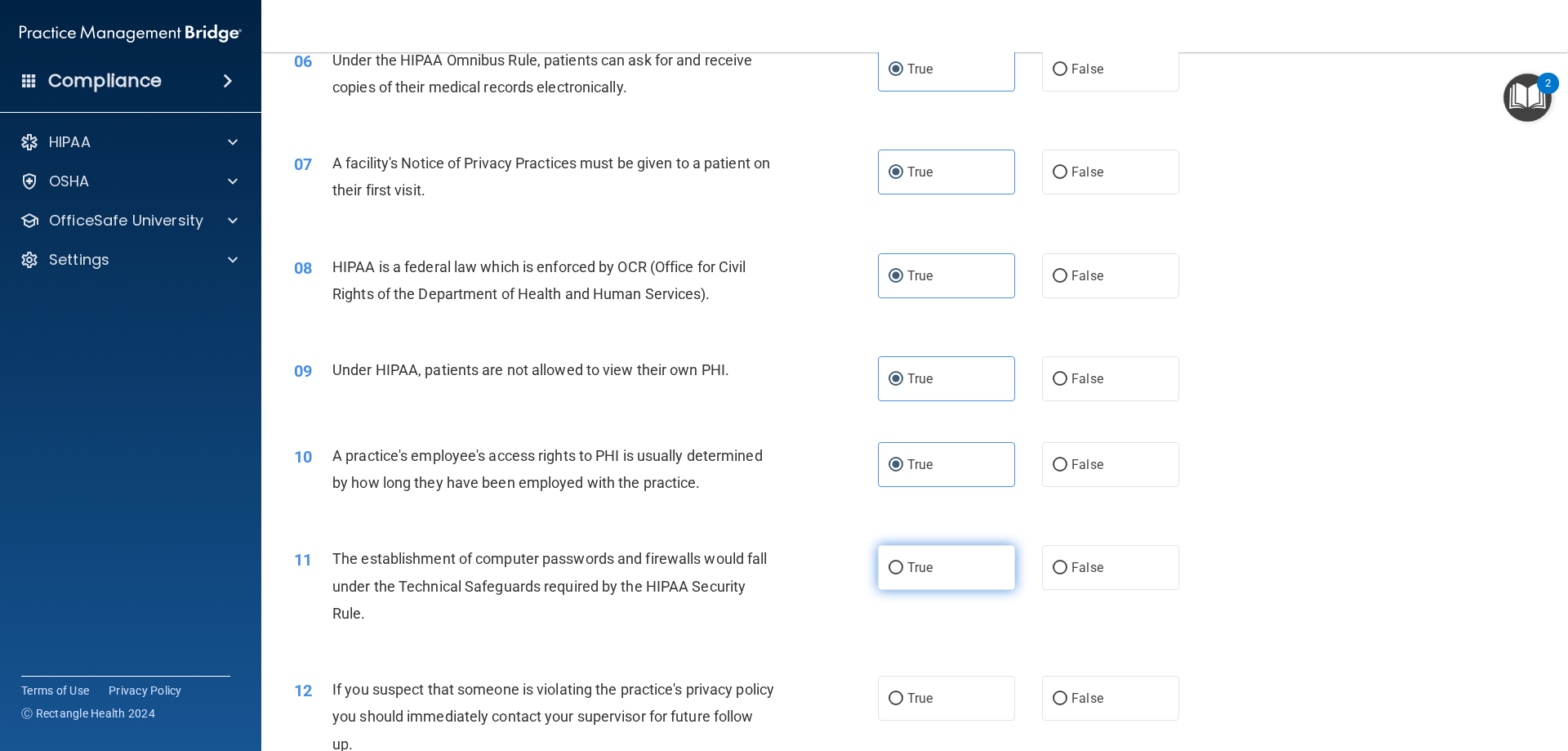
radio input "true"
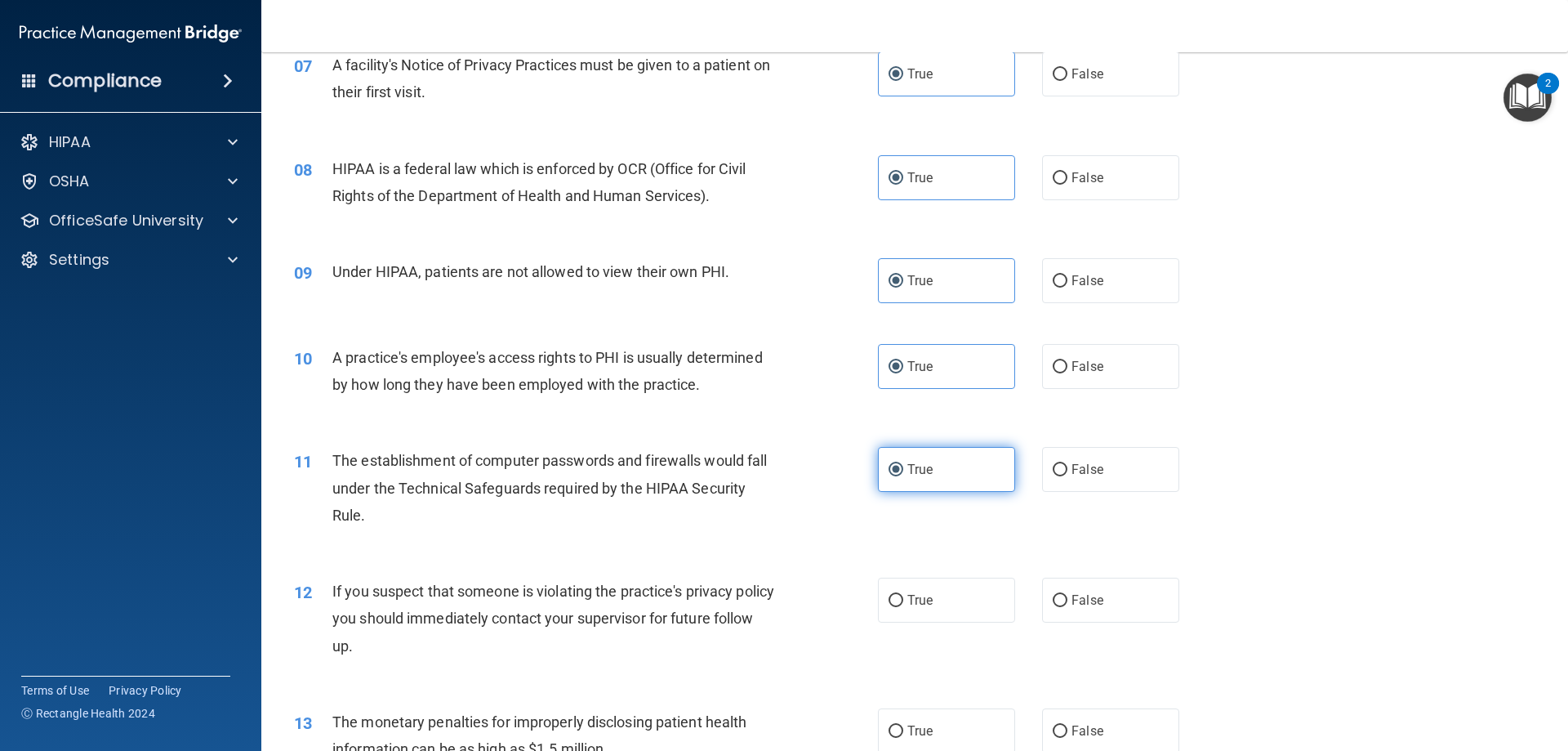
scroll to position [1144, 0]
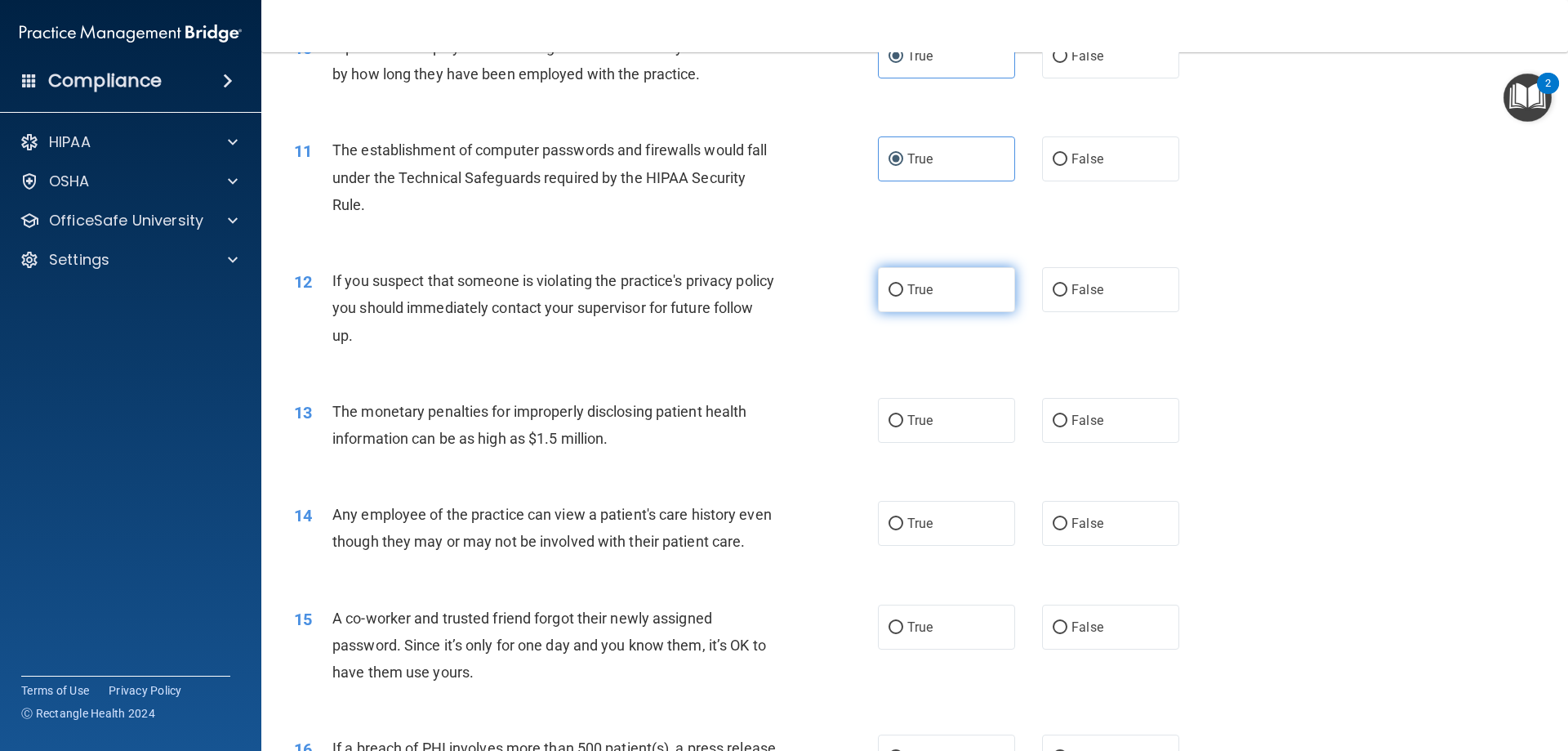
click at [918, 286] on span "True" at bounding box center [920, 289] width 25 height 15
click at [903, 286] on input "True" at bounding box center [896, 290] width 14 height 13
radio input "true"
drag, startPoint x: 916, startPoint y: 402, endPoint x: 916, endPoint y: 449, distance: 47.0
click at [916, 404] on label "True" at bounding box center [946, 420] width 137 height 45
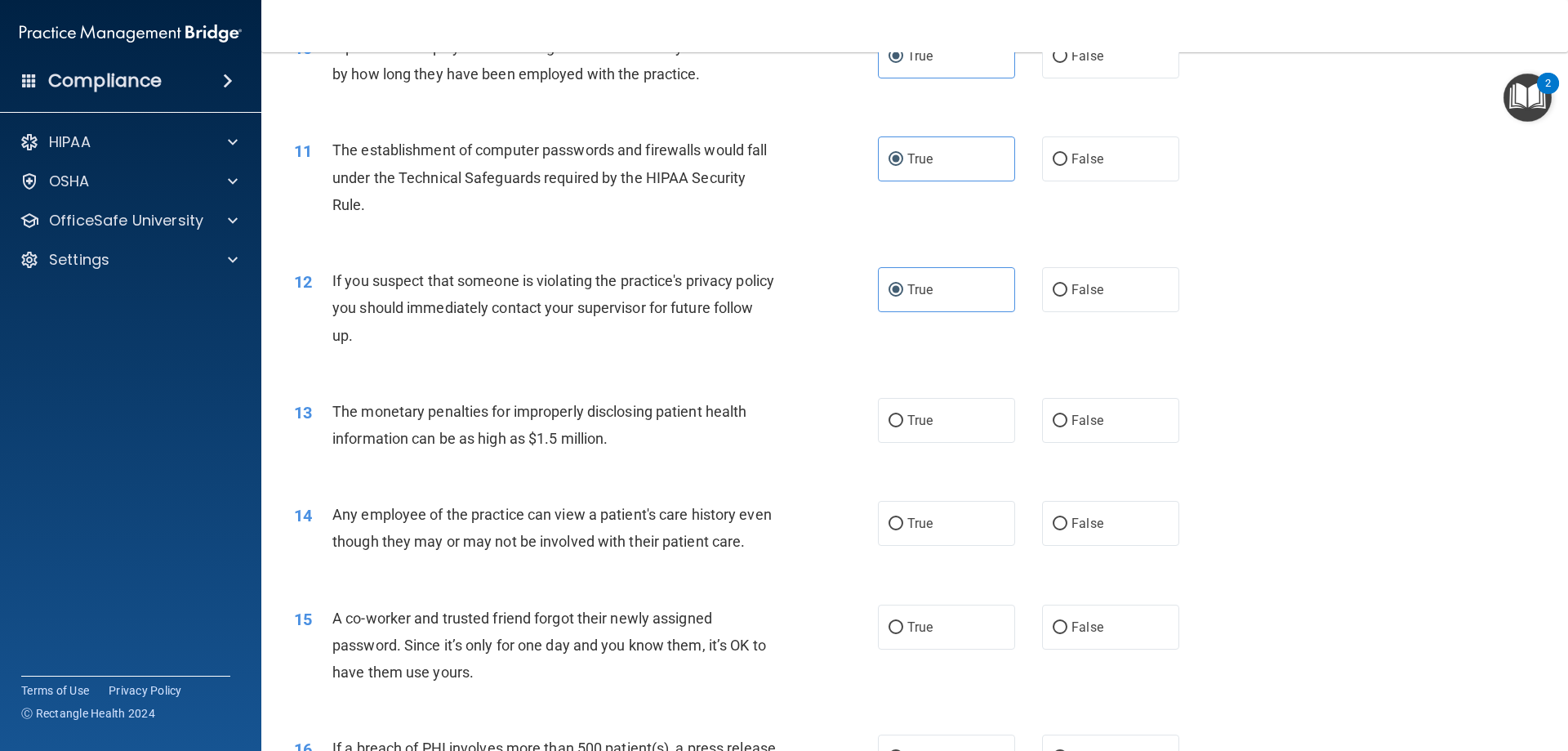
click at [903, 415] on input "True" at bounding box center [896, 421] width 14 height 13
radio input "true"
click at [916, 537] on label "True" at bounding box center [946, 524] width 137 height 45
click at [903, 530] on input "True" at bounding box center [896, 525] width 14 height 13
radio input "true"
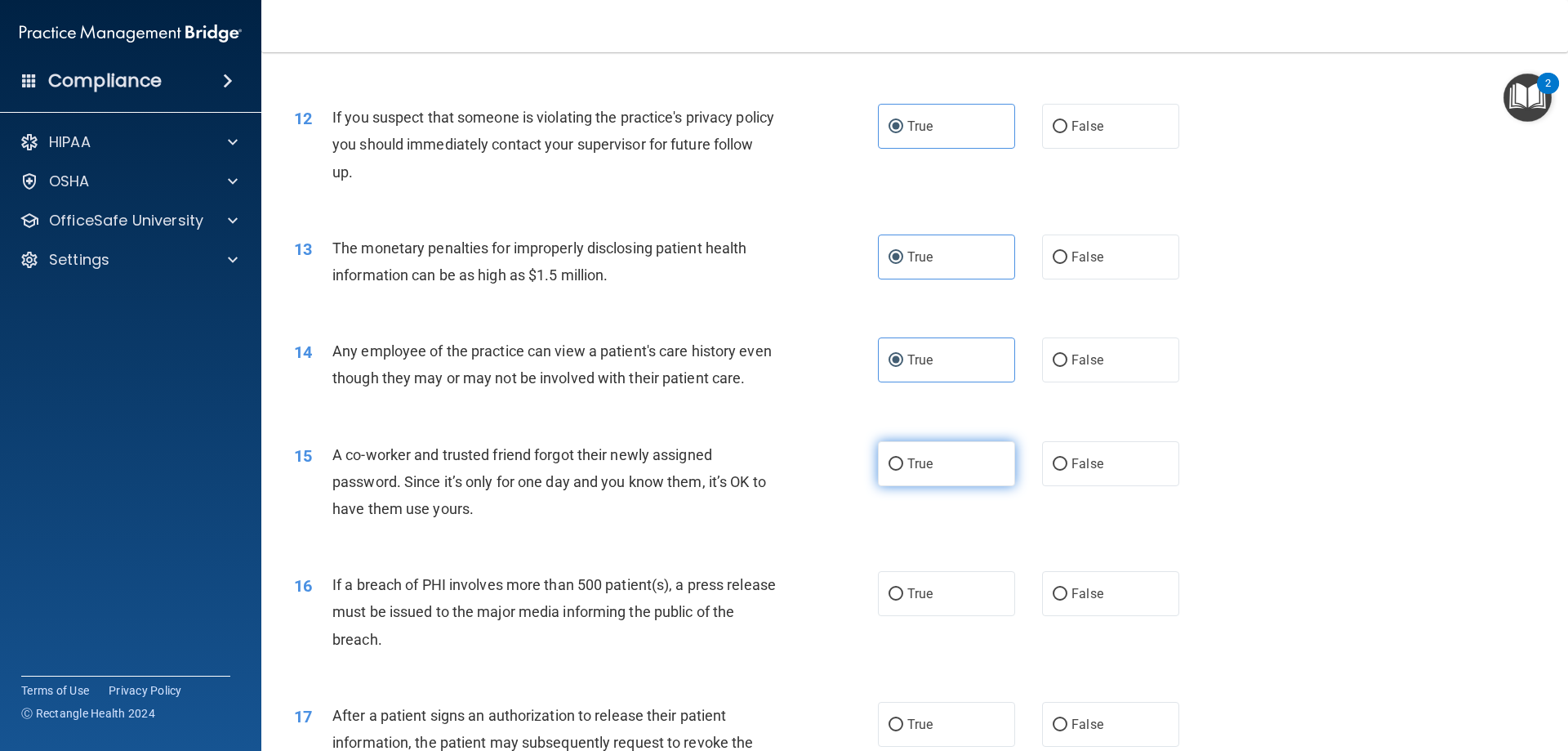
click at [907, 472] on span "True" at bounding box center [920, 463] width 25 height 15
click at [903, 471] on input "True" at bounding box center [896, 464] width 14 height 13
radio input "true"
click at [919, 601] on span "True" at bounding box center [920, 593] width 25 height 15
click at [903, 600] on input "True" at bounding box center [896, 595] width 14 height 13
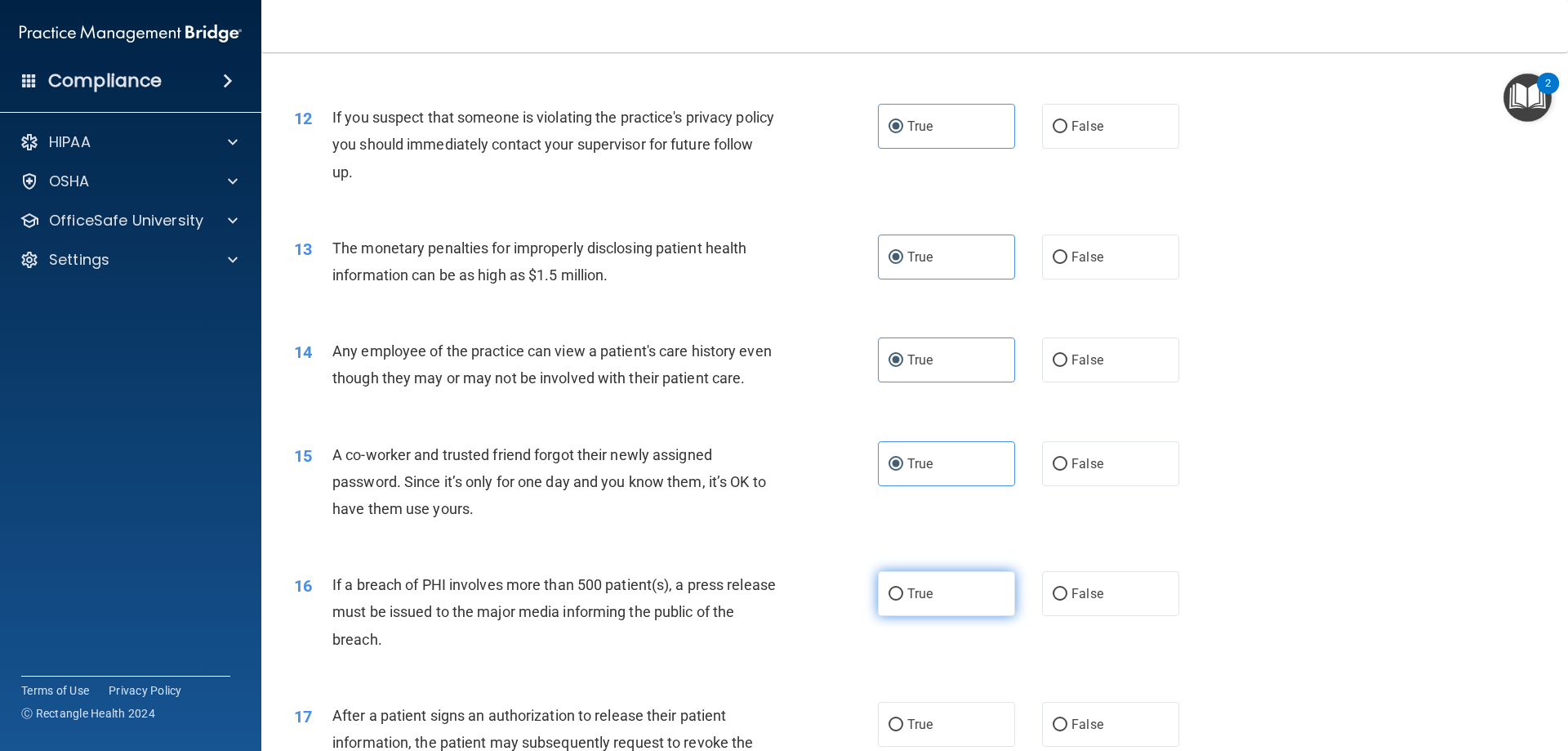
radio input "true"
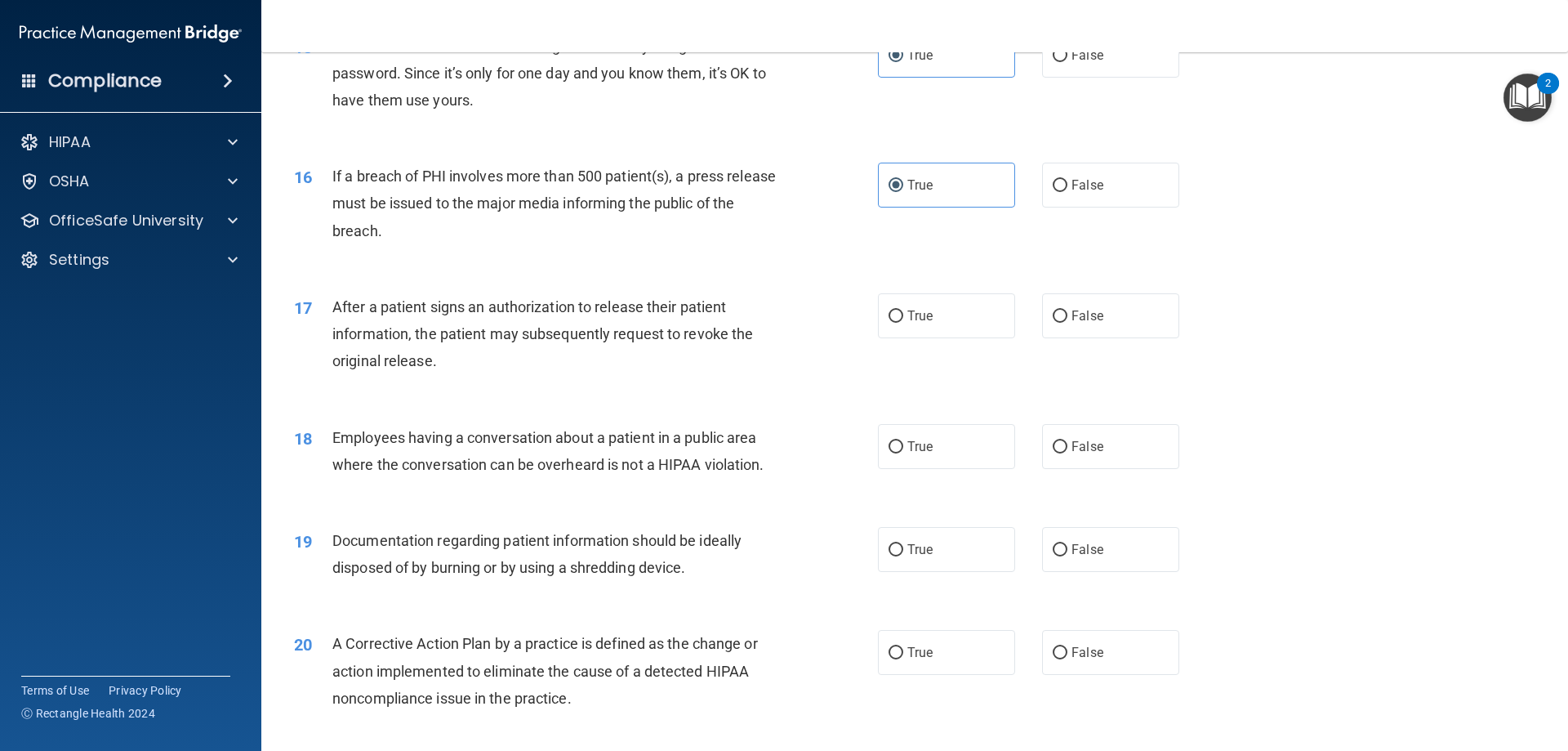
click at [925, 303] on div "17 After a patient signs an authorization to release their patient information,…" at bounding box center [915, 338] width 1266 height 131
drag, startPoint x: 925, startPoint y: 345, endPoint x: 907, endPoint y: 466, distance: 122.3
click at [925, 324] on span "True" at bounding box center [920, 316] width 25 height 15
click at [903, 323] on input "True" at bounding box center [896, 316] width 14 height 13
radio input "true"
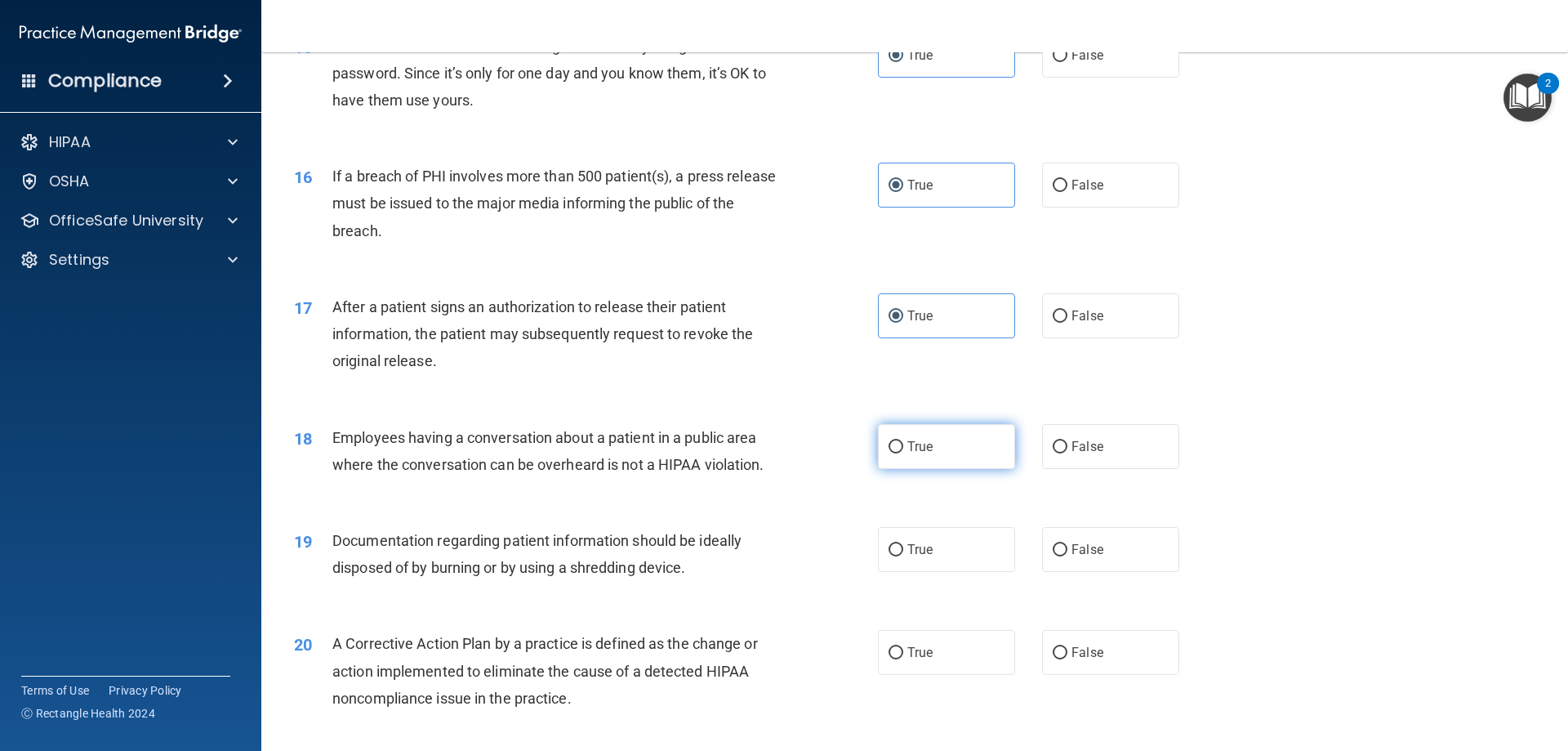
drag, startPoint x: 907, startPoint y: 472, endPoint x: 907, endPoint y: 482, distance: 10.0
click at [907, 454] on span "True" at bounding box center [920, 446] width 25 height 15
click at [903, 453] on input "True" at bounding box center [896, 447] width 14 height 13
radio input "true"
click at [912, 557] on span "True" at bounding box center [920, 549] width 25 height 15
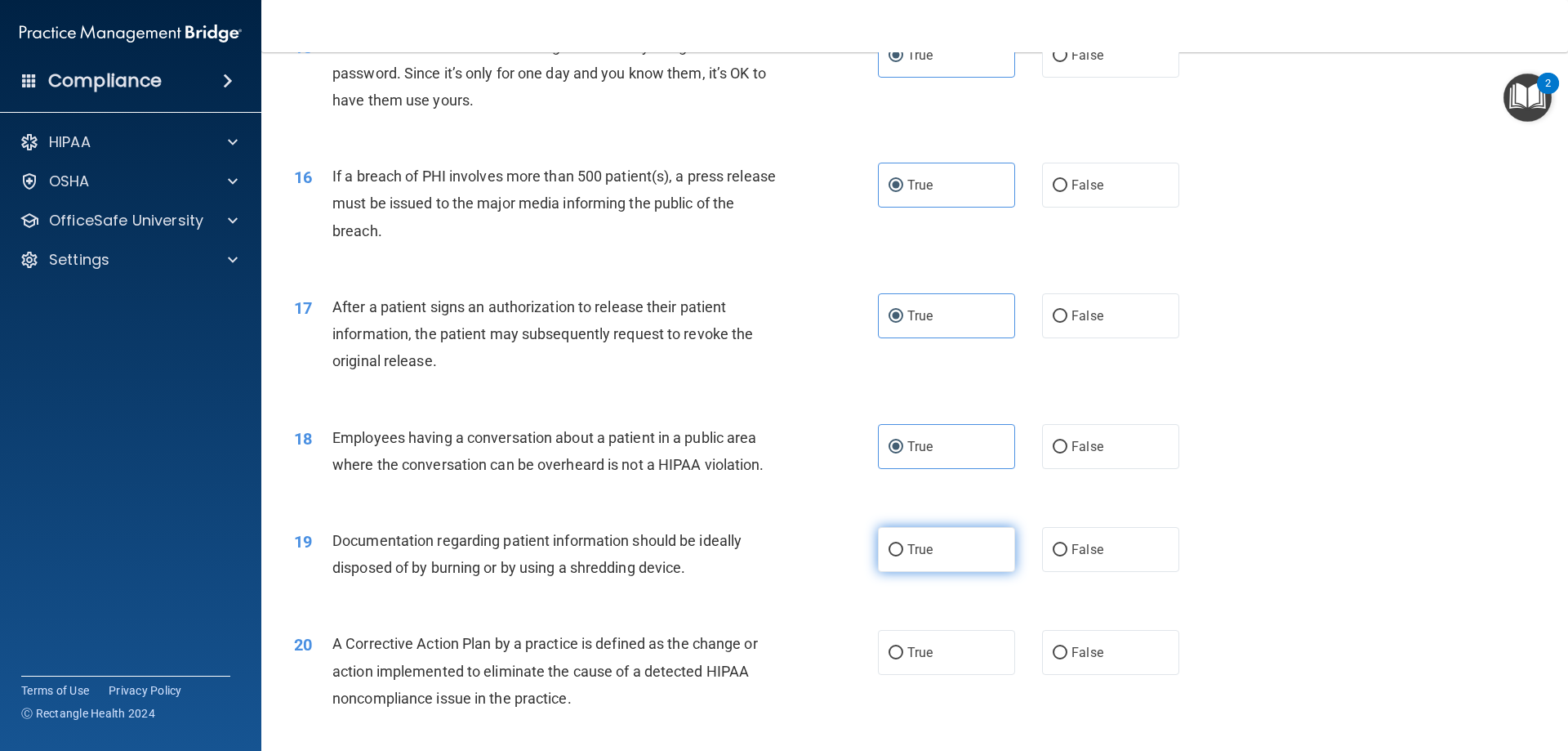
click at [903, 556] on input "True" at bounding box center [896, 551] width 14 height 13
radio input "true"
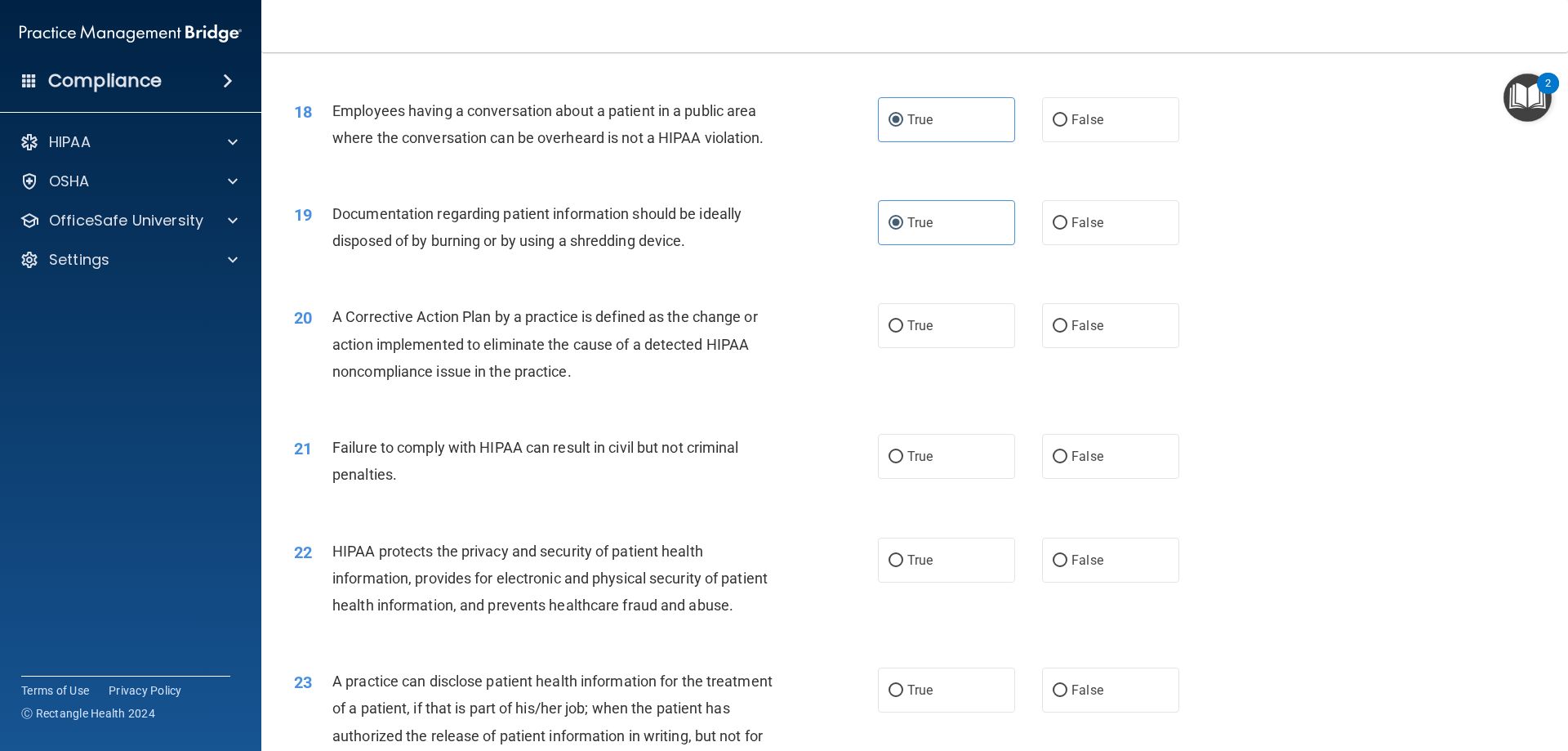
drag, startPoint x: 917, startPoint y: 356, endPoint x: 909, endPoint y: 422, distance: 66.5
click at [916, 334] on span "True" at bounding box center [920, 325] width 25 height 15
click at [912, 464] on span "True" at bounding box center [920, 456] width 25 height 15
click at [903, 463] on input "True" at bounding box center [896, 457] width 14 height 13
radio input "true"
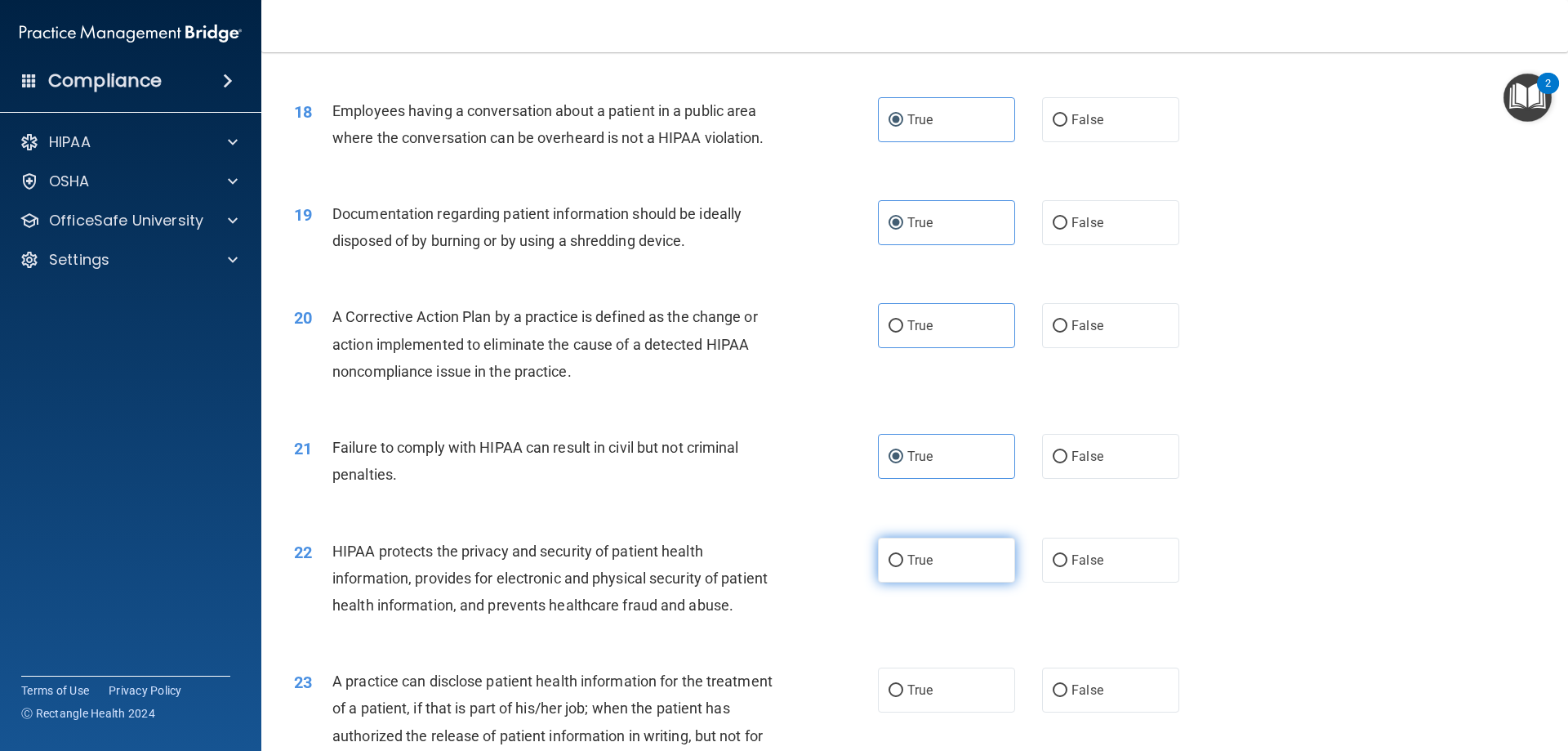
click at [906, 582] on label "True" at bounding box center [946, 560] width 137 height 45
click at [903, 567] on input "True" at bounding box center [896, 561] width 14 height 13
radio input "true"
click at [916, 334] on span "True" at bounding box center [920, 325] width 25 height 15
click at [903, 333] on input "True" at bounding box center [896, 326] width 14 height 13
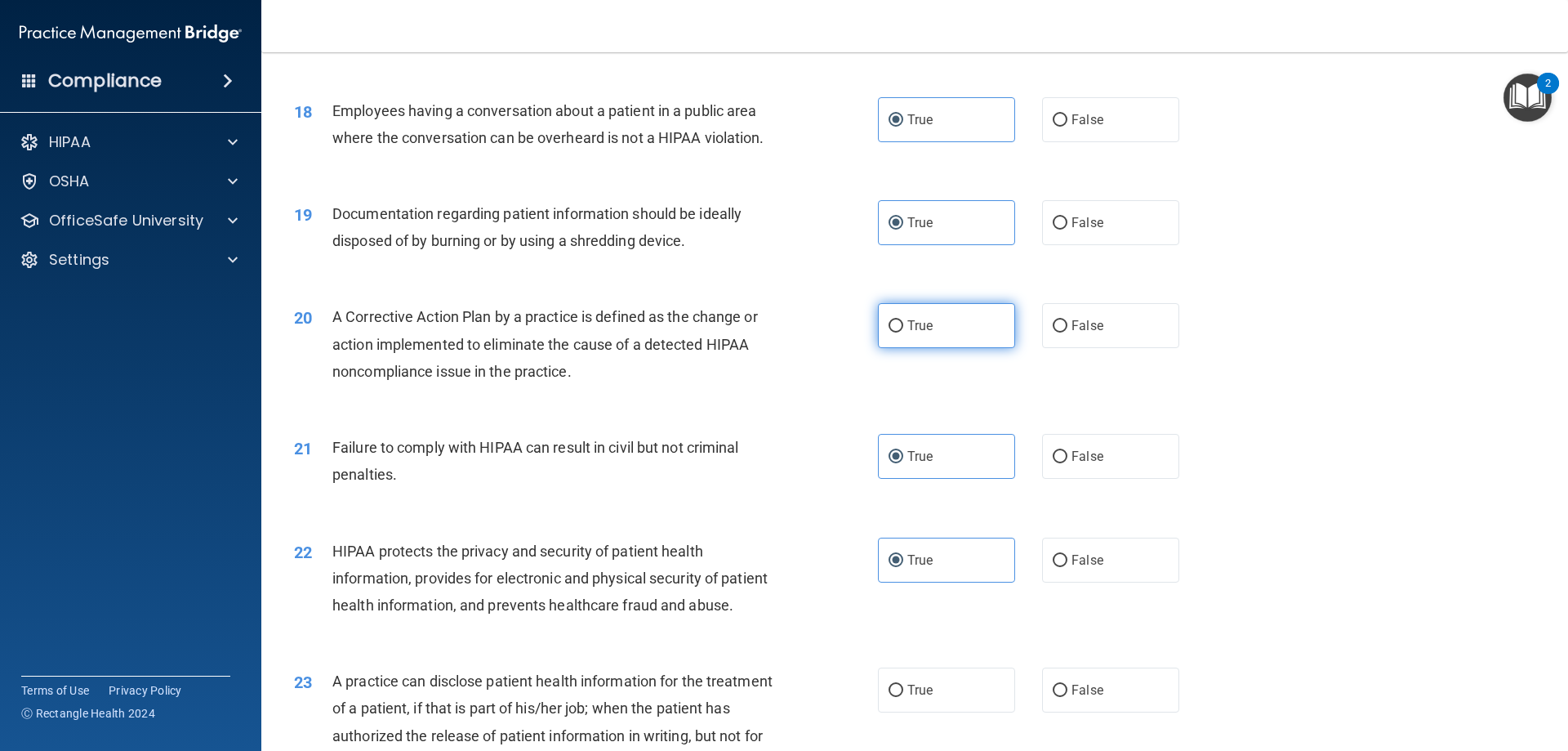
radio input "true"
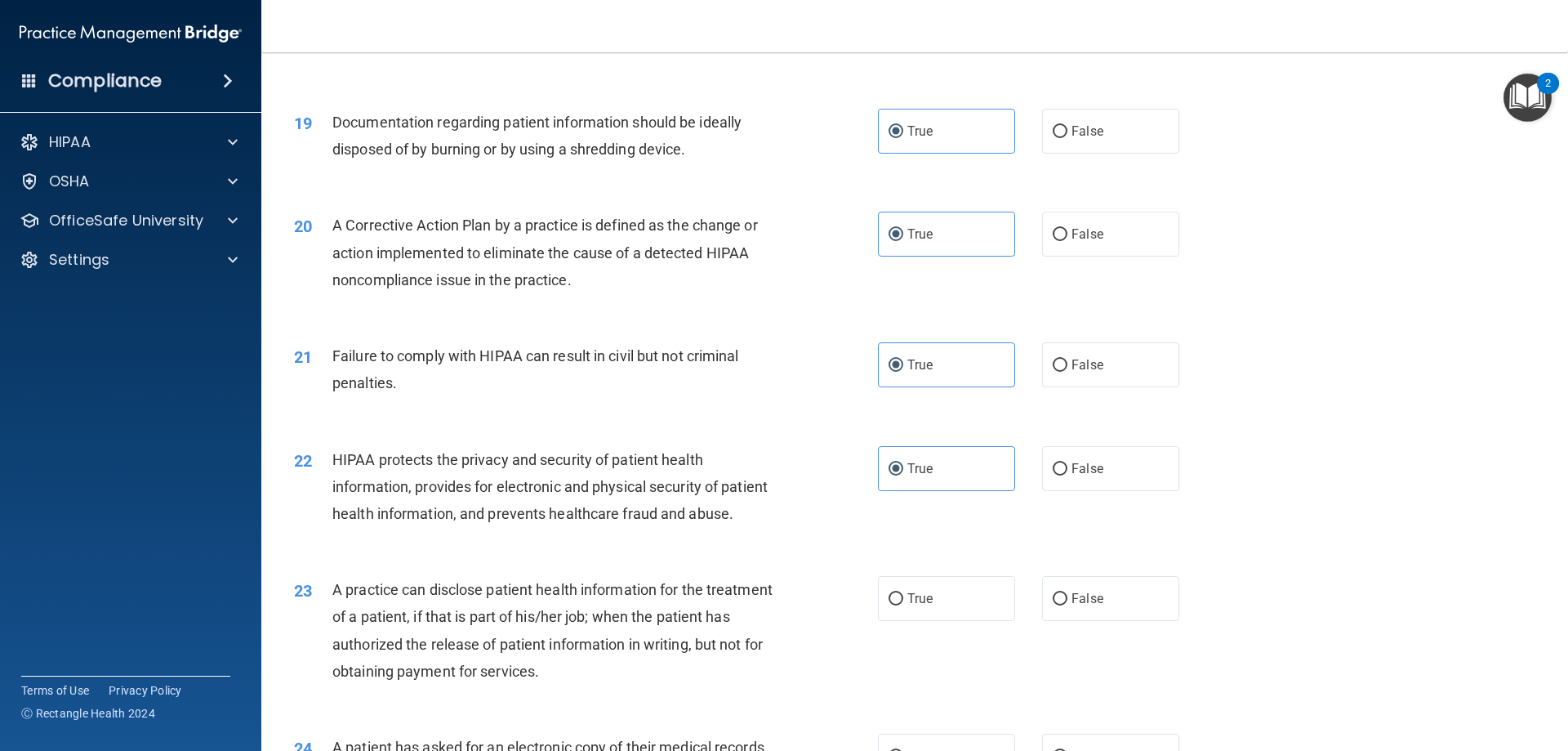
scroll to position [2370, 0]
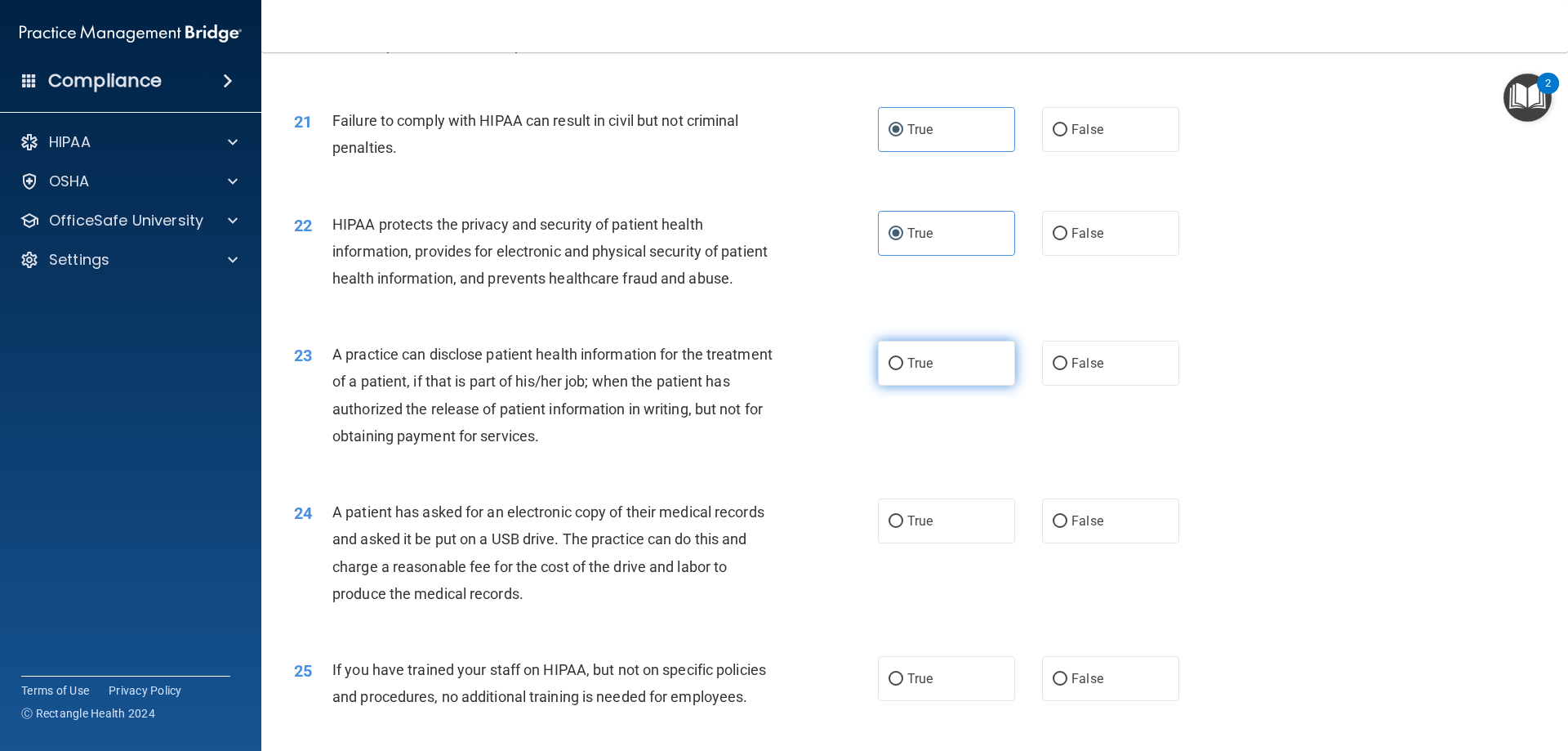
click at [930, 386] on label "True" at bounding box center [946, 363] width 137 height 45
click at [903, 371] on input "True" at bounding box center [896, 364] width 14 height 13
radio input "true"
click at [910, 544] on label "True" at bounding box center [946, 521] width 137 height 45
click at [903, 528] on input "True" at bounding box center [896, 522] width 14 height 13
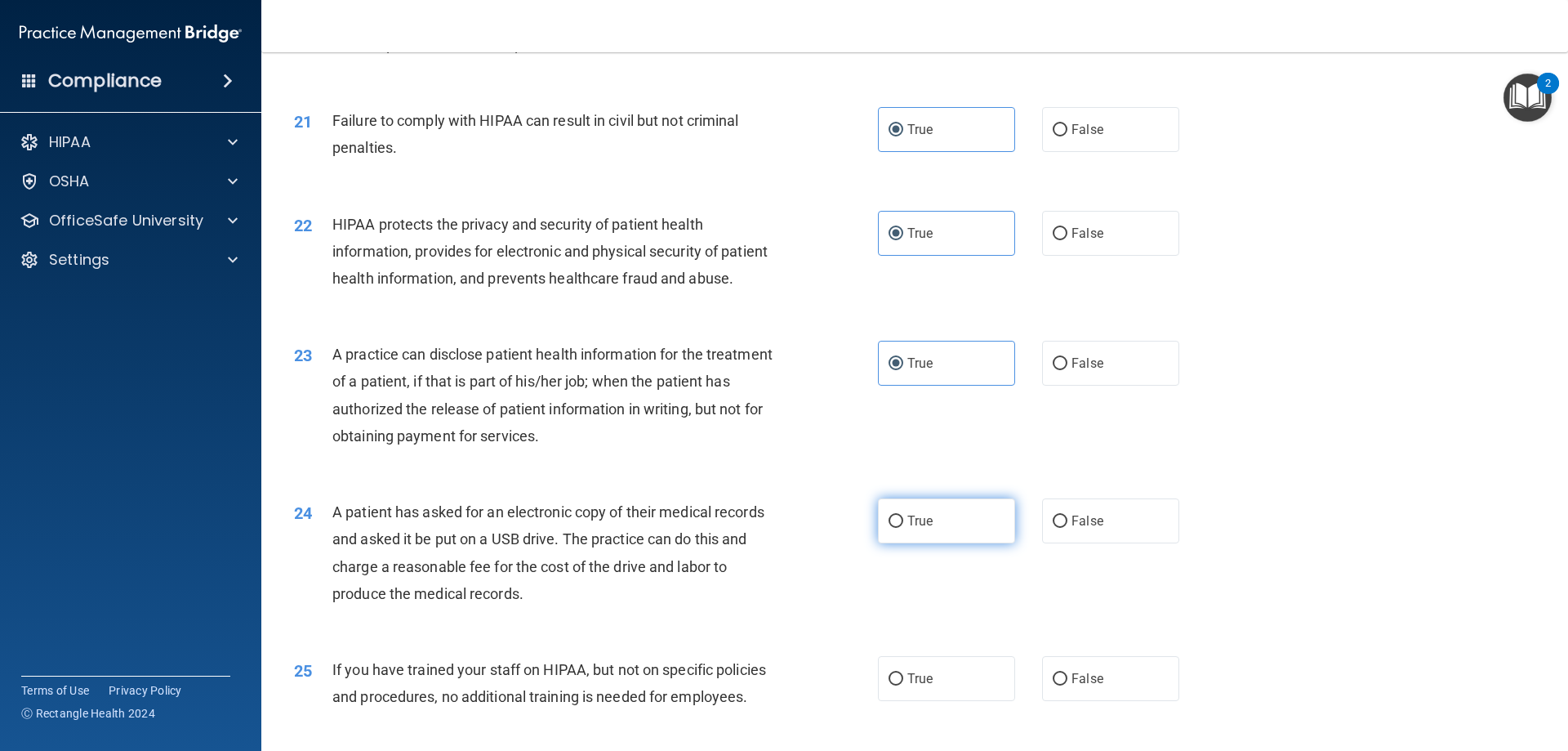
radio input "true"
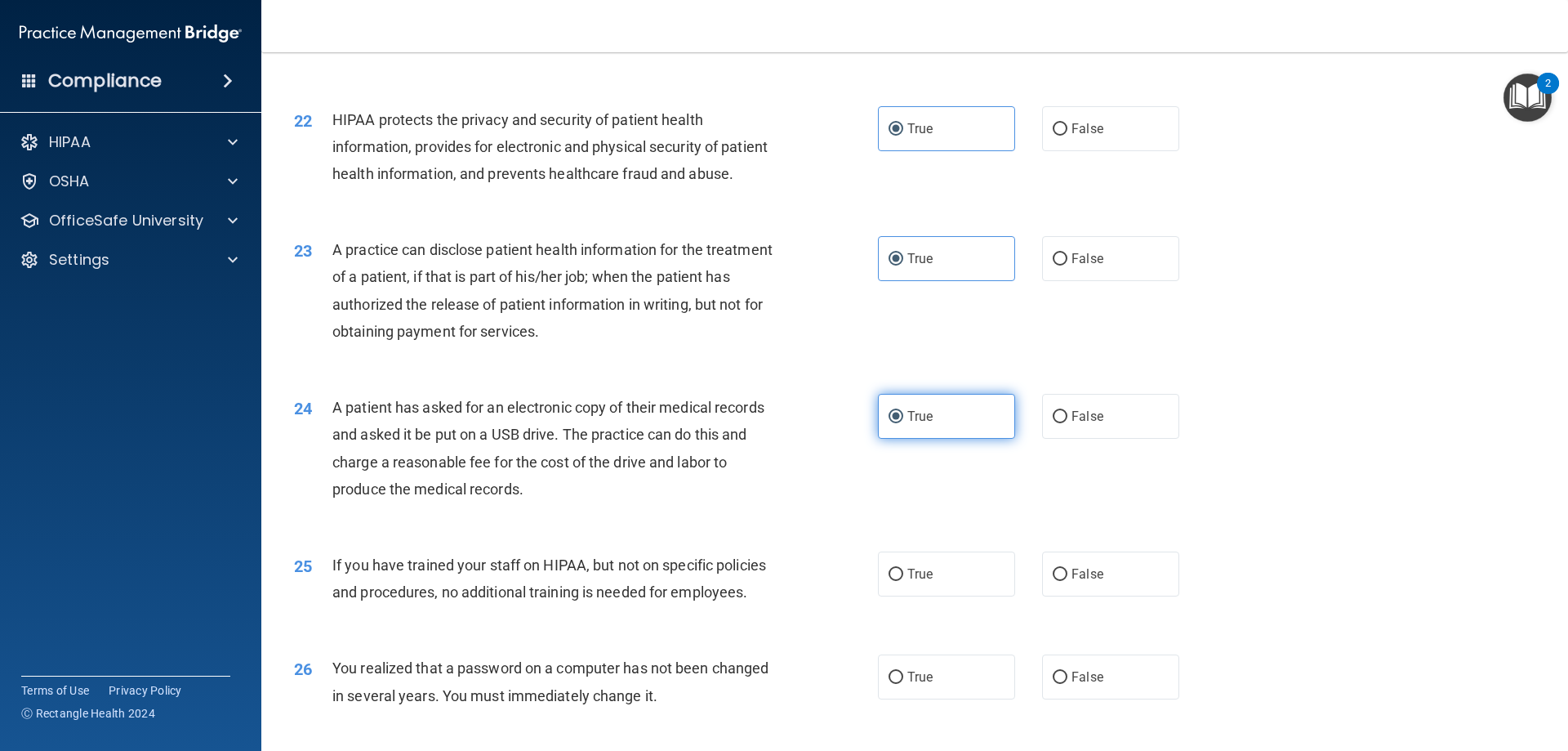
scroll to position [2779, 0]
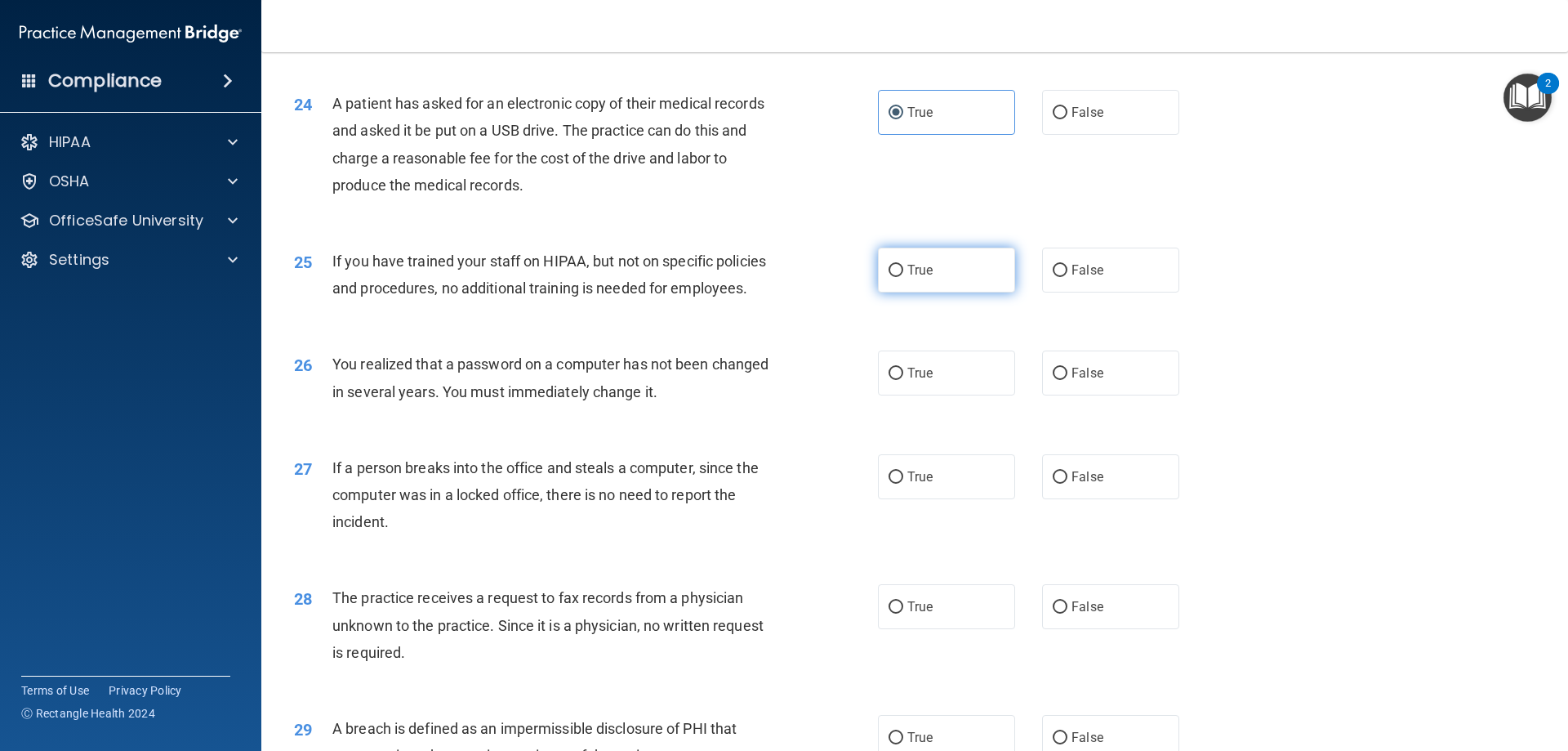
click at [920, 278] on span "True" at bounding box center [920, 270] width 25 height 15
click at [903, 277] on input "True" at bounding box center [896, 271] width 14 height 13
radio input "true"
click at [921, 396] on label "True" at bounding box center [946, 373] width 137 height 45
click at [903, 380] on input "True" at bounding box center [896, 374] width 14 height 13
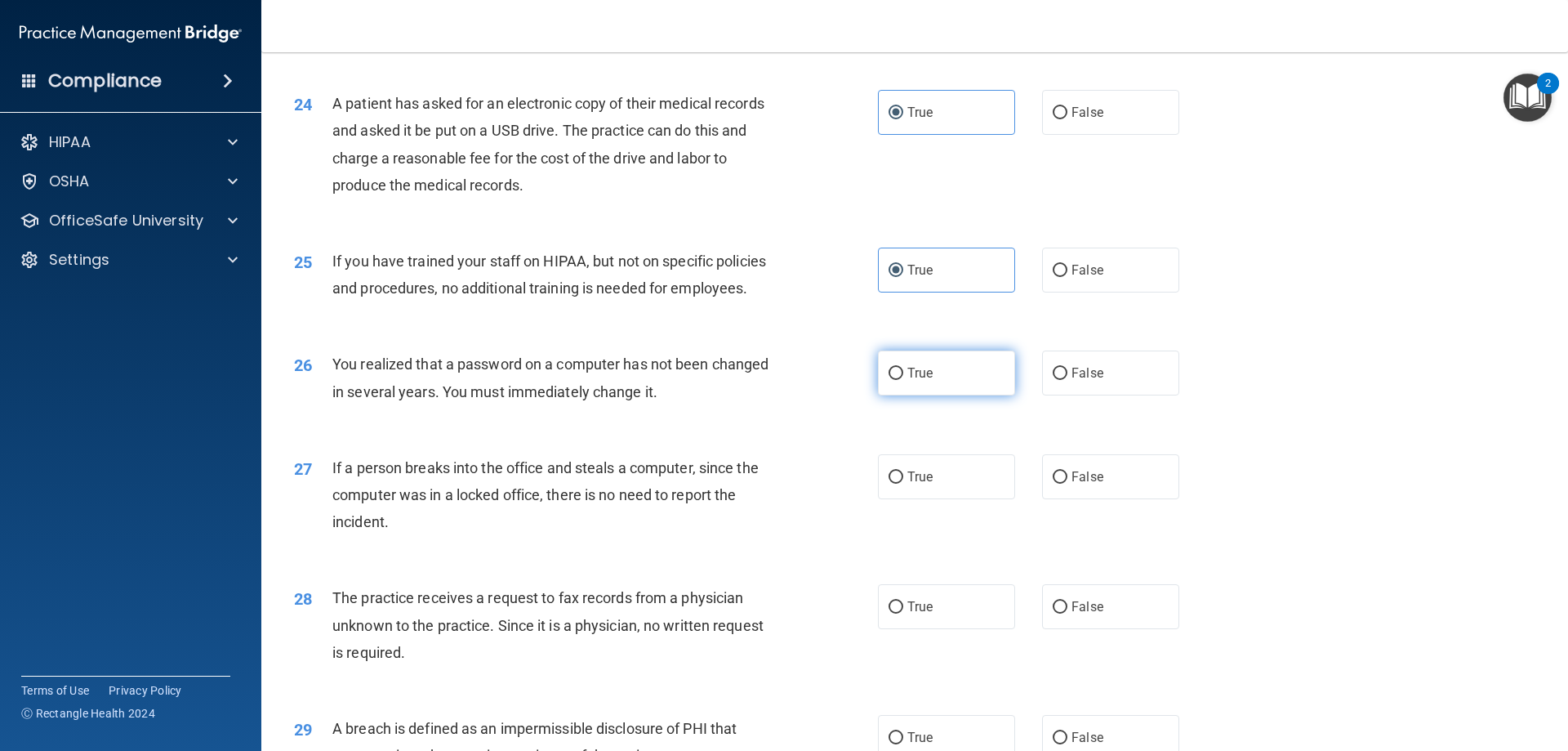
radio input "true"
click at [915, 564] on div "27 If a person breaks into the office and steals a computer, since the computer…" at bounding box center [915, 499] width 1266 height 131
click at [923, 499] on label "True" at bounding box center [946, 477] width 137 height 45
click at [903, 484] on input "True" at bounding box center [896, 478] width 14 height 13
radio input "true"
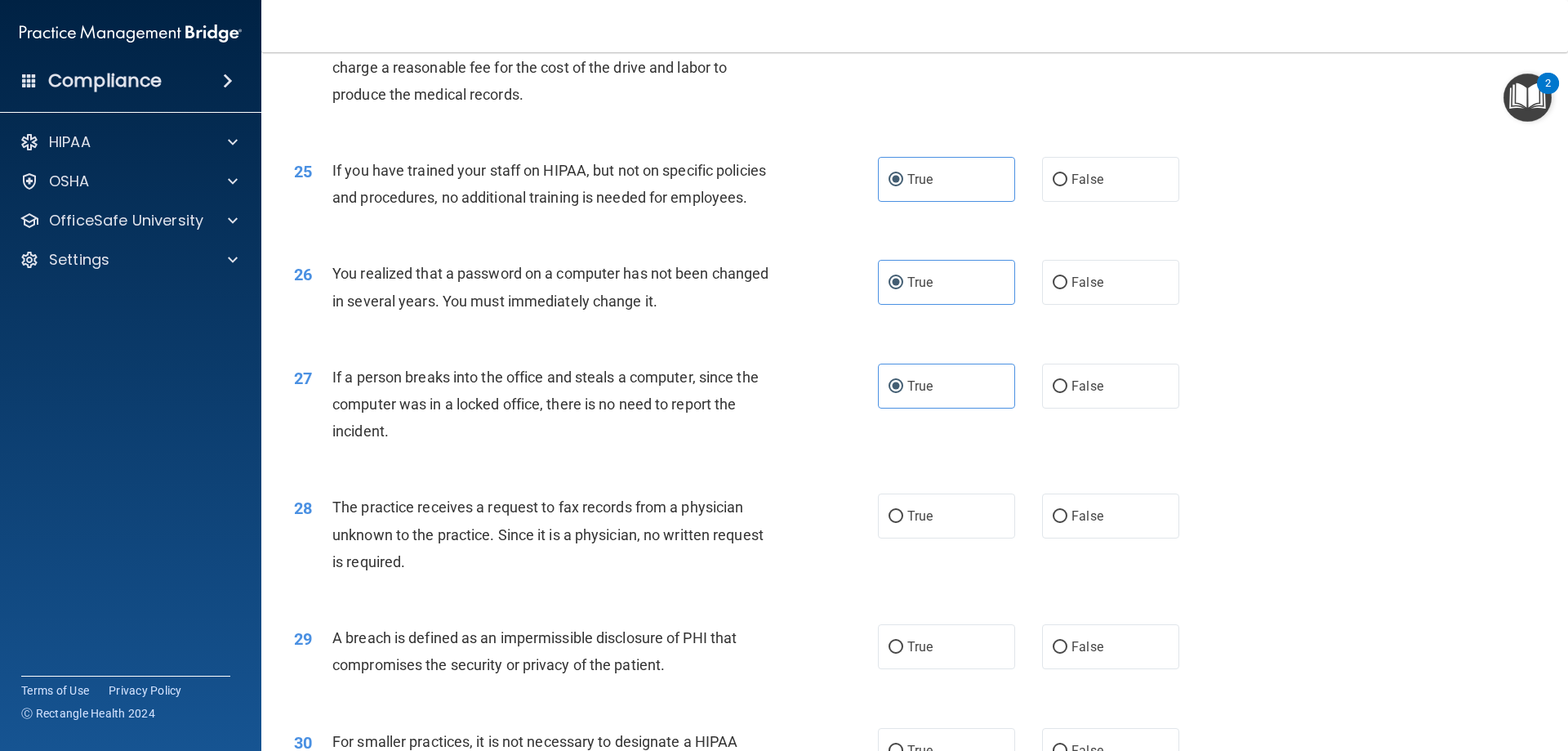
scroll to position [3105, 0]
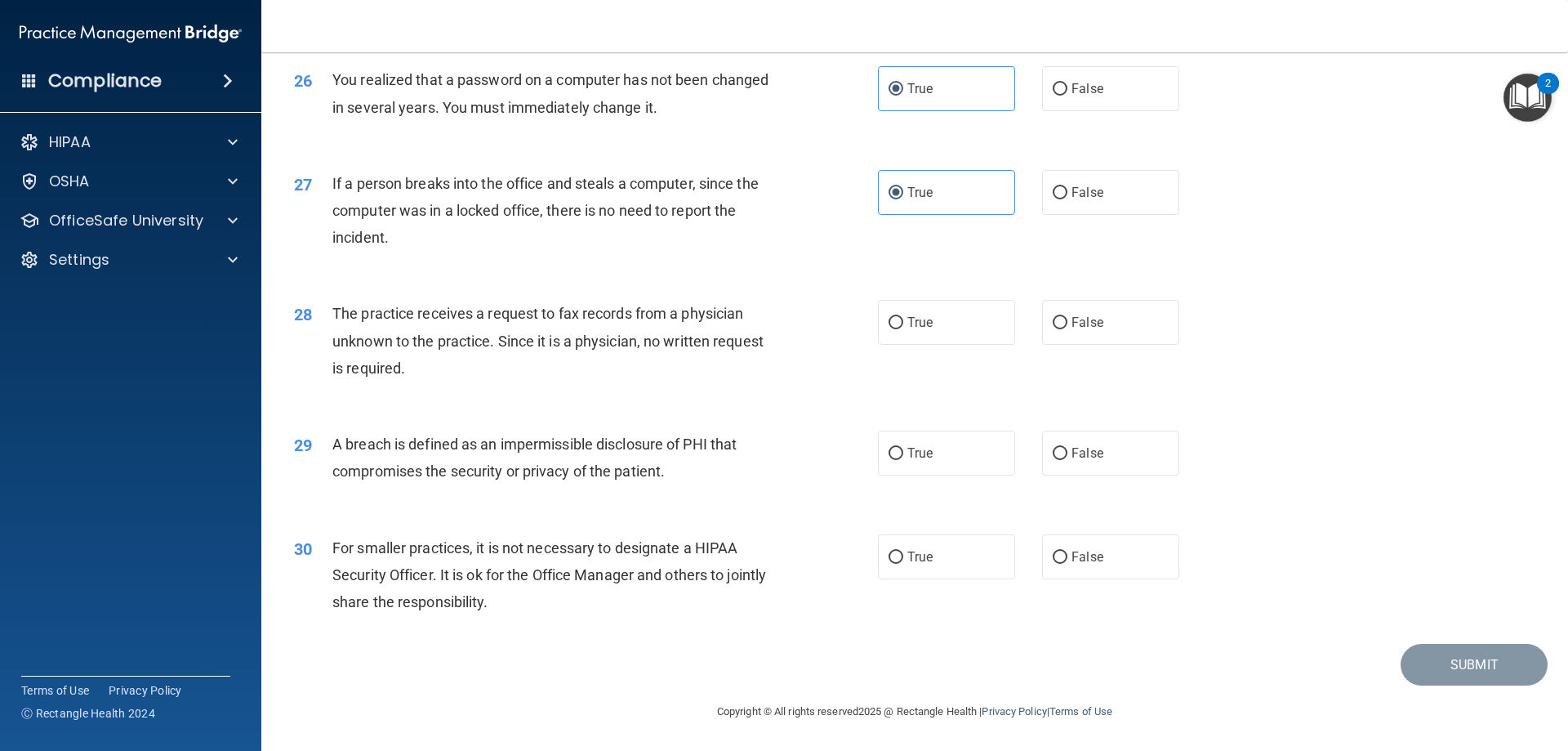
click at [938, 363] on div "28 The practice receives a request to fax records from a physician unknown to t…" at bounding box center [915, 344] width 1266 height 131
click at [926, 345] on label "True" at bounding box center [946, 323] width 137 height 45
click at [903, 329] on input "True" at bounding box center [896, 324] width 14 height 13
radio input "true"
click at [929, 444] on div "29 A breach is defined as an impermissible disclosure of PHI that compromises t…" at bounding box center [915, 462] width 1266 height 103
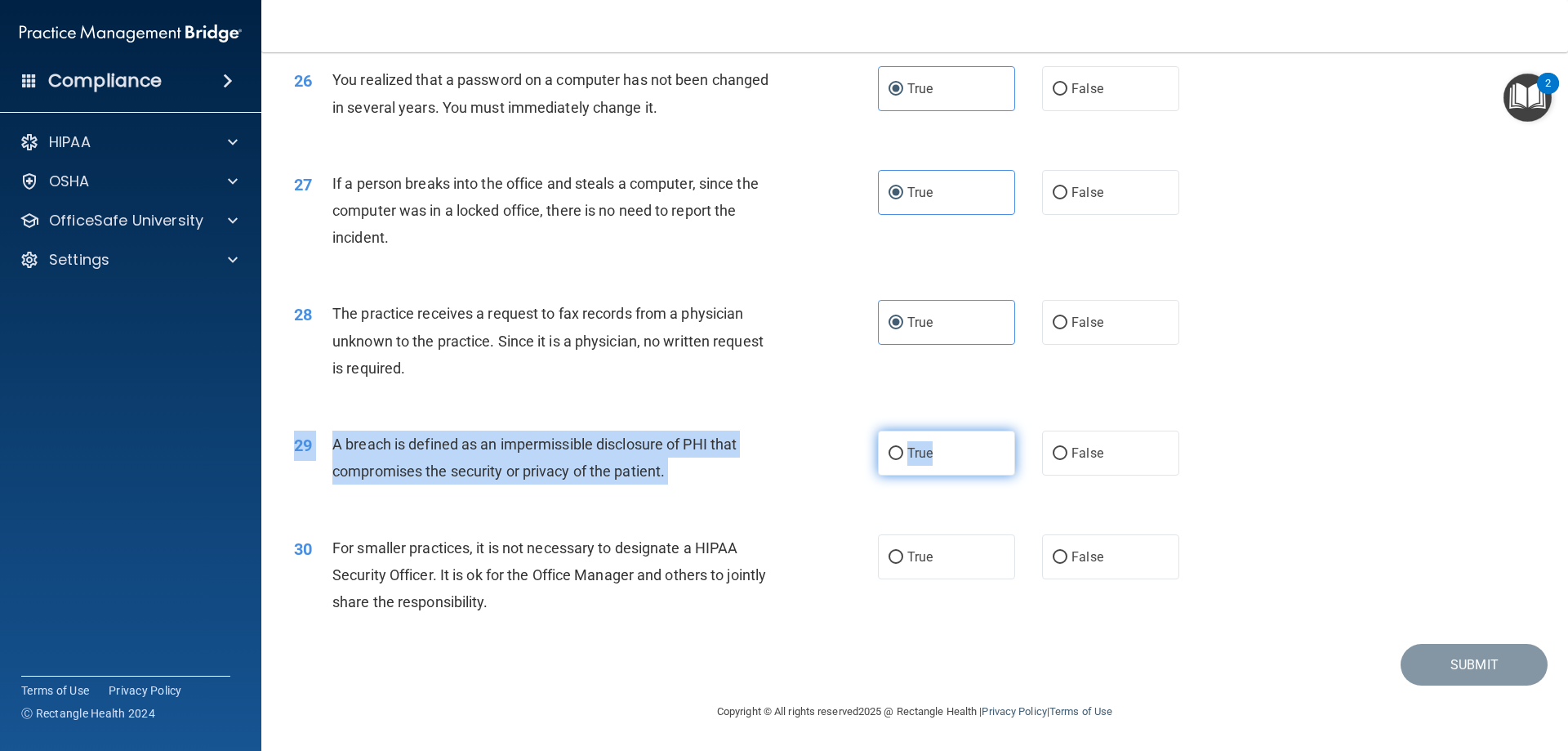
click at [928, 476] on label "True" at bounding box center [946, 453] width 137 height 45
click at [903, 460] on input "True" at bounding box center [896, 454] width 14 height 13
radio input "true"
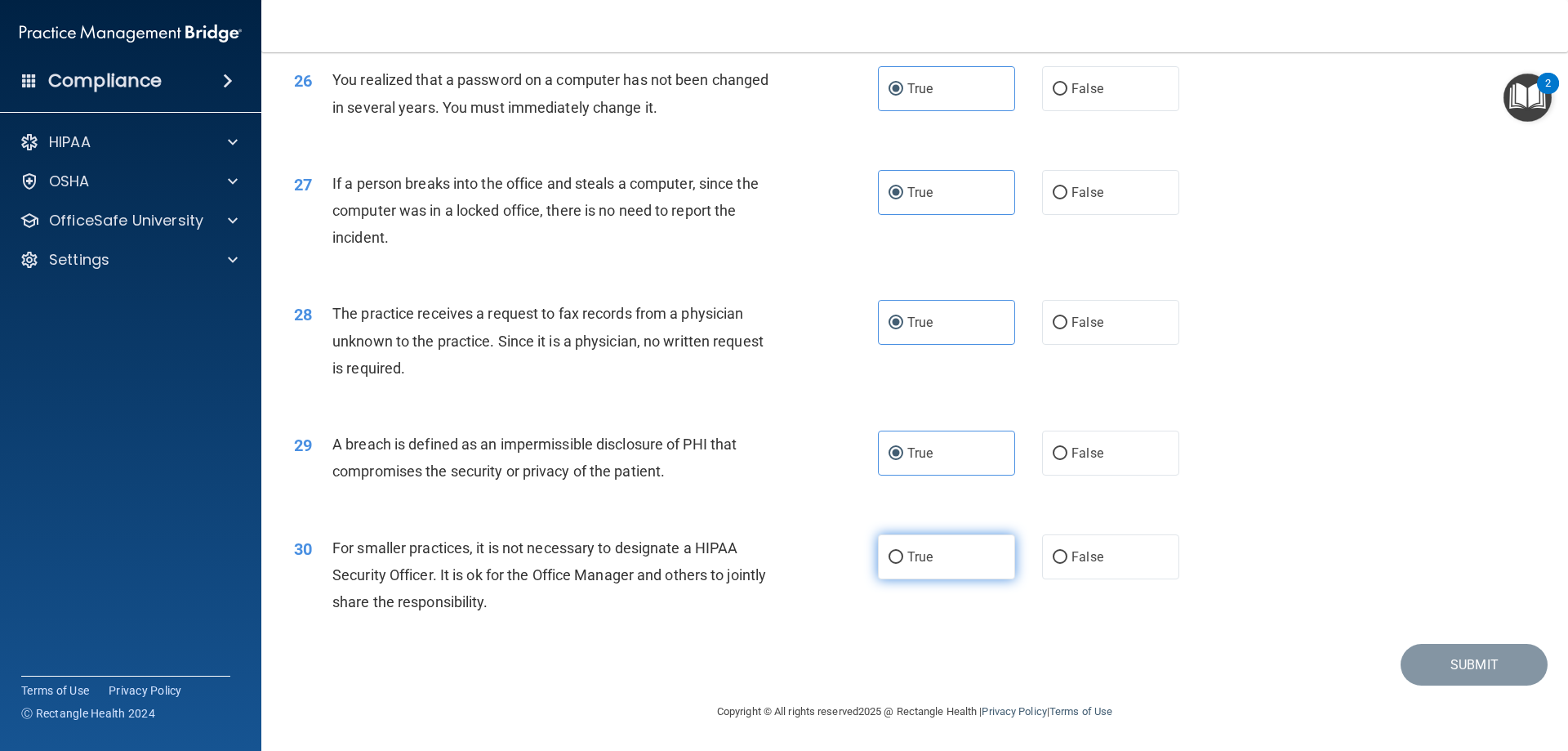
click at [905, 580] on label "True" at bounding box center [946, 557] width 137 height 45
click at [903, 563] on input "True" at bounding box center [896, 558] width 14 height 13
radio input "true"
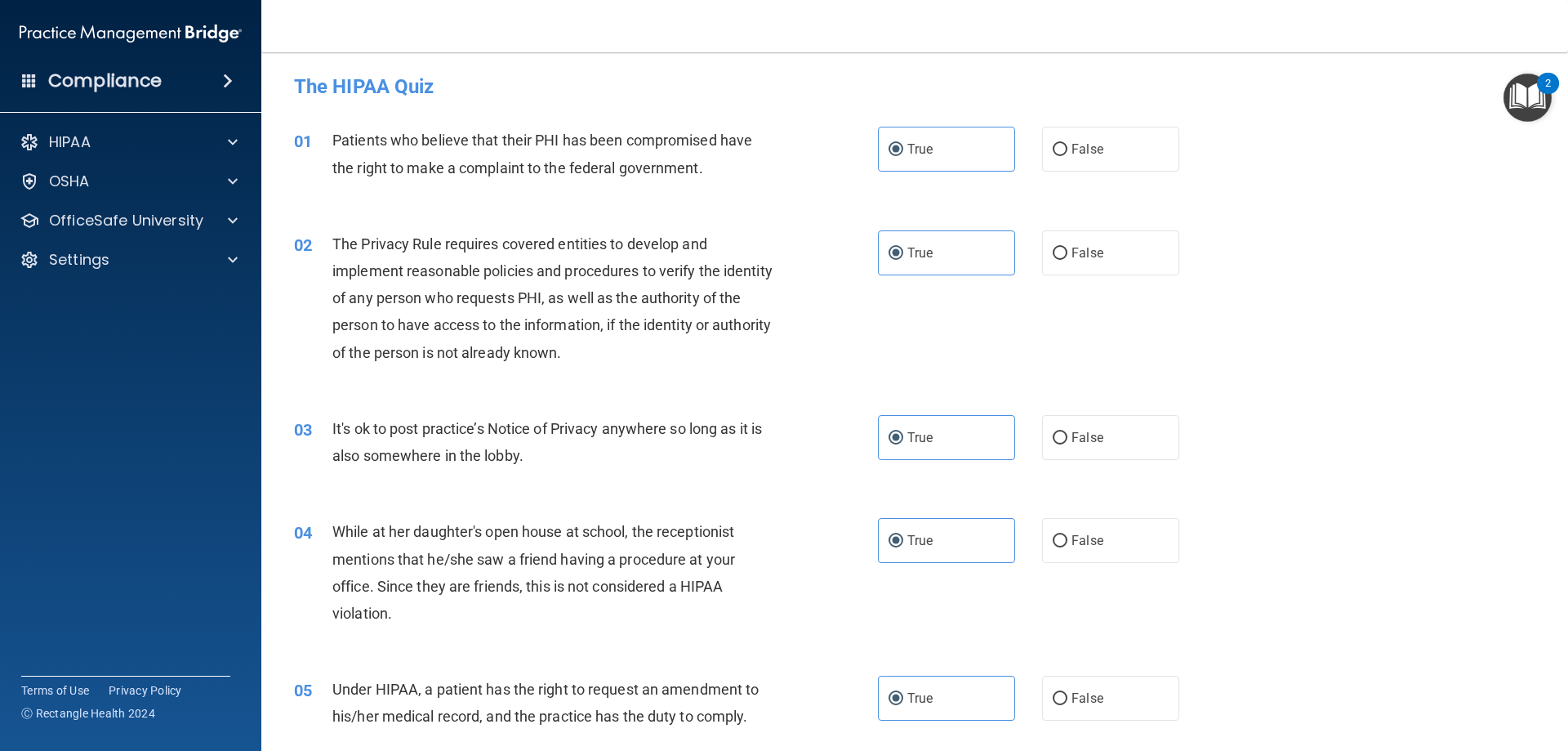
scroll to position [0, 0]
click at [1136, 447] on label "False" at bounding box center [1111, 440] width 137 height 45
click at [1068, 447] on input "False" at bounding box center [1060, 441] width 14 height 13
radio input "true"
radio input "false"
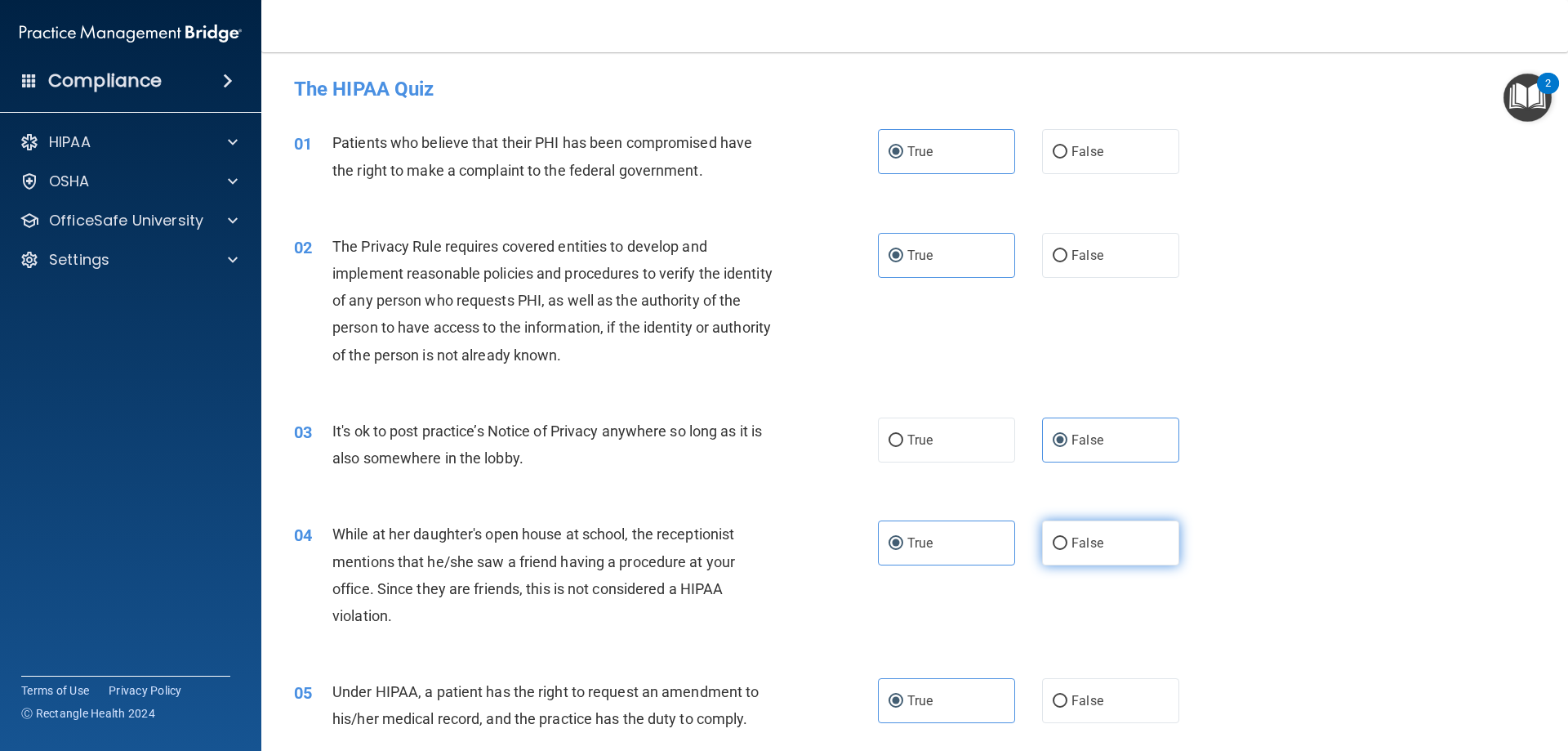
click at [1115, 540] on label "False" at bounding box center [1111, 543] width 137 height 45
click at [1068, 540] on input "False" at bounding box center [1060, 544] width 14 height 13
radio input "true"
radio input "false"
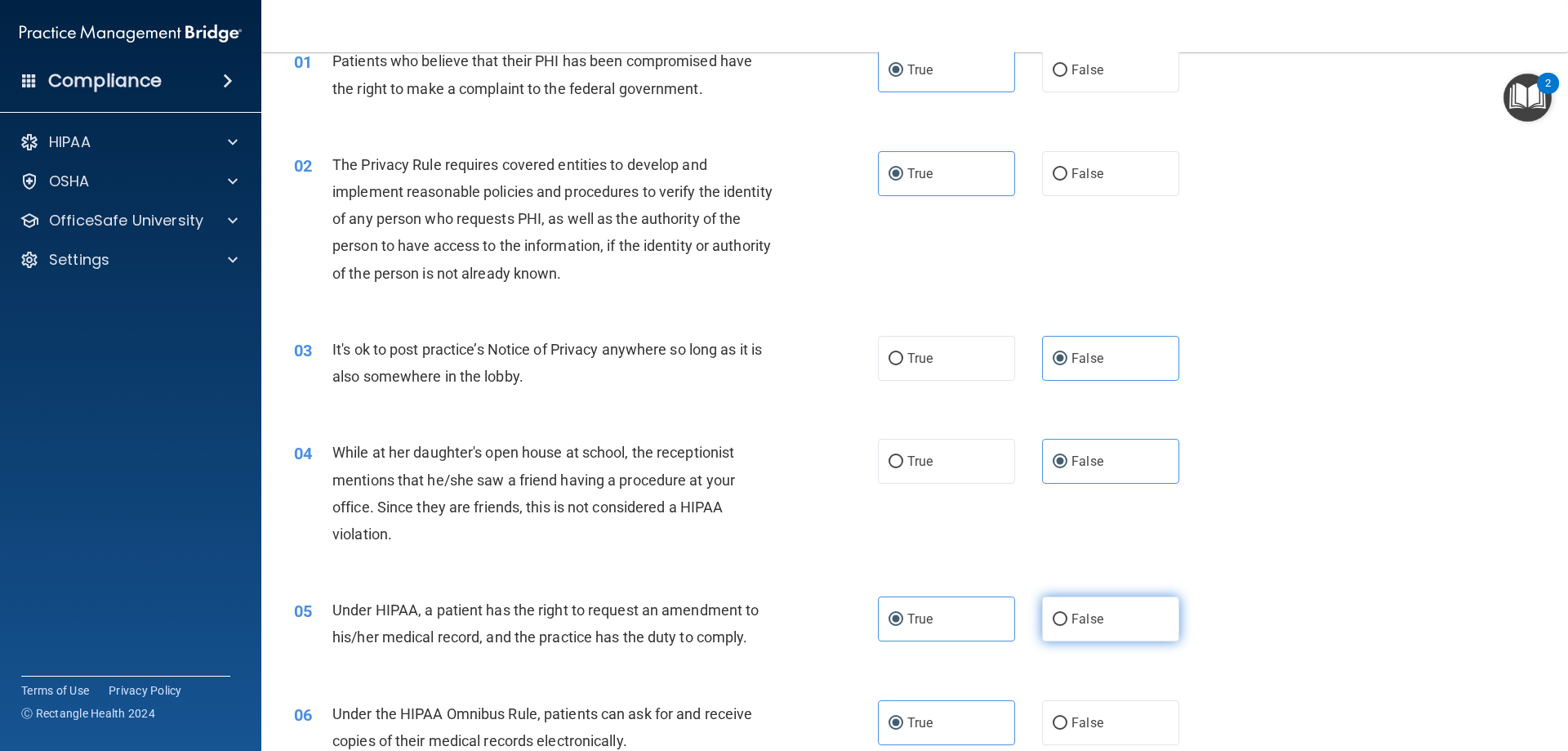
click at [1129, 619] on label "False" at bounding box center [1111, 619] width 137 height 45
click at [1068, 619] on input "False" at bounding box center [1060, 620] width 14 height 13
radio input "true"
radio input "false"
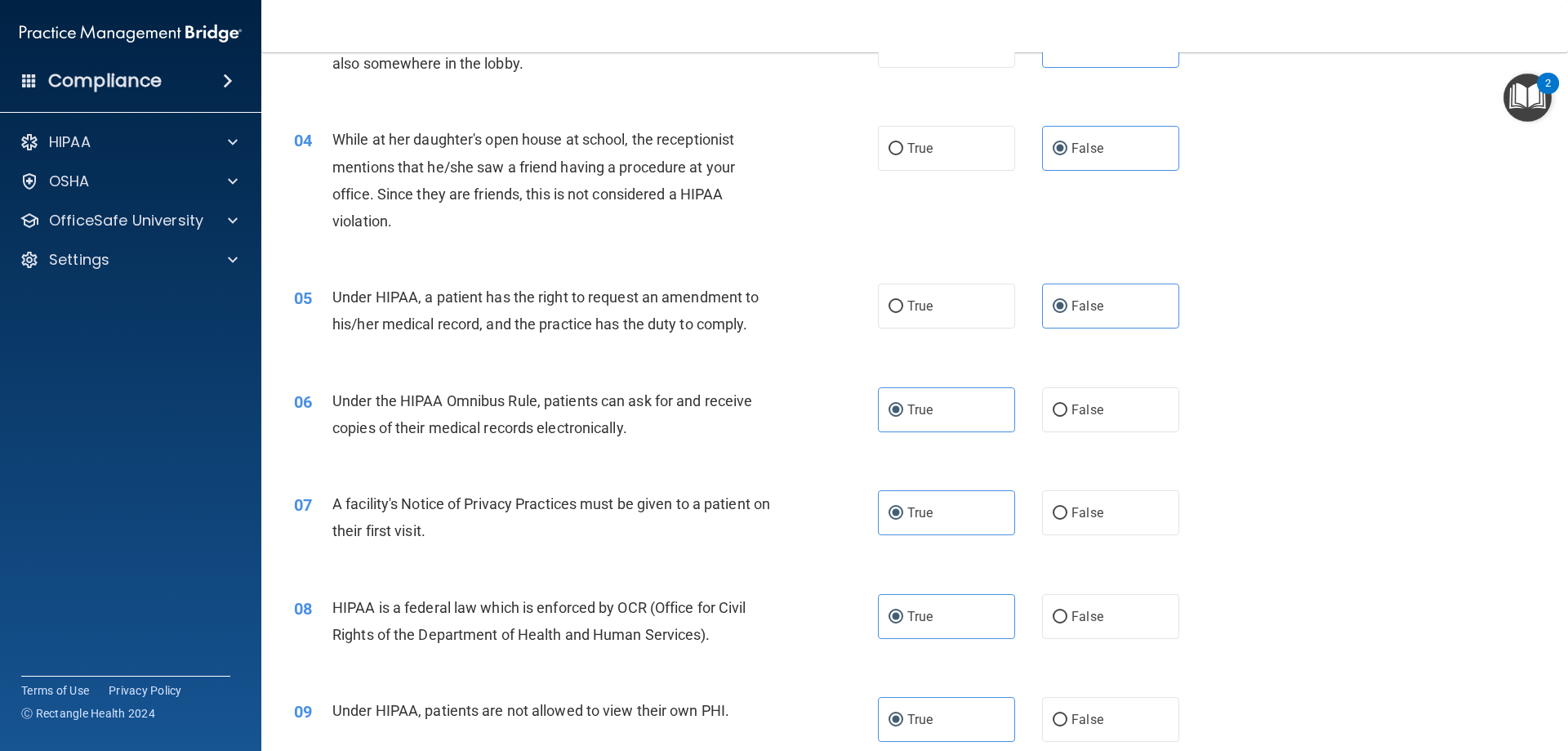
scroll to position [490, 0]
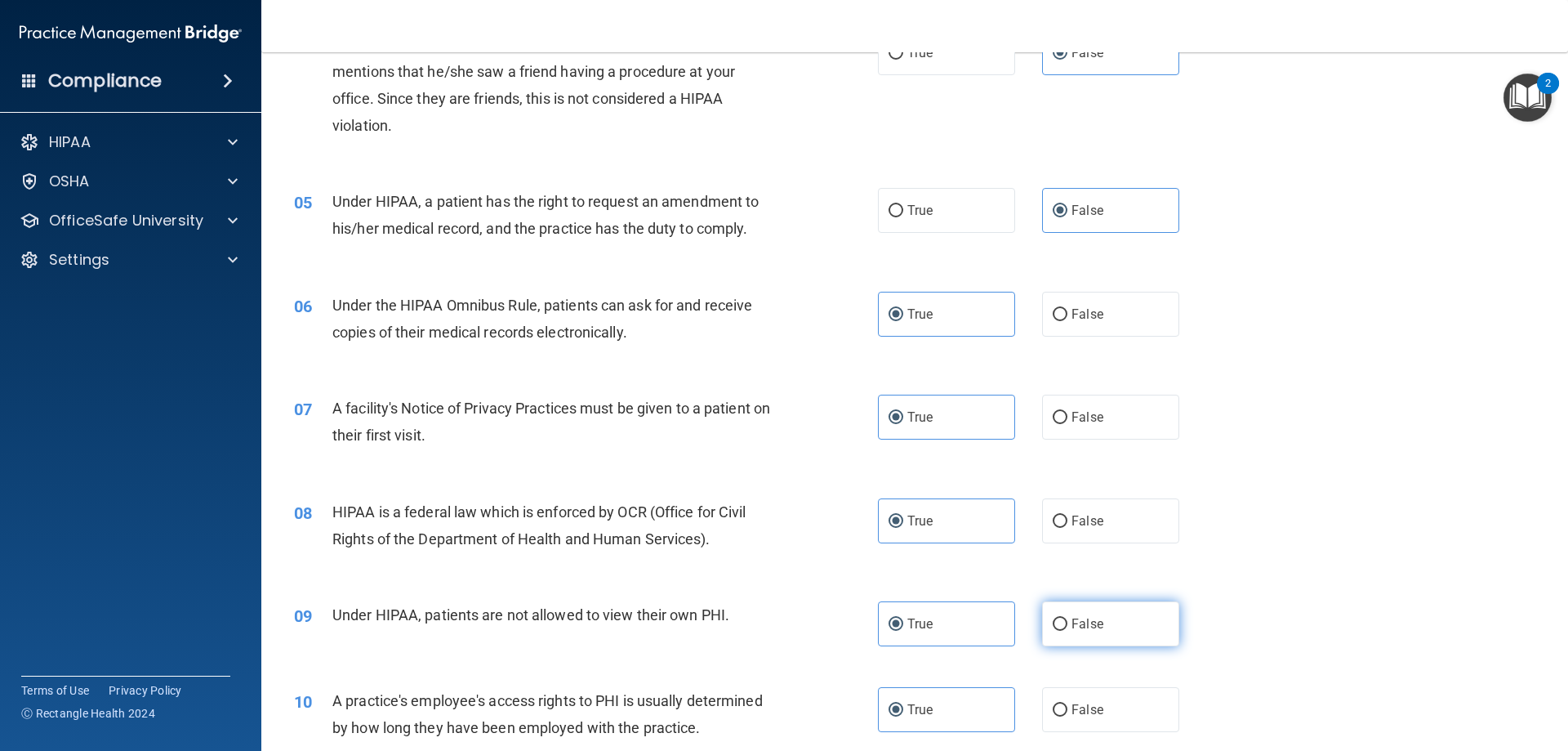
click at [1089, 639] on label "False" at bounding box center [1111, 624] width 137 height 45
click at [1068, 631] on input "False" at bounding box center [1060, 625] width 14 height 13
radio input "true"
radio input "false"
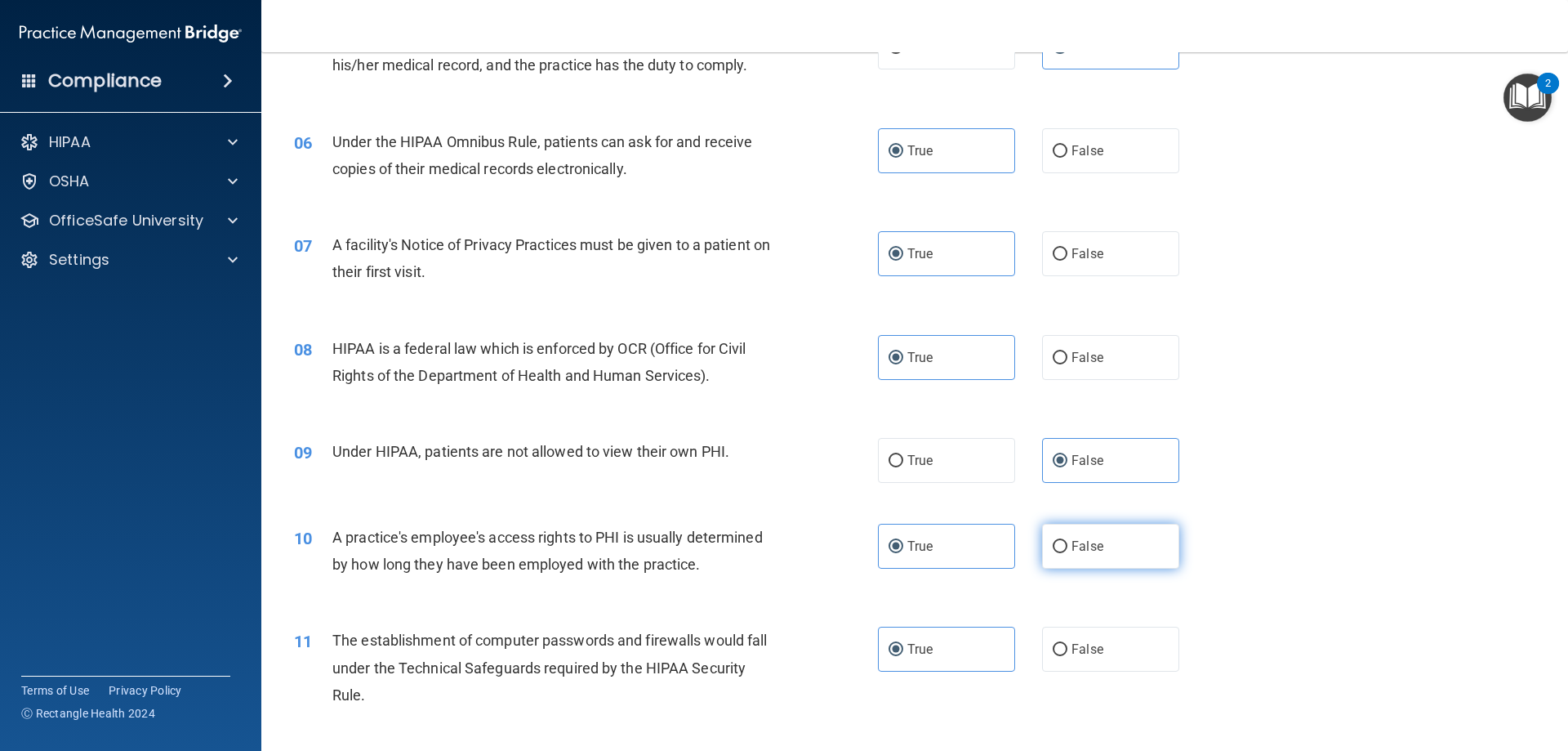
click at [1103, 543] on label "False" at bounding box center [1111, 546] width 137 height 45
click at [1068, 543] on input "False" at bounding box center [1060, 547] width 14 height 13
radio input "true"
radio input "false"
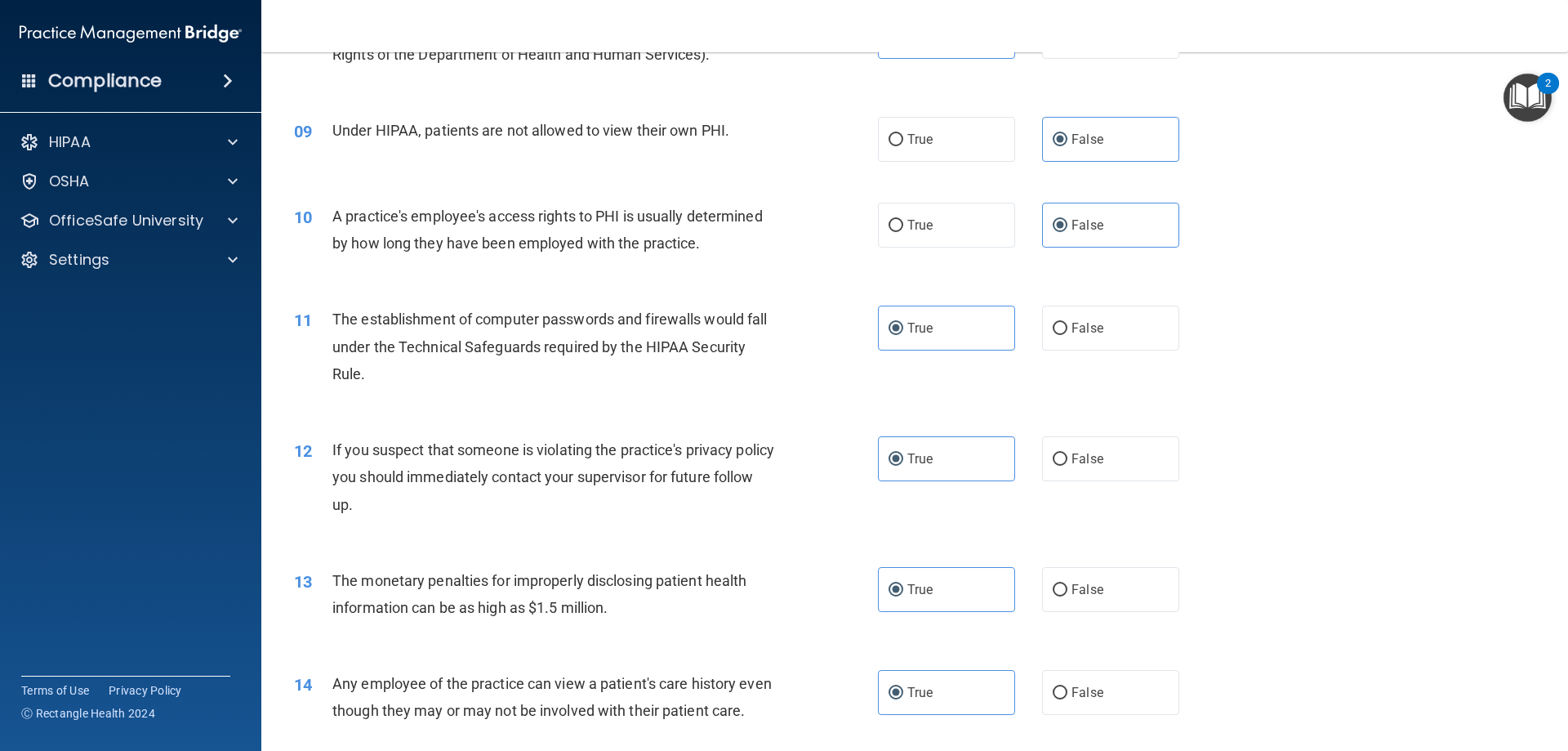
scroll to position [1062, 0]
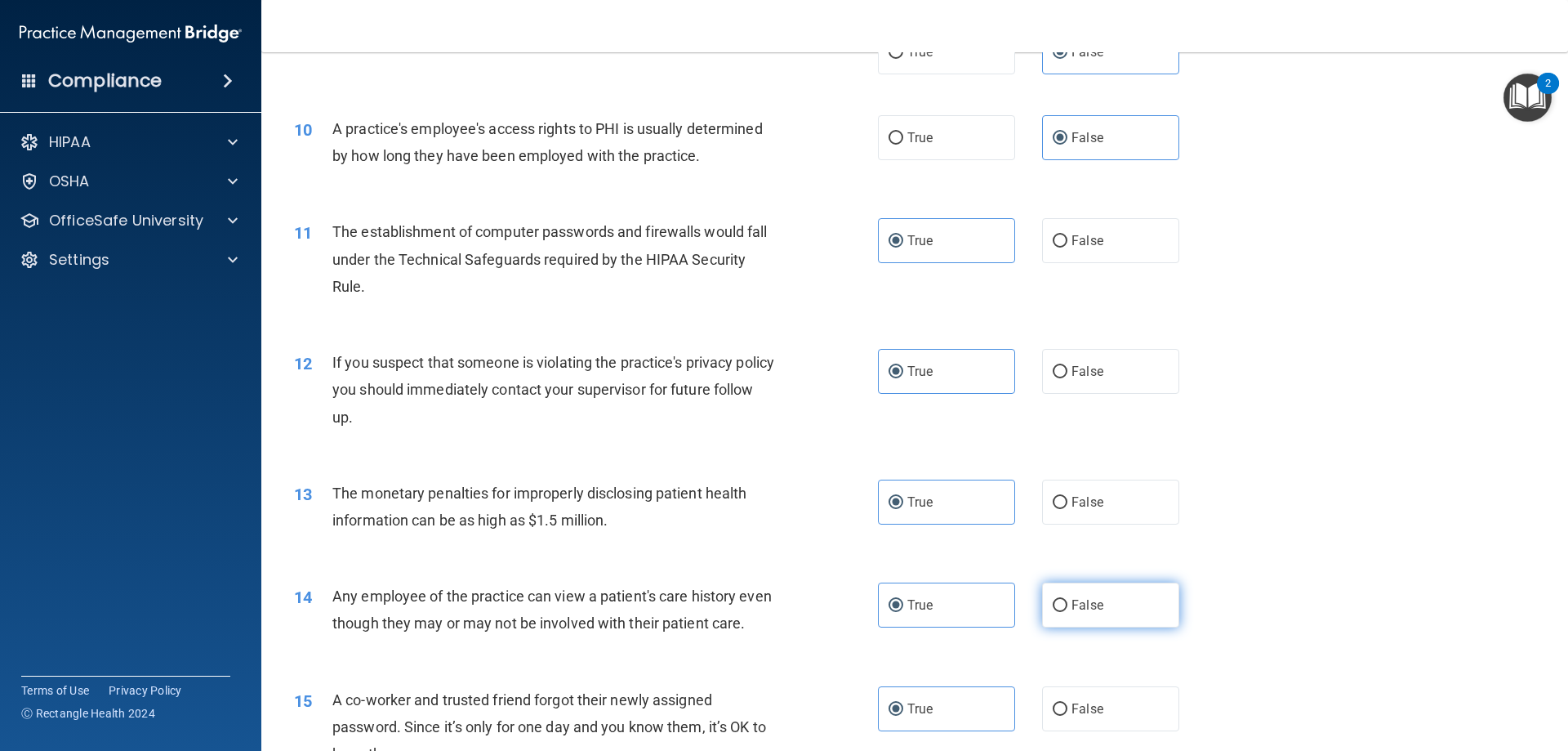
click at [1107, 598] on label "False" at bounding box center [1111, 605] width 137 height 45
click at [1068, 600] on input "False" at bounding box center [1060, 606] width 14 height 13
radio input "true"
radio input "false"
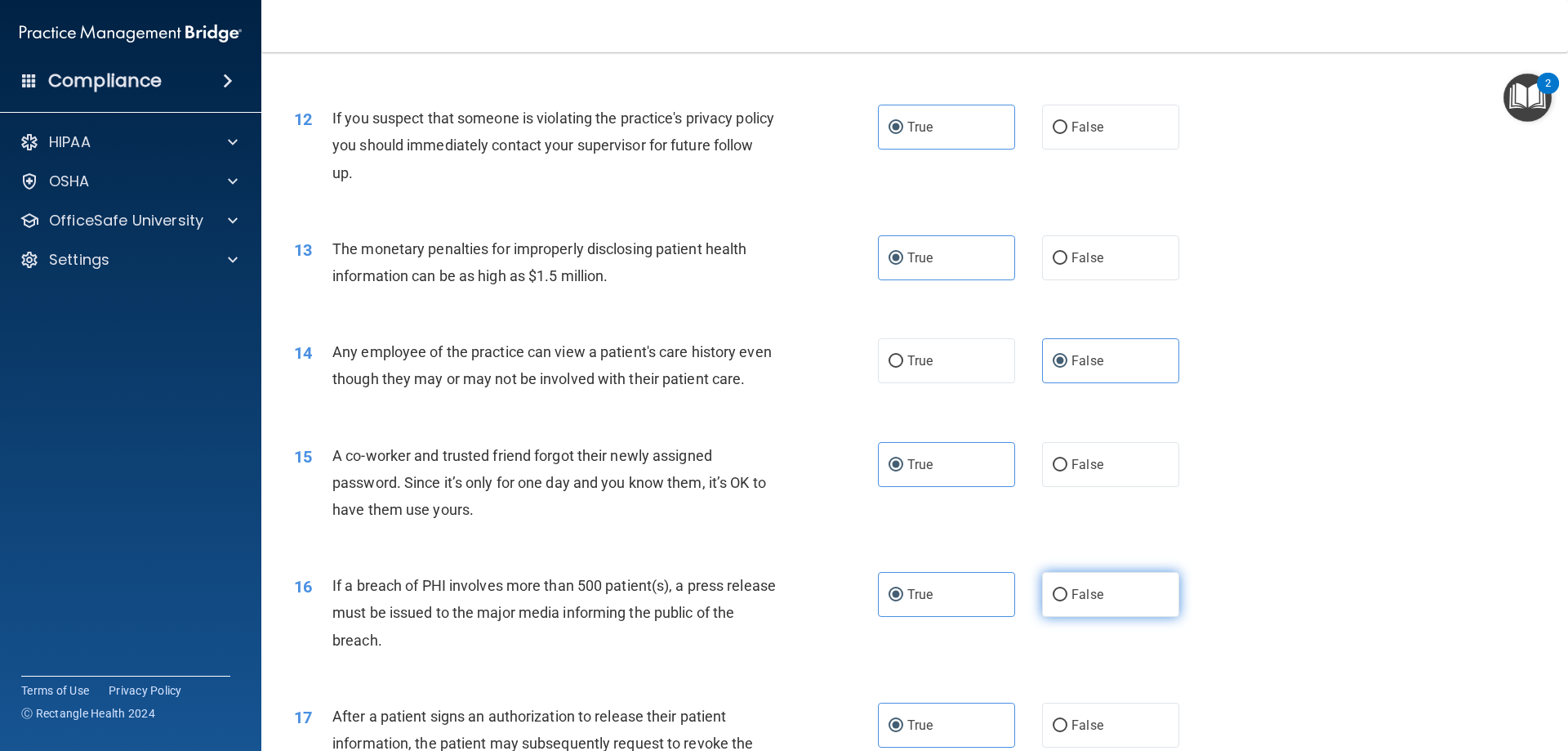
scroll to position [1307, 0]
click at [1087, 471] on div "15 A co-worker and trusted friend forgot their newly assigned password. Since i…" at bounding box center [915, 486] width 1266 height 131
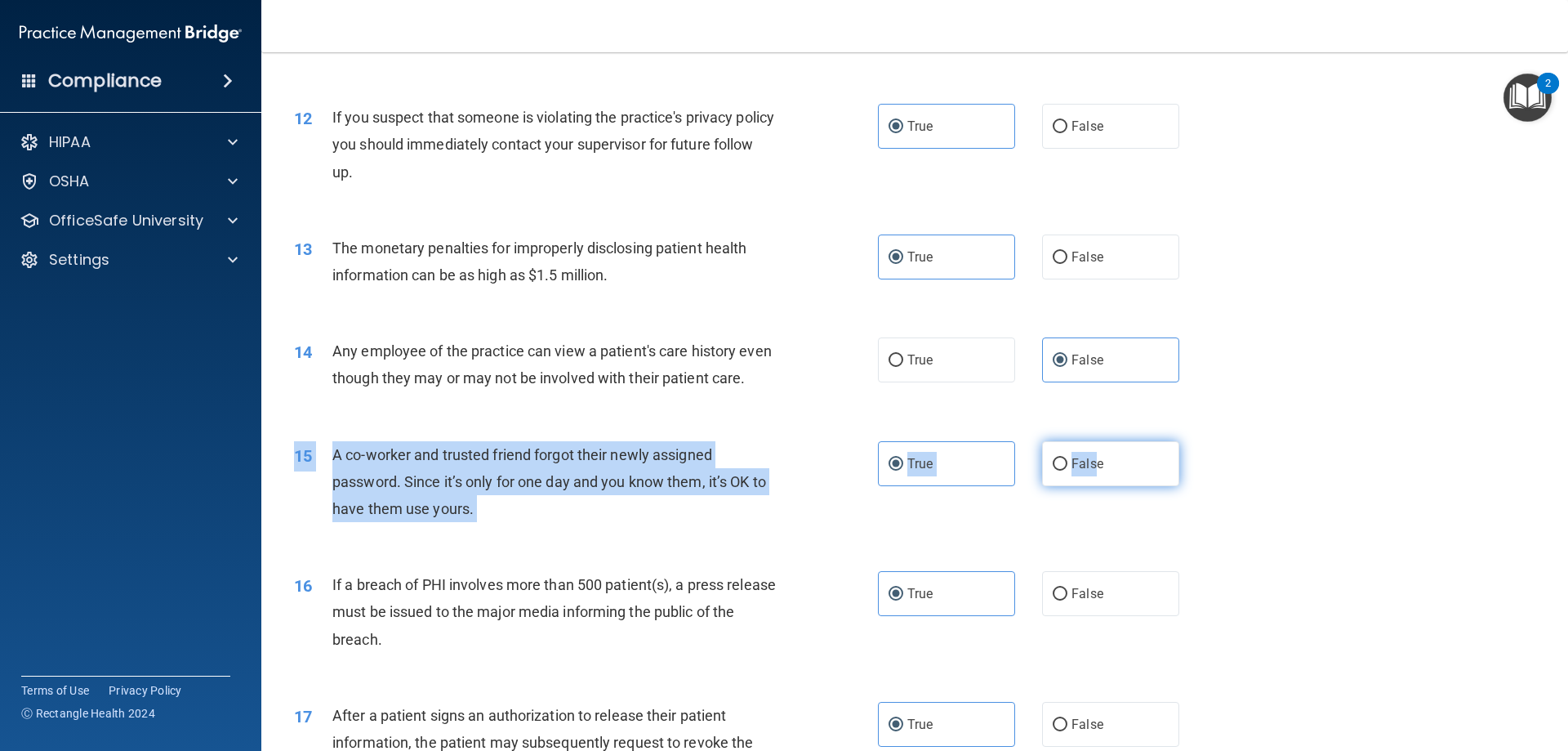
click at [1085, 472] on span "False" at bounding box center [1087, 463] width 32 height 15
click at [1068, 471] on input "False" at bounding box center [1060, 464] width 14 height 13
radio input "true"
radio input "false"
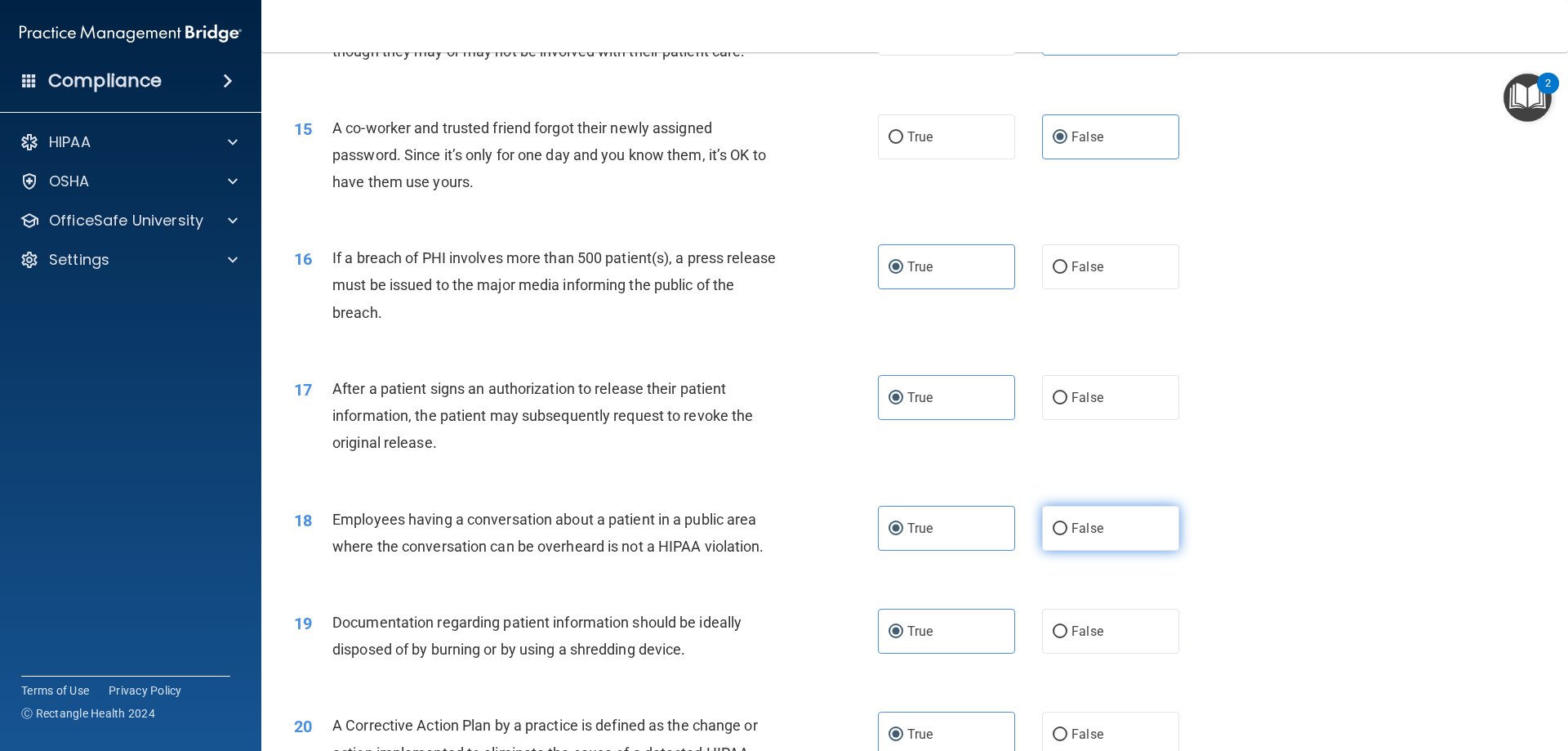
click at [1140, 551] on label "False" at bounding box center [1111, 528] width 137 height 45
click at [1068, 536] on input "False" at bounding box center [1060, 529] width 14 height 13
radio input "true"
radio input "false"
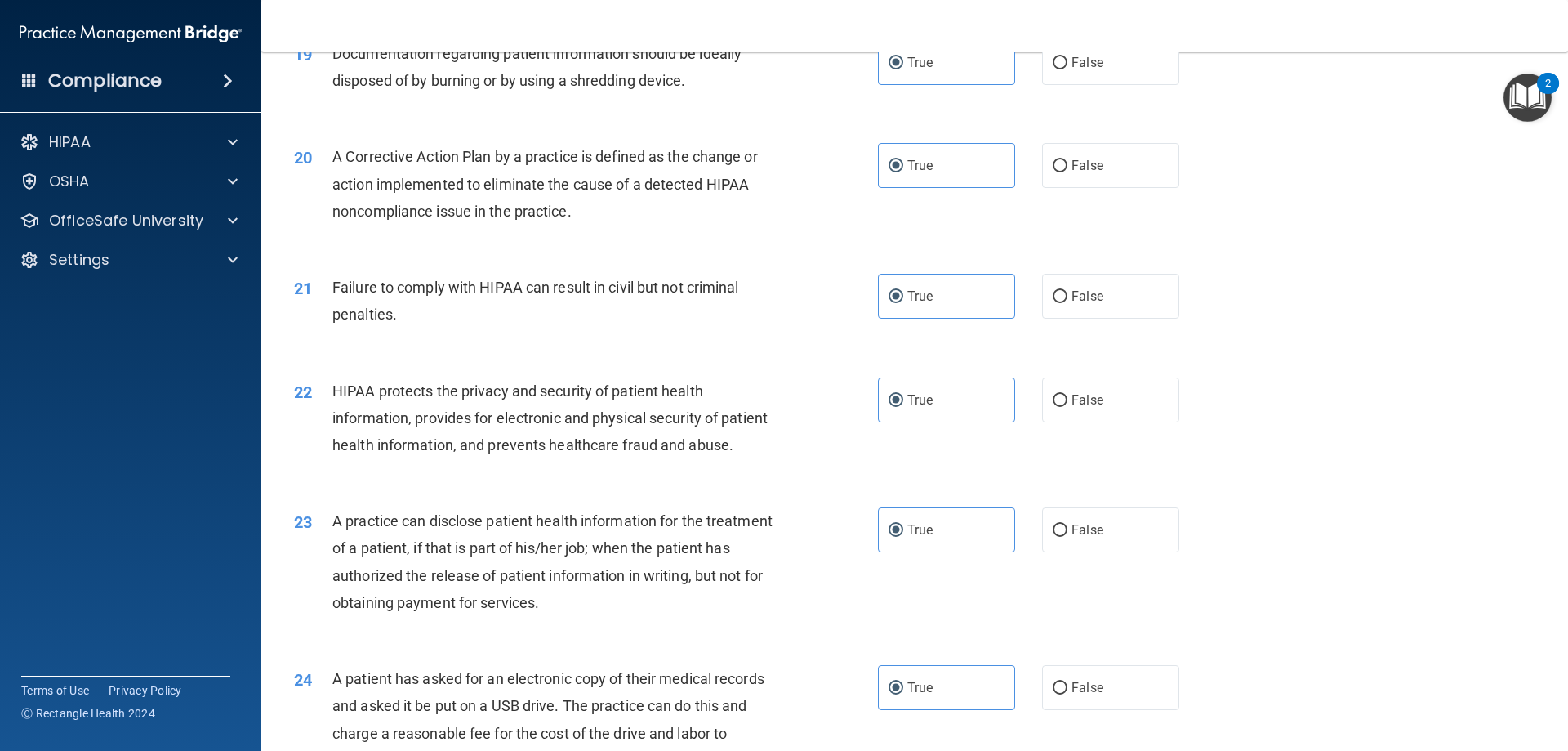
scroll to position [2206, 0]
click at [1111, 316] on label "False" at bounding box center [1111, 293] width 137 height 45
click at [1068, 300] on input "False" at bounding box center [1060, 294] width 14 height 13
radio input "true"
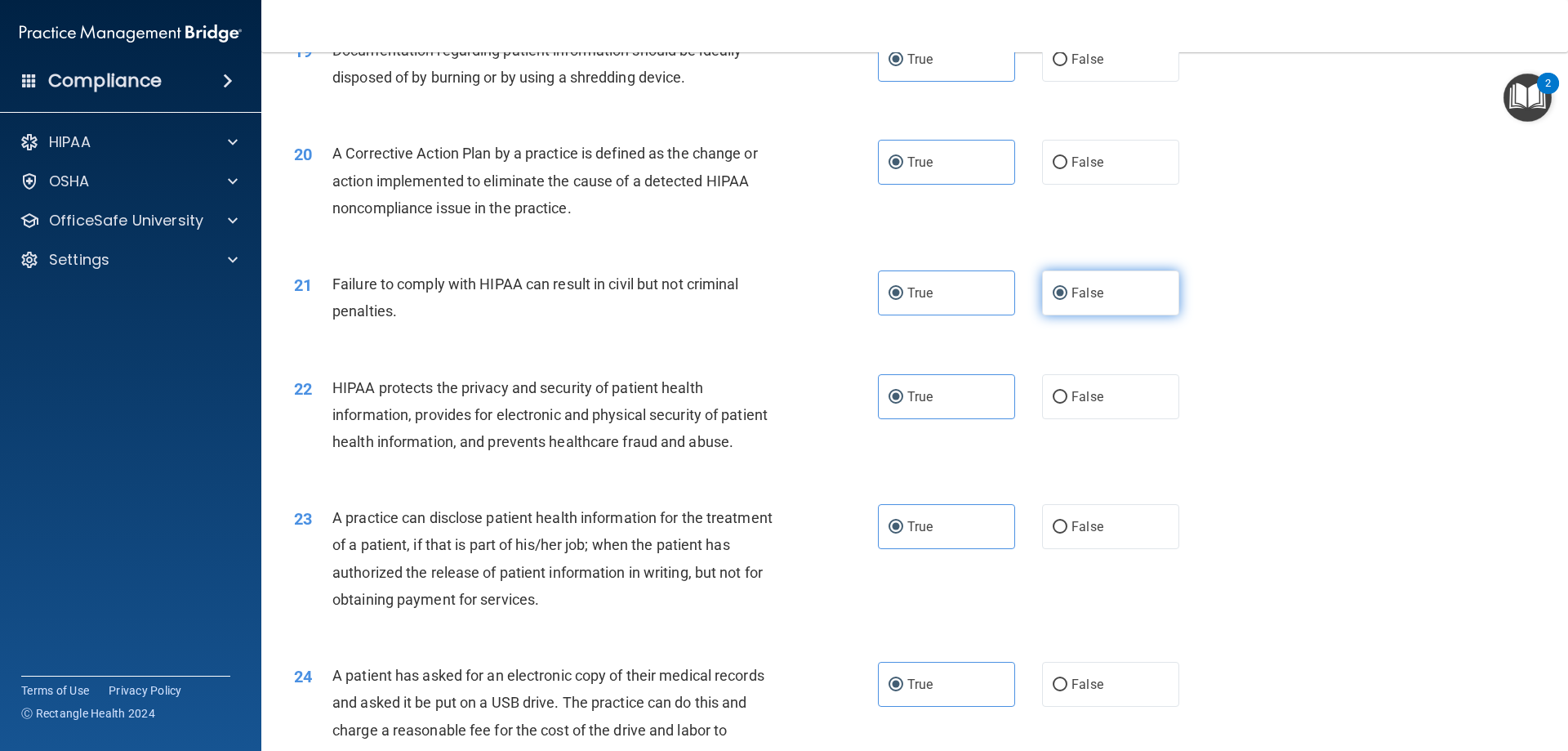
radio input "false"
click at [1089, 535] on span "False" at bounding box center [1087, 527] width 32 height 15
click at [1068, 534] on input "False" at bounding box center [1060, 527] width 14 height 13
radio input "true"
radio input "false"
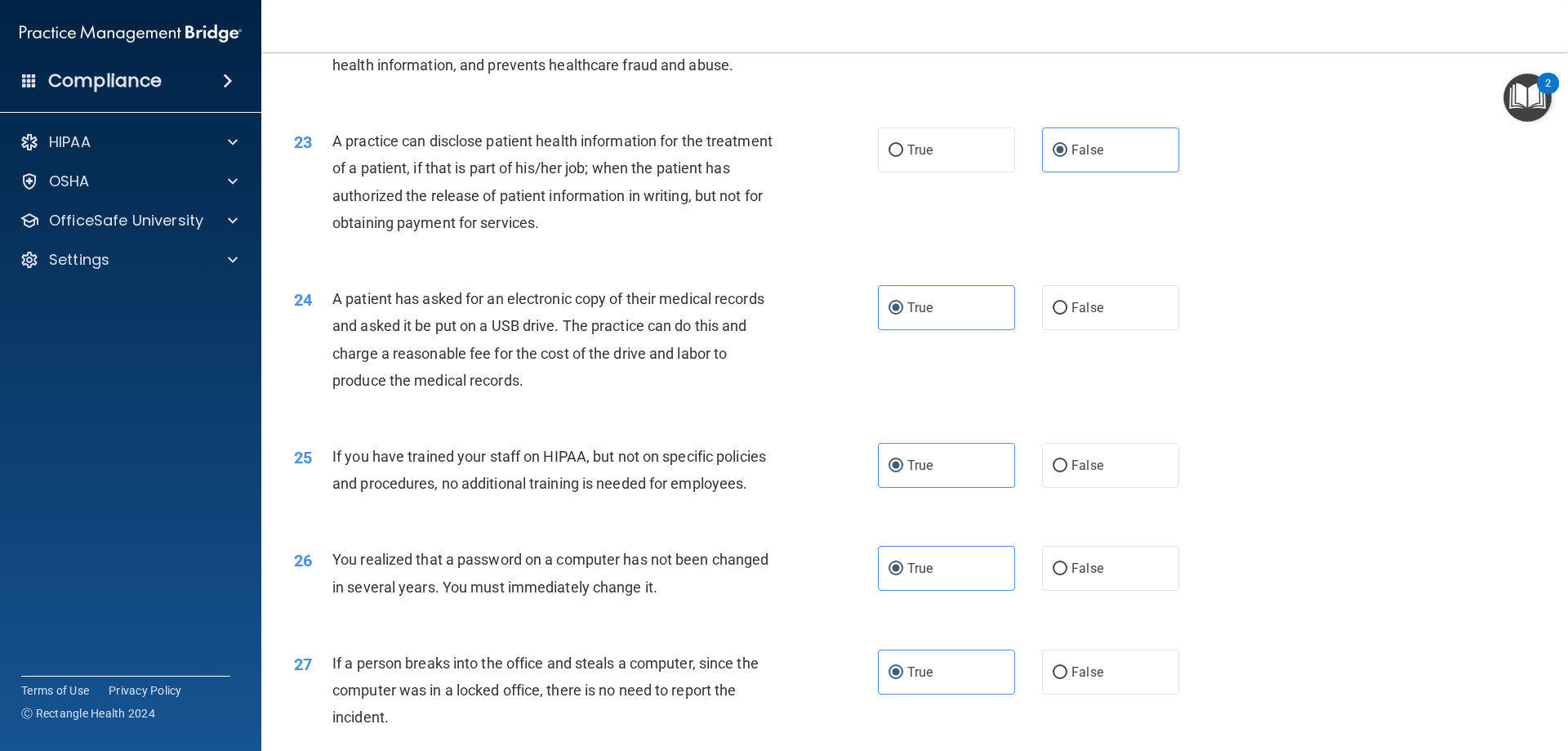
scroll to position [2615, 0]
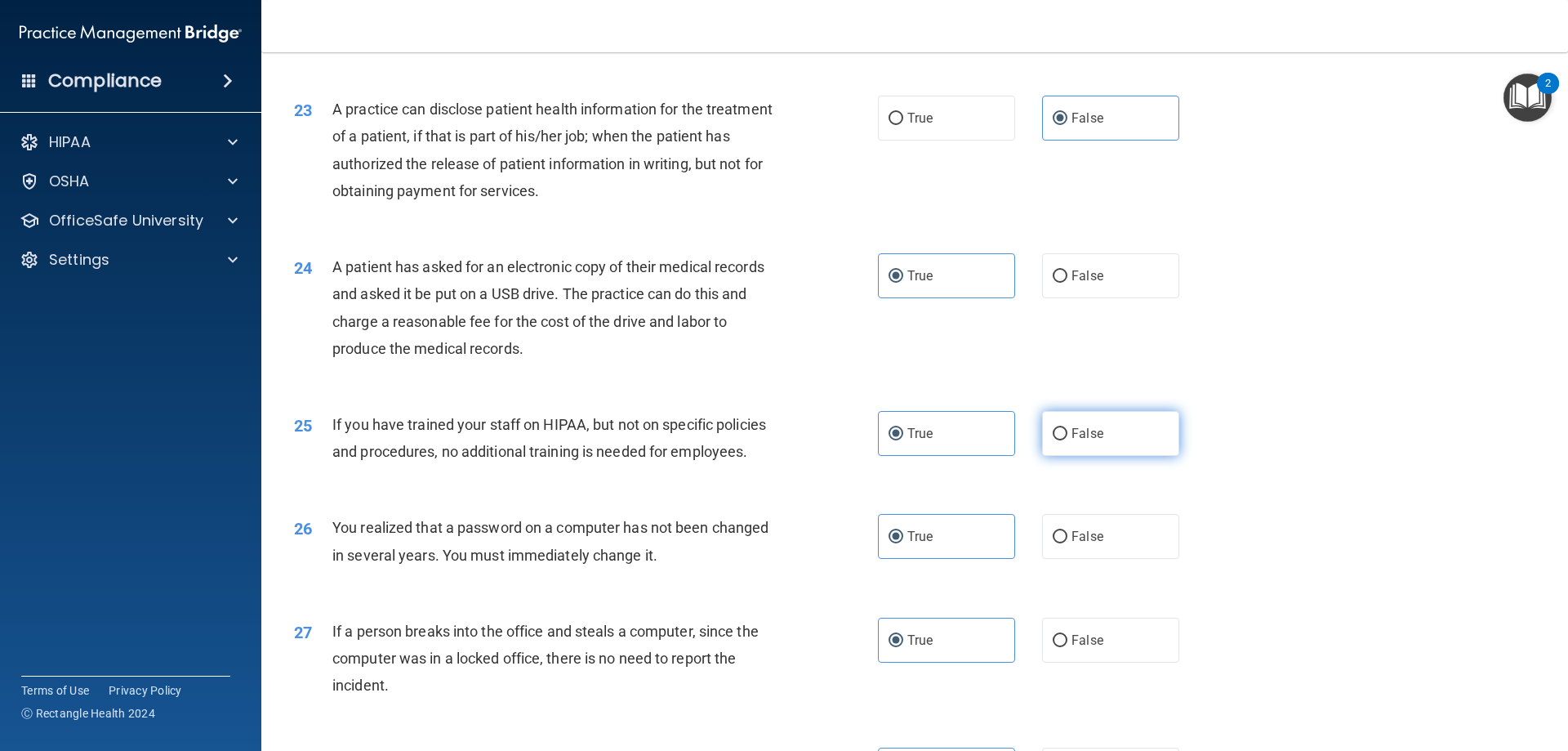
click at [1075, 441] on span "False" at bounding box center [1087, 433] width 32 height 15
click at [1068, 441] on input "False" at bounding box center [1060, 435] width 14 height 13
radio input "true"
radio input "false"
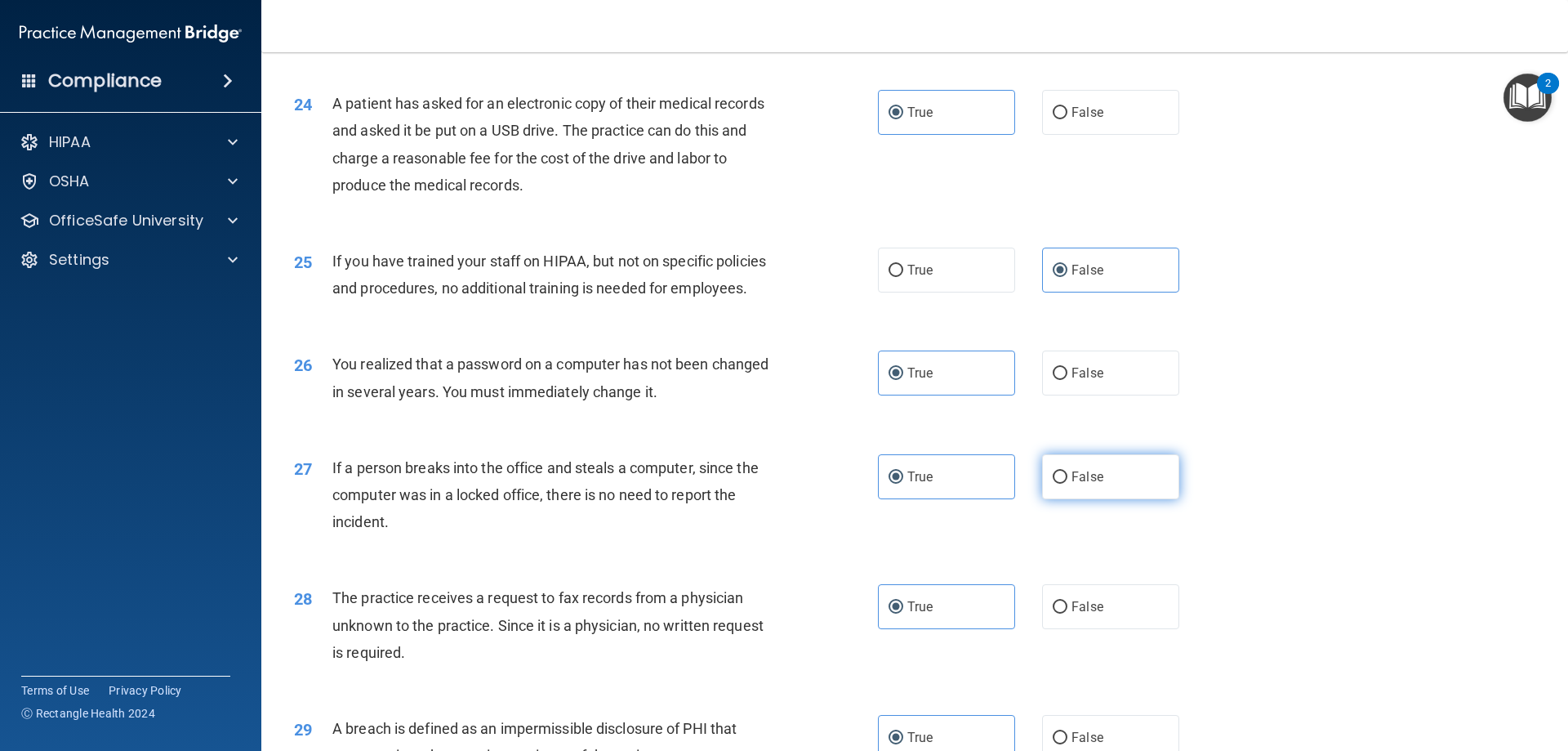
click at [1097, 499] on label "False" at bounding box center [1111, 477] width 137 height 45
click at [1068, 484] on input "False" at bounding box center [1060, 478] width 14 height 13
radio input "true"
radio input "false"
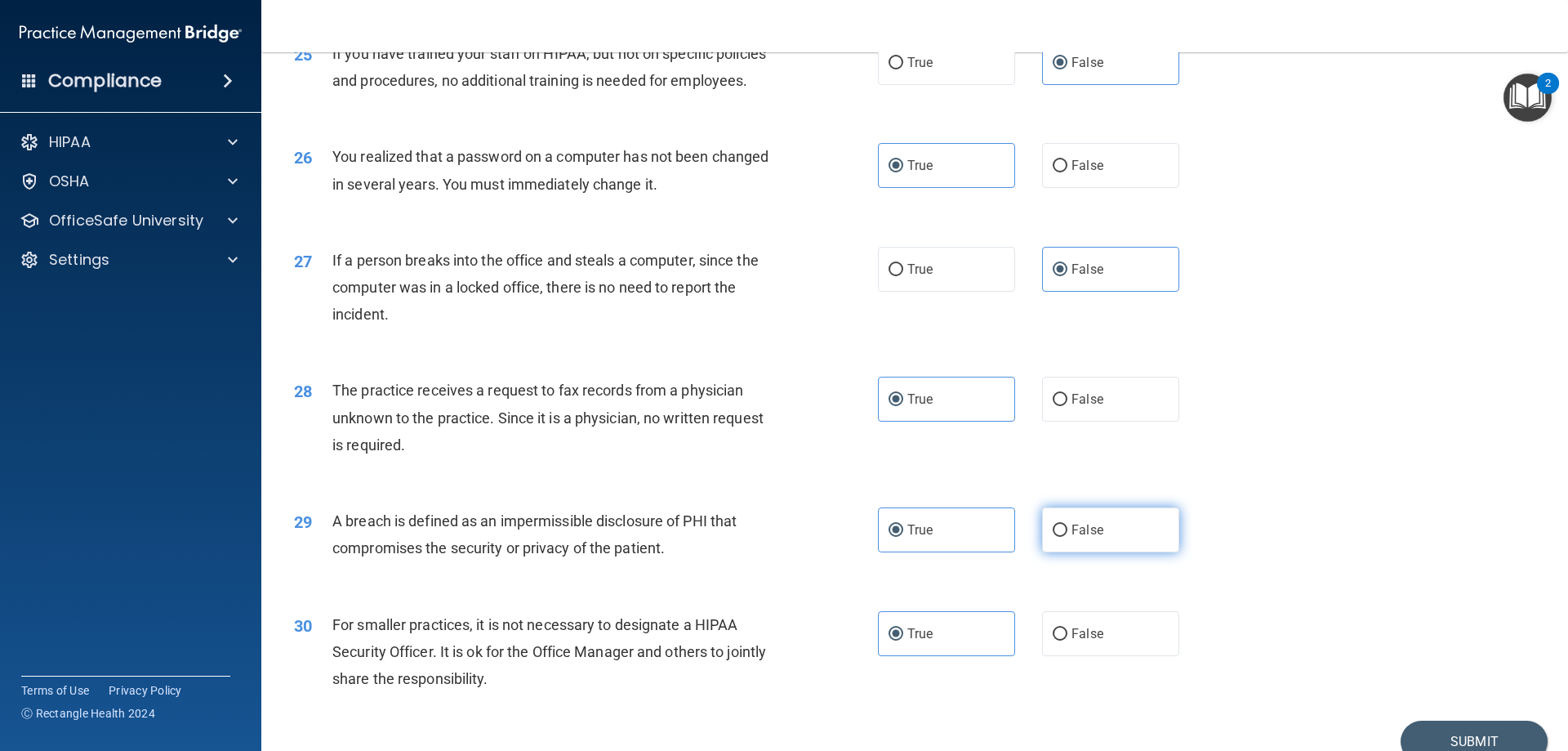
scroll to position [3024, 0]
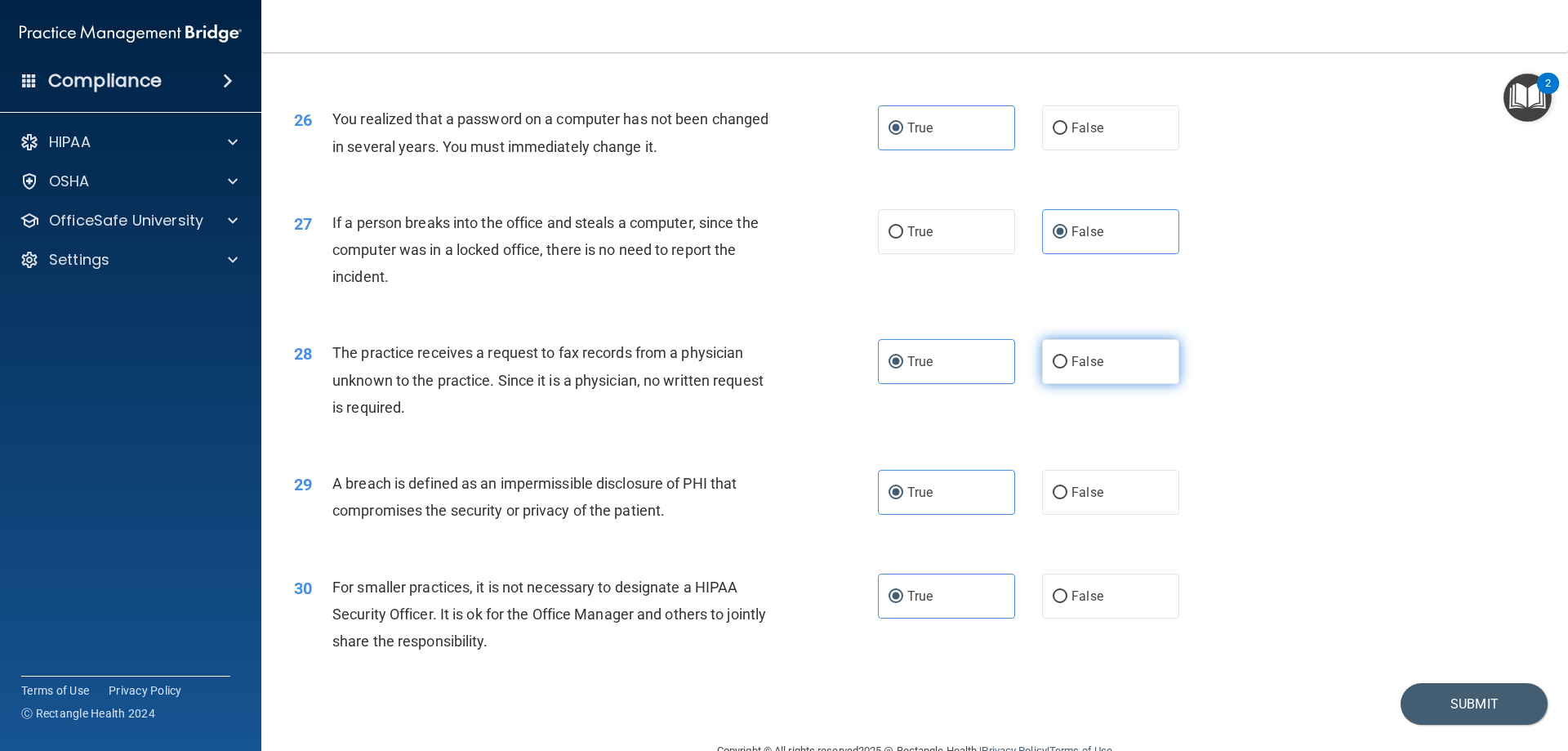
click at [1098, 384] on label "False" at bounding box center [1111, 362] width 137 height 45
click at [1068, 369] on input "False" at bounding box center [1060, 362] width 14 height 13
radio input "true"
radio input "false"
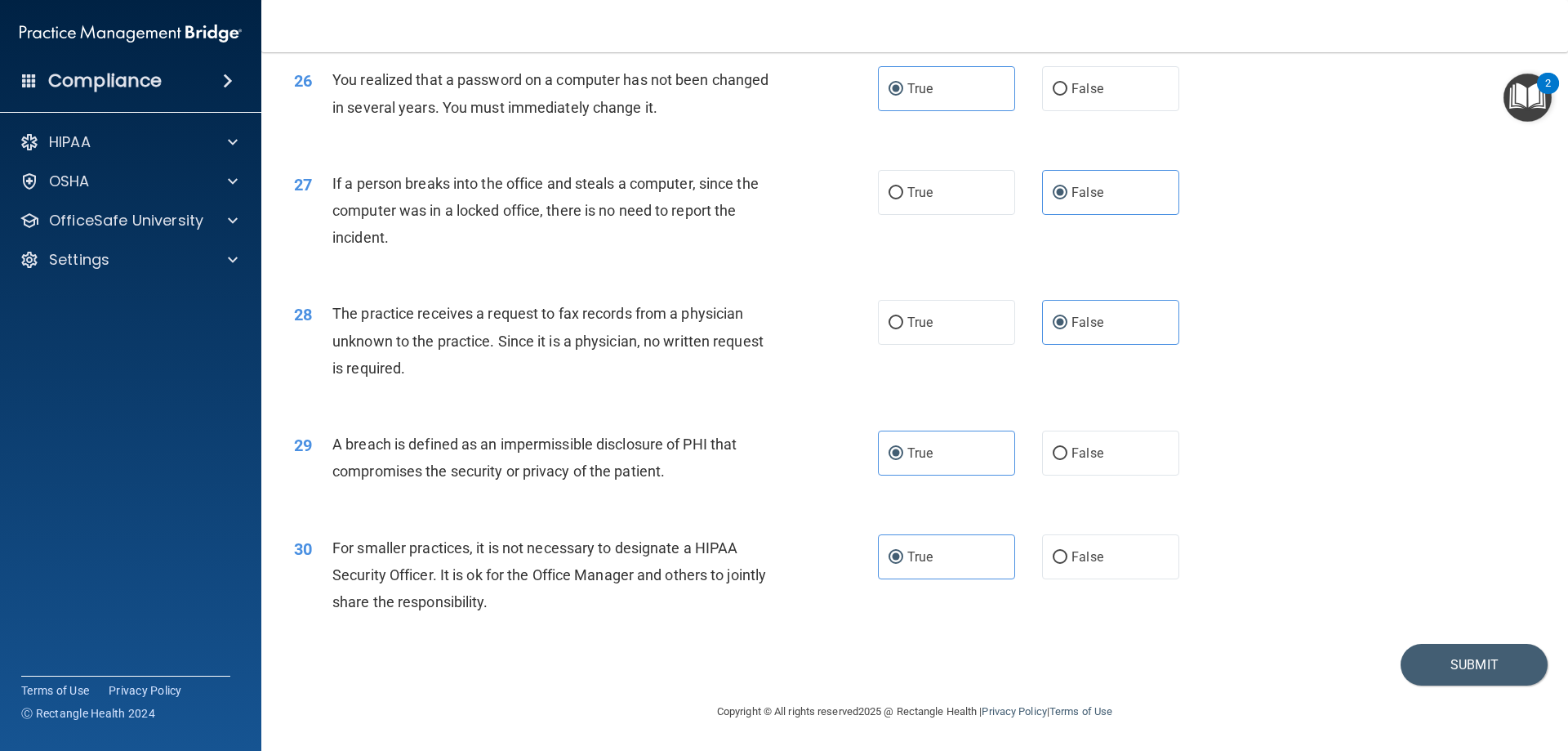
scroll to position [3117, 0]
click at [1126, 575] on label "False" at bounding box center [1111, 557] width 137 height 45
click at [1068, 563] on input "False" at bounding box center [1060, 558] width 14 height 13
radio input "true"
radio input "false"
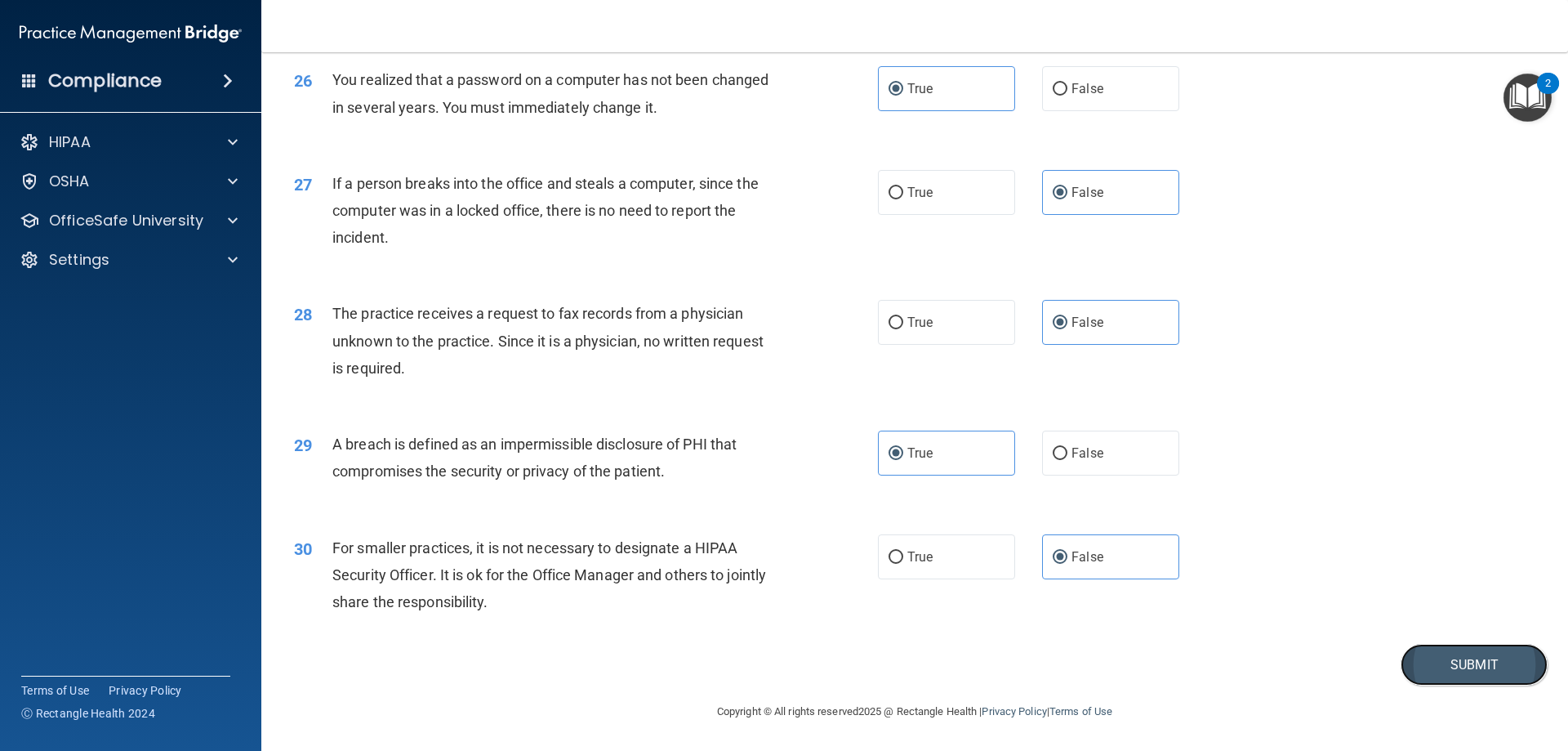
click at [1480, 670] on button "Submit" at bounding box center [1473, 664] width 147 height 41
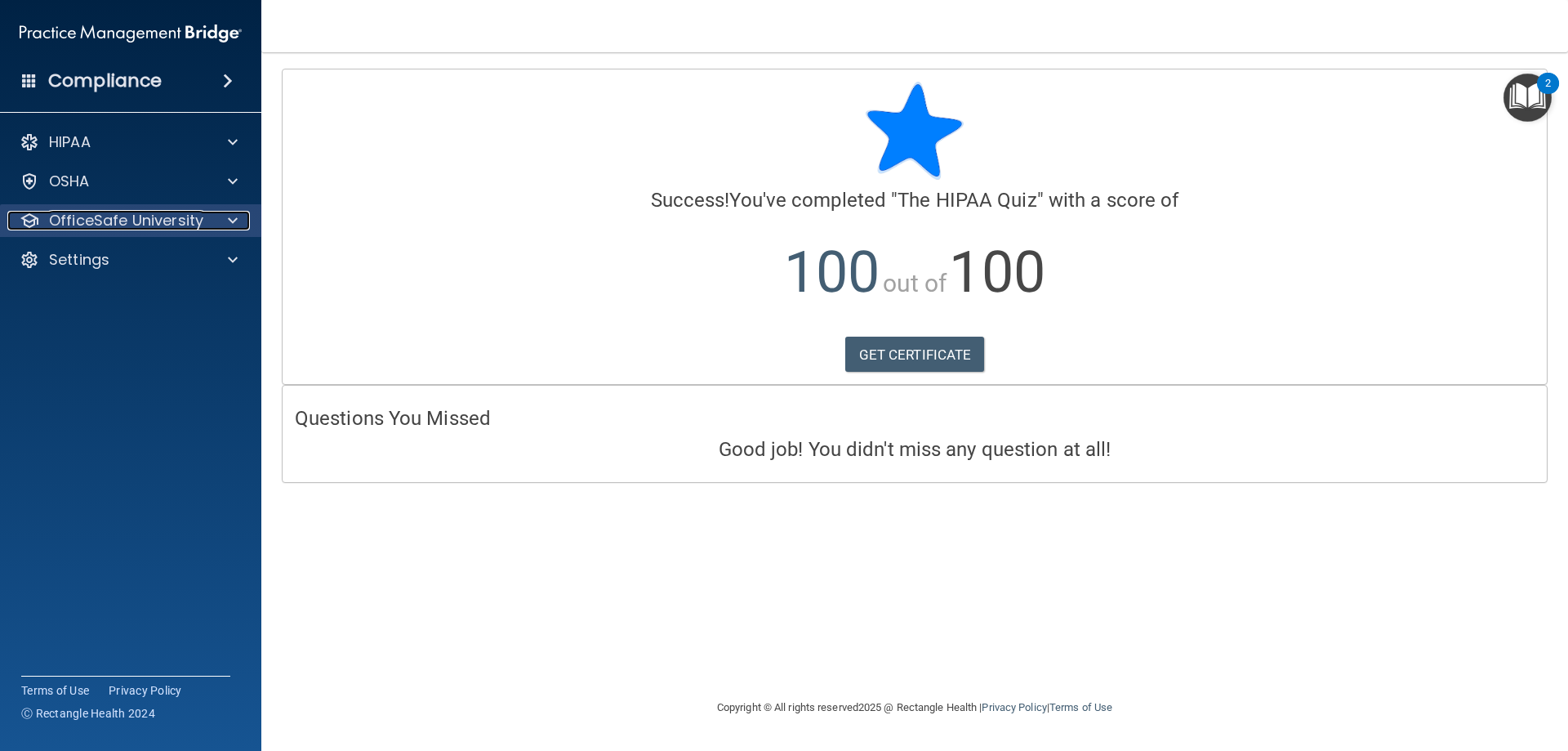
click at [227, 218] on div at bounding box center [230, 221] width 41 height 20
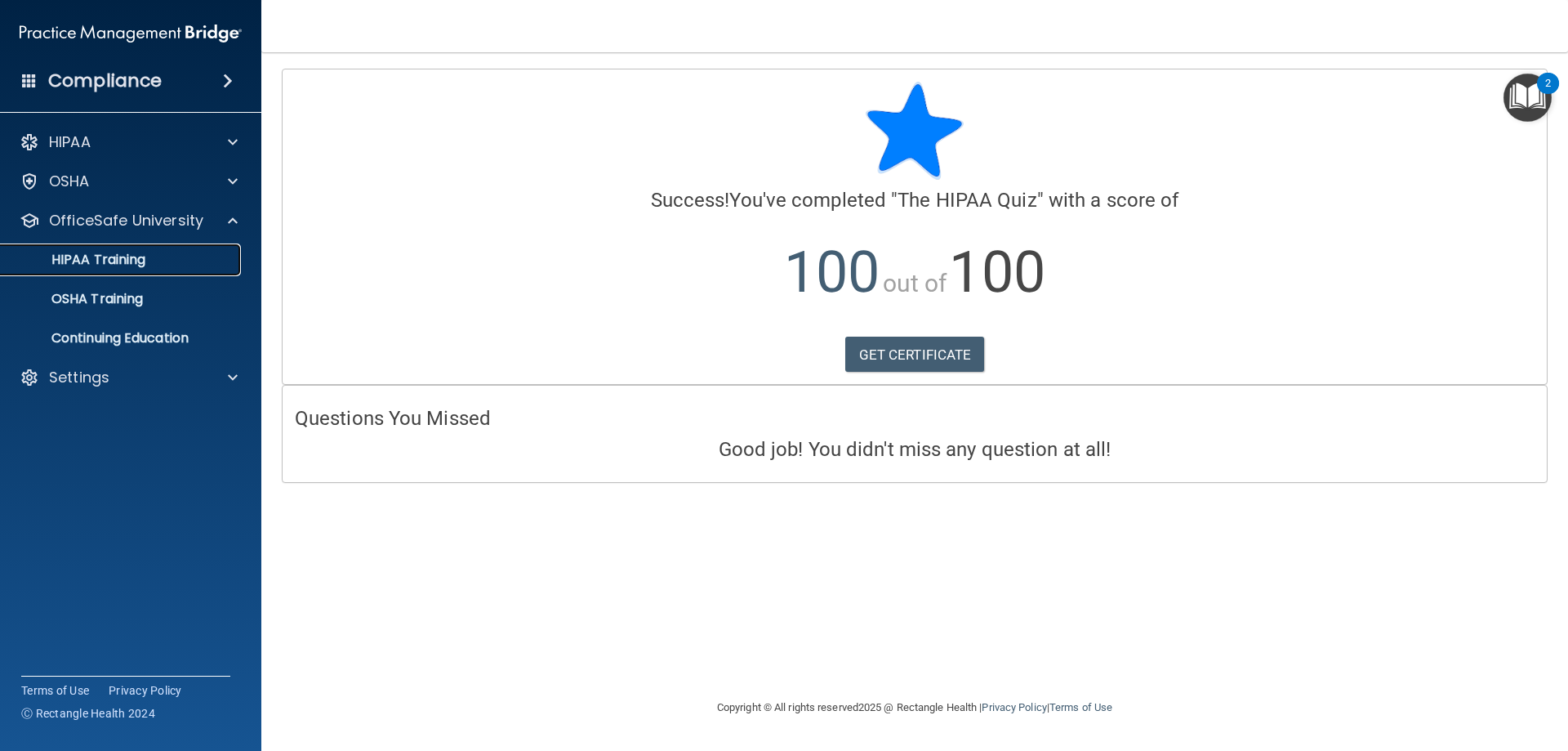
click at [92, 261] on p "HIPAA Training" at bounding box center [78, 260] width 135 height 16
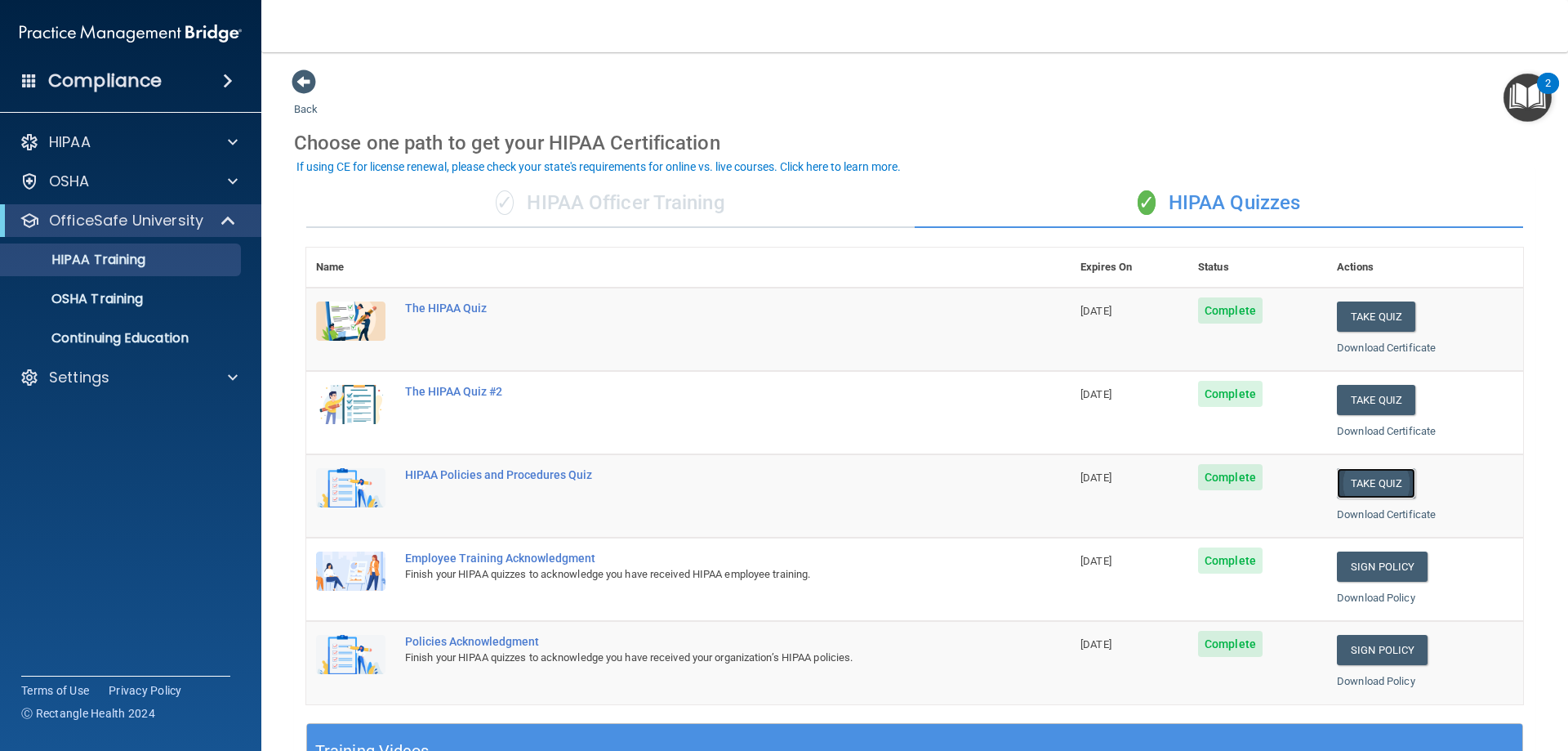
click at [1350, 484] on button "Take Quiz" at bounding box center [1376, 483] width 78 height 31
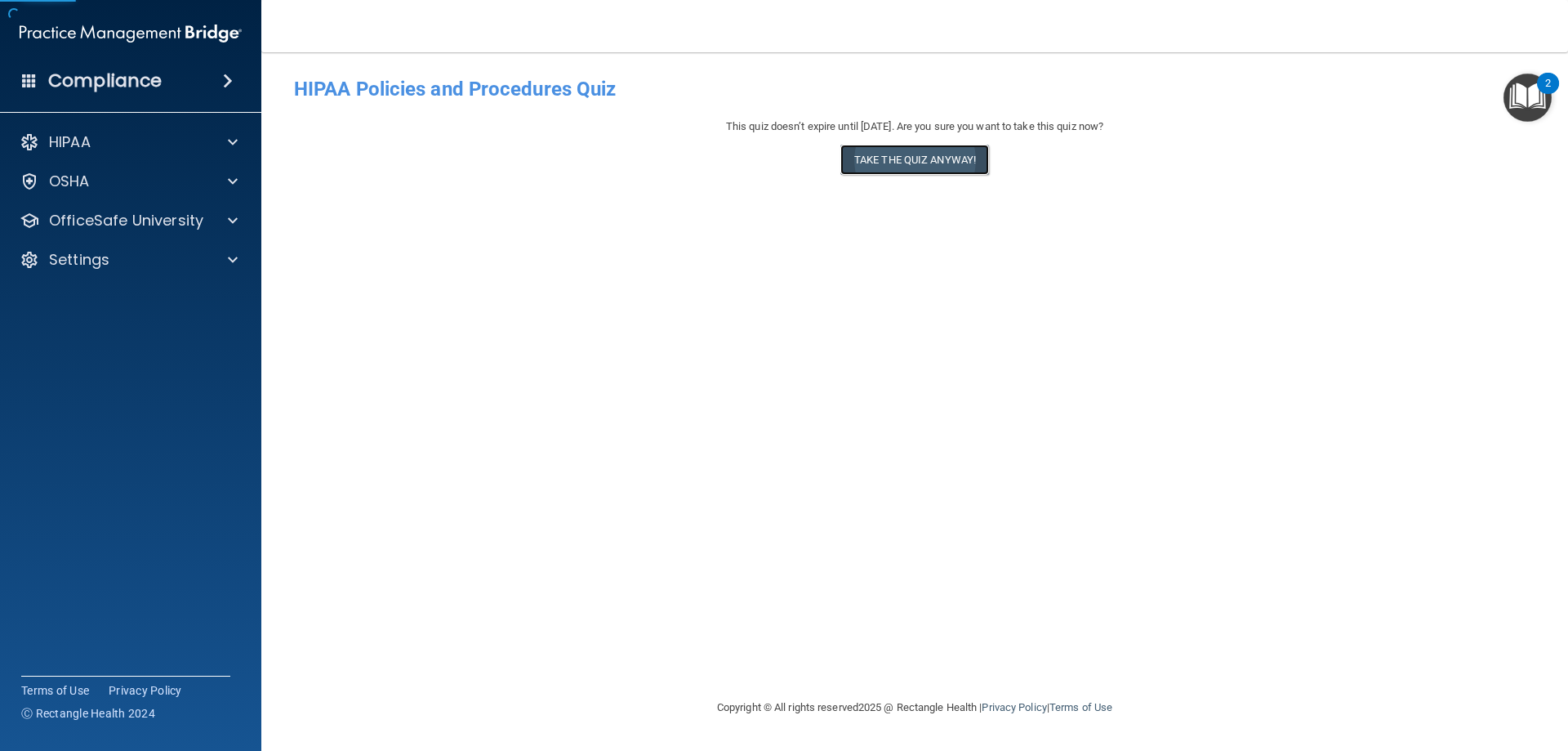
click at [890, 153] on button "Take the quiz anyway!" at bounding box center [915, 160] width 149 height 31
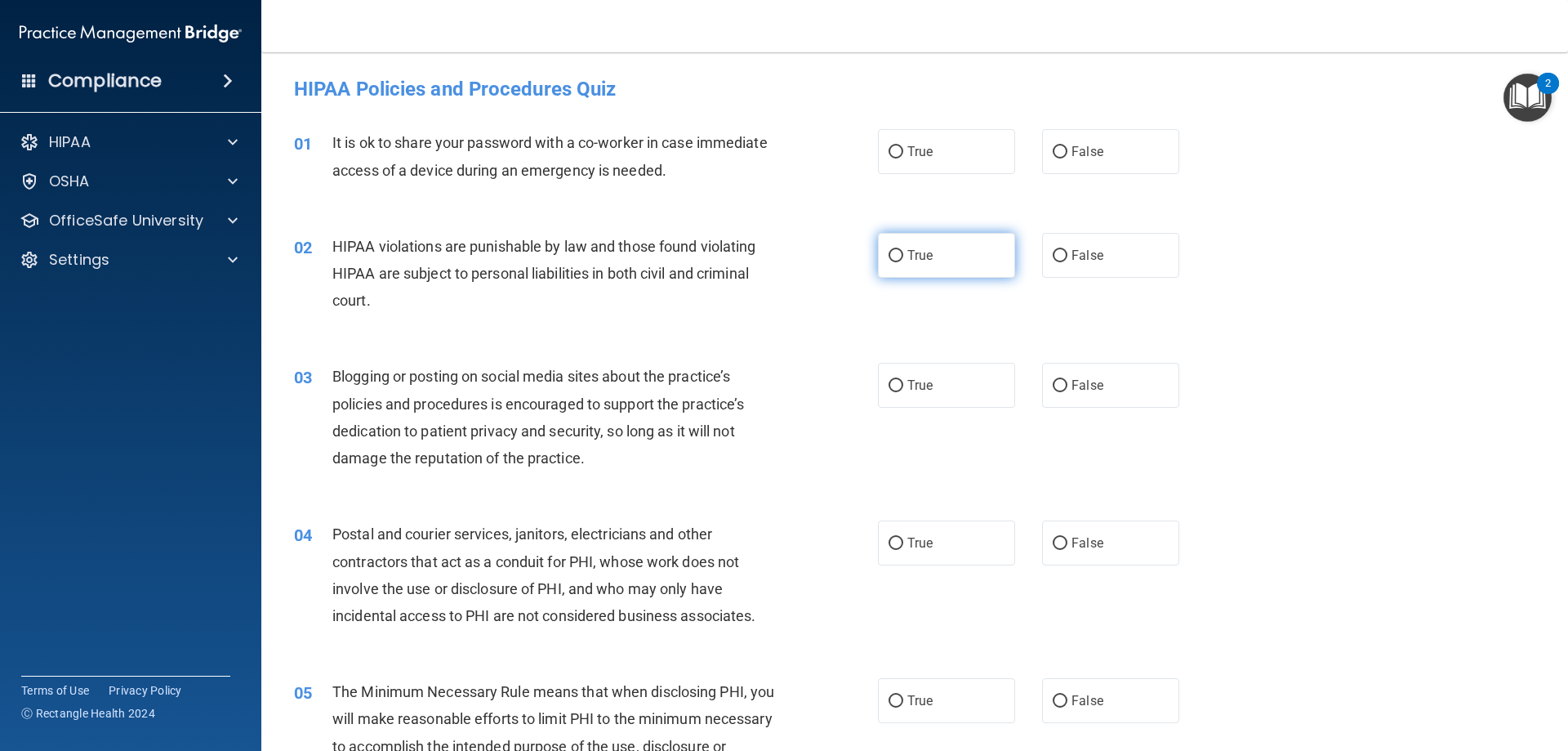
drag, startPoint x: 1090, startPoint y: 153, endPoint x: 944, endPoint y: 235, distance: 167.5
click at [1088, 156] on span "False" at bounding box center [1087, 151] width 32 height 15
click at [1068, 156] on input "False" at bounding box center [1060, 152] width 14 height 13
radio input "true"
drag, startPoint x: 932, startPoint y: 251, endPoint x: 987, endPoint y: 305, distance: 77.1
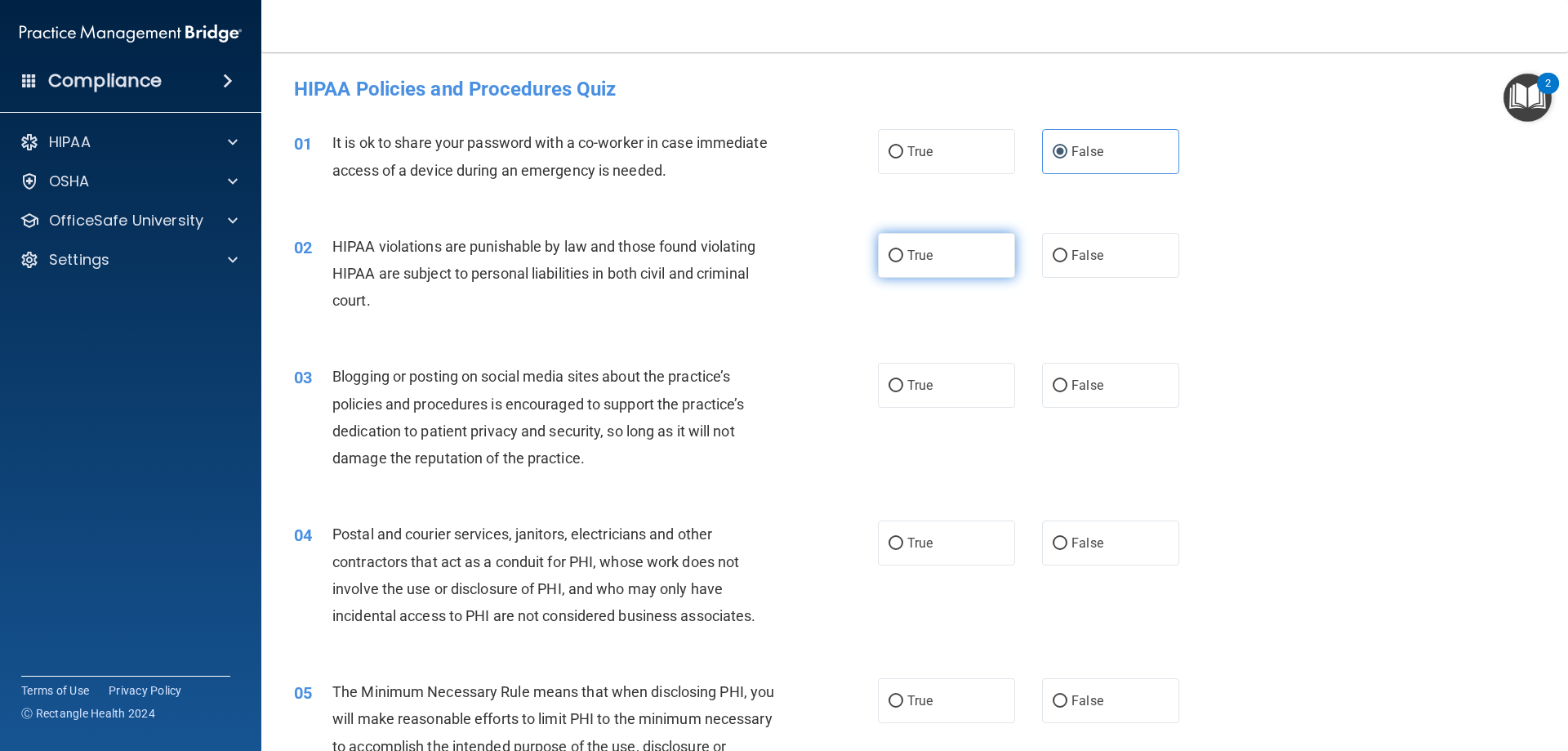
click at [932, 252] on label "True" at bounding box center [946, 255] width 137 height 45
click at [903, 252] on input "True" at bounding box center [896, 256] width 14 height 13
radio input "true"
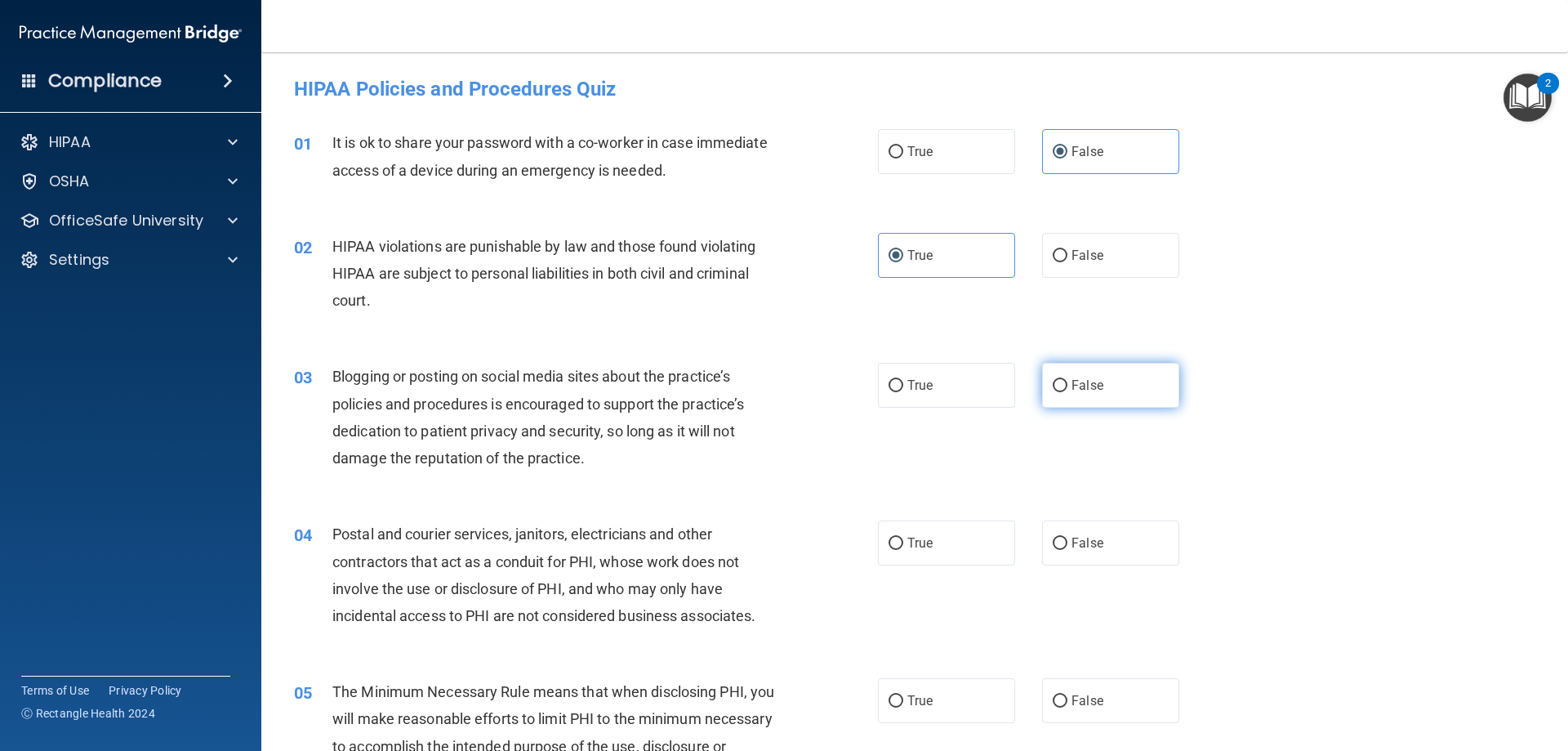
click at [1071, 389] on span "False" at bounding box center [1087, 385] width 32 height 15
click at [1067, 389] on input "False" at bounding box center [1060, 386] width 14 height 13
radio input "true"
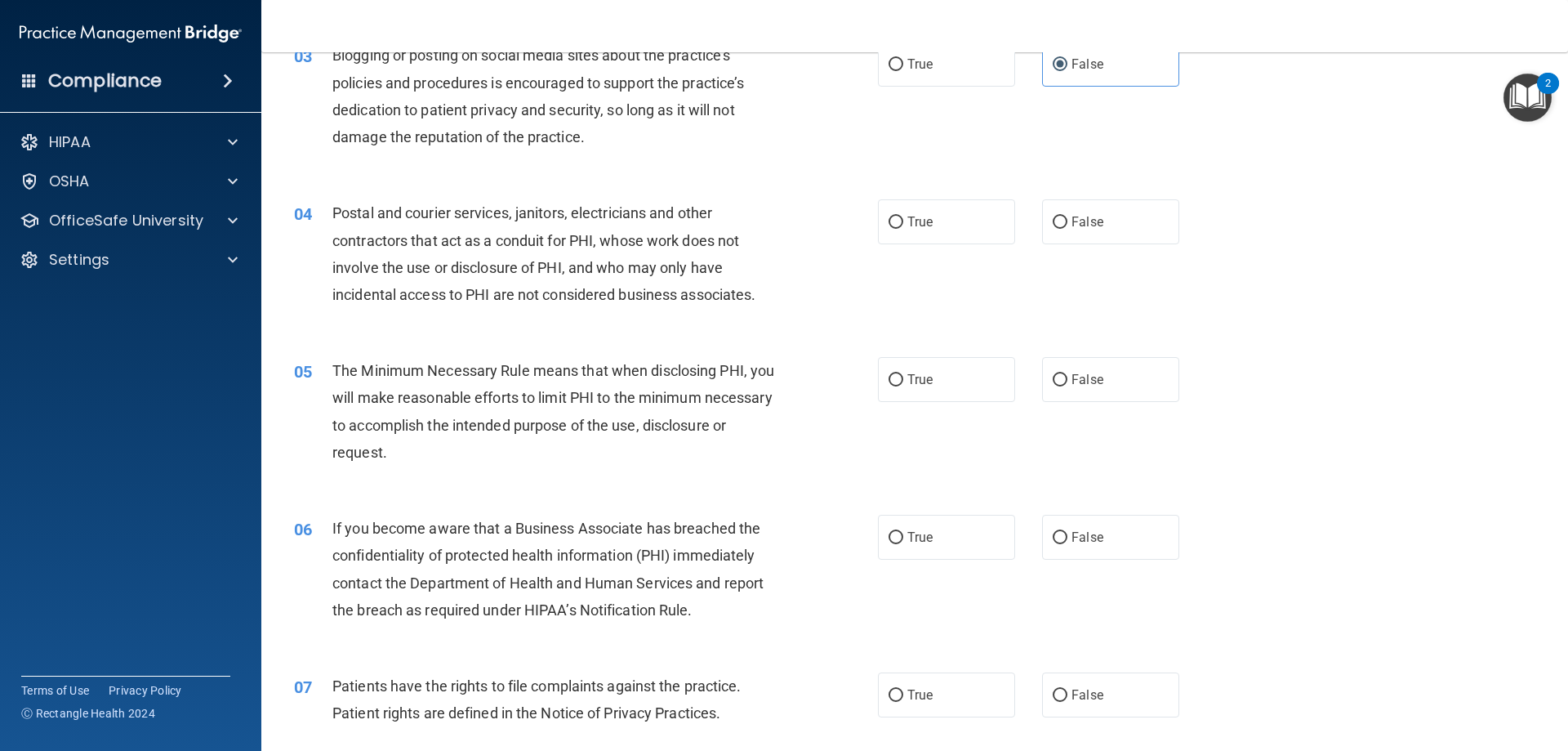
scroll to position [327, 0]
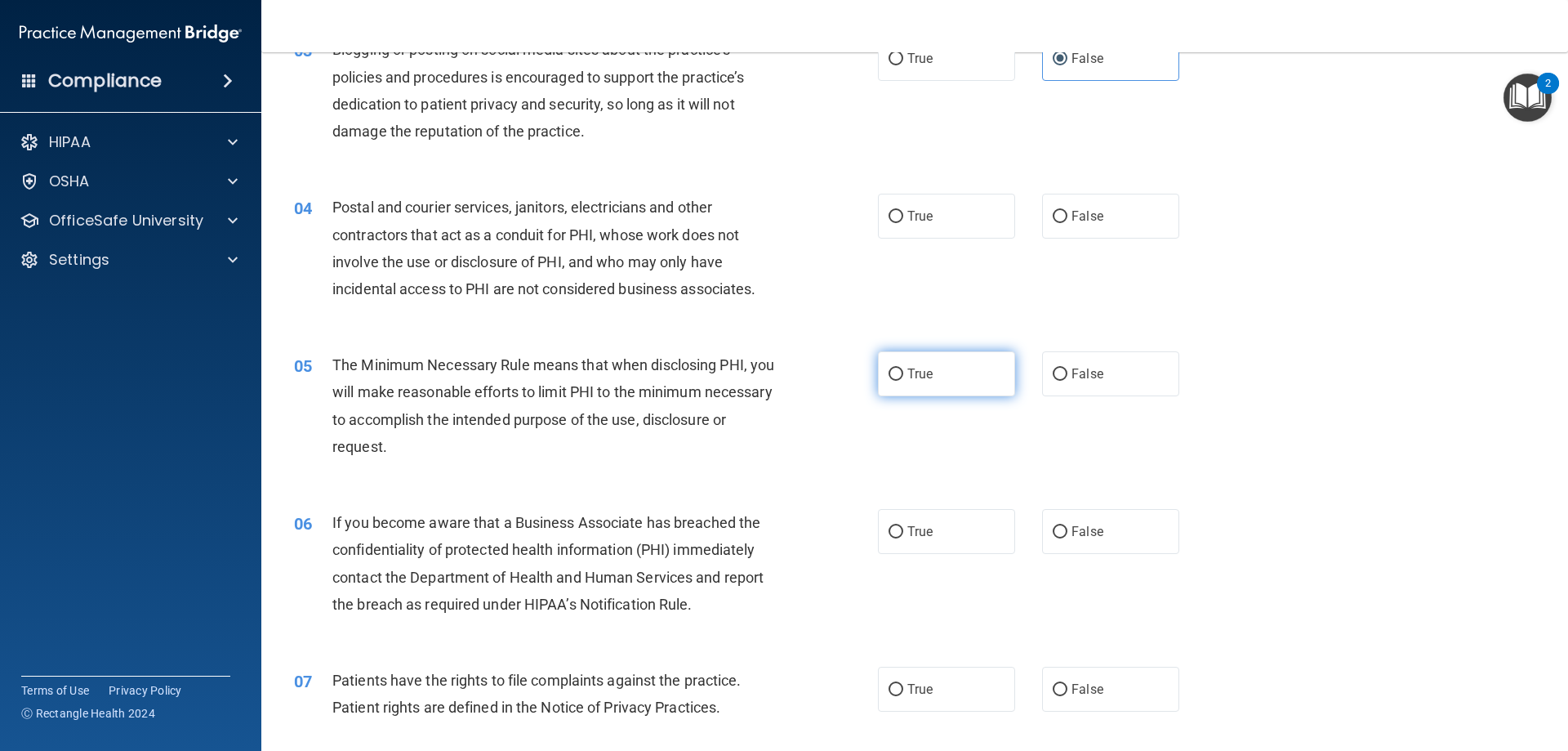
drag, startPoint x: 953, startPoint y: 373, endPoint x: 971, endPoint y: 463, distance: 91.8
click at [953, 374] on label "True" at bounding box center [946, 374] width 137 height 45
click at [903, 374] on input "True" at bounding box center [896, 375] width 14 height 13
radio input "true"
click at [935, 223] on label "True" at bounding box center [946, 216] width 137 height 45
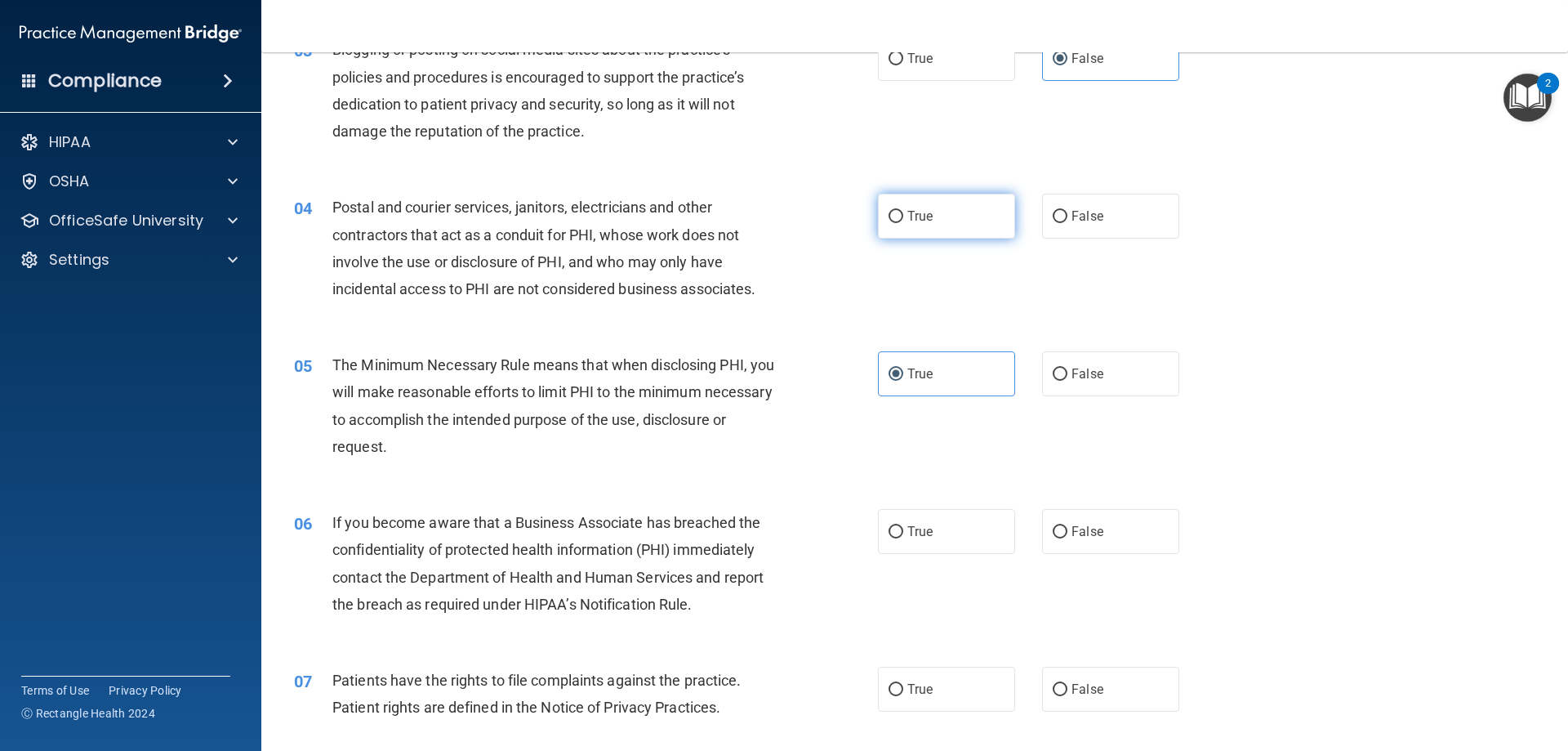
click at [903, 223] on input "True" at bounding box center [896, 217] width 14 height 13
radio input "true"
click at [1106, 537] on label "False" at bounding box center [1111, 532] width 137 height 45
click at [1068, 537] on input "False" at bounding box center [1060, 533] width 14 height 13
radio input "true"
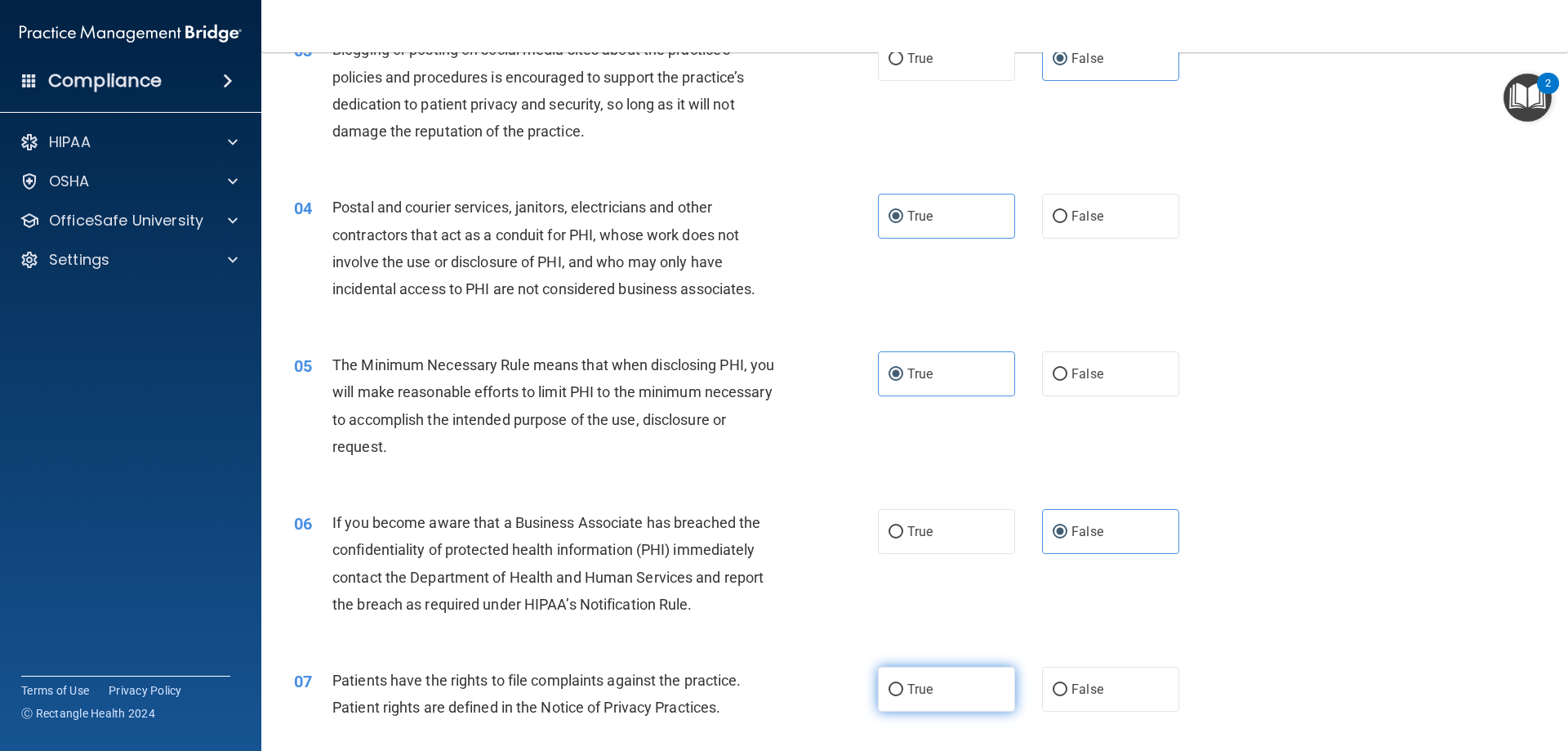
click at [937, 690] on label "True" at bounding box center [946, 690] width 137 height 45
click at [903, 690] on input "True" at bounding box center [896, 691] width 14 height 13
radio input "true"
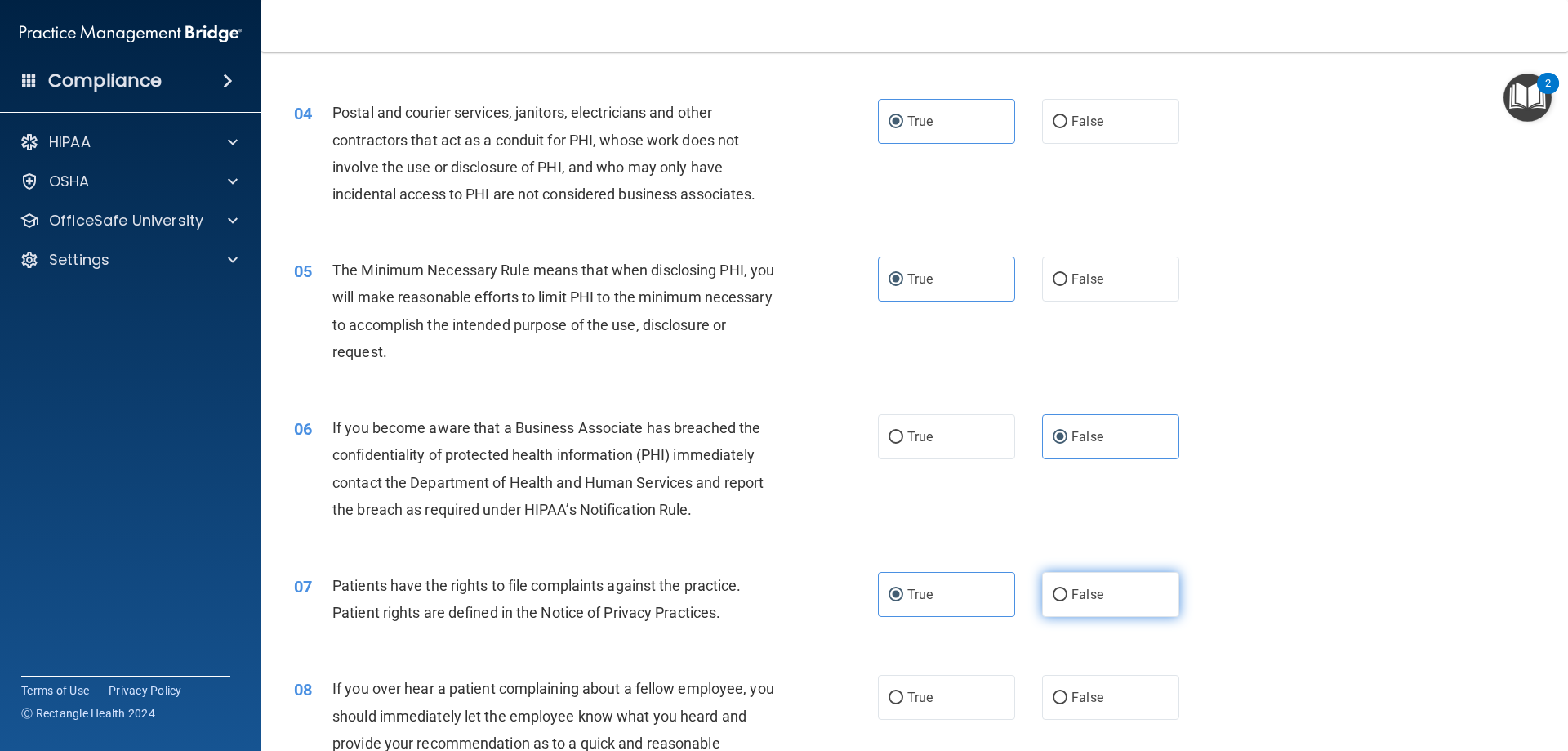
scroll to position [654, 0]
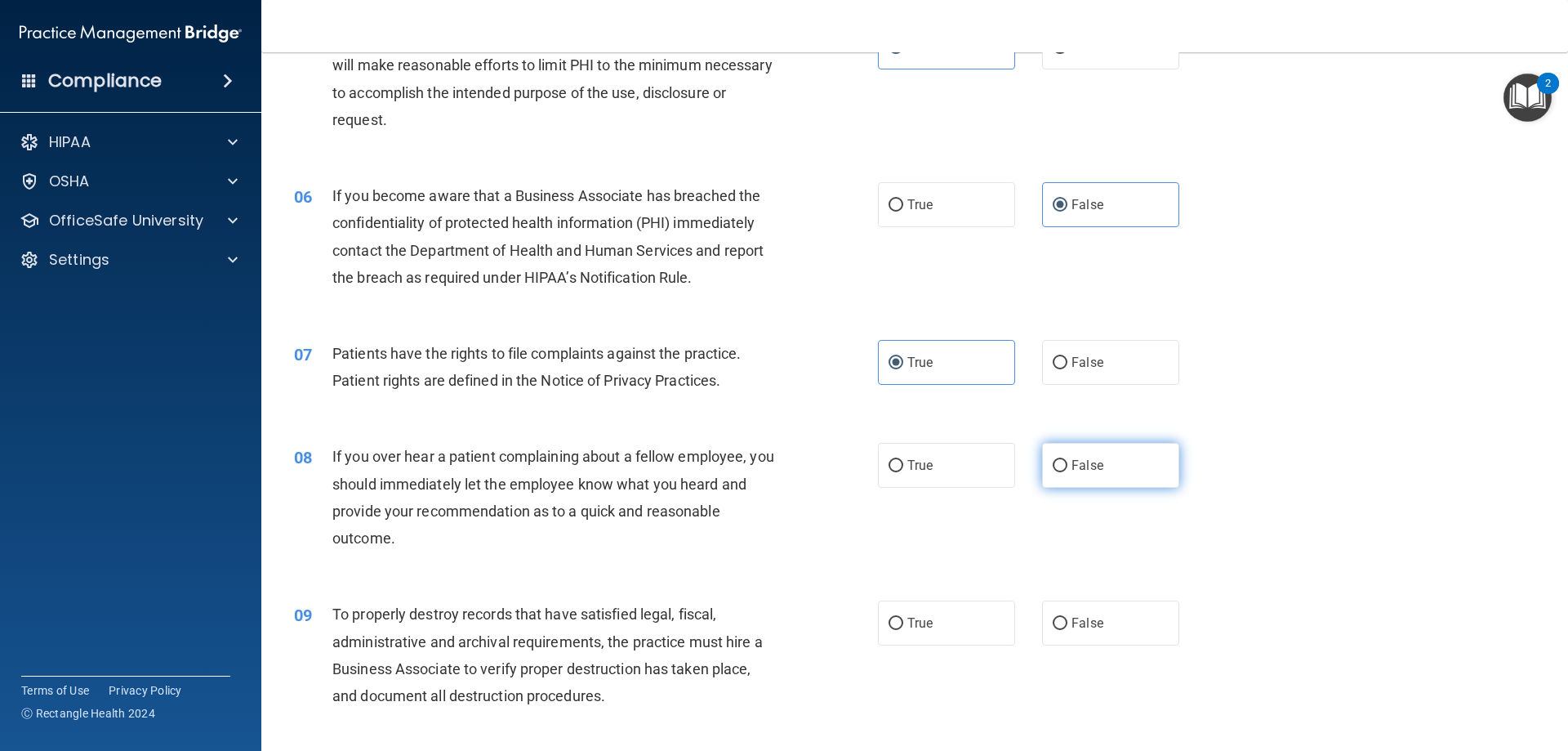
click at [1080, 473] on label "False" at bounding box center [1111, 465] width 137 height 45
click at [1068, 472] on input "False" at bounding box center [1060, 466] width 14 height 13
radio input "true"
click at [1079, 605] on label "False" at bounding box center [1111, 623] width 137 height 45
click at [1068, 618] on input "False" at bounding box center [1060, 624] width 14 height 13
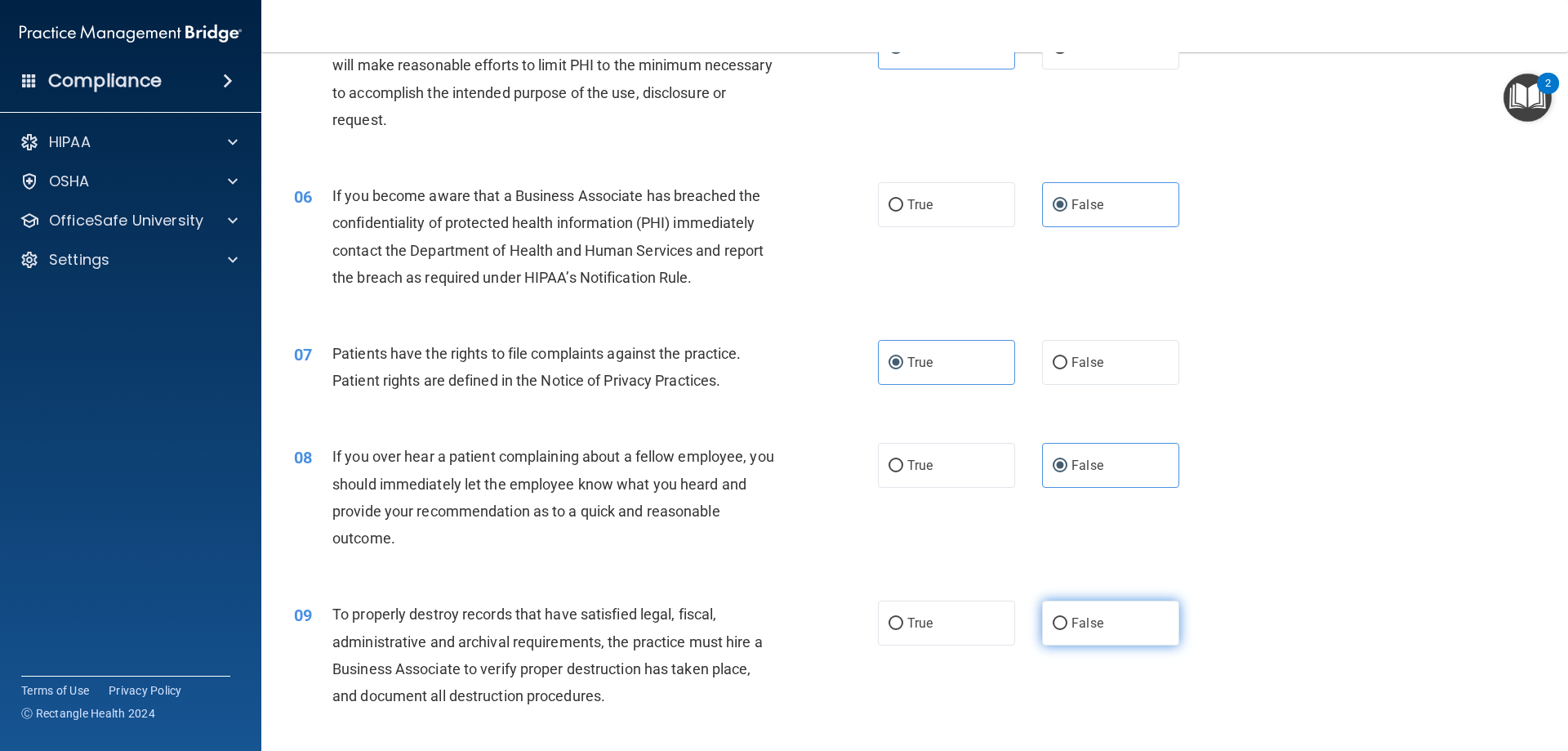
radio input "true"
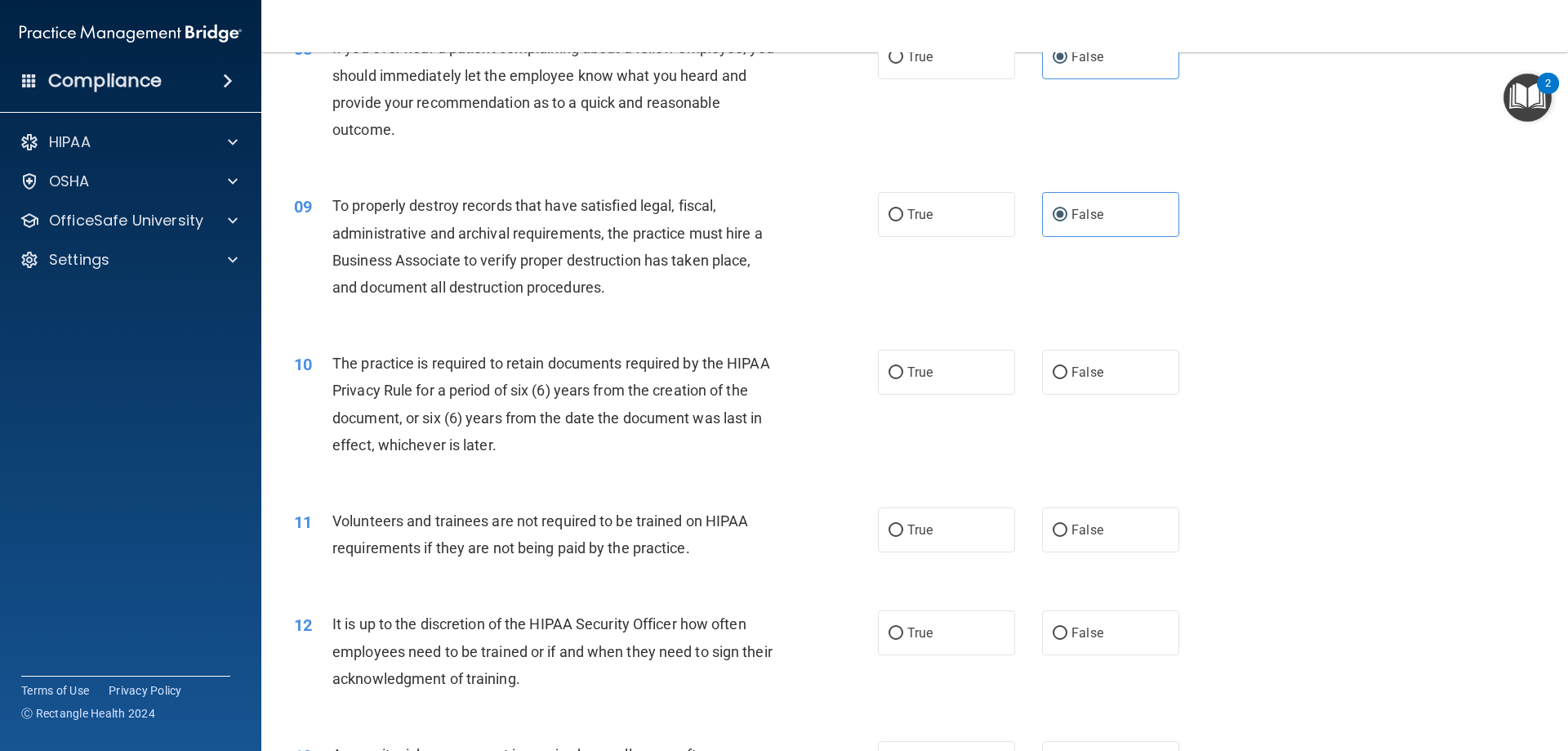
scroll to position [1144, 0]
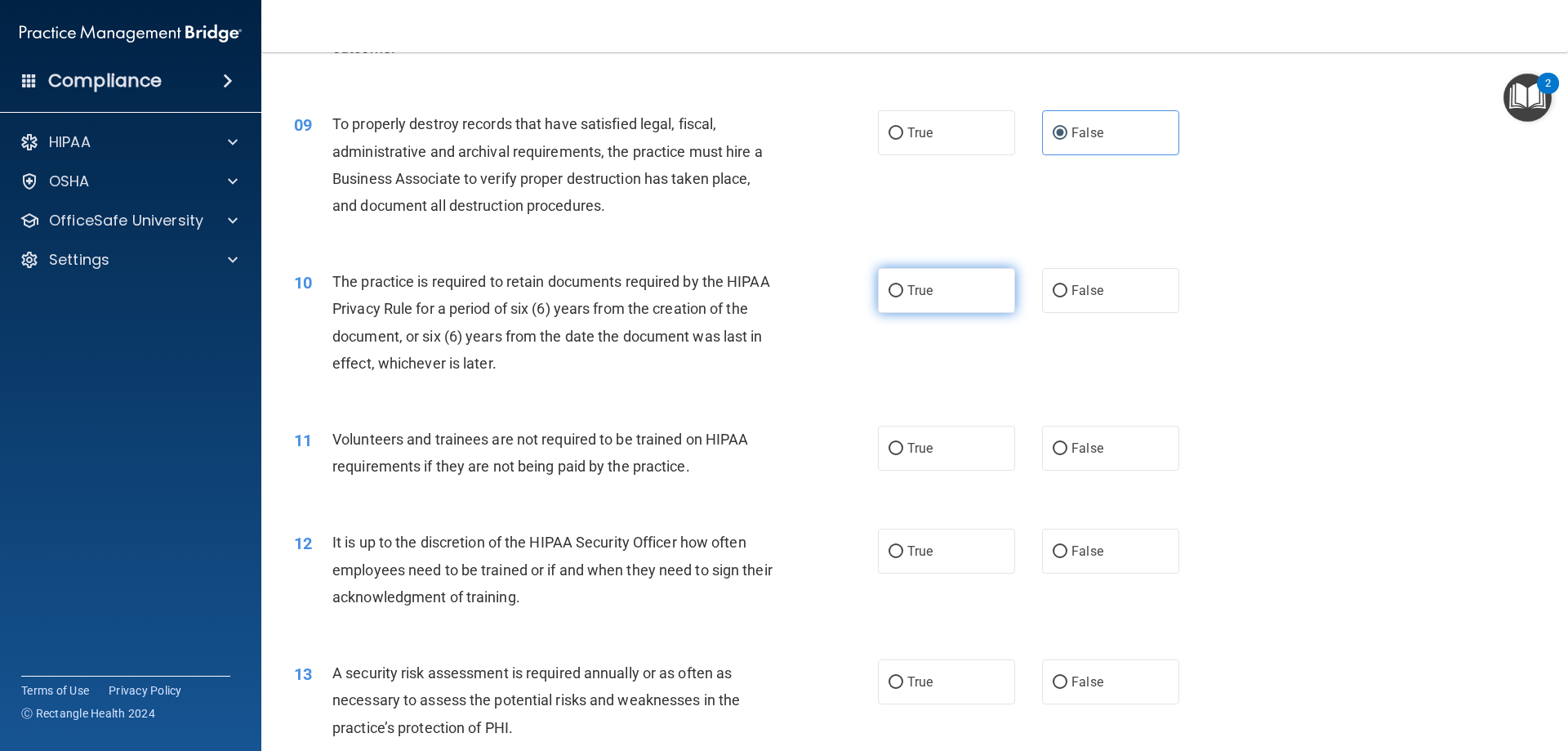
click at [911, 292] on span "True" at bounding box center [920, 290] width 25 height 15
click at [903, 292] on input "True" at bounding box center [896, 291] width 14 height 13
radio input "true"
click at [1053, 443] on input "False" at bounding box center [1060, 449] width 14 height 13
radio input "true"
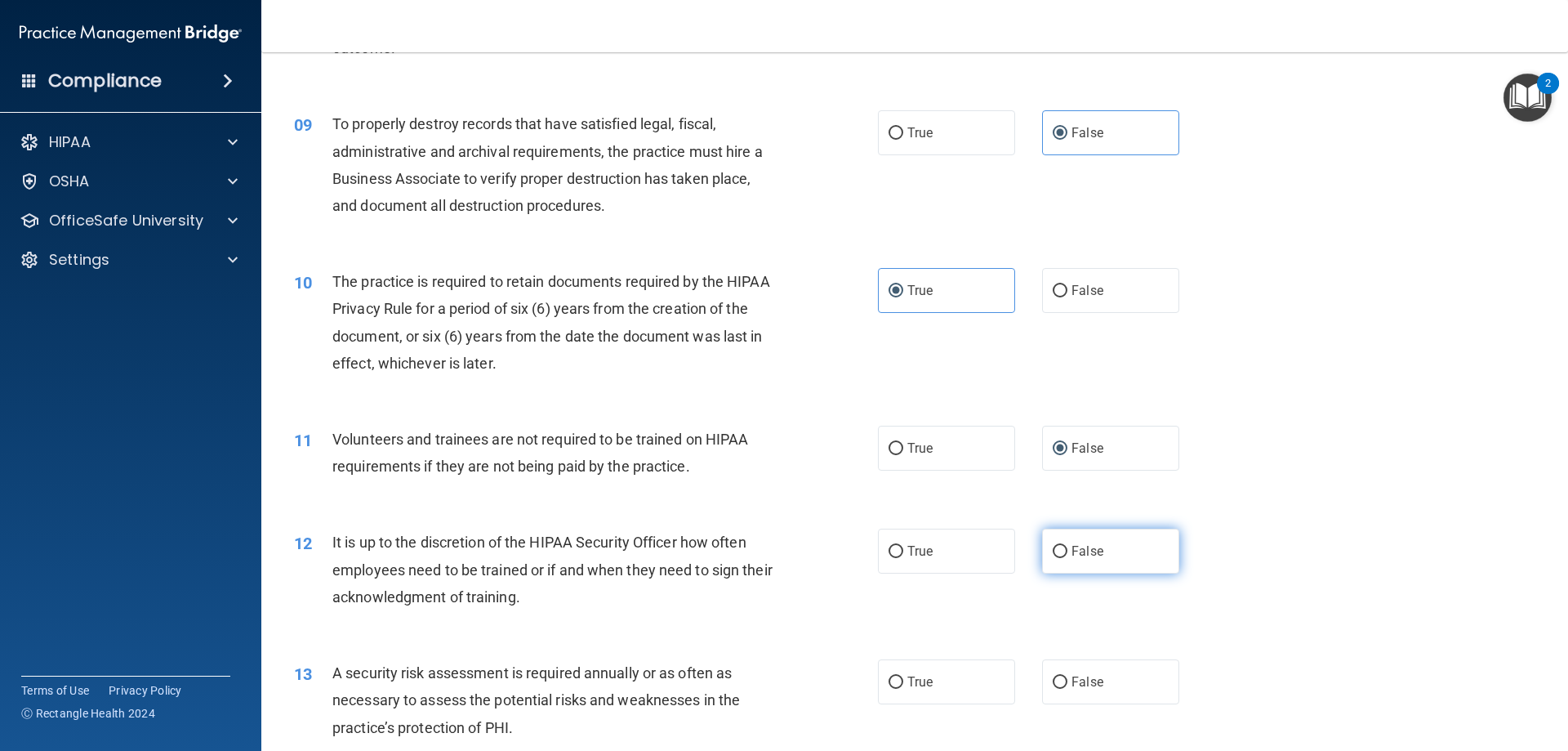
click at [1076, 563] on label "False" at bounding box center [1111, 551] width 137 height 45
click at [1068, 558] on input "False" at bounding box center [1060, 552] width 14 height 13
radio input "true"
click at [958, 666] on label "True" at bounding box center [946, 682] width 137 height 45
click at [903, 677] on input "True" at bounding box center [896, 683] width 14 height 13
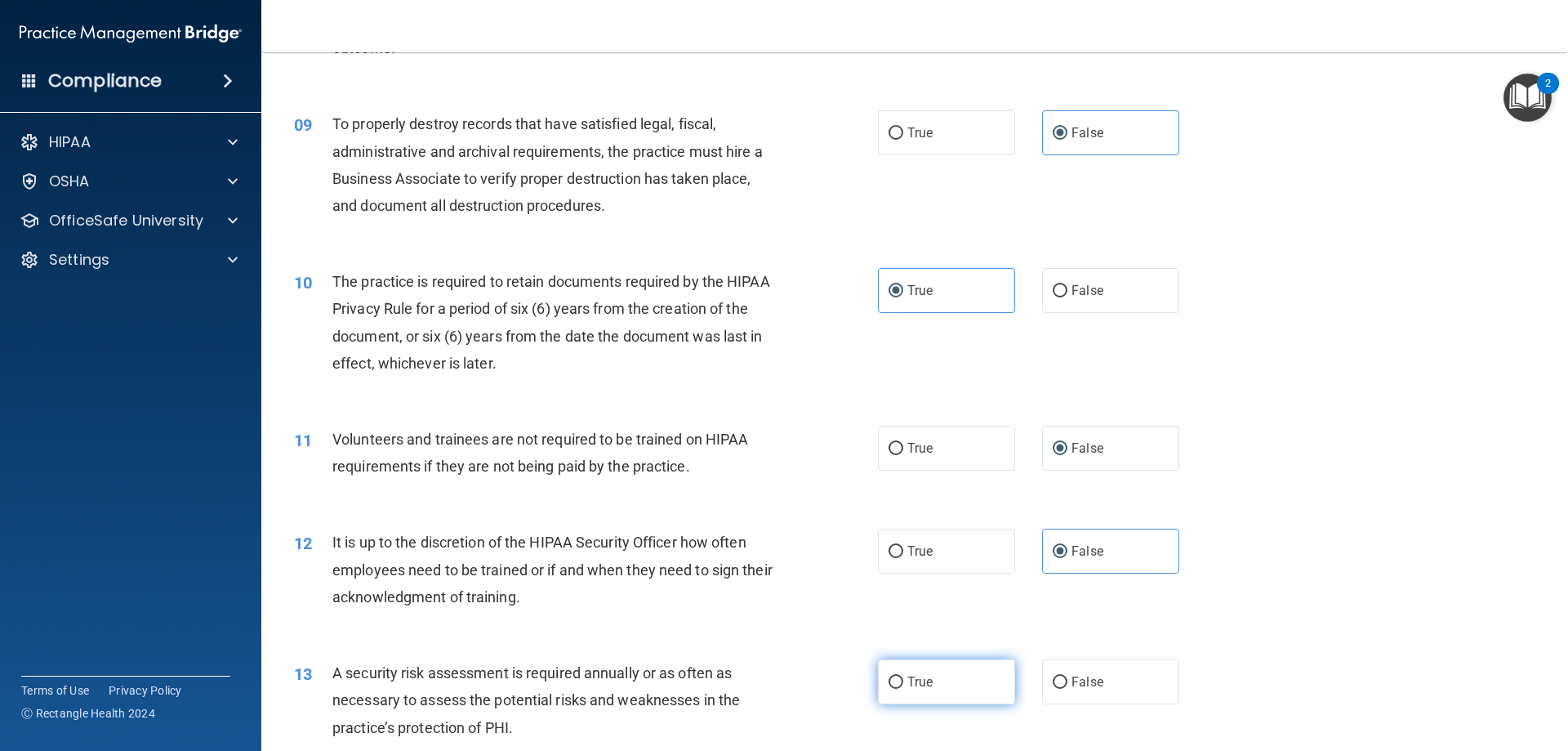
radio input "true"
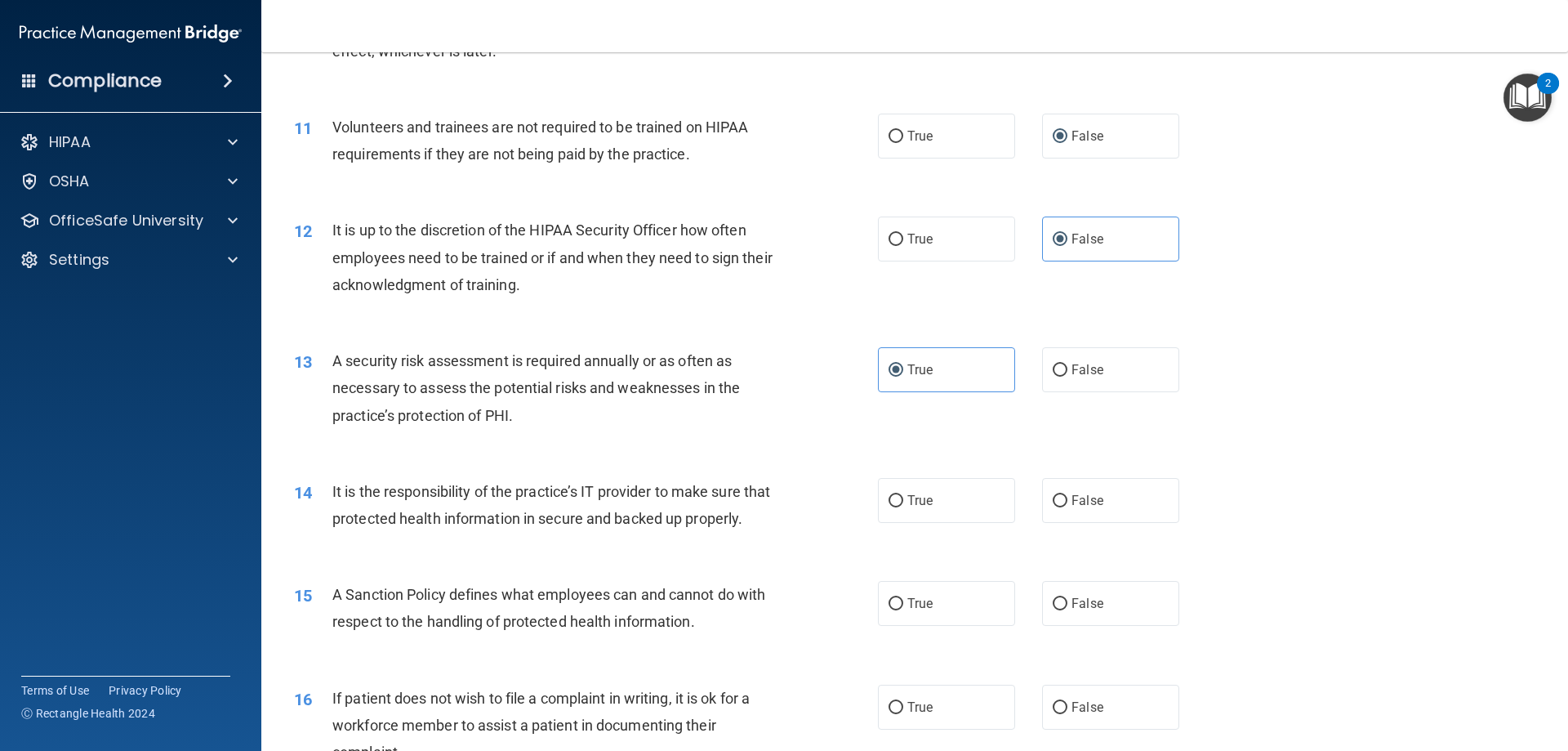
scroll to position [1471, 0]
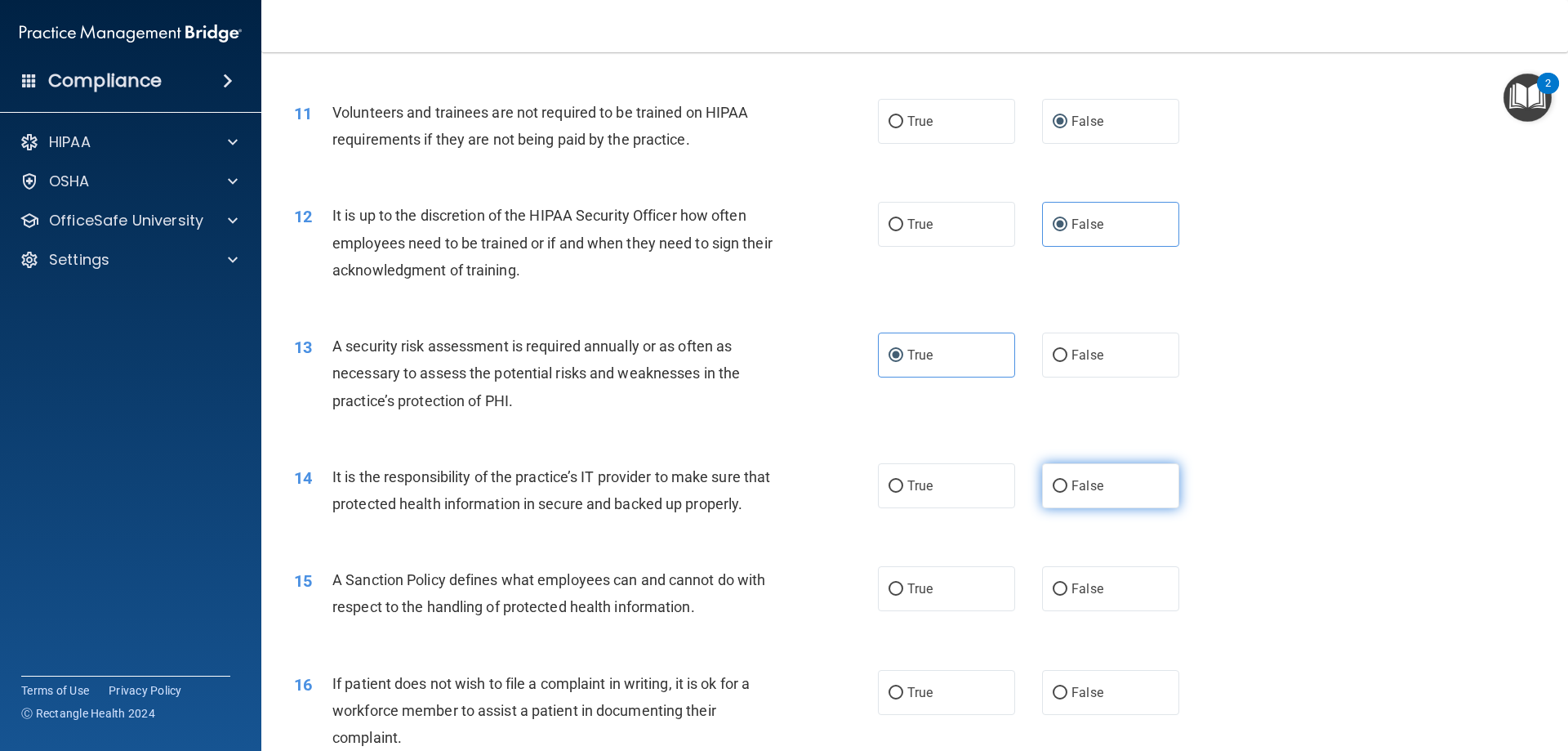
click at [1087, 490] on span "False" at bounding box center [1087, 485] width 32 height 15
click at [1068, 490] on input "False" at bounding box center [1060, 487] width 14 height 13
radio input "true"
click at [1090, 597] on span "False" at bounding box center [1087, 588] width 32 height 15
click at [1068, 596] on input "False" at bounding box center [1060, 590] width 14 height 13
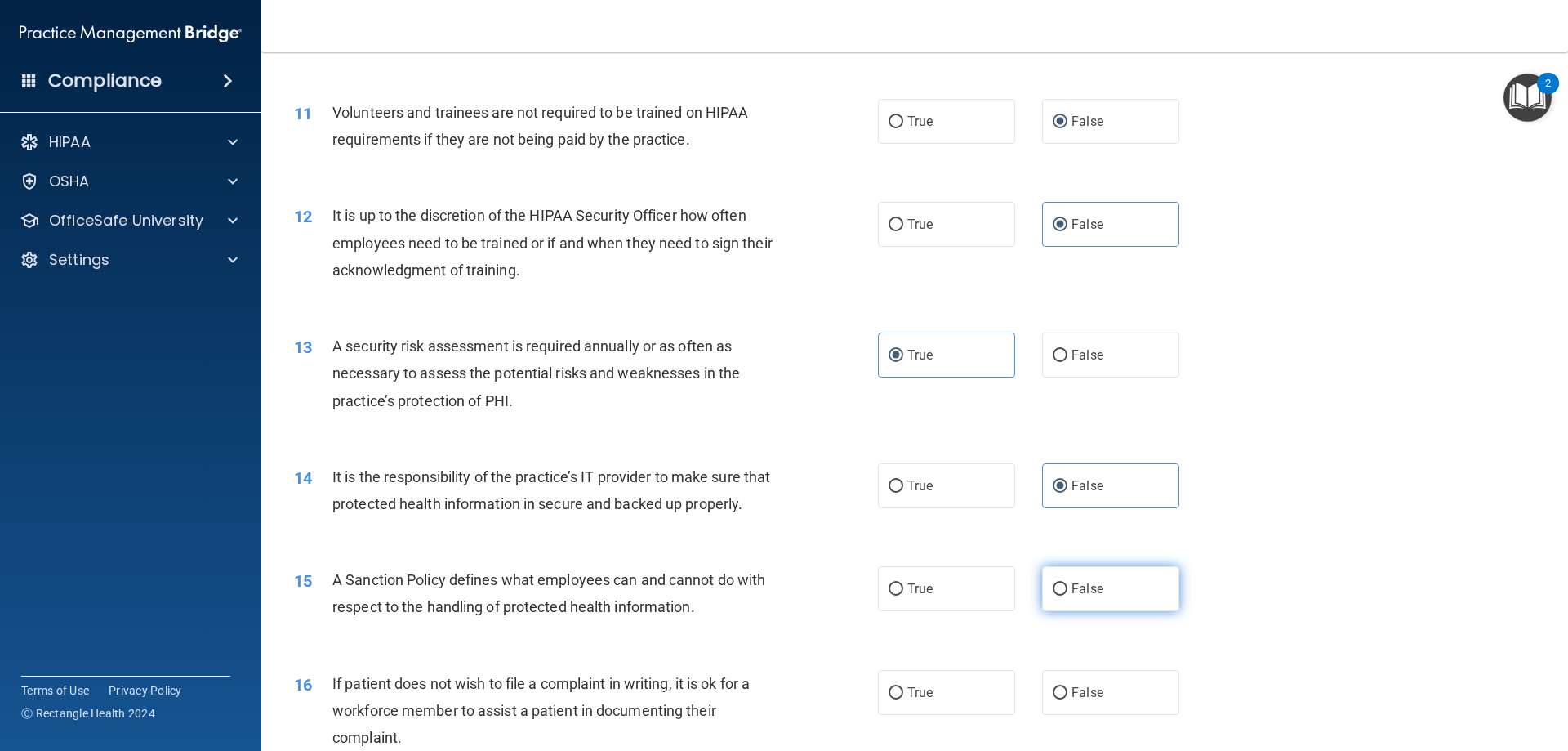
radio input "true"
click at [966, 712] on label "True" at bounding box center [946, 692] width 137 height 45
click at [903, 700] on input "True" at bounding box center [896, 693] width 14 height 13
radio input "true"
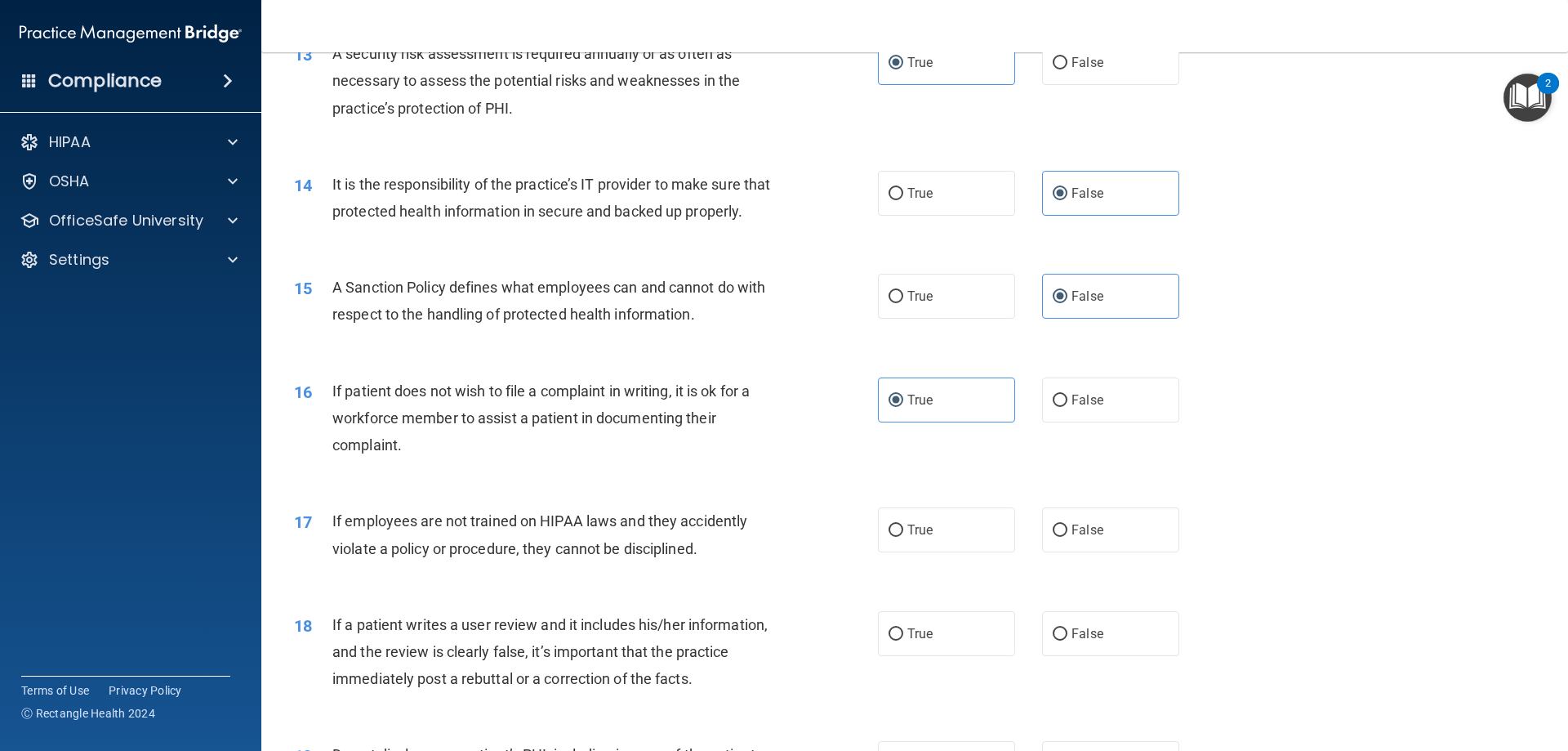
scroll to position [1880, 0]
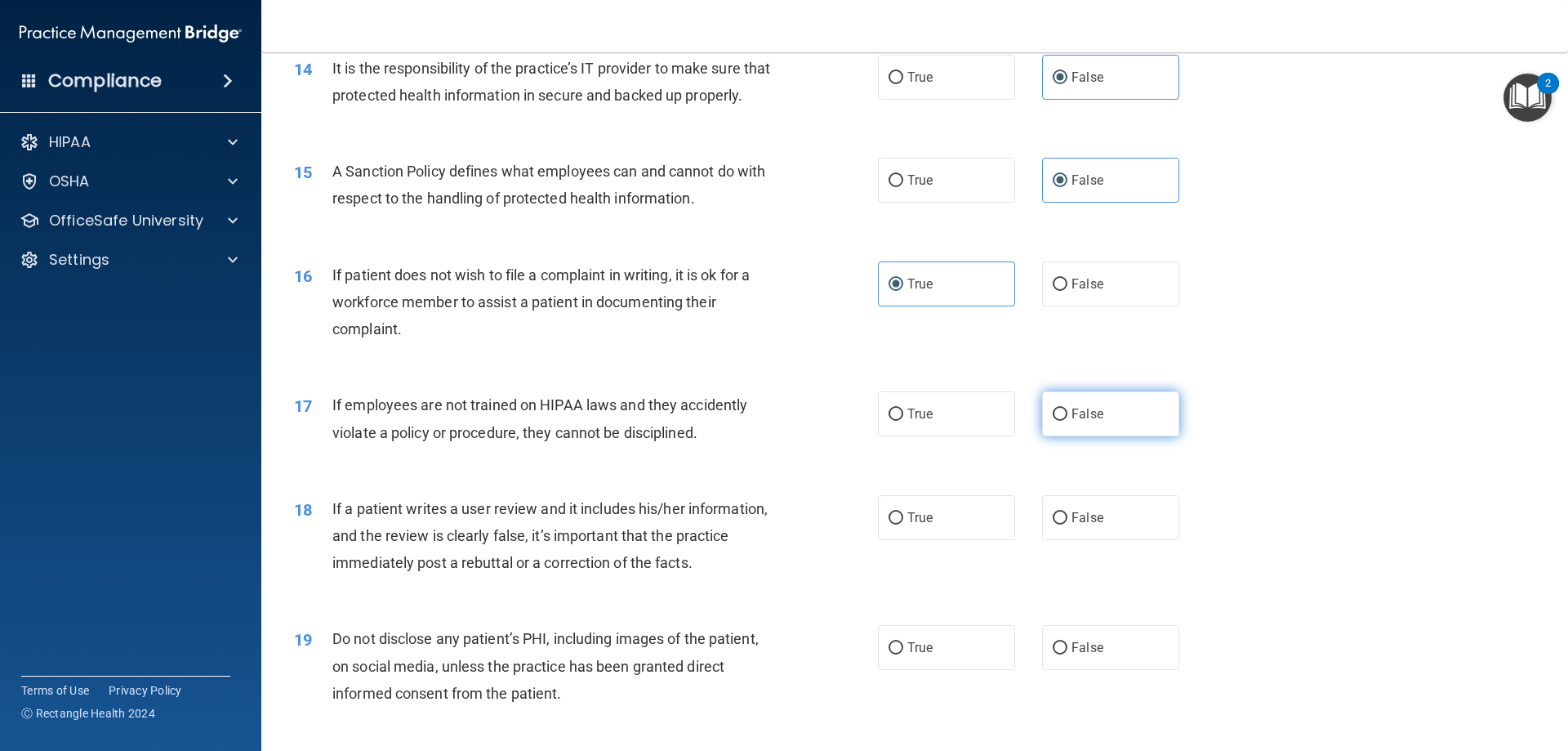
click at [1094, 422] on span "False" at bounding box center [1087, 413] width 32 height 15
click at [1068, 421] on input "False" at bounding box center [1060, 415] width 14 height 13
radio input "true"
click at [1096, 538] on label "False" at bounding box center [1111, 517] width 137 height 45
click at [1068, 525] on input "False" at bounding box center [1060, 518] width 14 height 13
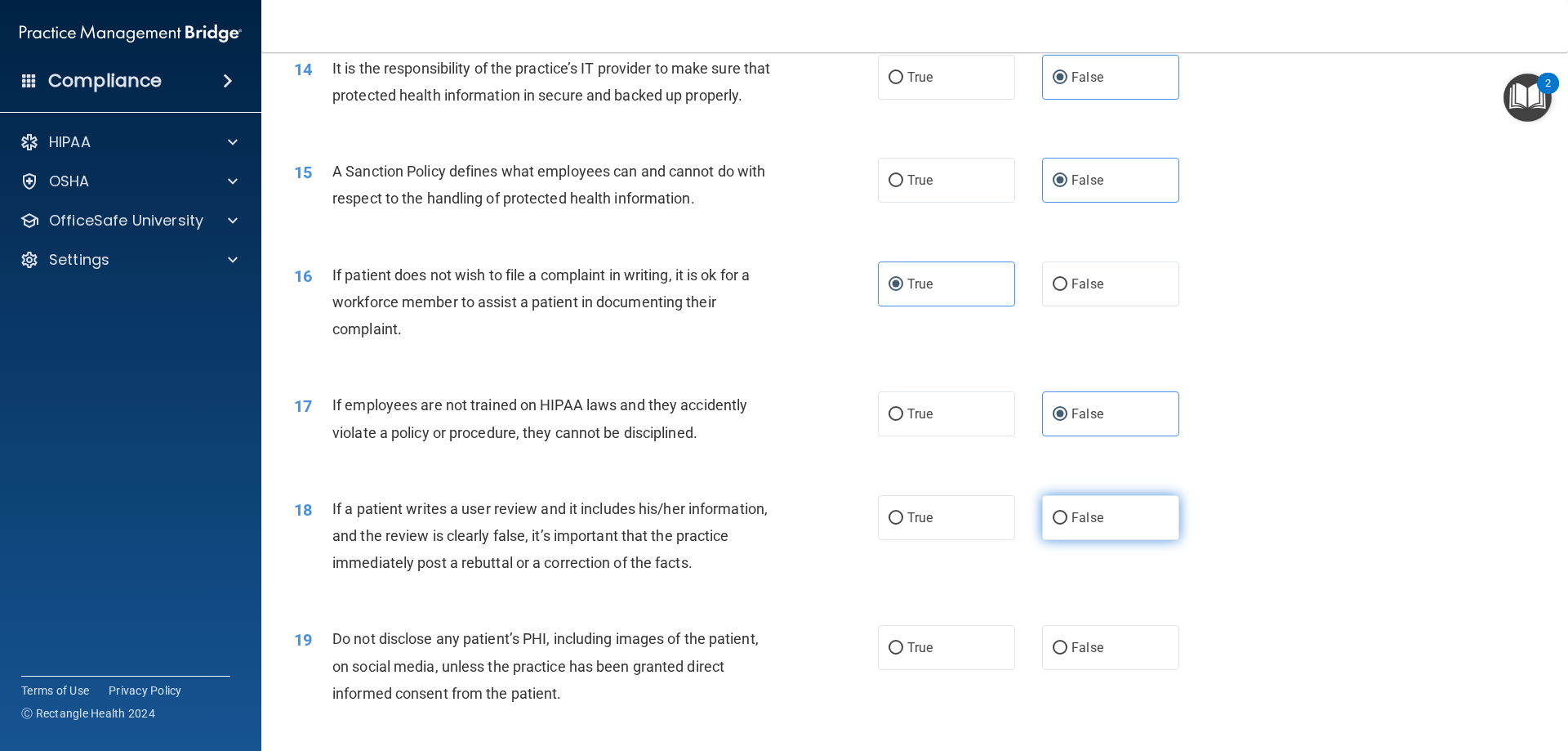
radio input "true"
click at [983, 668] on label "True" at bounding box center [946, 647] width 137 height 45
click at [903, 655] on input "True" at bounding box center [896, 648] width 14 height 13
radio input "true"
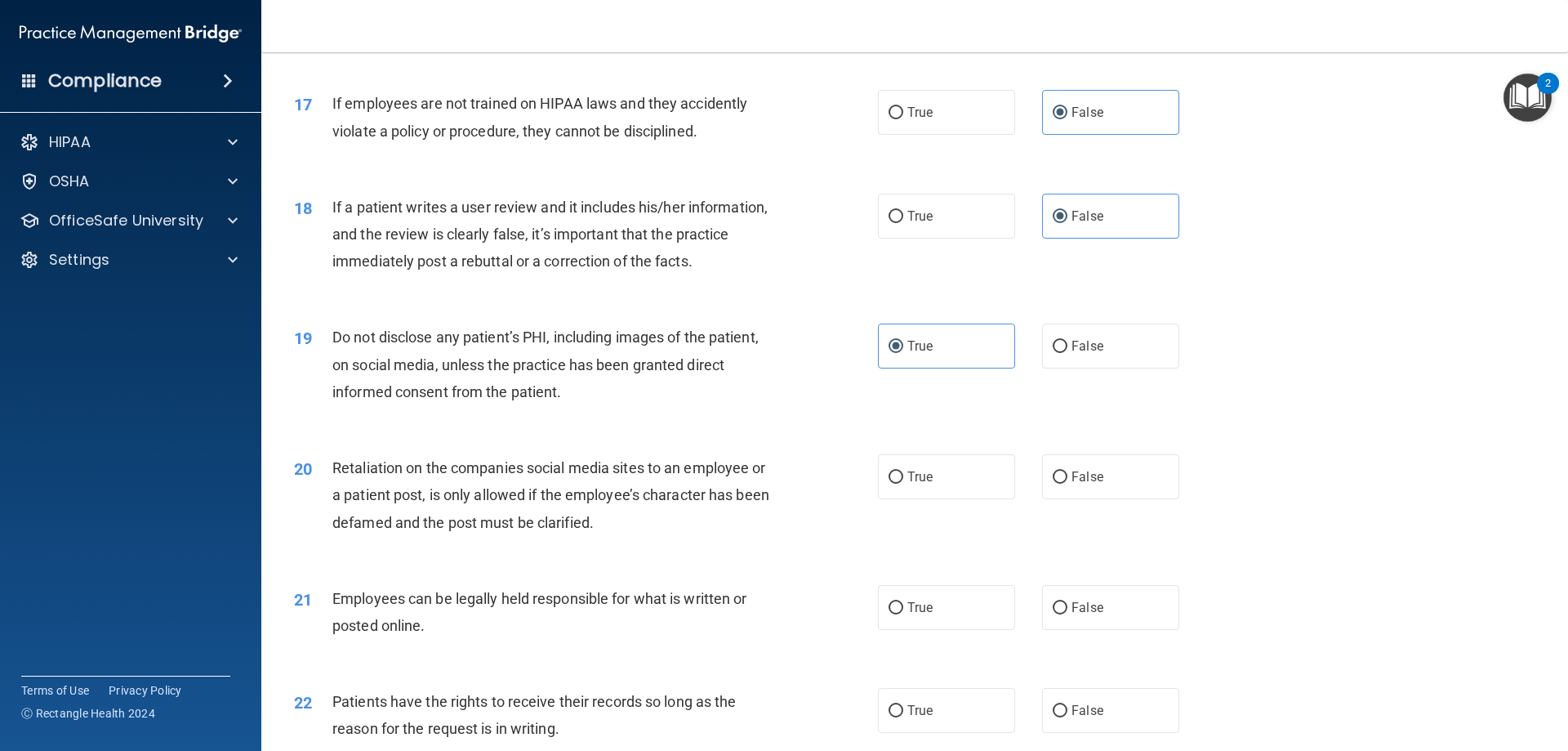
scroll to position [2206, 0]
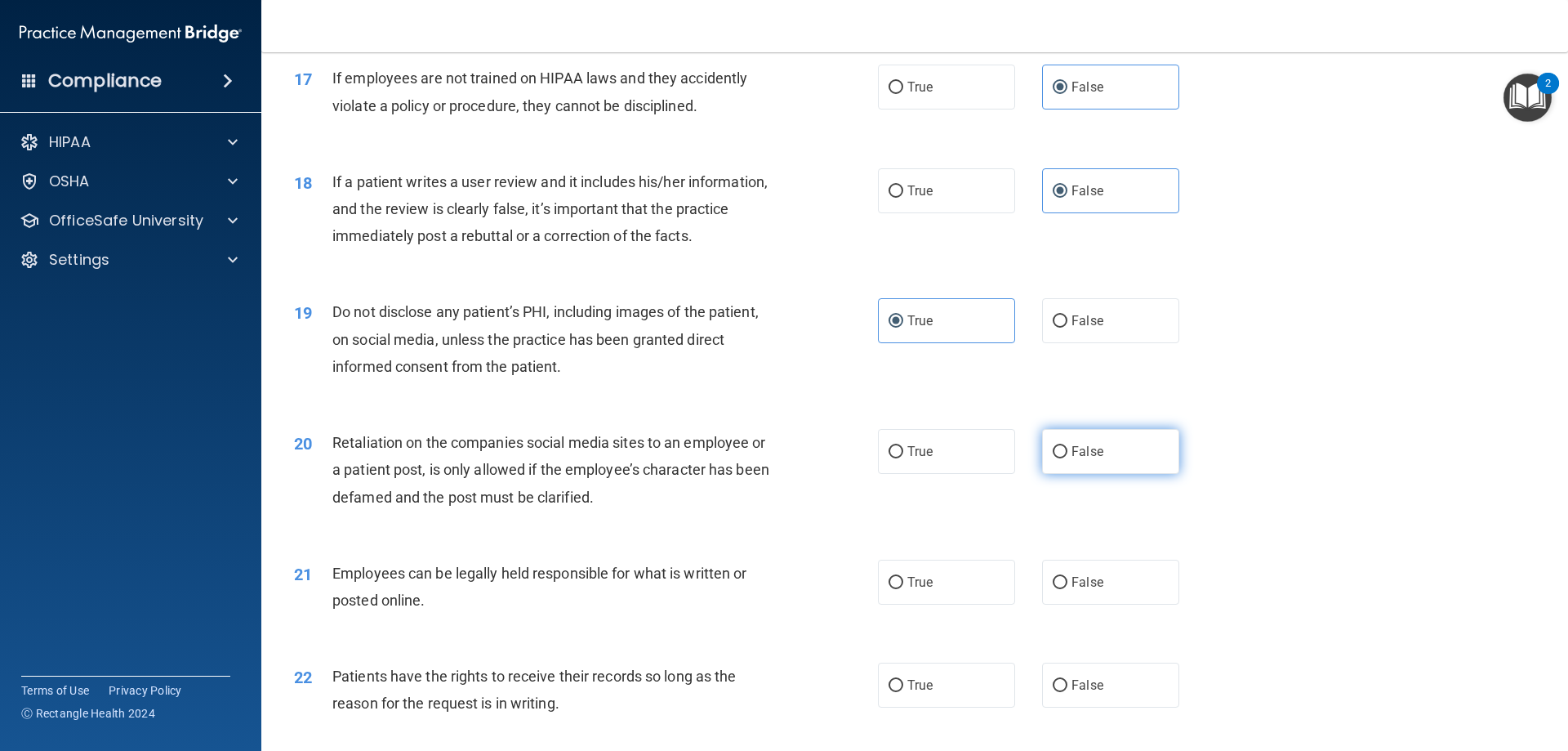
click at [1086, 474] on label "False" at bounding box center [1111, 452] width 137 height 45
click at [1068, 458] on input "False" at bounding box center [1060, 453] width 14 height 13
radio input "true"
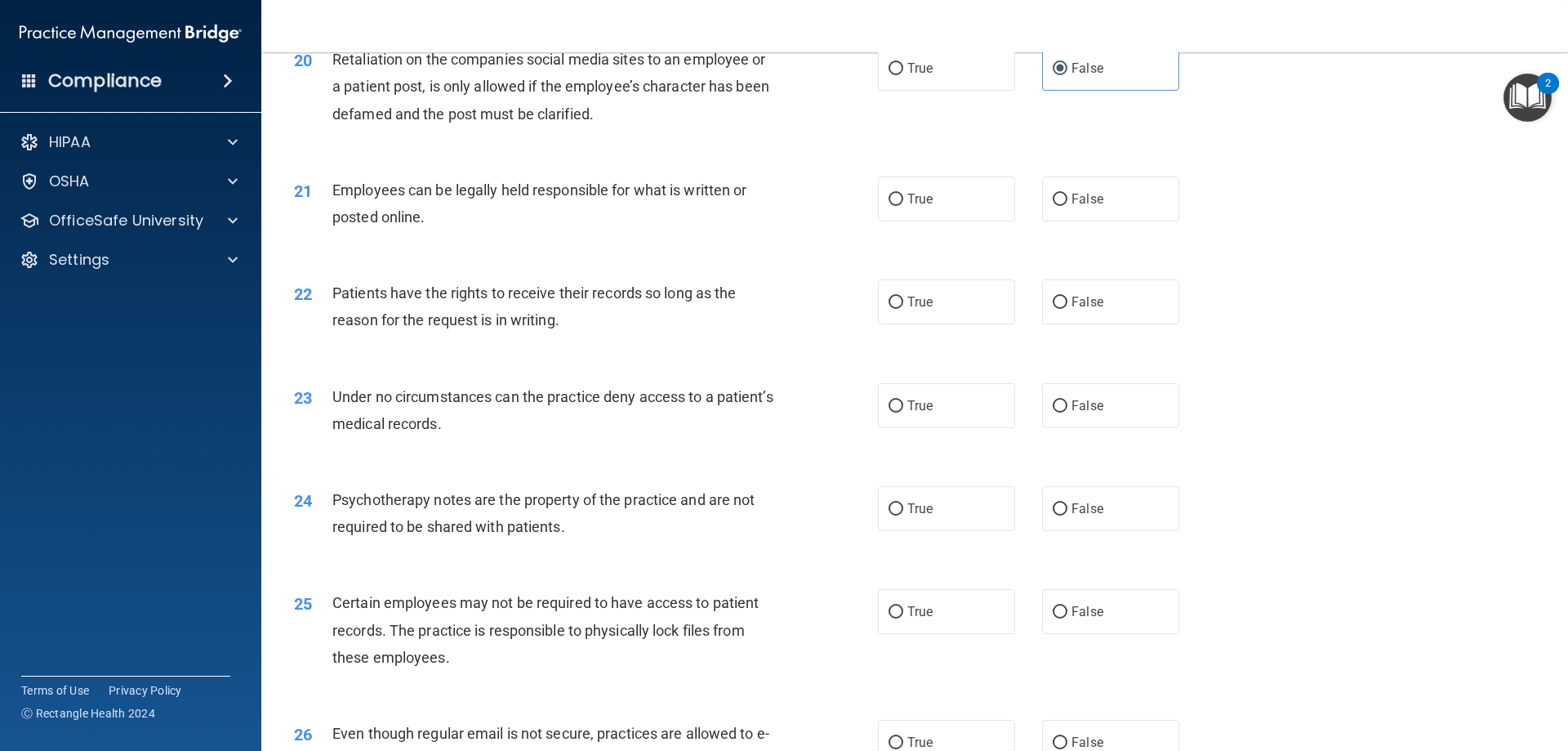
scroll to position [2615, 0]
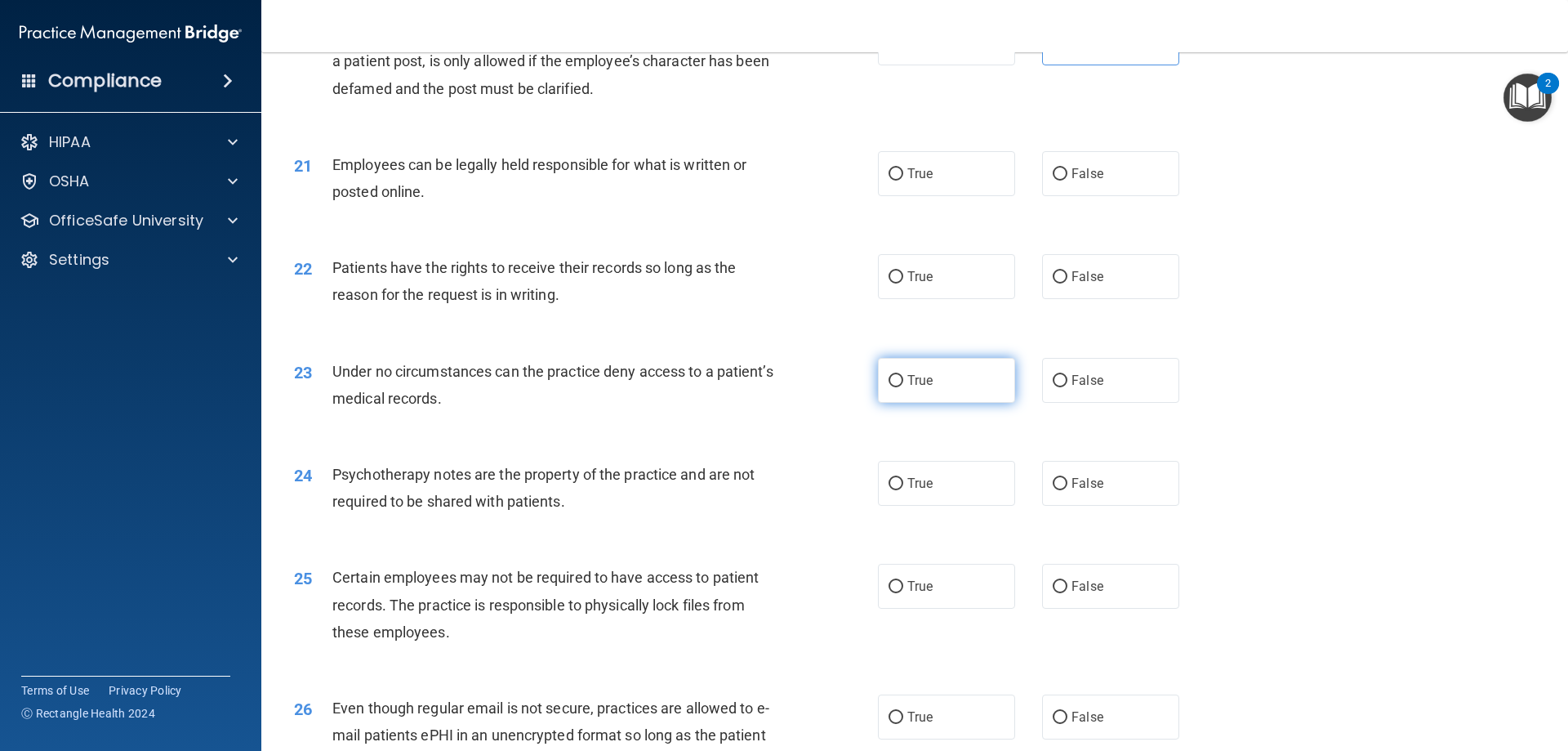
click at [948, 403] on label "True" at bounding box center [946, 380] width 137 height 45
click at [903, 388] on input "True" at bounding box center [896, 381] width 14 height 13
radio input "true"
click at [925, 179] on label "True" at bounding box center [946, 174] width 137 height 45
click at [903, 179] on input "True" at bounding box center [896, 175] width 14 height 13
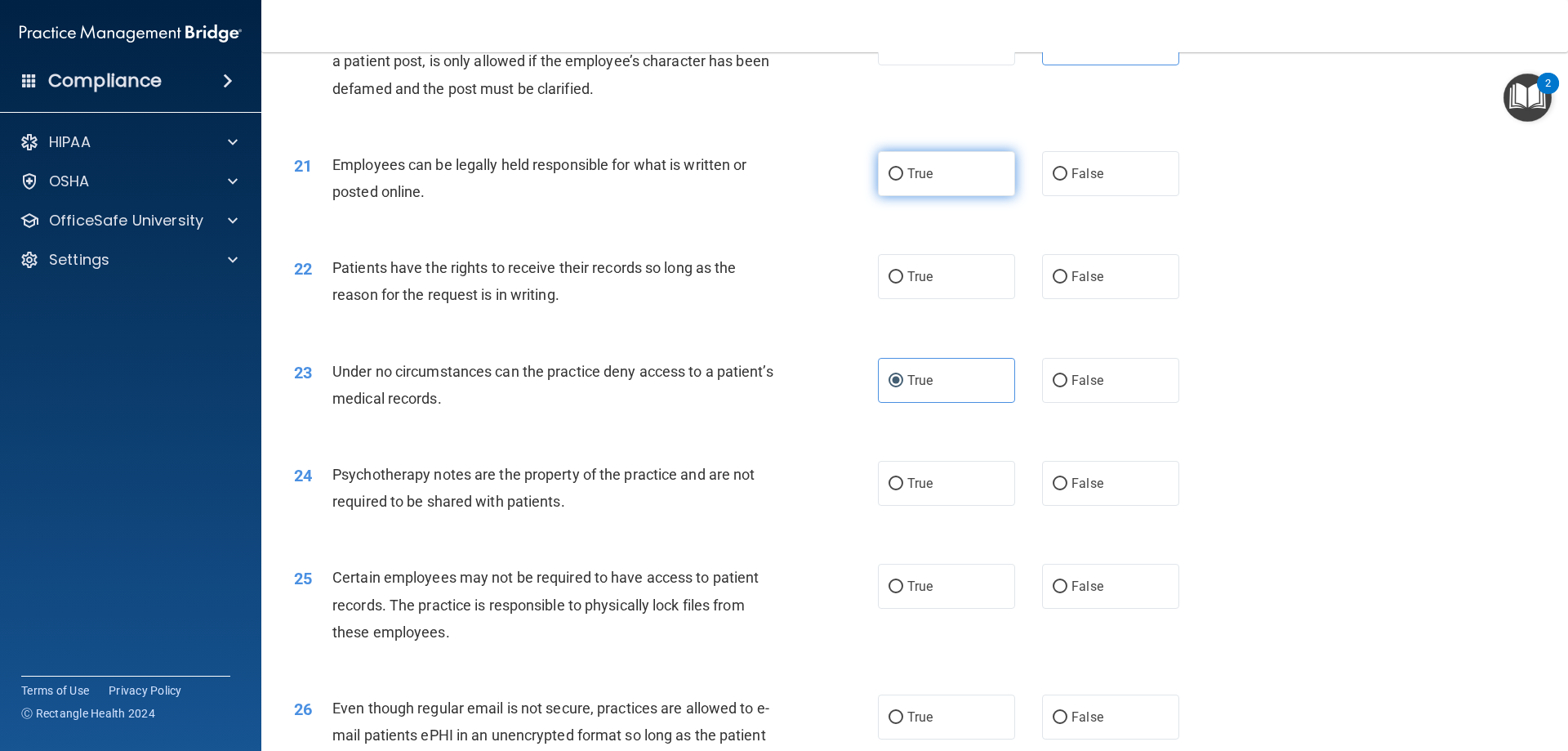
radio input "true"
click at [1093, 284] on span "False" at bounding box center [1087, 276] width 32 height 15
click at [1068, 284] on input "False" at bounding box center [1060, 278] width 14 height 13
radio input "true"
click at [1084, 389] on label "False" at bounding box center [1111, 380] width 137 height 45
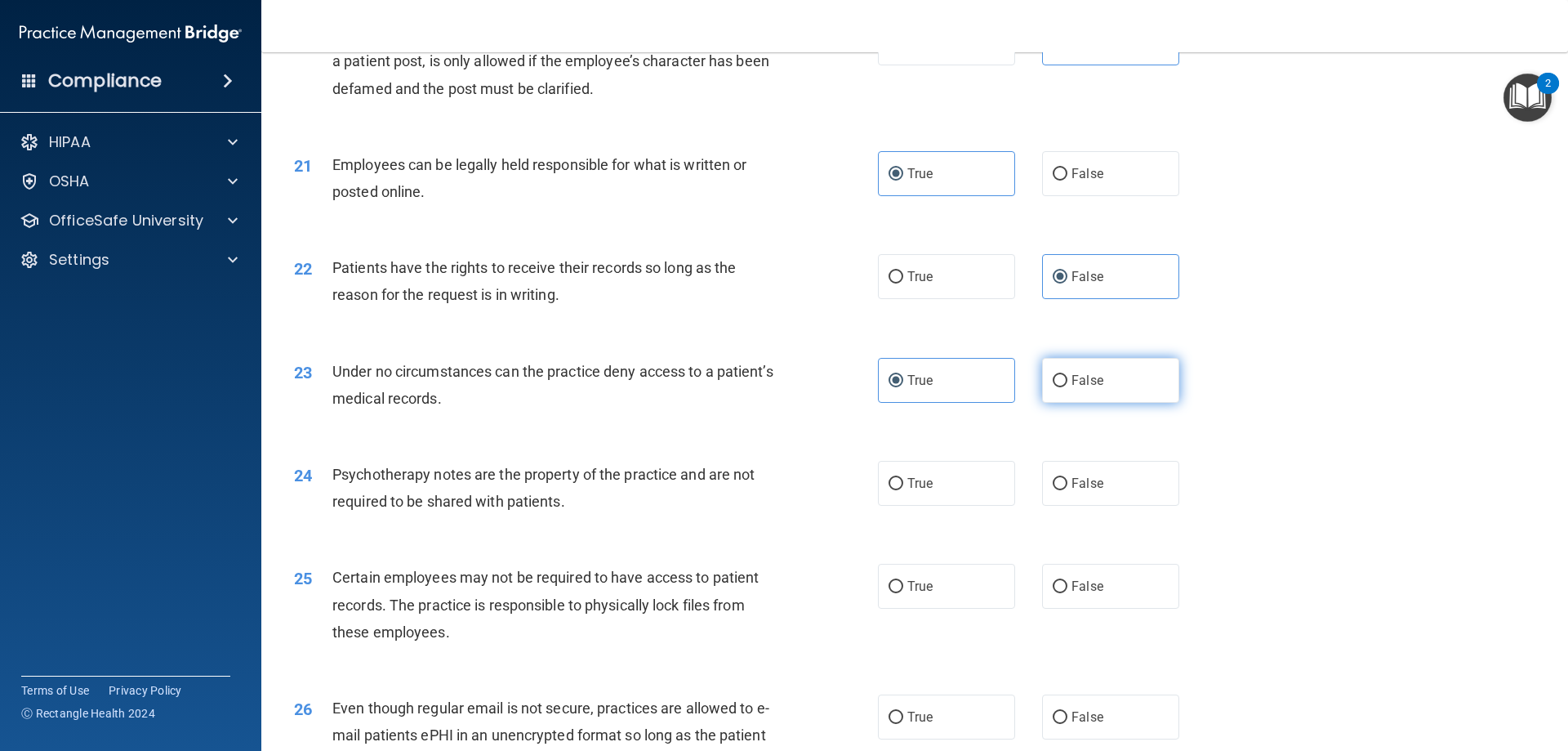
click at [1068, 388] on input "False" at bounding box center [1060, 381] width 14 height 13
radio input "true"
radio input "false"
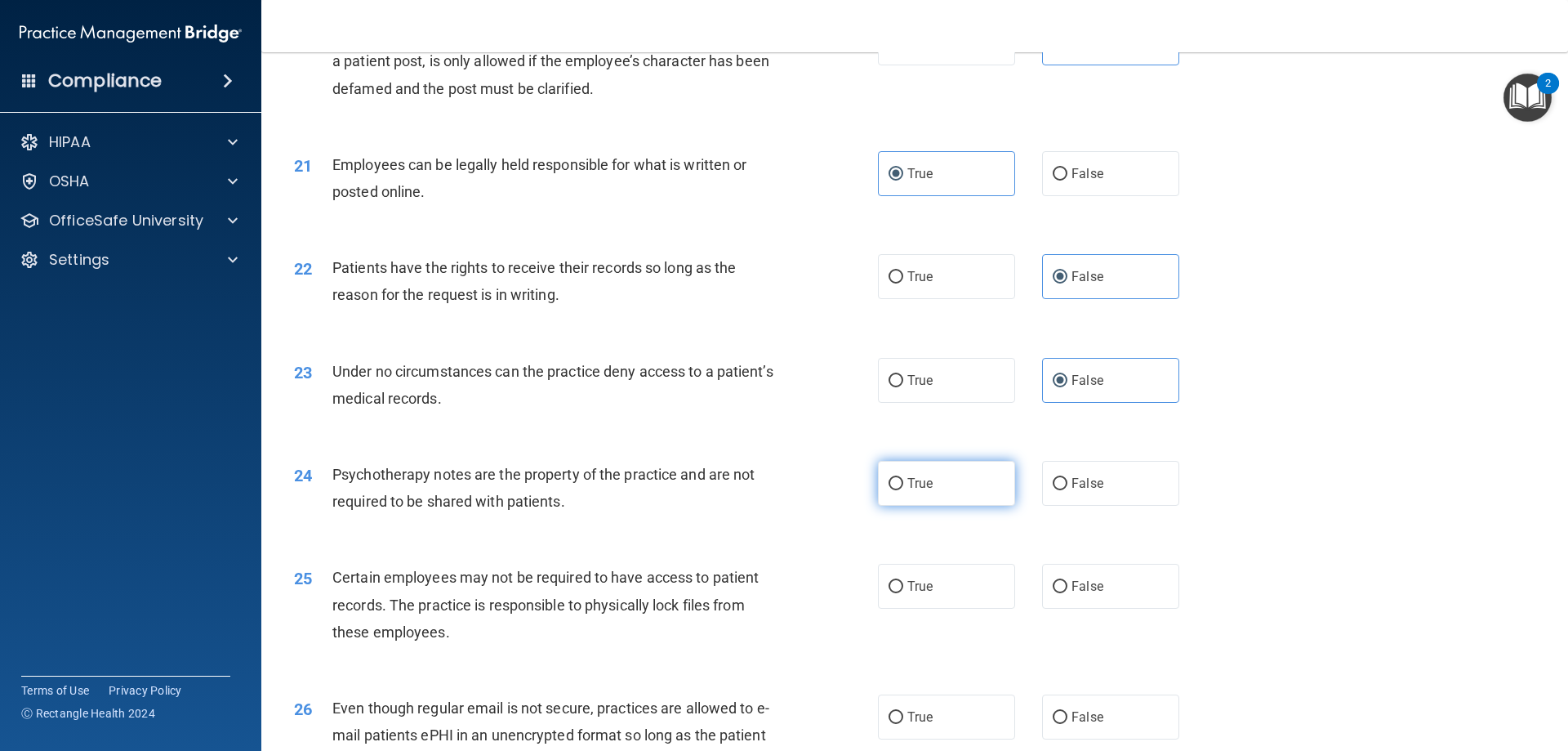
drag, startPoint x: 933, startPoint y: 519, endPoint x: 924, endPoint y: 554, distance: 36.1
click at [933, 506] on label "True" at bounding box center [946, 483] width 137 height 45
click at [903, 490] on input "True" at bounding box center [896, 484] width 14 height 13
radio input "true"
click at [918, 594] on span "True" at bounding box center [920, 586] width 25 height 15
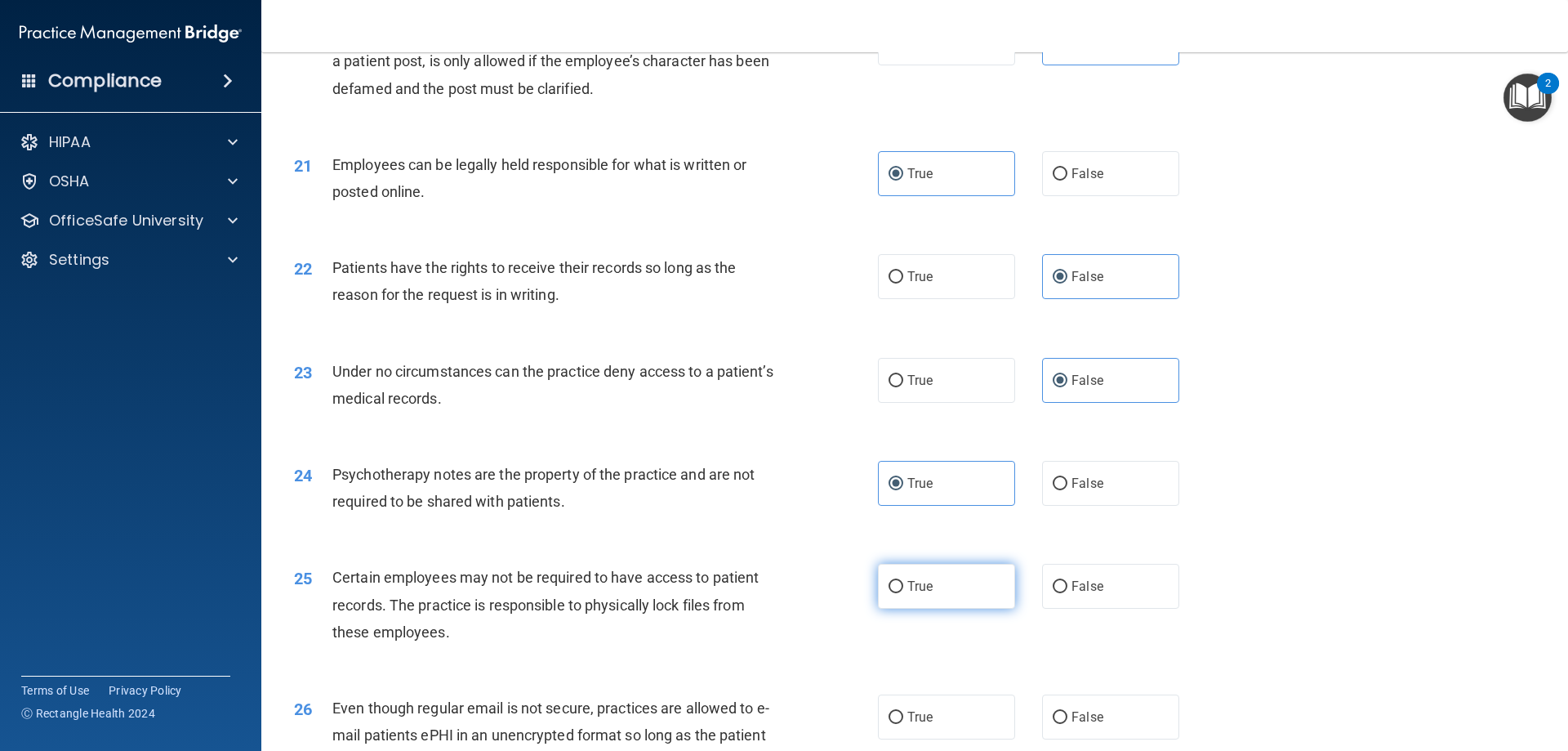
click at [903, 593] on input "True" at bounding box center [896, 587] width 14 height 13
radio input "true"
click at [920, 725] on span "True" at bounding box center [920, 717] width 25 height 15
click at [903, 724] on input "True" at bounding box center [896, 718] width 14 height 13
radio input "true"
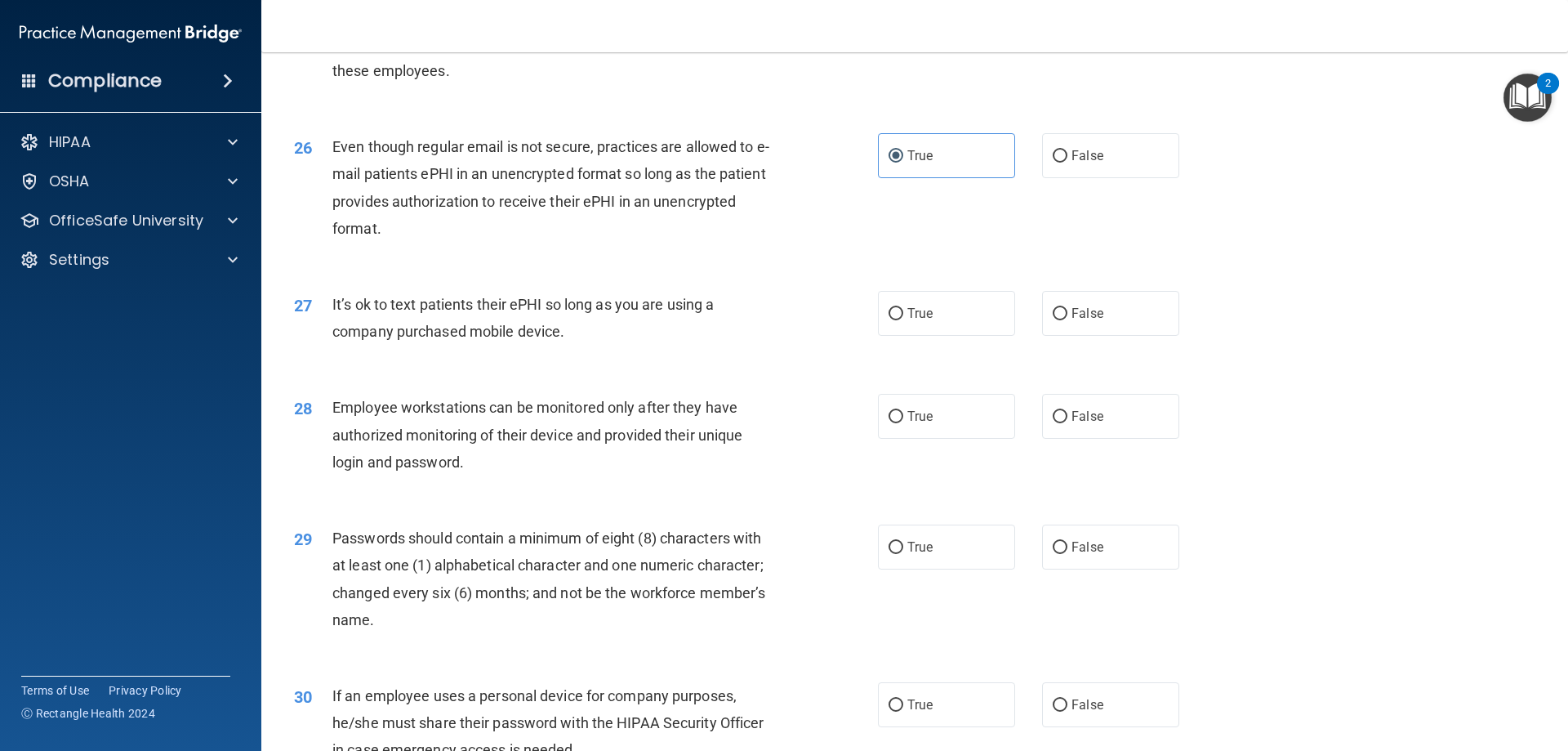
scroll to position [3187, 0]
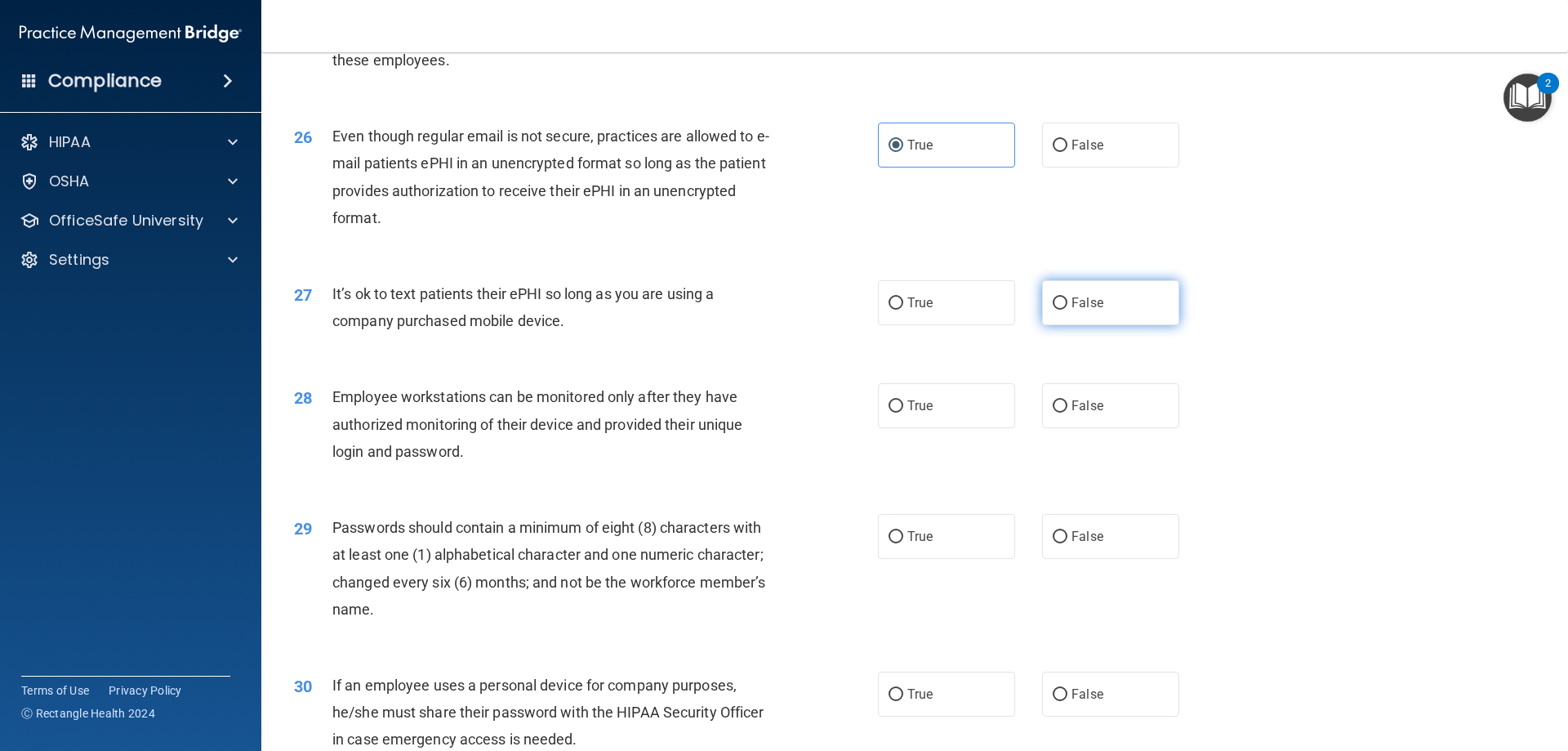
click at [1109, 325] on label "False" at bounding box center [1111, 303] width 137 height 45
click at [1068, 310] on input "False" at bounding box center [1060, 304] width 14 height 13
radio input "true"
click at [1110, 428] on label "False" at bounding box center [1111, 406] width 137 height 45
click at [1068, 413] on input "False" at bounding box center [1060, 407] width 14 height 13
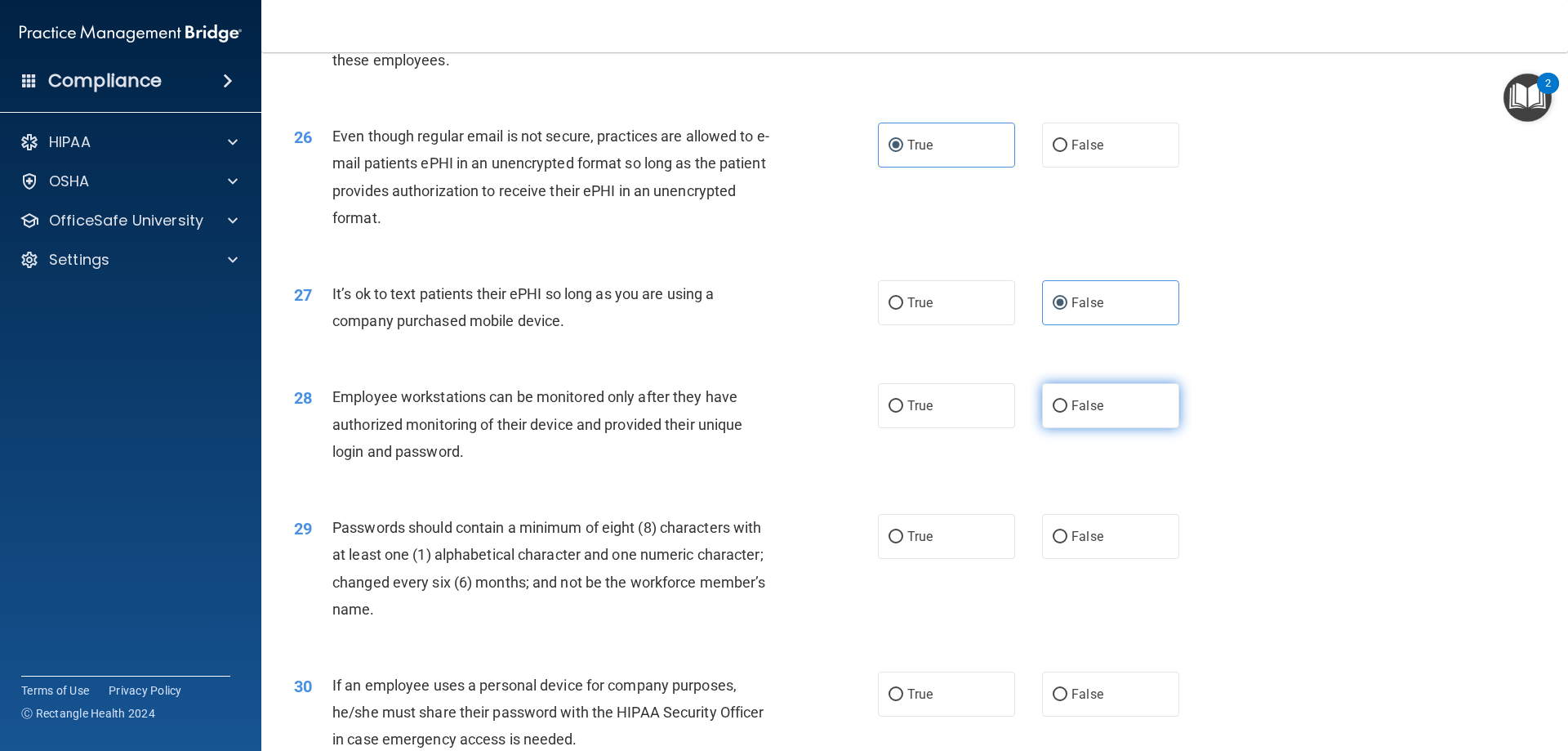
radio input "true"
click at [923, 545] on span "True" at bounding box center [920, 536] width 25 height 15
click at [903, 544] on input "True" at bounding box center [896, 537] width 14 height 13
radio input "true"
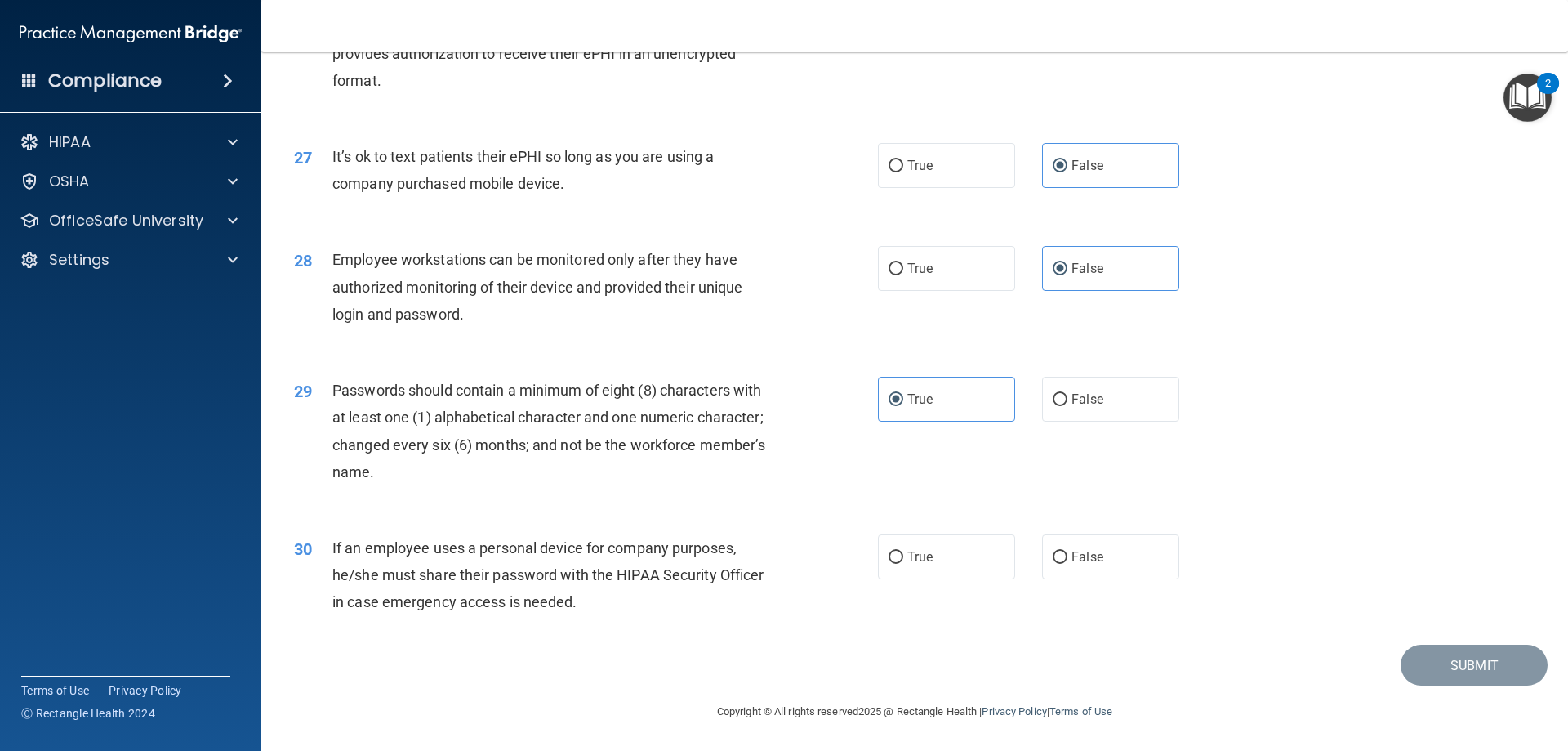
scroll to position [3351, 0]
click at [1104, 546] on label "False" at bounding box center [1111, 557] width 137 height 45
click at [1068, 552] on input "False" at bounding box center [1060, 558] width 14 height 13
radio input "true"
click at [1411, 651] on button "Submit" at bounding box center [1473, 665] width 147 height 41
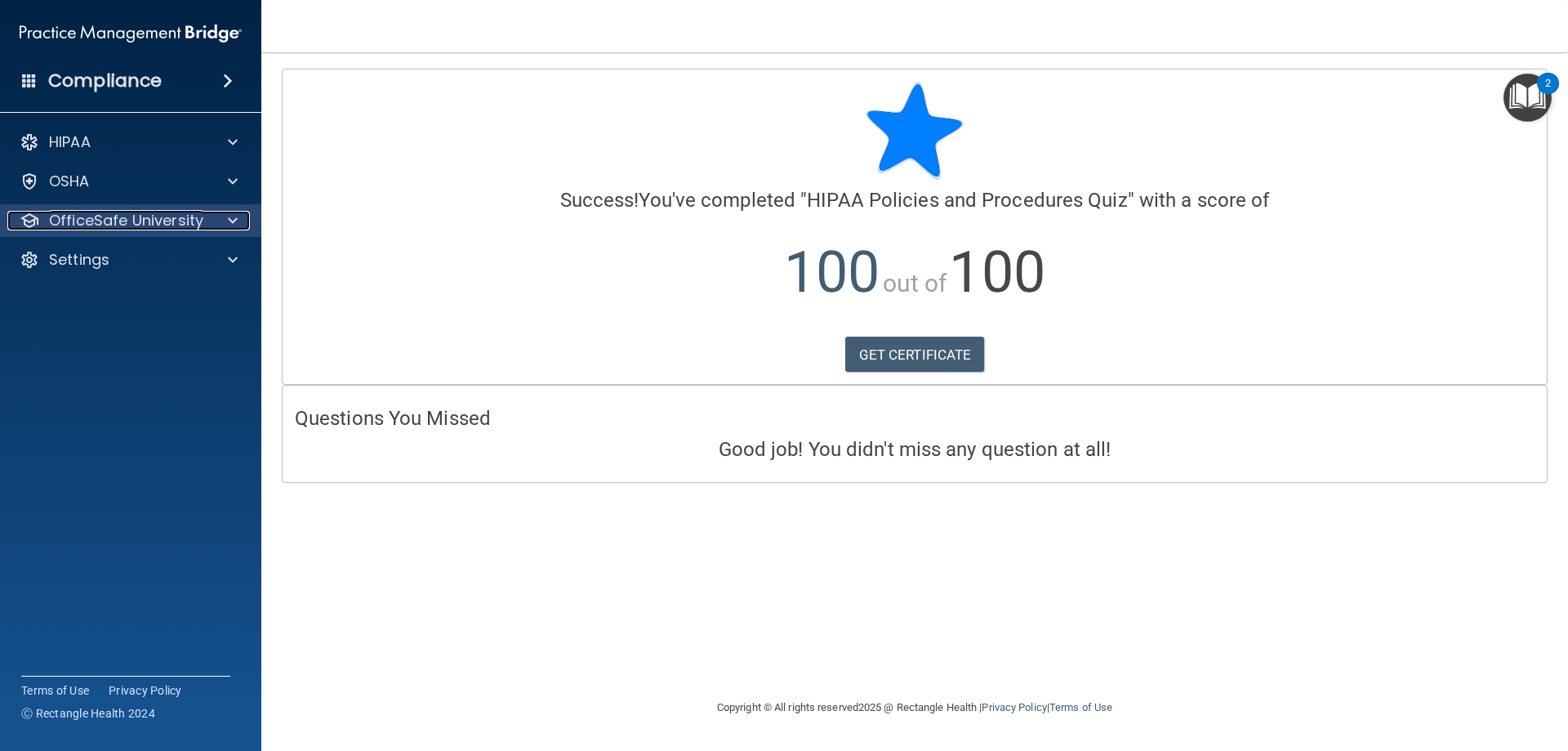
click at [221, 229] on div at bounding box center [230, 221] width 41 height 20
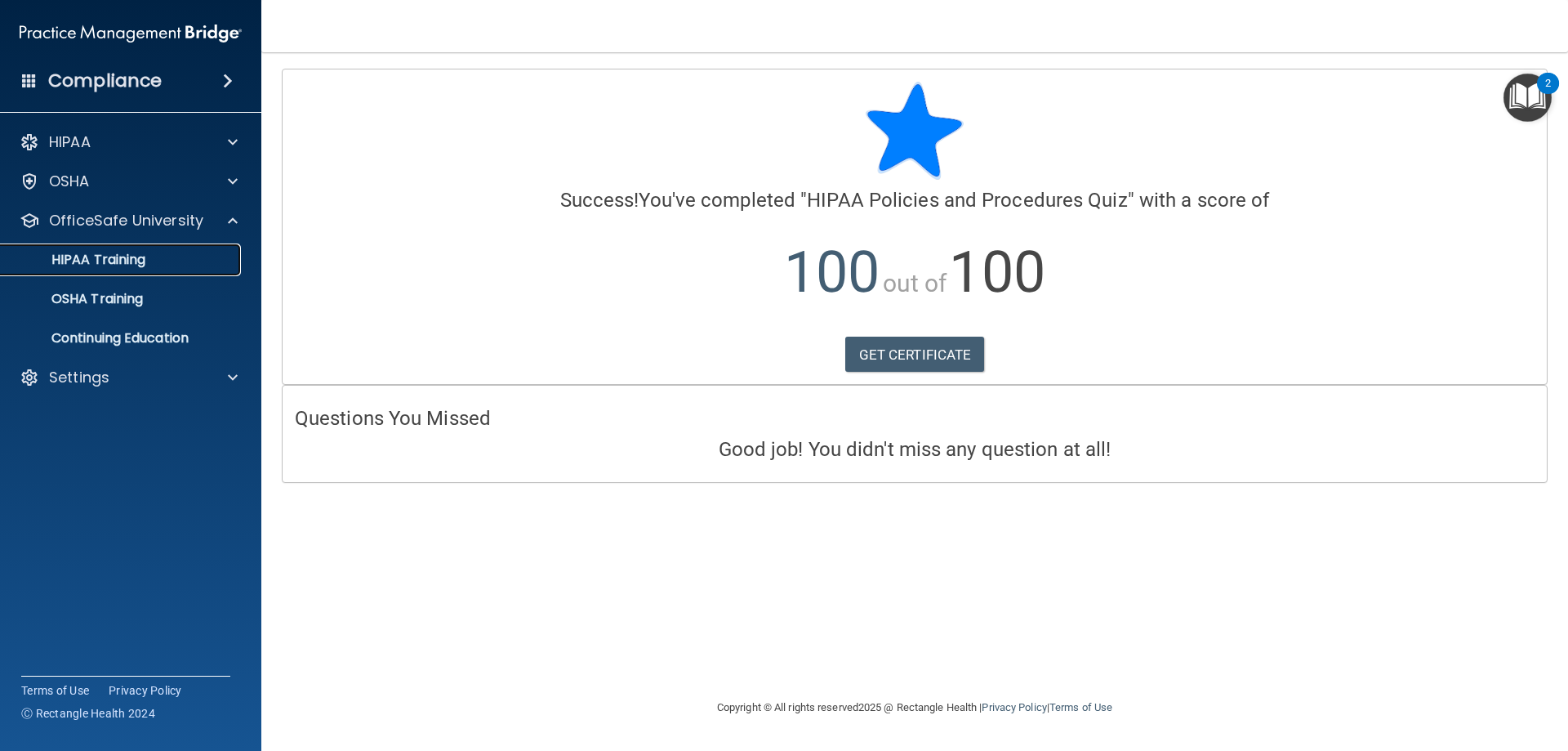
click at [125, 249] on link "HIPAA Training" at bounding box center [113, 260] width 258 height 32
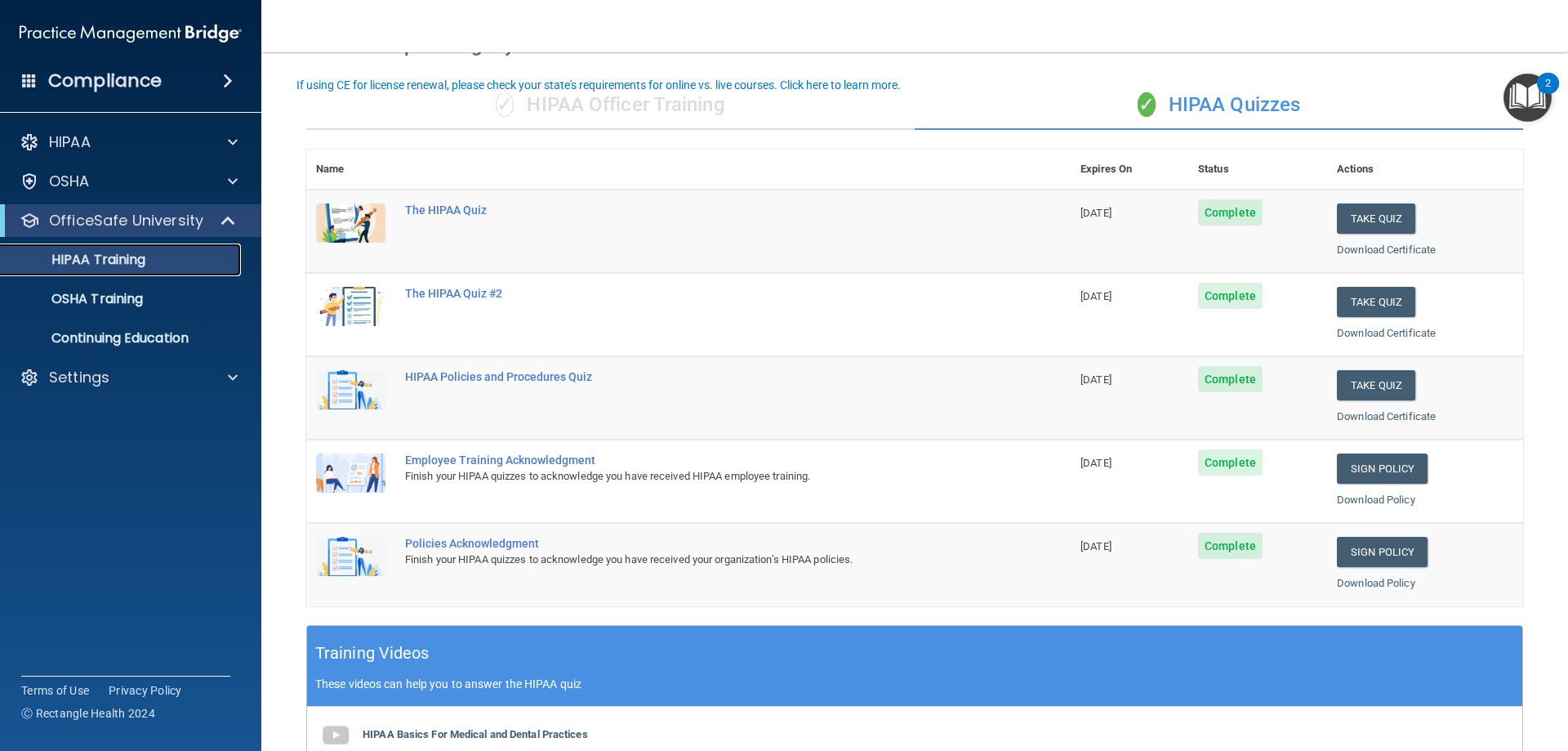
scroll to position [82, 0]
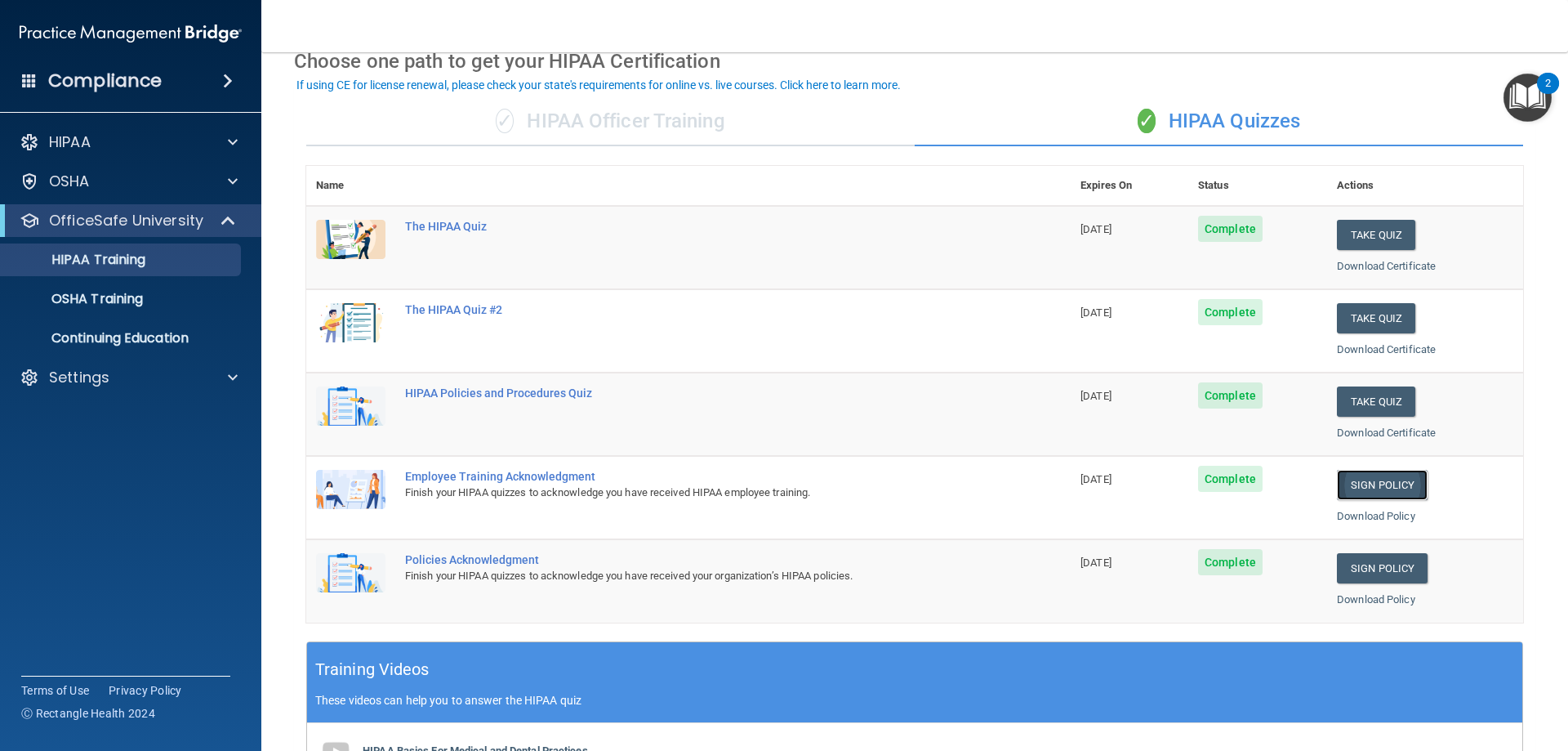
click at [1355, 486] on link "Sign Policy" at bounding box center [1382, 485] width 91 height 31
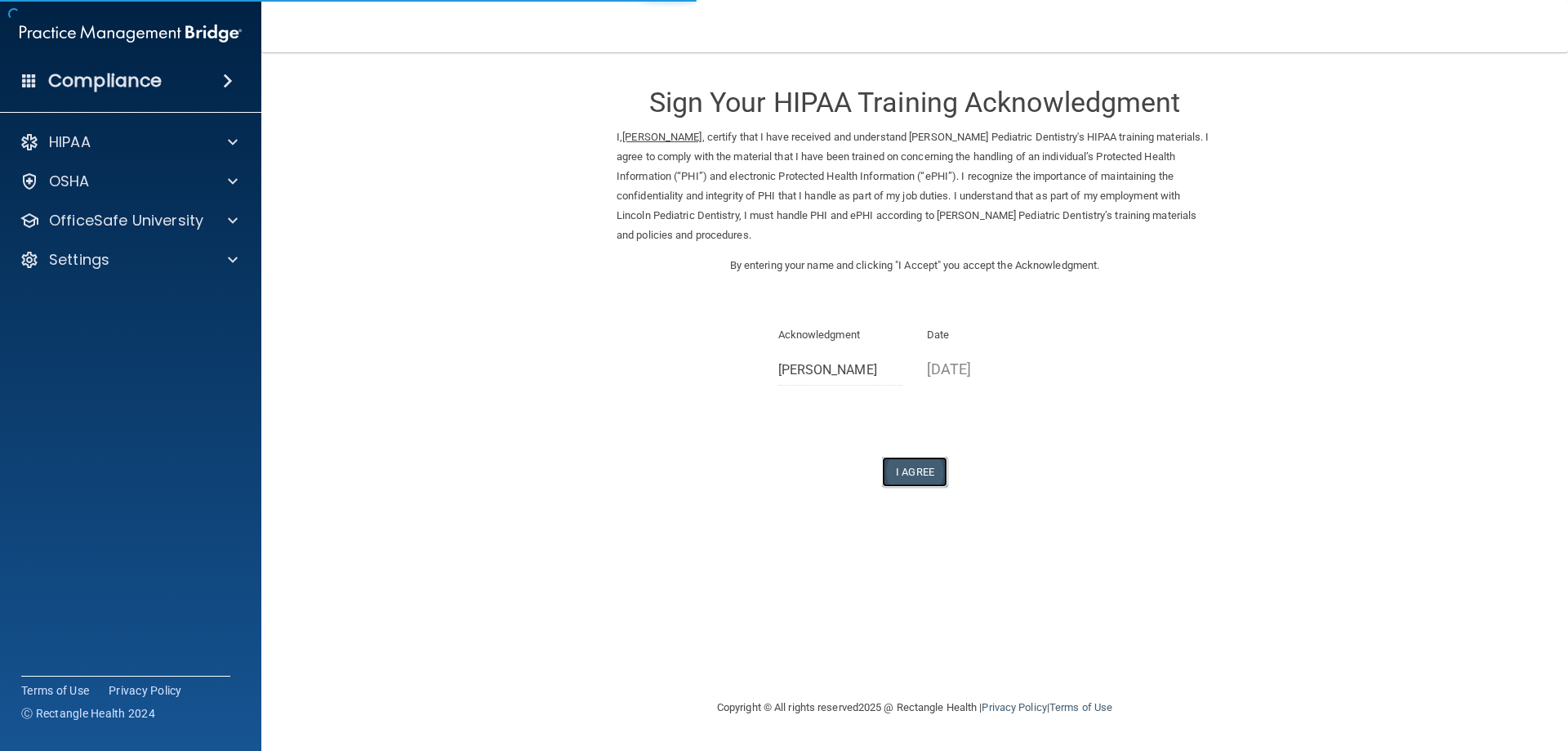
click at [916, 472] on button "I Agree" at bounding box center [915, 472] width 66 height 31
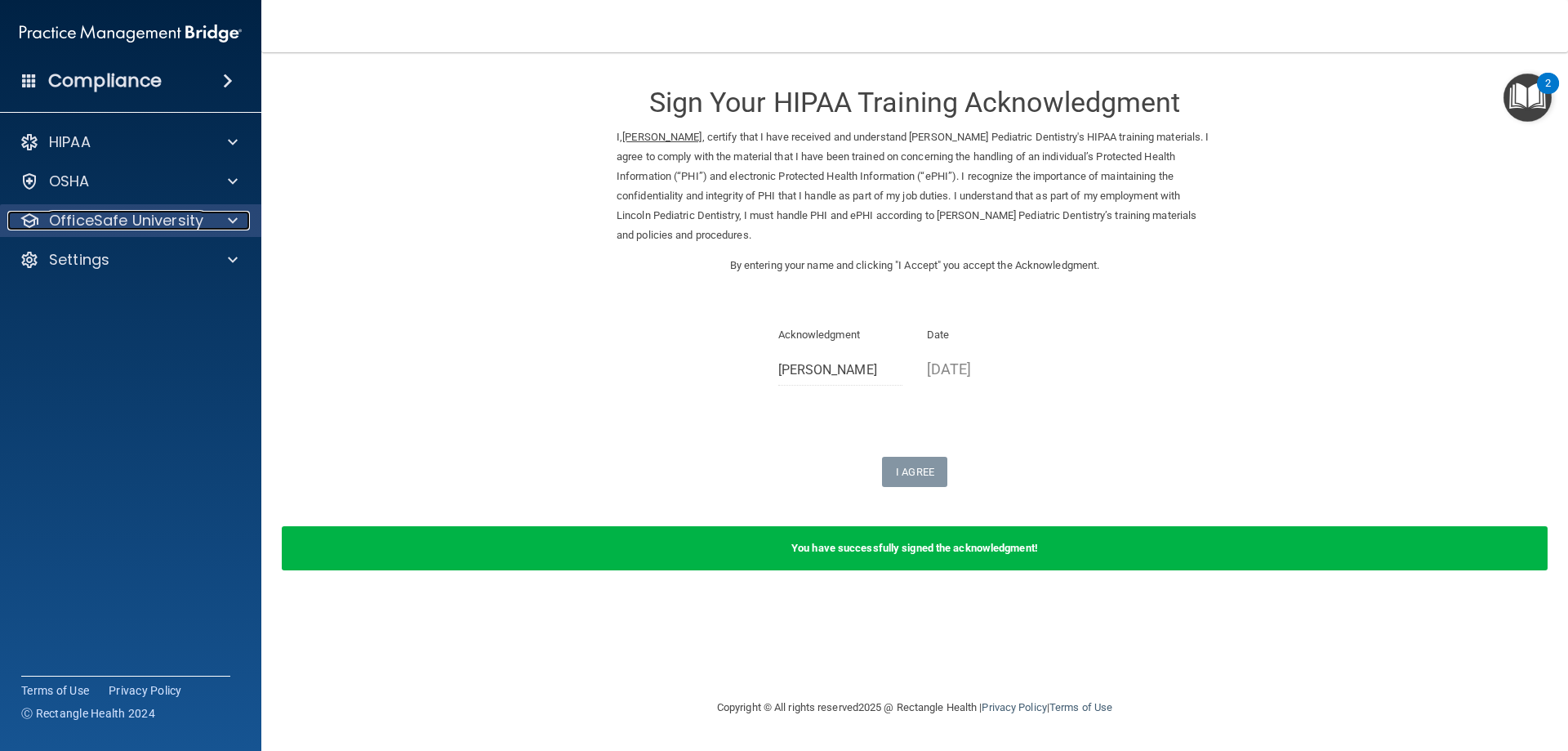
click at [211, 219] on div at bounding box center [230, 221] width 41 height 20
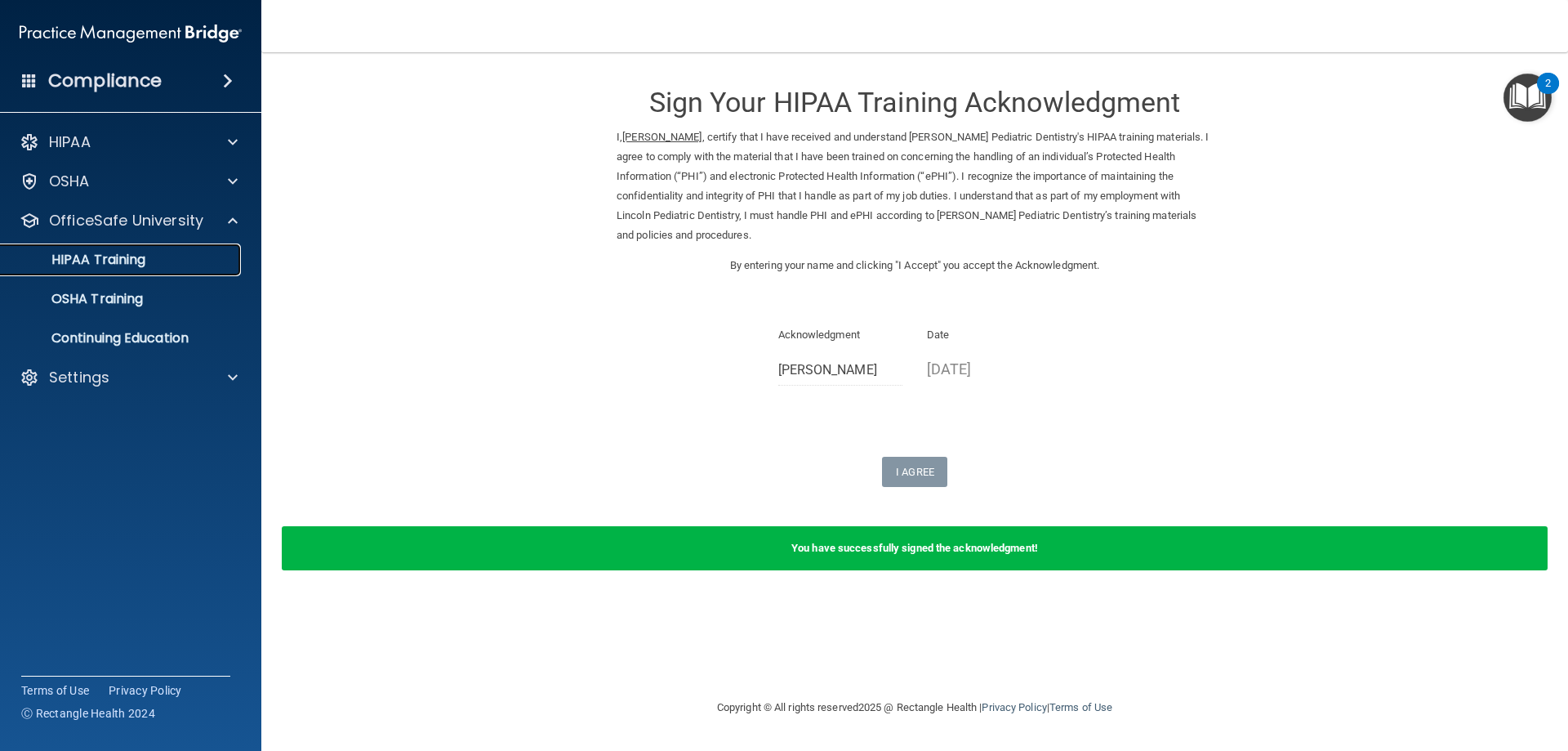
click at [144, 270] on link "HIPAA Training" at bounding box center [113, 260] width 258 height 32
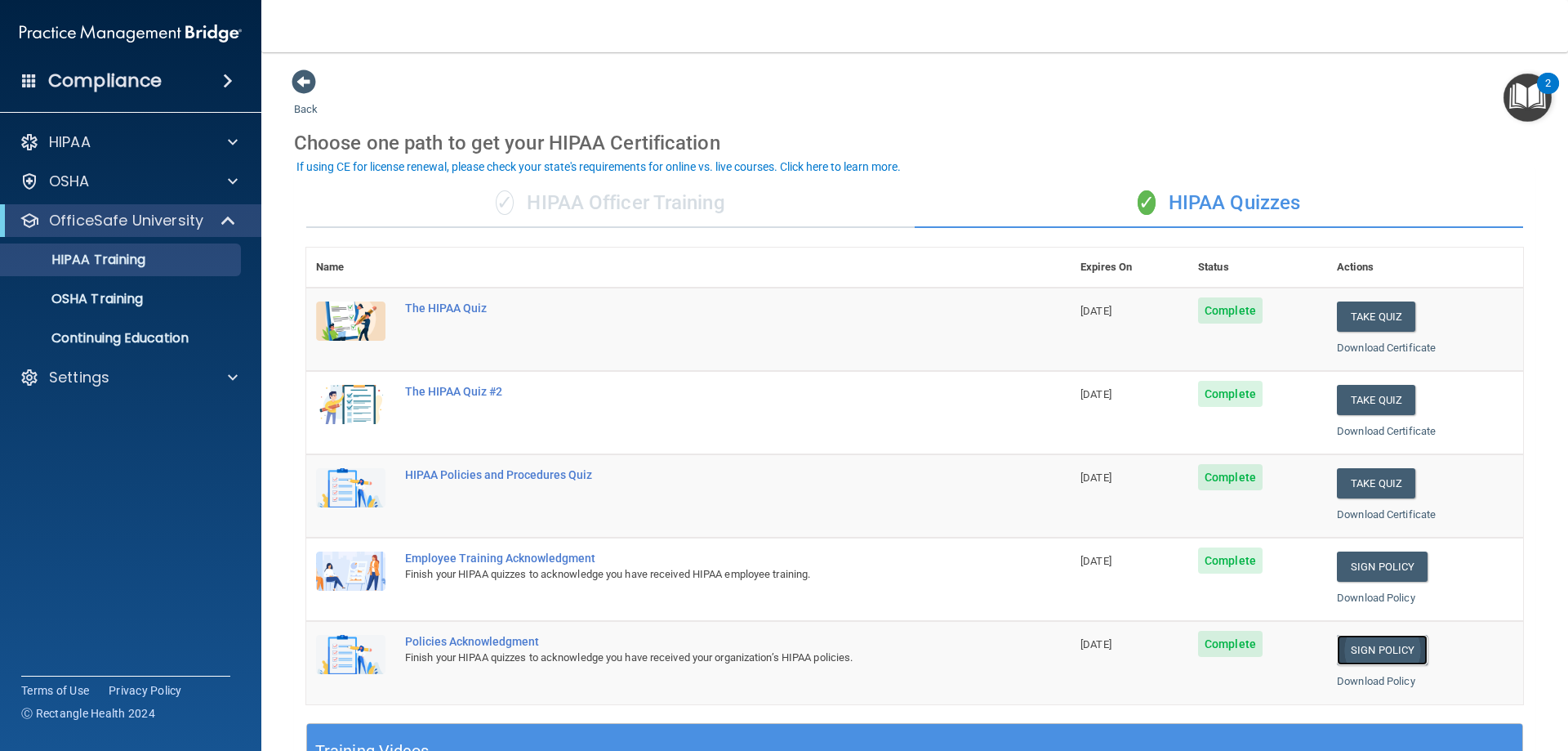
click at [1391, 644] on link "Sign Policy" at bounding box center [1382, 650] width 91 height 31
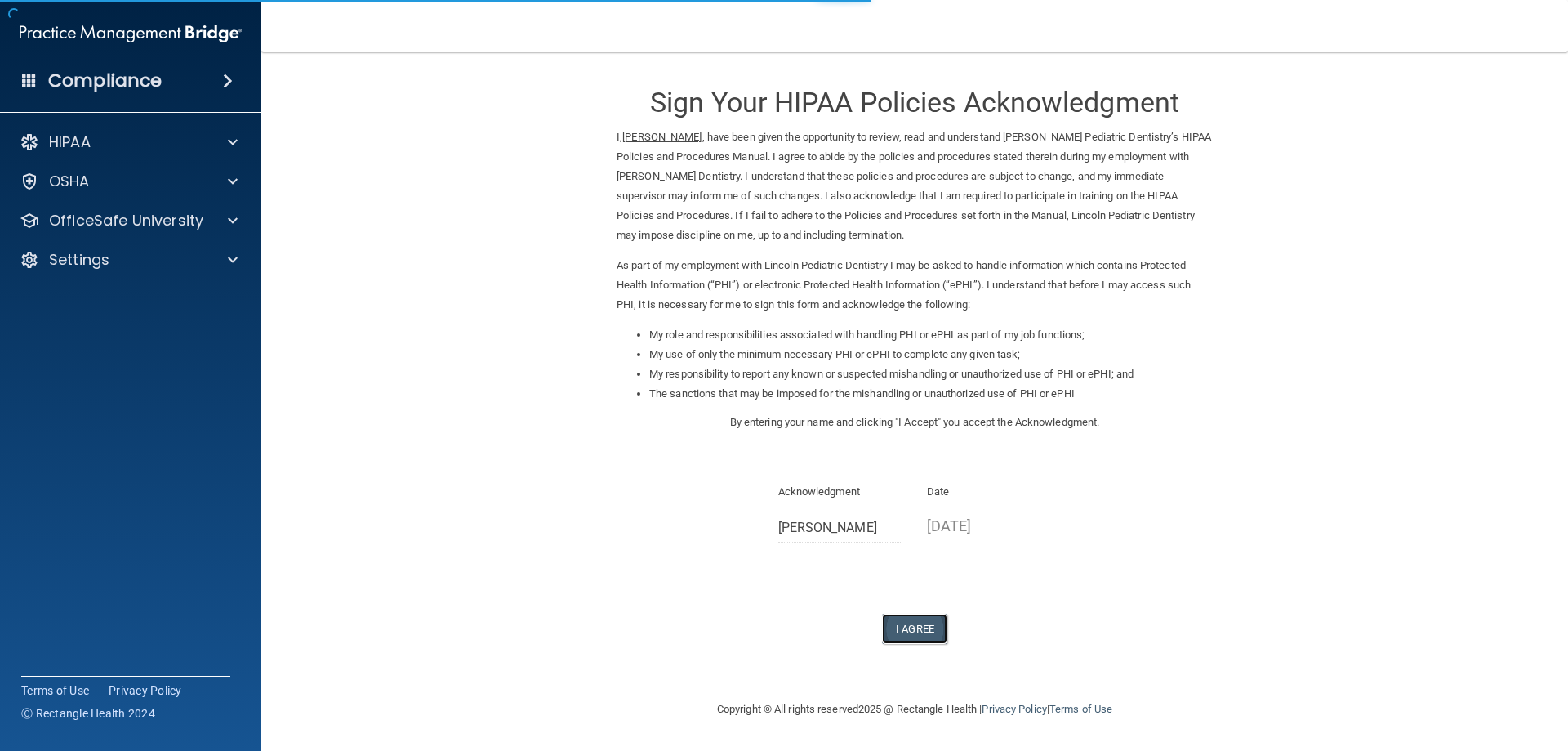
click at [917, 633] on button "I Agree" at bounding box center [915, 629] width 66 height 31
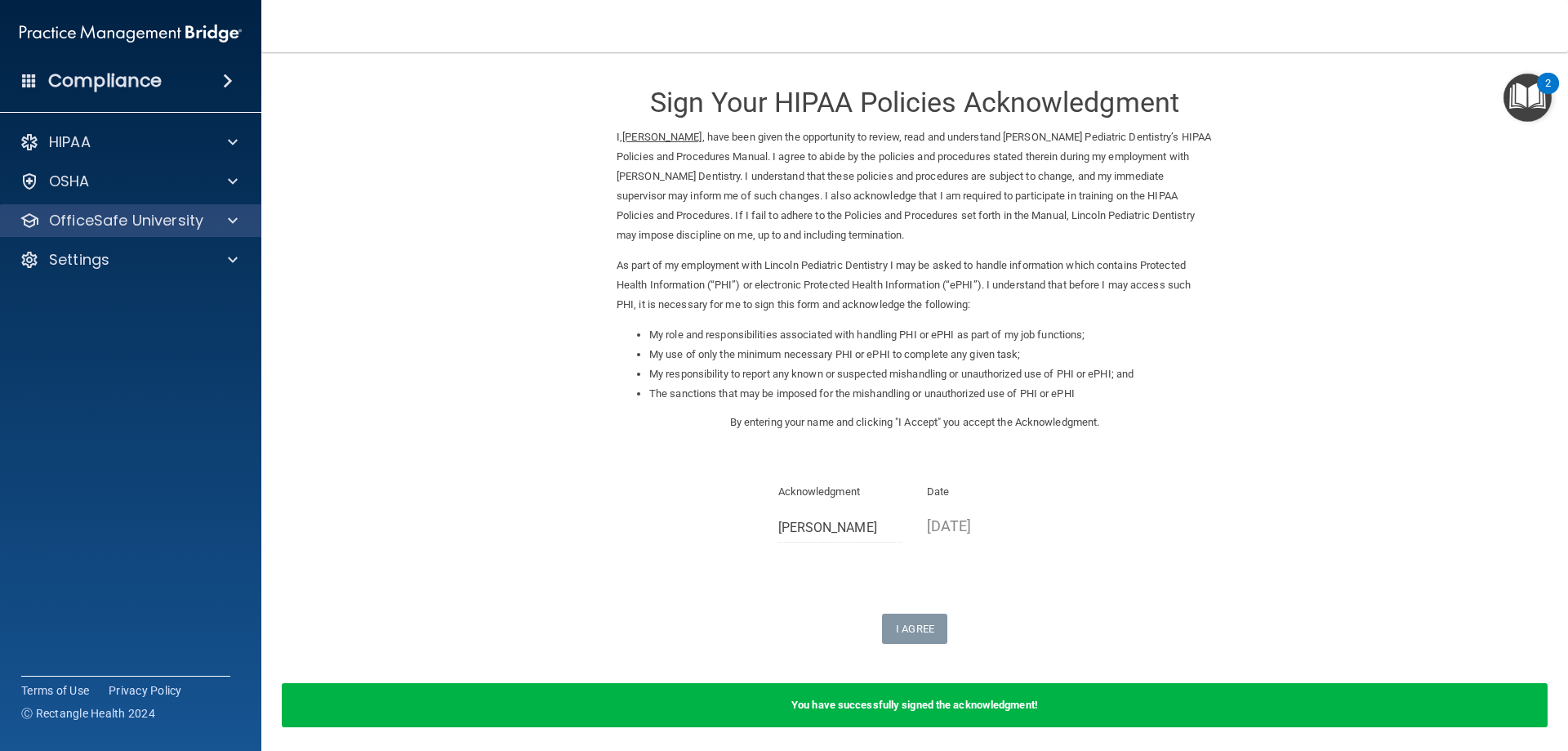
click at [219, 210] on div "OfficeSafe University" at bounding box center [131, 221] width 262 height 32
click at [231, 224] on span at bounding box center [232, 221] width 10 height 20
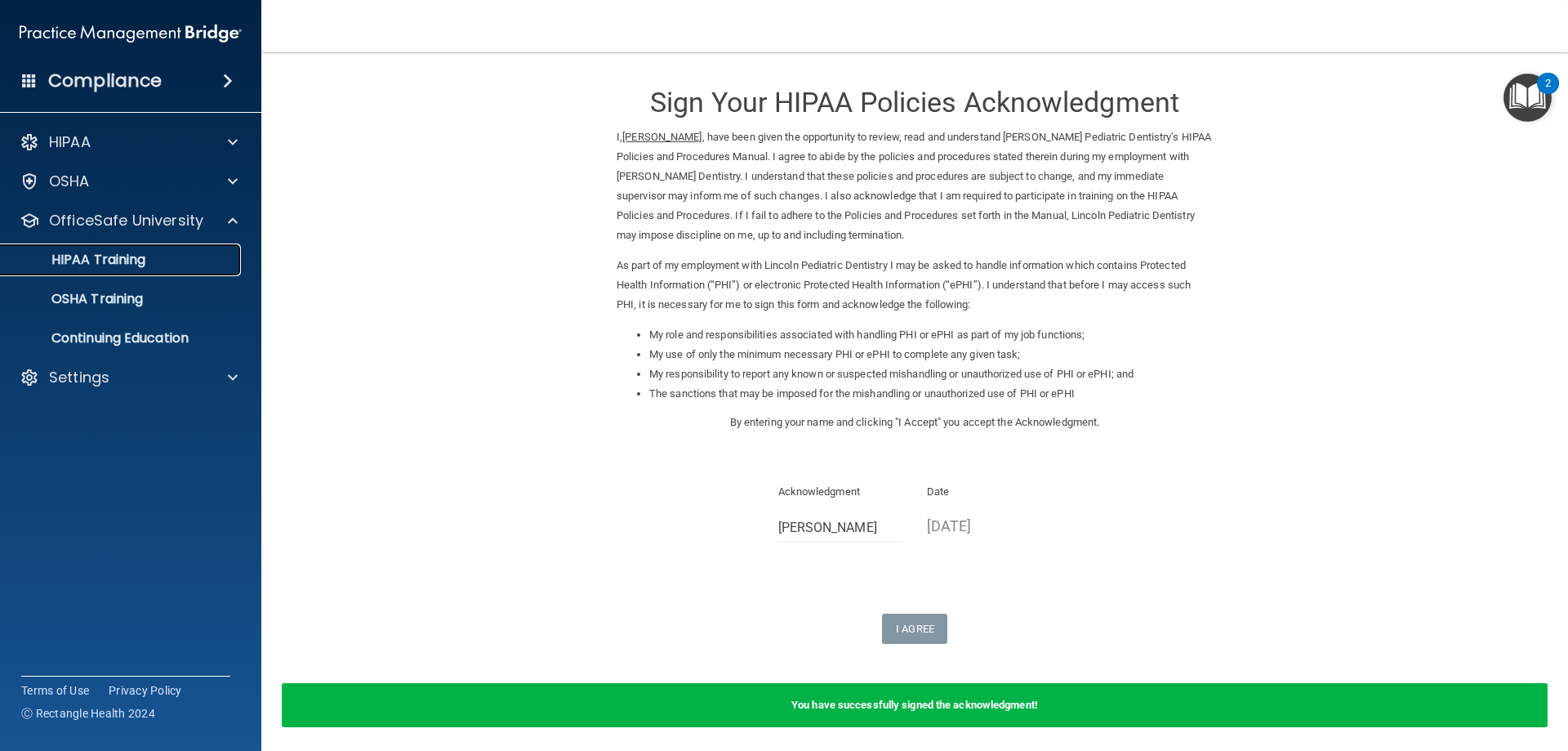
click at [122, 255] on p "HIPAA Training" at bounding box center [78, 260] width 135 height 16
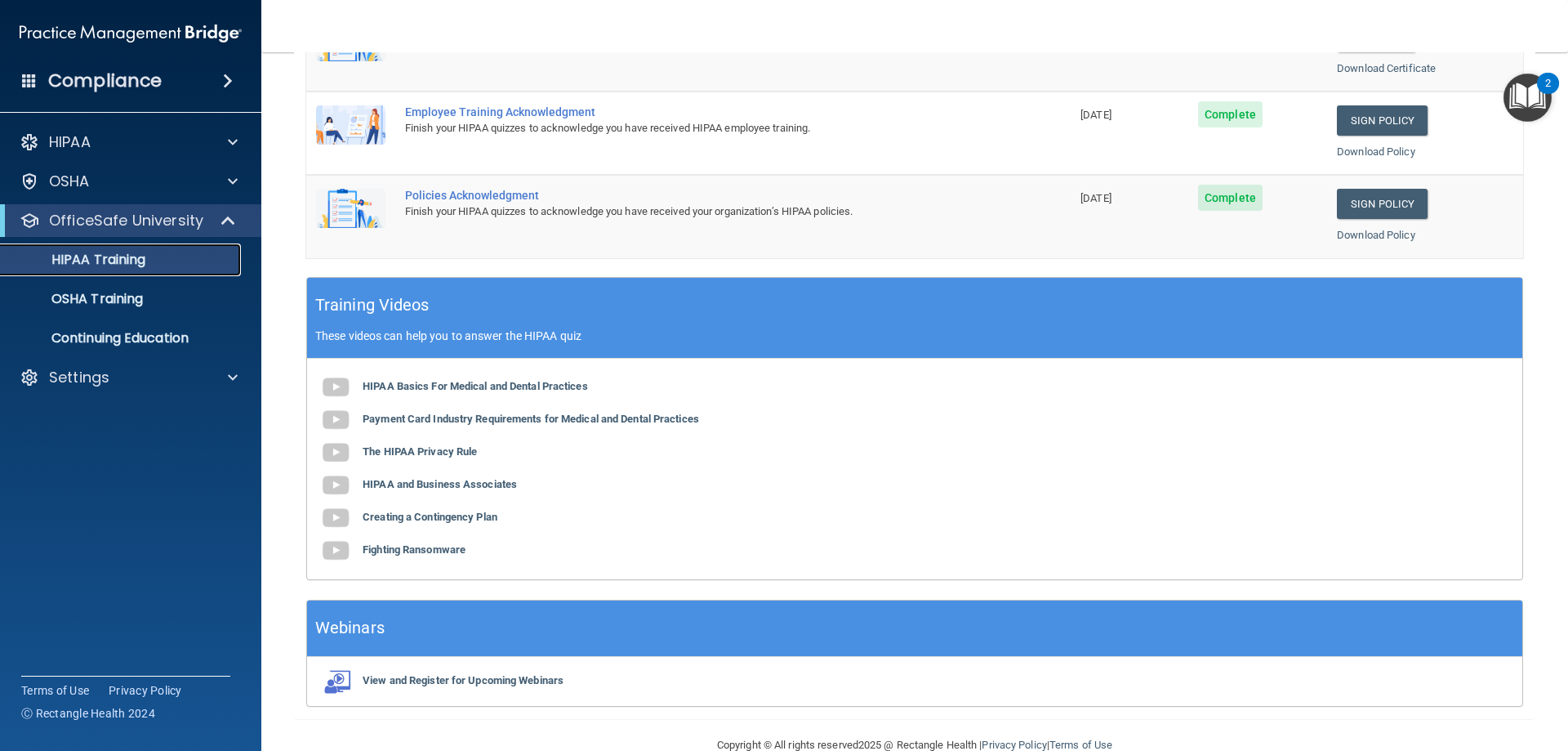
scroll to position [480, 0]
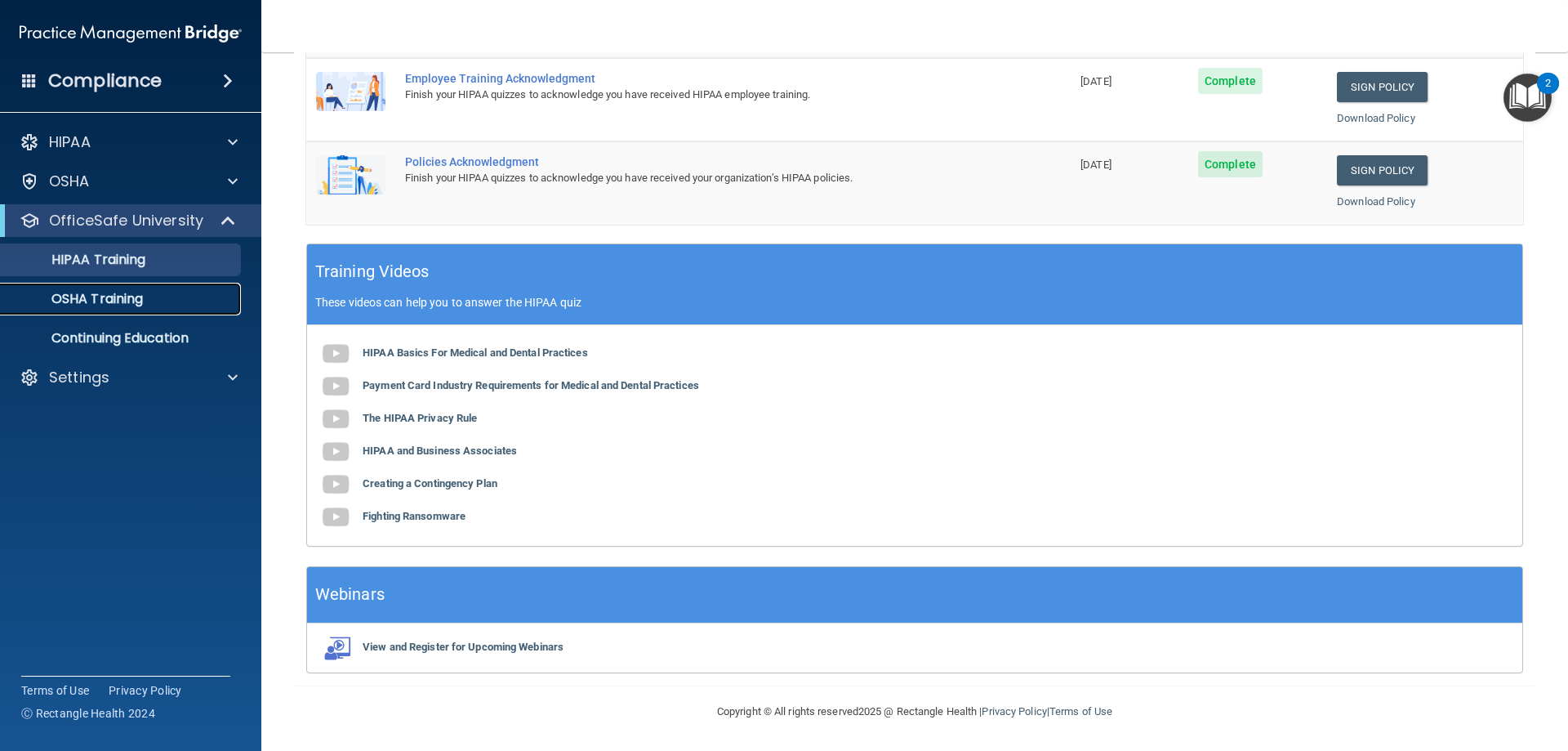
click at [106, 297] on p "OSHA Training" at bounding box center [77, 299] width 132 height 16
